Goal: Feedback & Contribution: Contribute content

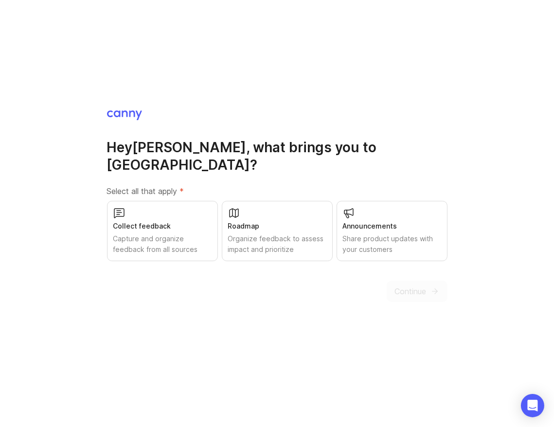
click at [259, 221] on div "Roadmap" at bounding box center [277, 226] width 98 height 11
click at [413, 280] on button "Continue" at bounding box center [416, 290] width 61 height 21
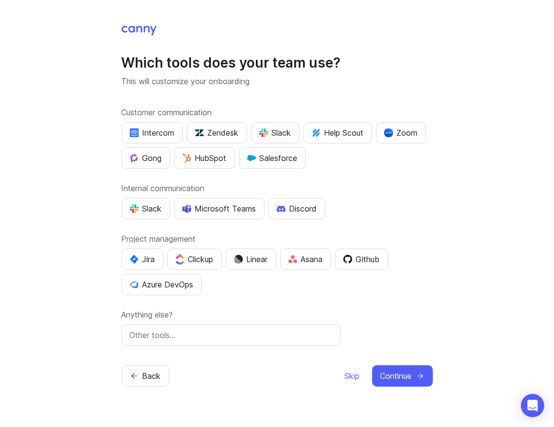
click at [274, 136] on div "Slack" at bounding box center [275, 133] width 32 height 12
click at [146, 212] on div "Slack" at bounding box center [146, 209] width 32 height 12
click at [249, 261] on div "Linear" at bounding box center [251, 259] width 34 height 12
click at [302, 269] on button "Asana" at bounding box center [305, 258] width 51 height 21
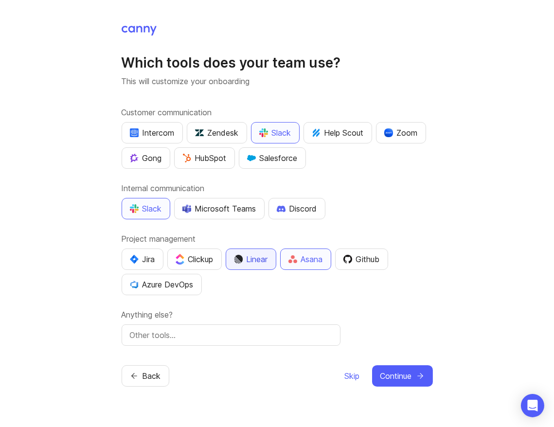
click at [253, 258] on div "Linear" at bounding box center [251, 259] width 34 height 12
click at [349, 260] on img "button" at bounding box center [347, 259] width 9 height 9
click at [259, 269] on button "Linear" at bounding box center [251, 258] width 51 height 21
click at [394, 372] on span "Continue" at bounding box center [396, 376] width 32 height 12
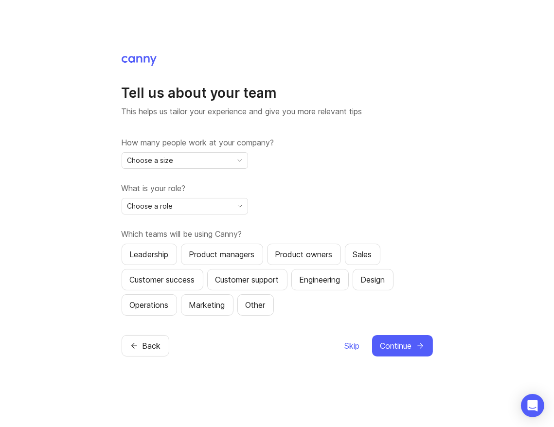
click at [209, 158] on div "Choose a size" at bounding box center [177, 161] width 110 height 16
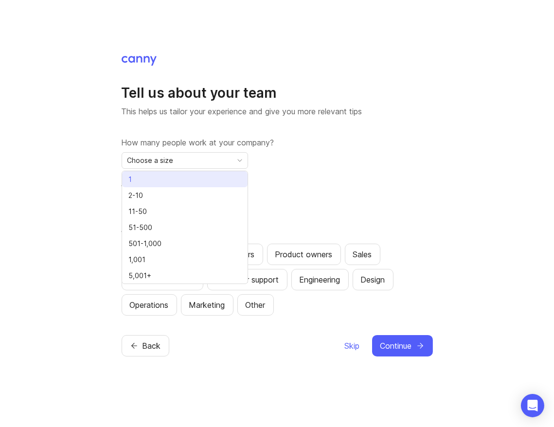
click at [201, 175] on li "1" at bounding box center [184, 179] width 125 height 16
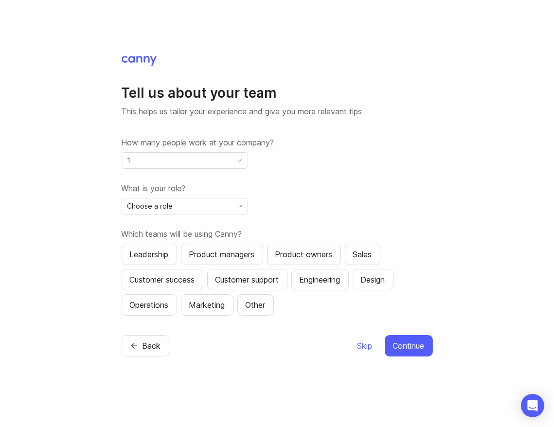
click at [186, 206] on div "Choose a role" at bounding box center [177, 206] width 110 height 16
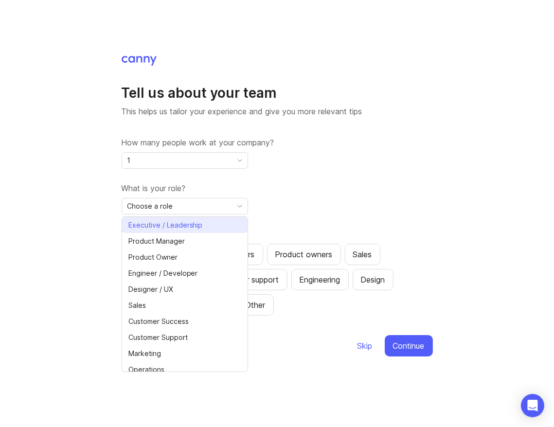
click at [193, 229] on span "Executive / Leadership" at bounding box center [165, 225] width 74 height 11
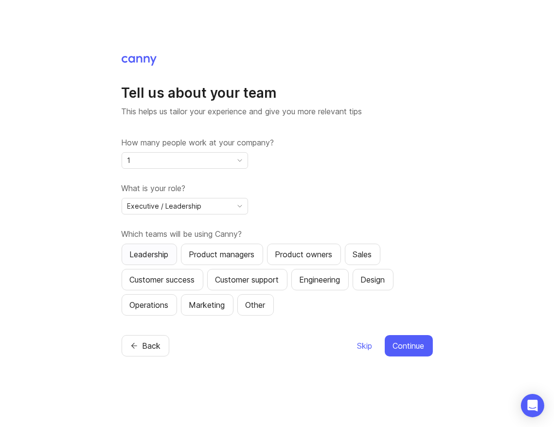
click at [151, 253] on div "Leadership" at bounding box center [149, 254] width 39 height 12
click at [384, 285] on button "Design" at bounding box center [372, 279] width 41 height 21
click at [237, 257] on div "Product managers" at bounding box center [222, 254] width 66 height 12
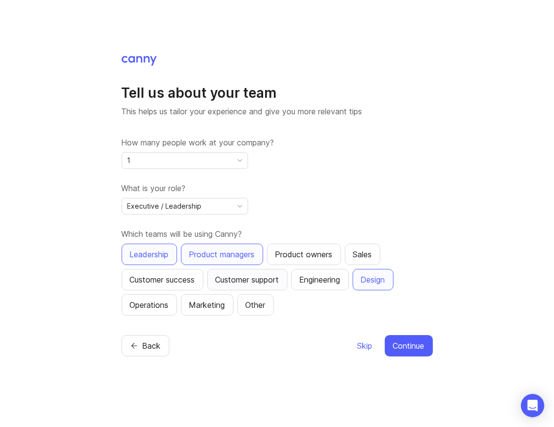
click at [241, 279] on div "Customer support" at bounding box center [247, 280] width 64 height 12
click at [409, 340] on span "Continue" at bounding box center [409, 346] width 32 height 12
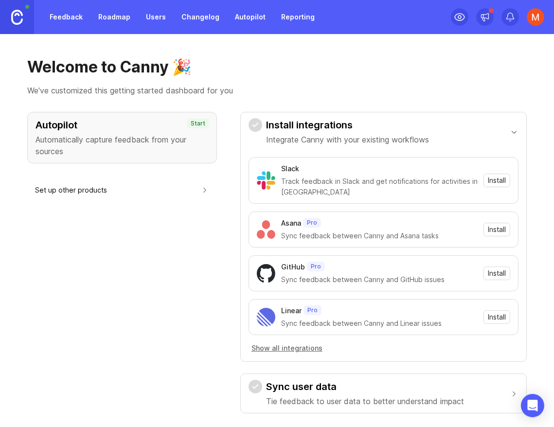
click at [153, 116] on div "Autopilot Automatically capture feedback from your sources Start" at bounding box center [122, 138] width 190 height 52
click at [159, 141] on p "Automatically capture feedback from your sources" at bounding box center [121, 145] width 173 height 23
click at [107, 15] on link "Roadmap" at bounding box center [114, 16] width 44 height 17
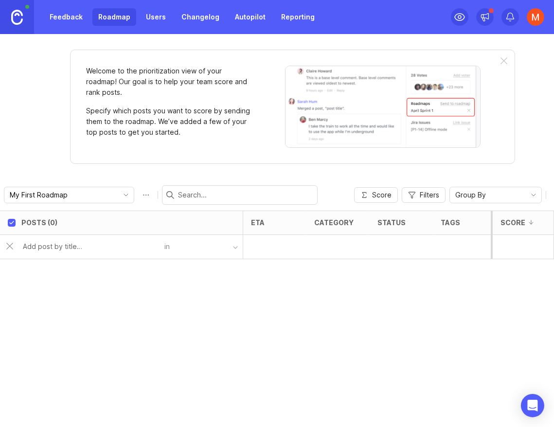
click at [335, 322] on div "Posts (0) eta category status tags board owner Votes Impact Effort Score in" at bounding box center [277, 318] width 554 height 216
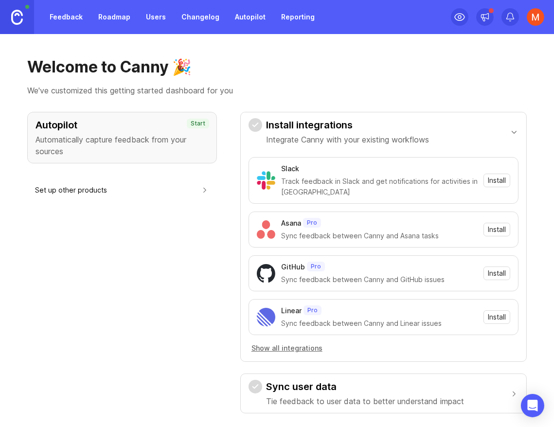
click at [113, 157] on div "Autopilot Automatically capture feedback from your sources Start" at bounding box center [122, 138] width 190 height 52
click at [136, 146] on p "Automatically capture feedback from your sources" at bounding box center [121, 145] width 173 height 23
click at [72, 16] on link "Feedback" at bounding box center [66, 16] width 45 height 17
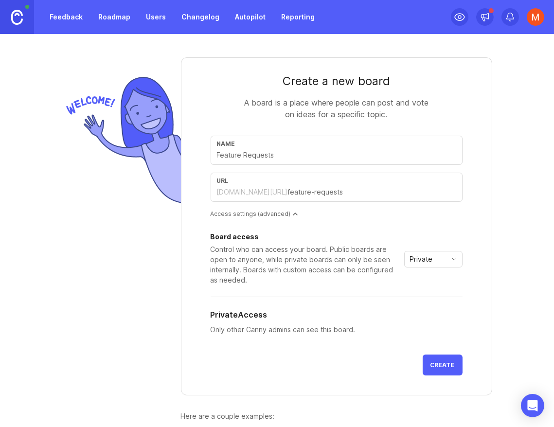
click at [247, 160] on div "Name" at bounding box center [336, 150] width 252 height 29
click at [446, 262] on icon "toggle icon" at bounding box center [454, 259] width 16 height 8
click at [425, 297] on span "Public" at bounding box center [420, 293] width 19 height 11
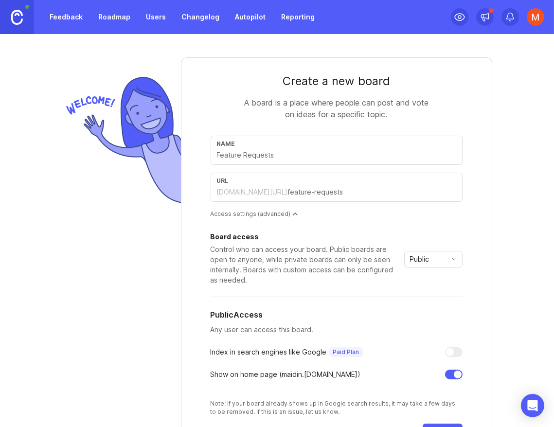
scroll to position [81, 0]
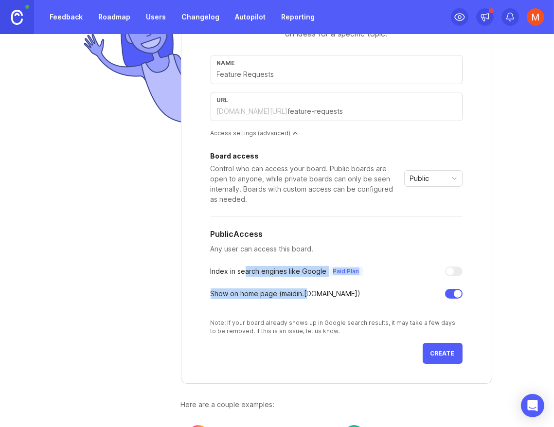
drag, startPoint x: 246, startPoint y: 271, endPoint x: 308, endPoint y: 293, distance: 64.9
click at [308, 293] on div "Board access Control who can access your board. Public boards are open to anyon…" at bounding box center [336, 244] width 252 height 182
click at [308, 293] on div "Show on home page ( maidin .canny.io)" at bounding box center [285, 293] width 150 height 11
drag, startPoint x: 297, startPoint y: 295, endPoint x: 206, endPoint y: 295, distance: 91.4
click at [206, 295] on form "Create a new board A board is a place where people can post and vote on ideas f…" at bounding box center [336, 180] width 311 height 407
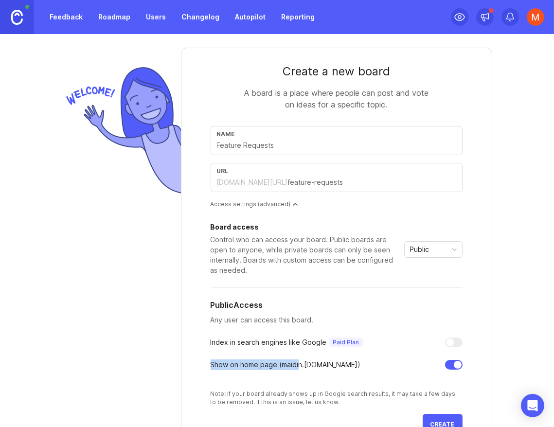
scroll to position [0, 0]
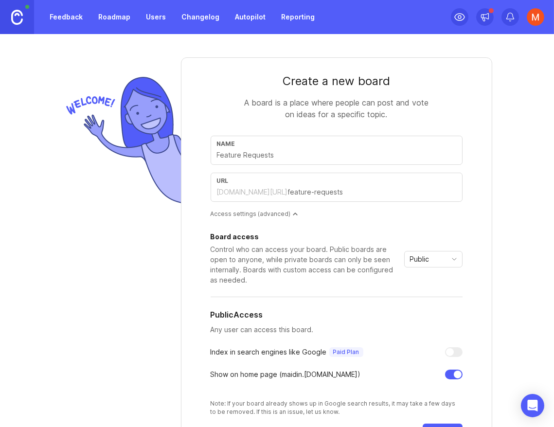
click at [288, 196] on input "text" at bounding box center [372, 192] width 168 height 11
click at [285, 155] on input "text" at bounding box center [336, 155] width 239 height 11
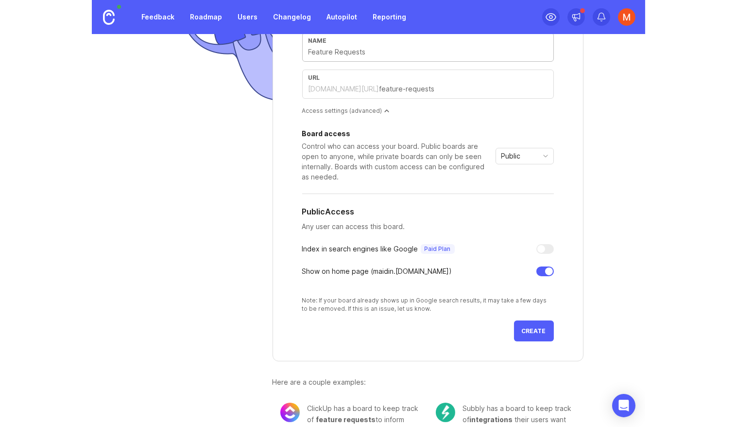
scroll to position [127, 0]
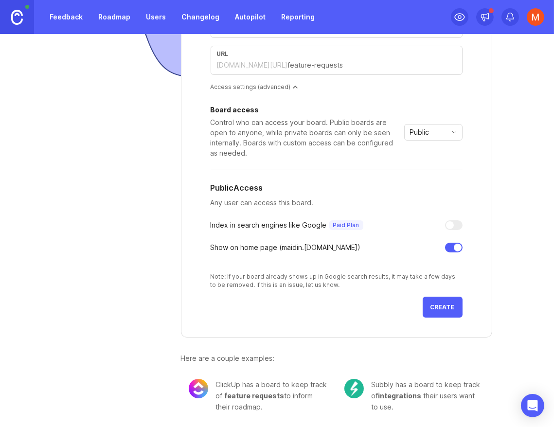
click at [443, 312] on button "Create" at bounding box center [442, 307] width 40 height 21
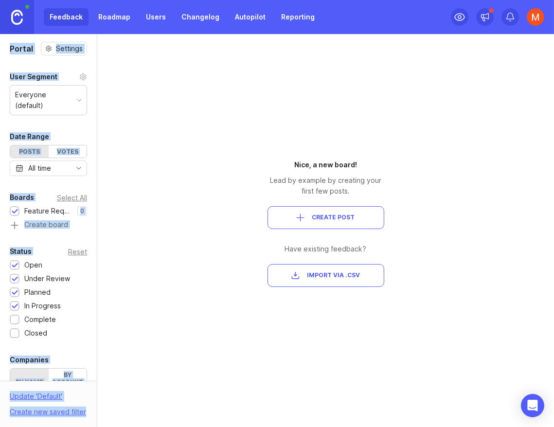
drag, startPoint x: 96, startPoint y: 99, endPoint x: 135, endPoint y: 105, distance: 38.9
click at [135, 105] on div "Portal Settings User Segment Everyone (default) Date Range Posts Votes All time…" at bounding box center [277, 230] width 554 height 393
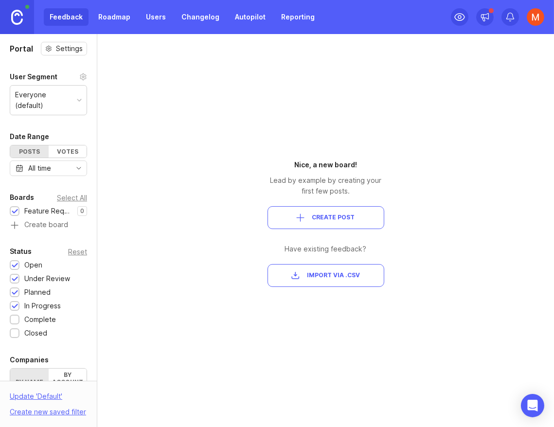
click at [135, 106] on div "Portal Settings User Segment Everyone (default) Date Range Posts Votes All time…" at bounding box center [277, 230] width 554 height 393
click at [300, 221] on div "button" at bounding box center [301, 217] width 8 height 8
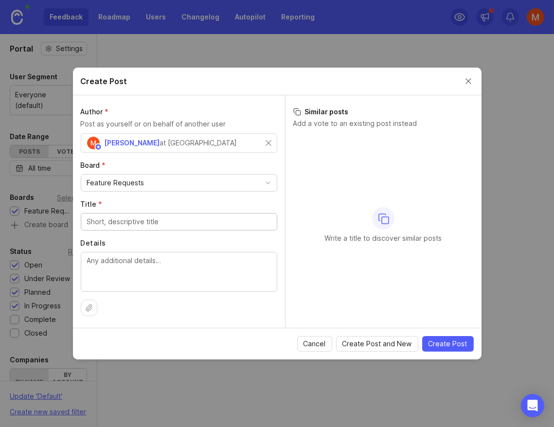
click at [152, 222] on input "Title *" at bounding box center [179, 221] width 184 height 11
click at [146, 225] on input "Title *" at bounding box center [179, 221] width 184 height 11
click at [160, 258] on textarea "Details" at bounding box center [179, 271] width 184 height 32
click at [170, 223] on input "Title *" at bounding box center [179, 221] width 184 height 11
type input "Tes"
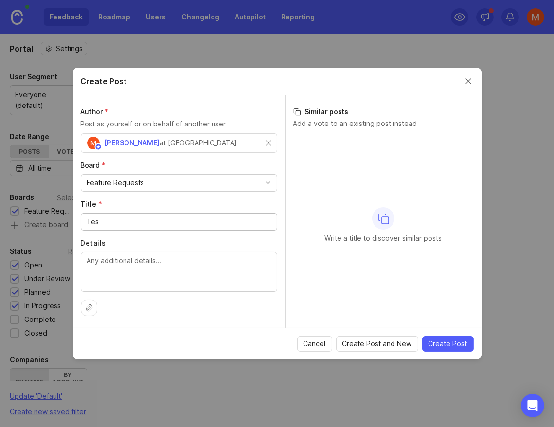
click at [162, 264] on textarea "Details" at bounding box center [179, 271] width 184 height 32
type textarea "this is a test feature"
click at [460, 339] on span "Create Post" at bounding box center [447, 344] width 39 height 10
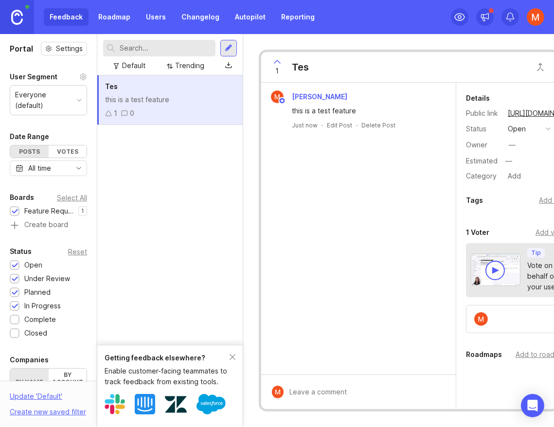
click at [552, 17] on div "Feedback Roadmap Users Changelog Autopilot Reporting" at bounding box center [277, 17] width 554 height 34
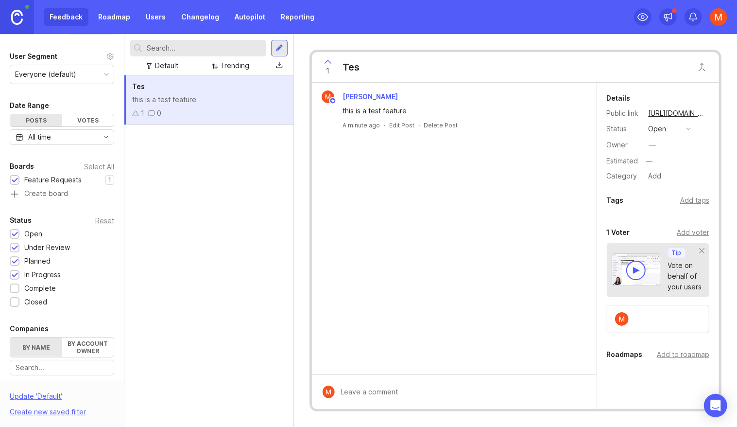
scroll to position [18, 0]
click at [105, 20] on link "Roadmap" at bounding box center [114, 16] width 44 height 17
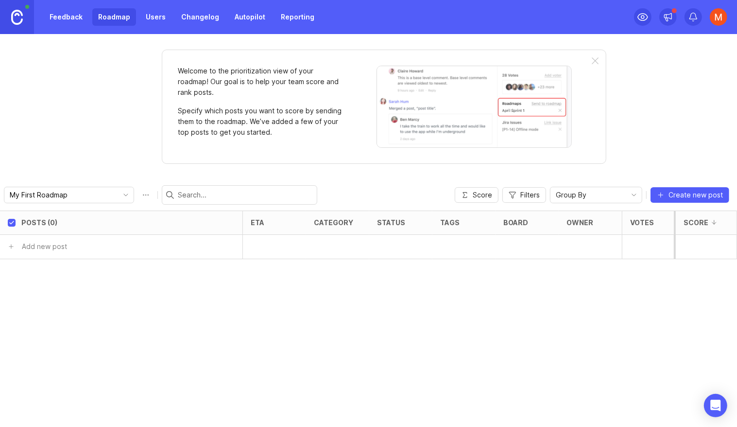
click at [553, 57] on div at bounding box center [595, 61] width 7 height 8
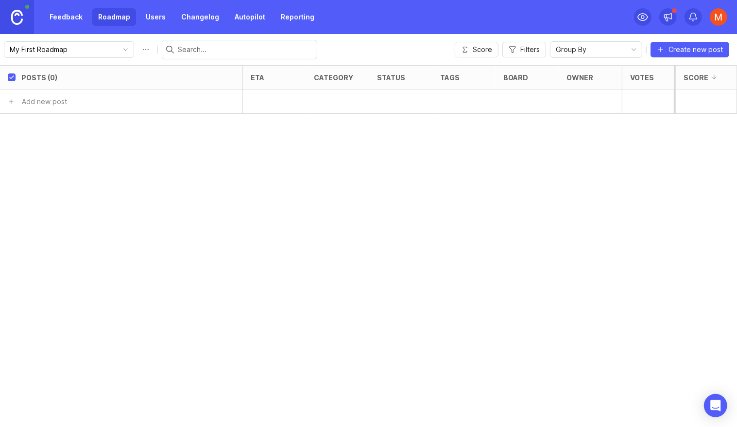
click at [151, 21] on link "Users" at bounding box center [156, 16] width 32 height 17
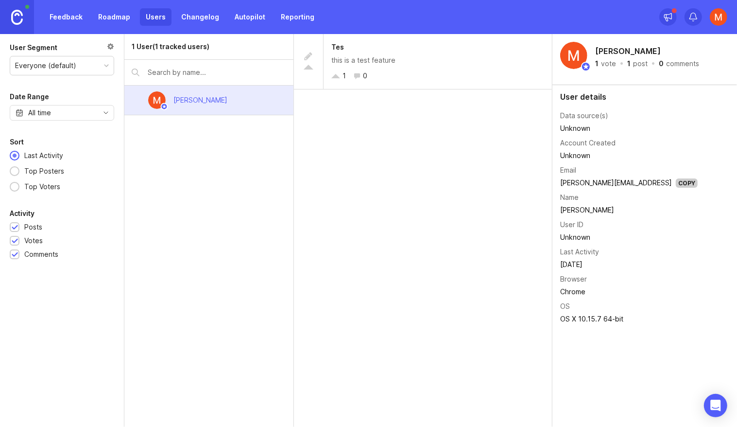
click at [193, 22] on link "Changelog" at bounding box center [200, 16] width 50 height 17
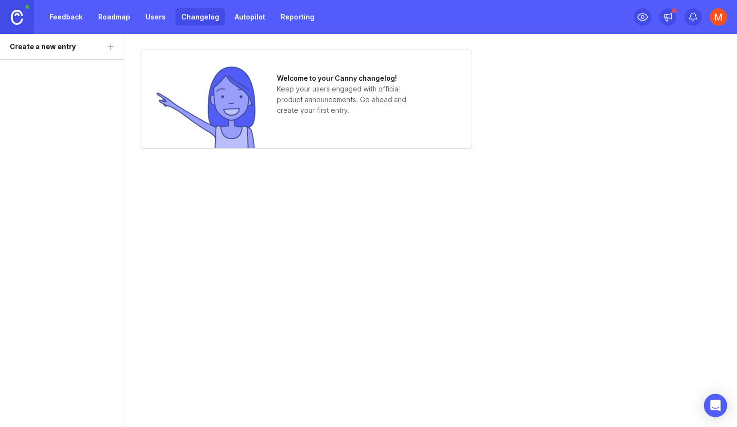
click at [553, 23] on img at bounding box center [718, 16] width 17 height 17
click at [17, 17] on img at bounding box center [17, 17] width 12 height 15
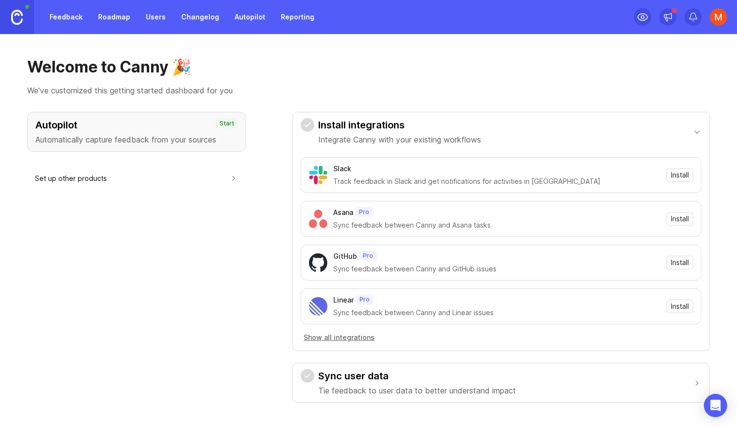
click at [95, 120] on h3 "Autopilot" at bounding box center [136, 125] width 202 height 14
click at [63, 14] on link "Feedback" at bounding box center [66, 16] width 45 height 17
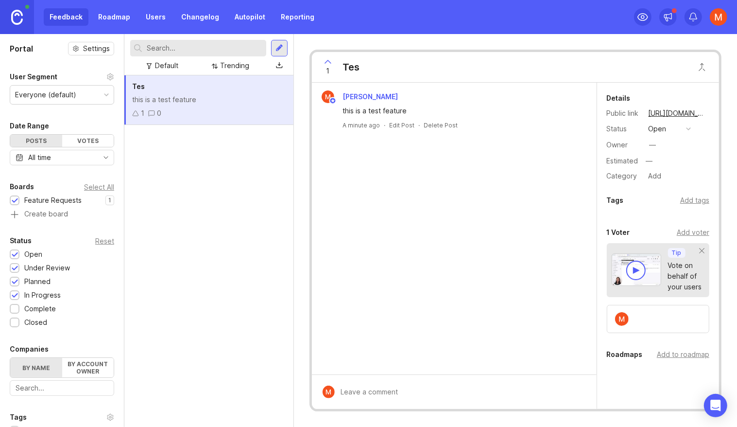
drag, startPoint x: 298, startPoint y: 291, endPoint x: 279, endPoint y: 224, distance: 69.7
click at [286, 238] on div "Portal Settings User Segment Everyone (default) Date Range Posts Votes All time…" at bounding box center [368, 230] width 737 height 393
click at [278, 223] on div "Tes this is a test feature 1 0" at bounding box center [208, 250] width 169 height 351
click at [258, 182] on div "Tes this is a test feature 1 0" at bounding box center [208, 250] width 169 height 351
click at [215, 70] on div "Trending" at bounding box center [230, 65] width 45 height 13
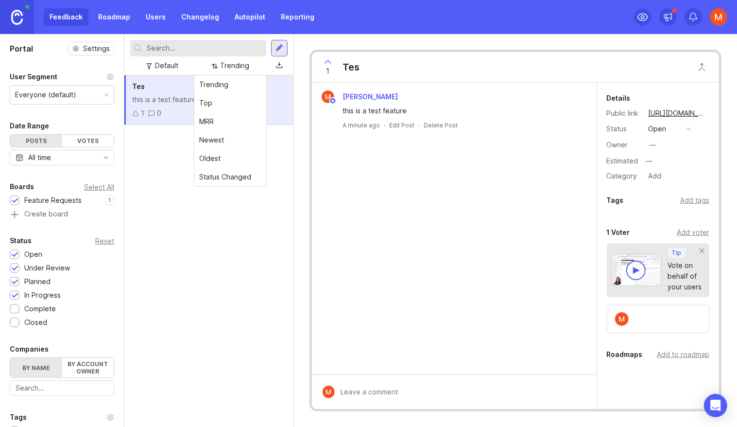
click at [160, 62] on div "Default" at bounding box center [166, 65] width 23 height 11
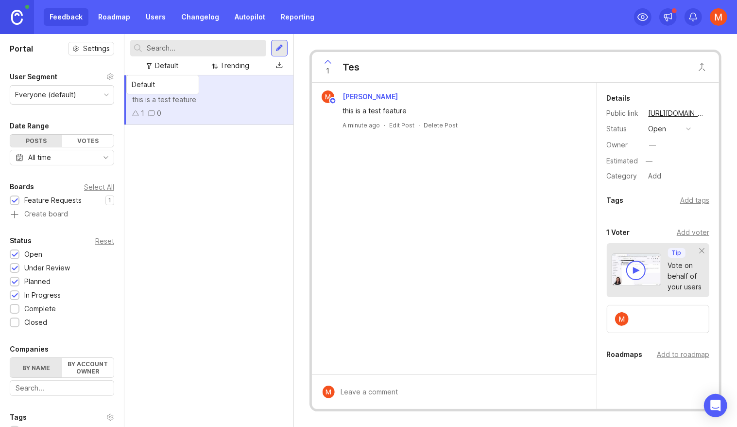
click at [111, 16] on link "Roadmap" at bounding box center [114, 16] width 44 height 17
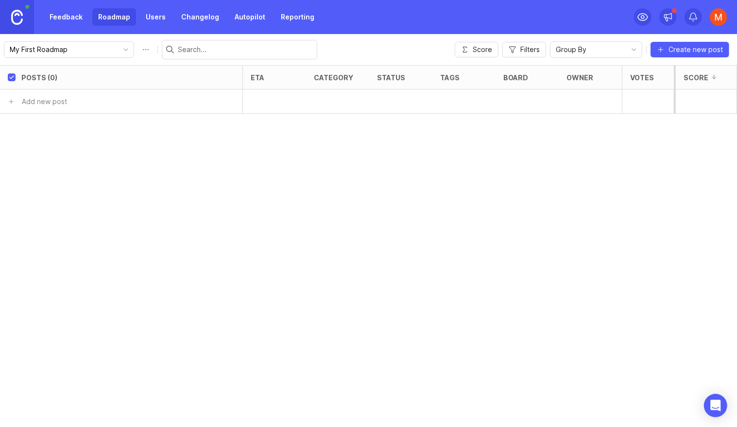
click at [151, 15] on link "Users" at bounding box center [156, 16] width 32 height 17
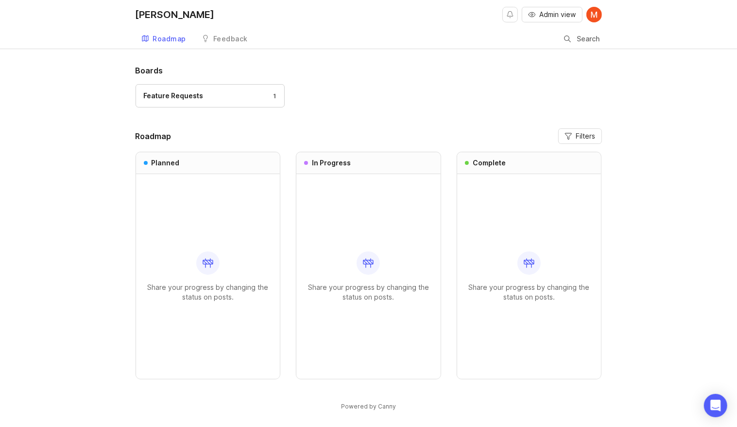
click at [540, 16] on span "Admin view" at bounding box center [558, 15] width 36 height 10
click at [237, 37] on div "Feedback" at bounding box center [230, 38] width 35 height 7
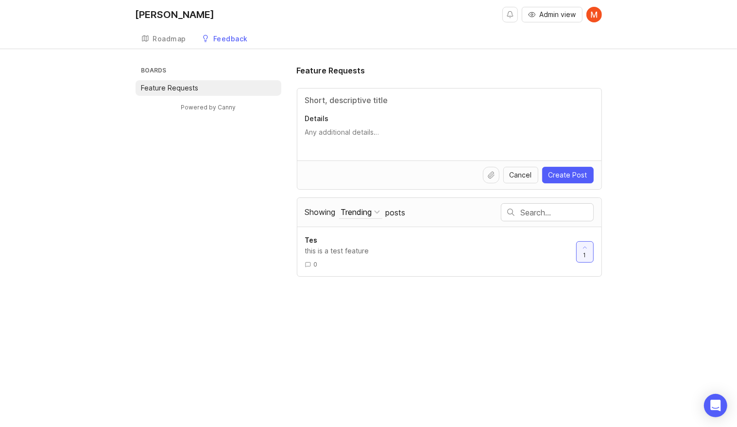
click at [173, 84] on p "Feature Requests" at bounding box center [169, 88] width 57 height 10
click at [215, 128] on div "Powered by Canny" at bounding box center [209, 112] width 146 height 33
click at [374, 97] on input "Title" at bounding box center [449, 100] width 289 height 12
click at [339, 129] on textarea "Details" at bounding box center [449, 136] width 289 height 19
click at [335, 246] on div "this is a test feature" at bounding box center [436, 250] width 263 height 11
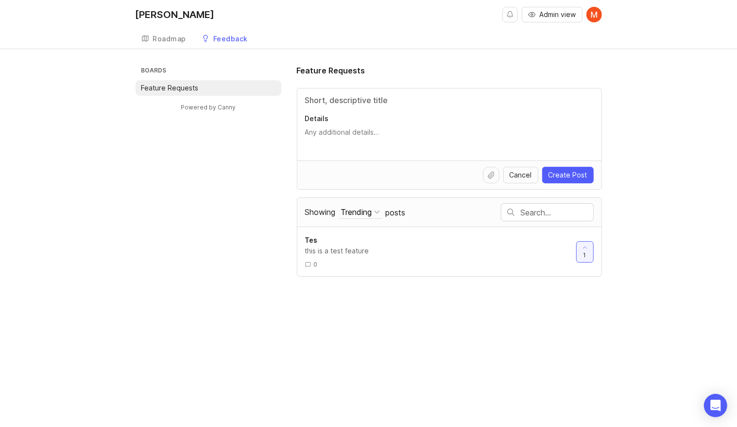
click at [327, 210] on span "Showing" at bounding box center [320, 212] width 31 height 10
click at [339, 210] on button "Trending" at bounding box center [360, 212] width 43 height 13
click at [361, 208] on div "Trending" at bounding box center [356, 212] width 31 height 11
click at [170, 213] on div "Boards Feature Requests Powered by Canny Feature Requests Details Cancel Create…" at bounding box center [369, 171] width 467 height 212
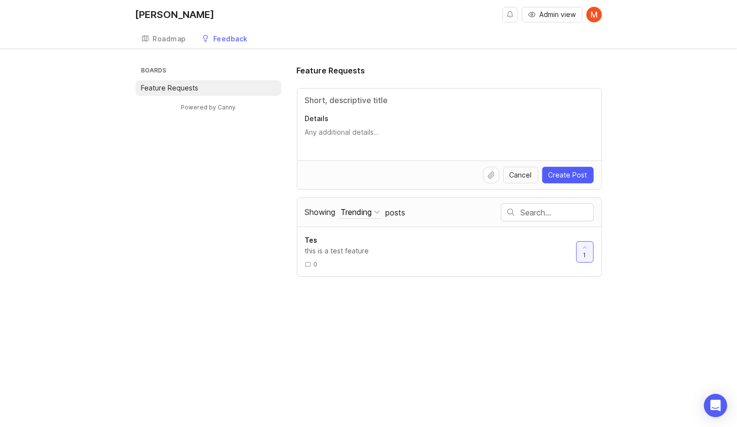
click at [151, 38] on link "Roadmap" at bounding box center [164, 39] width 57 height 20
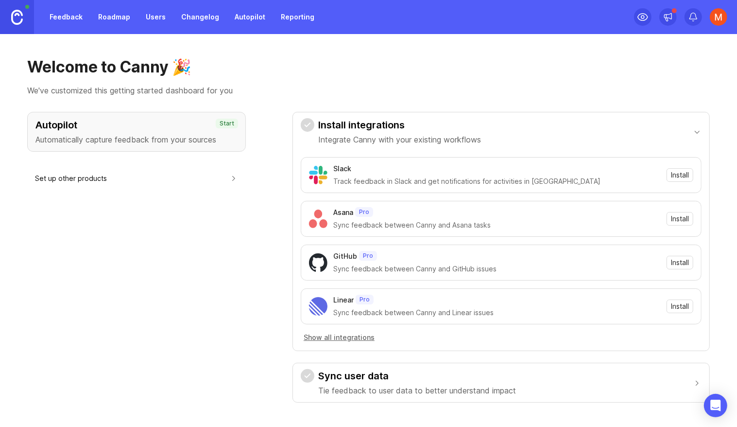
click at [59, 14] on link "Feedback" at bounding box center [66, 16] width 45 height 17
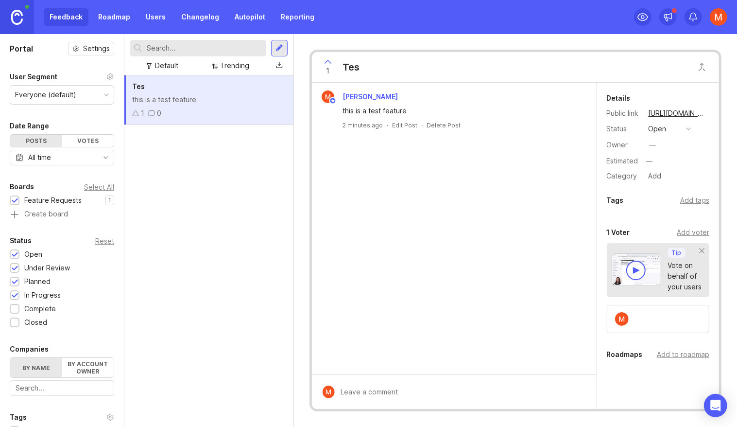
click at [191, 87] on div "Tes" at bounding box center [209, 86] width 154 height 11
click at [45, 100] on div "Everyone (default)" at bounding box center [45, 94] width 61 height 11
click at [274, 103] on div "this is a test feature" at bounding box center [209, 99] width 154 height 11
click at [181, 97] on div "this is a test feature" at bounding box center [209, 99] width 154 height 11
click at [279, 44] on div at bounding box center [280, 48] width 8 height 9
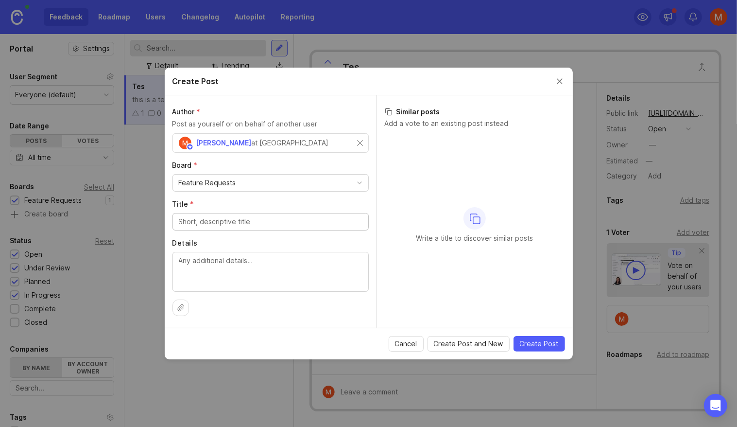
click at [555, 84] on button "Close create post modal" at bounding box center [560, 81] width 11 height 11
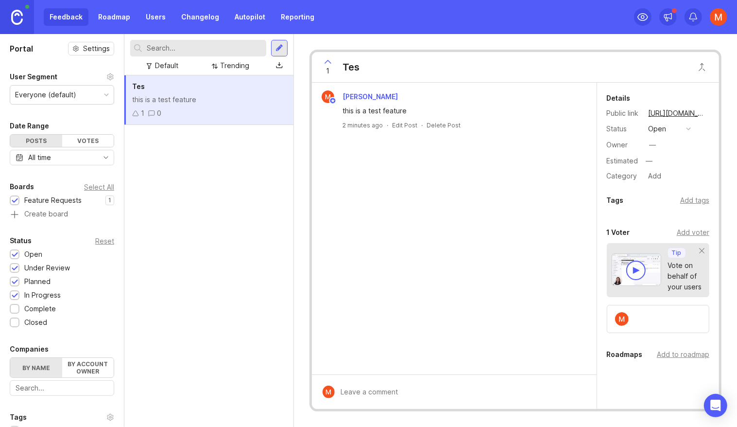
click at [133, 99] on div "this is a test feature" at bounding box center [209, 99] width 154 height 11
click at [137, 115] on icon at bounding box center [135, 113] width 7 height 7
click at [153, 111] on icon at bounding box center [151, 113] width 7 height 7
click at [640, 279] on img at bounding box center [637, 269] width 50 height 33
click at [439, 125] on div "Delete Post" at bounding box center [444, 125] width 34 height 8
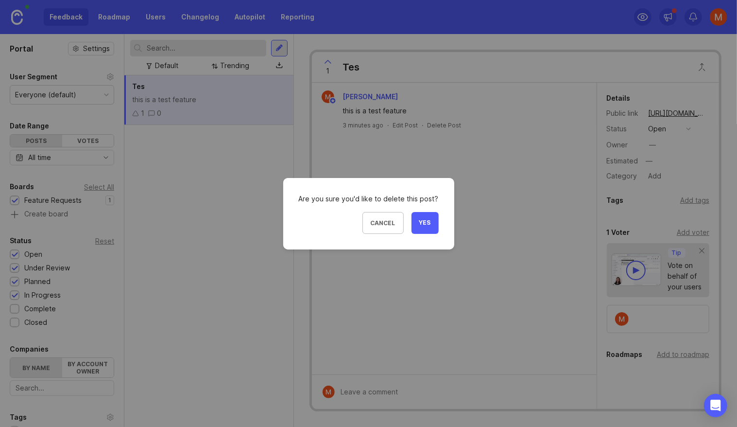
click at [427, 225] on span "Yes" at bounding box center [425, 223] width 12 height 8
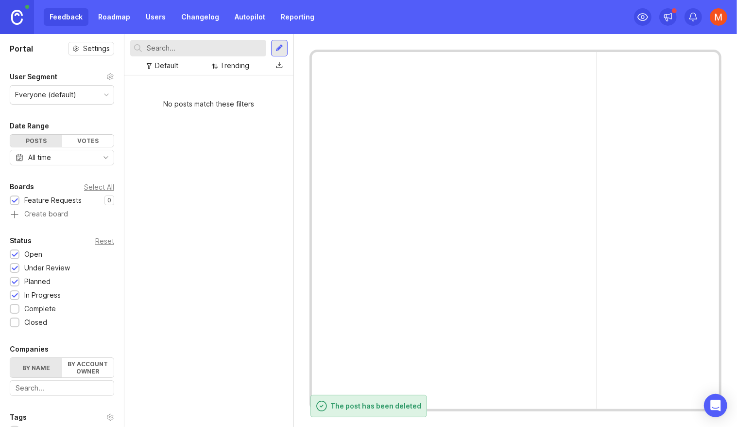
click at [99, 16] on link "Roadmap" at bounding box center [114, 16] width 44 height 17
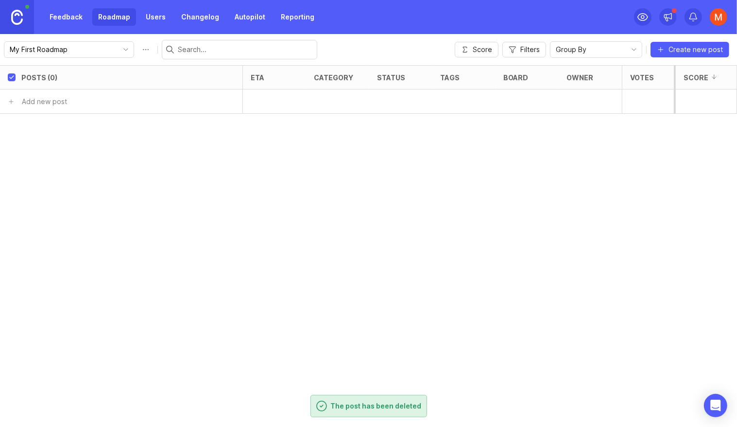
click at [152, 16] on link "Users" at bounding box center [156, 16] width 32 height 17
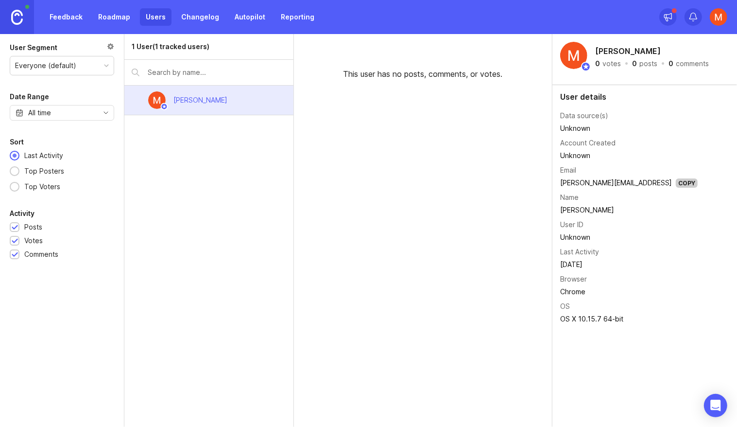
click at [194, 21] on link "Changelog" at bounding box center [200, 16] width 50 height 17
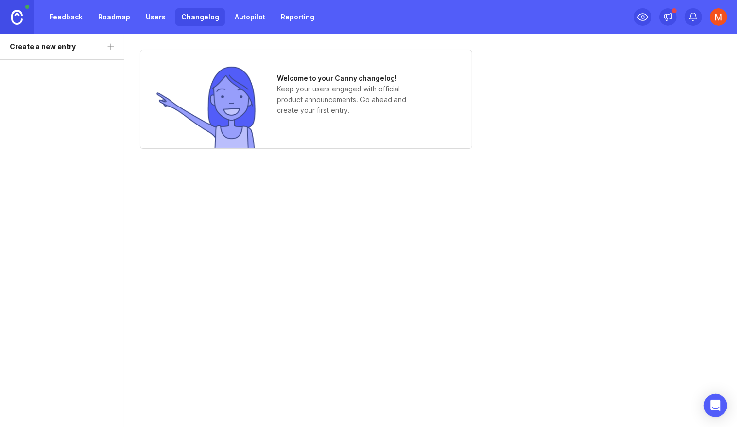
click at [157, 13] on link "Users" at bounding box center [156, 16] width 32 height 17
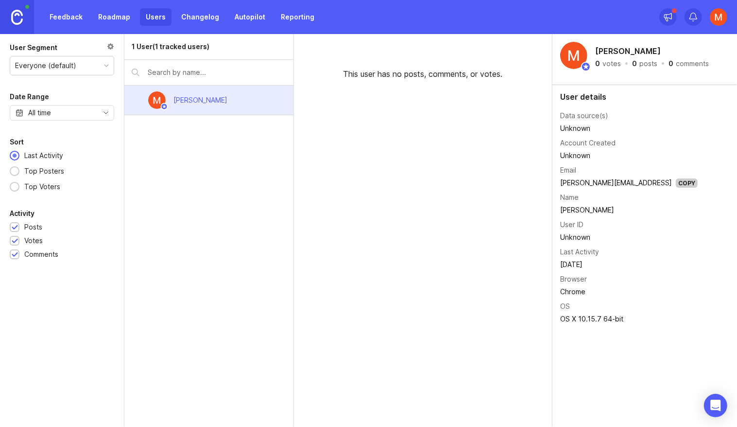
click at [187, 70] on input "text" at bounding box center [217, 72] width 139 height 11
click at [191, 165] on div "1 User (1 tracked users) Michael Dreger" at bounding box center [209, 230] width 170 height 393
click at [66, 69] on div "Everyone (default)" at bounding box center [45, 65] width 61 height 11
click at [71, 67] on div "Everyone (default)" at bounding box center [45, 65] width 61 height 11
click at [280, 157] on div "1 User (1 tracked users) Michael Dreger" at bounding box center [209, 230] width 170 height 393
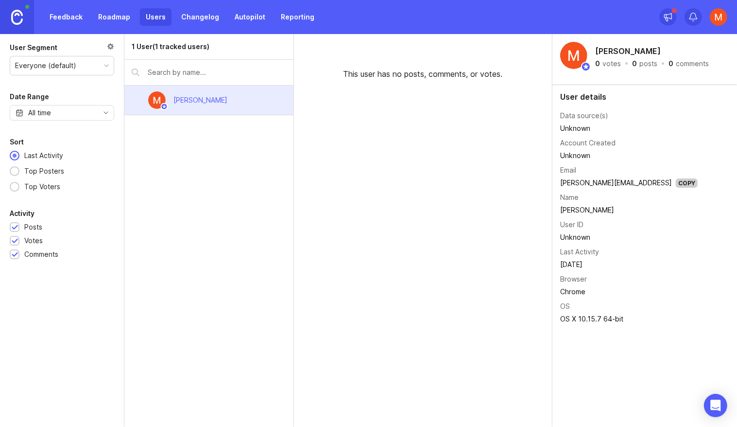
click at [429, 66] on div "This user has no posts, comments, or votes." at bounding box center [423, 60] width 258 height 53
click at [195, 63] on div at bounding box center [208, 72] width 169 height 25
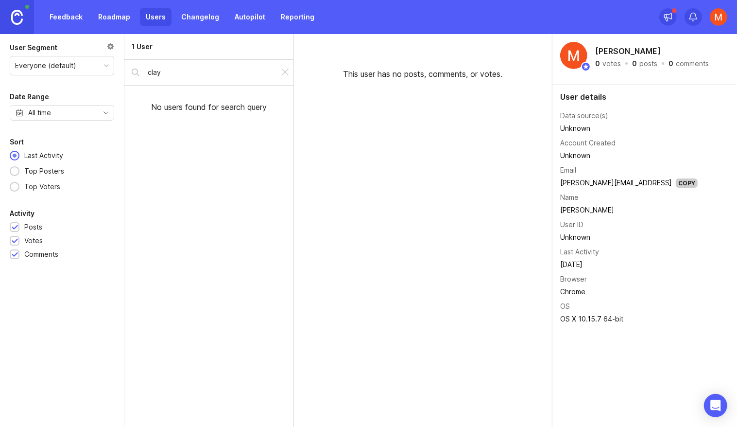
type input "clay"
click at [175, 113] on div "No users found for search query" at bounding box center [208, 107] width 169 height 43
drag, startPoint x: 175, startPoint y: 113, endPoint x: 249, endPoint y: 111, distance: 74.9
click at [249, 111] on div "No users found for search query" at bounding box center [208, 107] width 169 height 43
click at [61, 14] on link "Feedback" at bounding box center [66, 16] width 45 height 17
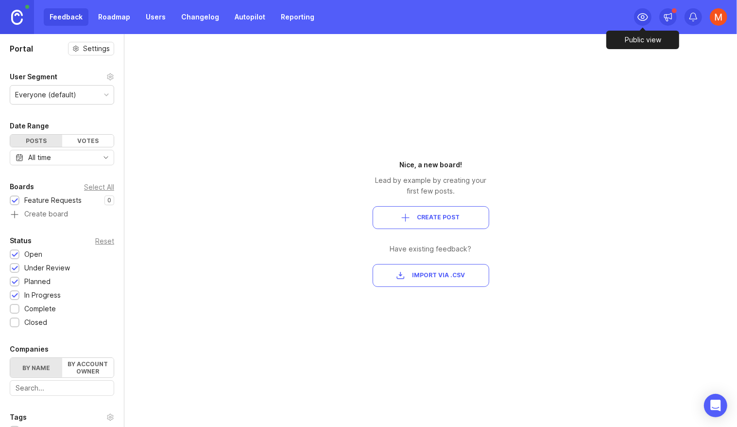
click at [641, 24] on div at bounding box center [642, 16] width 17 height 17
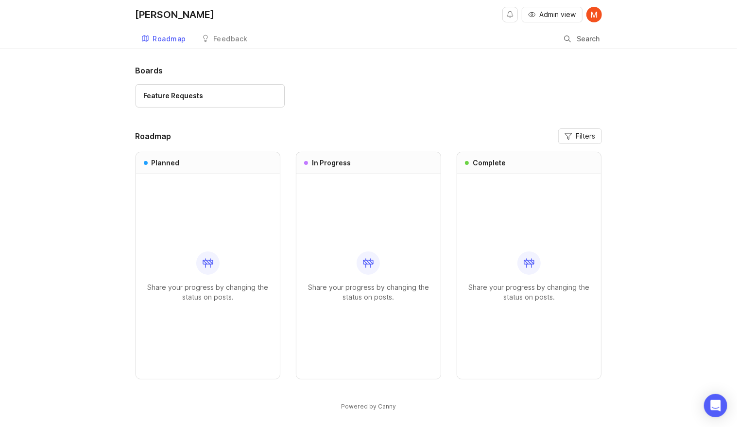
click at [183, 98] on div "Feature Requests" at bounding box center [174, 95] width 60 height 11
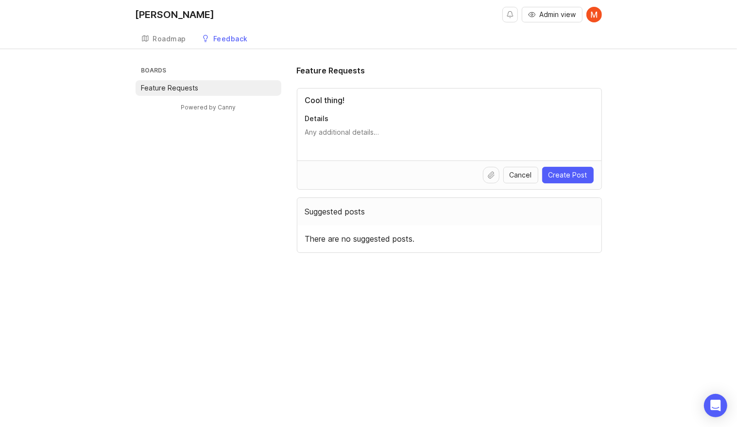
type input "Cool thing!"
click at [359, 140] on textarea "Details" at bounding box center [449, 136] width 289 height 19
type textarea "cool thing"
click at [563, 175] on span "Create Post" at bounding box center [568, 175] width 39 height 10
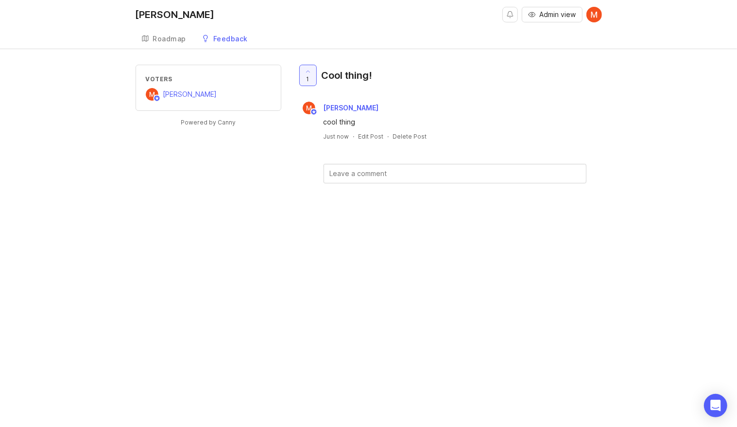
click at [171, 28] on link "[PERSON_NAME]" at bounding box center [179, 14] width 87 height 29
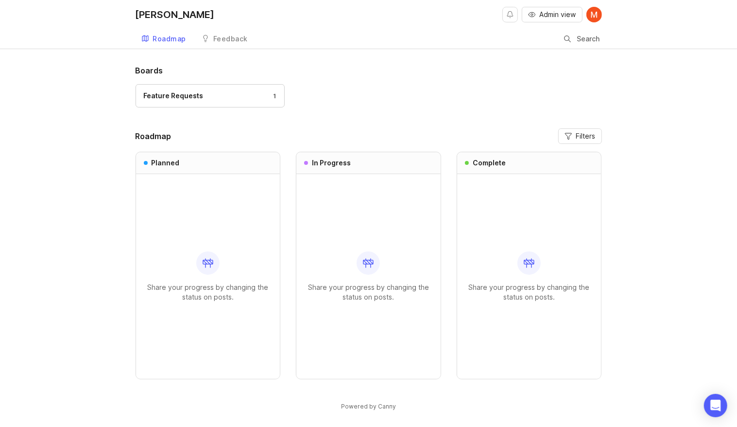
click at [229, 45] on link "Feedback" at bounding box center [225, 39] width 58 height 20
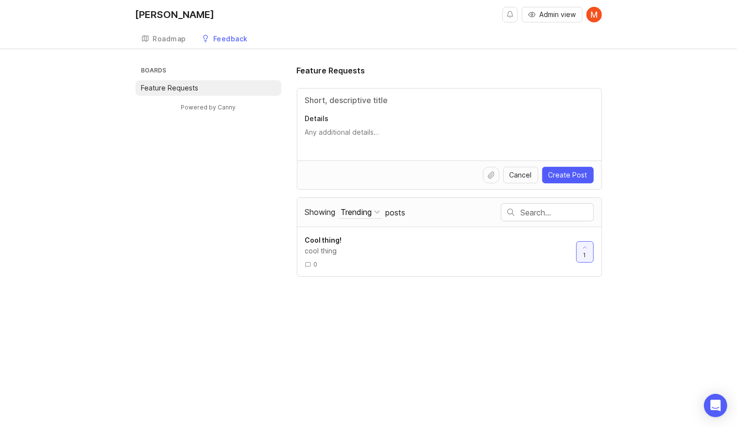
click at [214, 89] on li "Feature Requests" at bounding box center [209, 88] width 146 height 16
click at [189, 89] on p "Feature Requests" at bounding box center [169, 88] width 57 height 10
click at [203, 84] on li "Feature Requests" at bounding box center [209, 88] width 146 height 16
click at [169, 42] on div "Roadmap" at bounding box center [170, 38] width 34 height 7
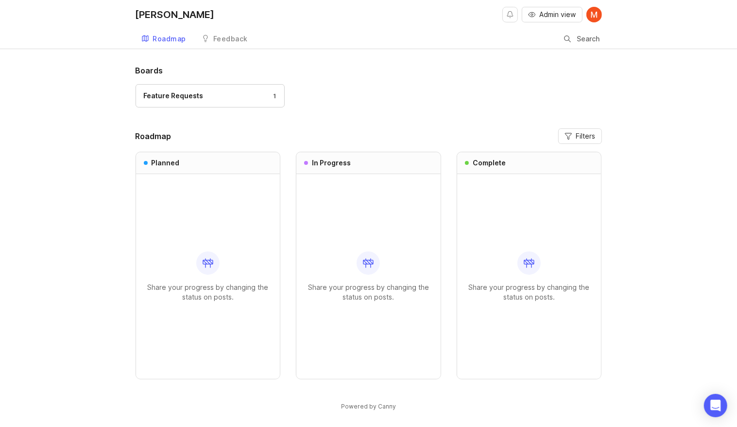
click at [230, 38] on div "Feedback" at bounding box center [230, 38] width 35 height 7
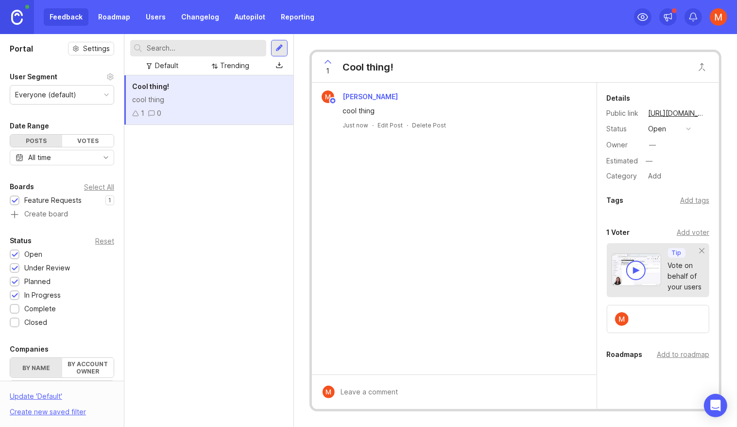
click at [96, 17] on link "Roadmap" at bounding box center [114, 16] width 44 height 17
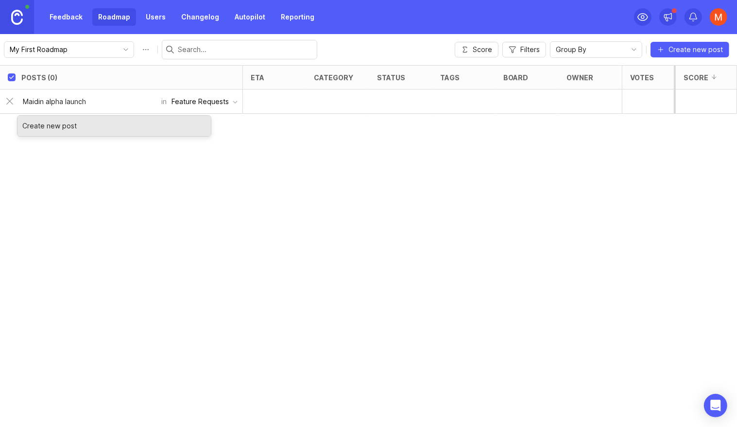
type input "Maidin alpha launch"
click at [205, 93] on button "Feature Requests" at bounding box center [205, 101] width 76 height 18
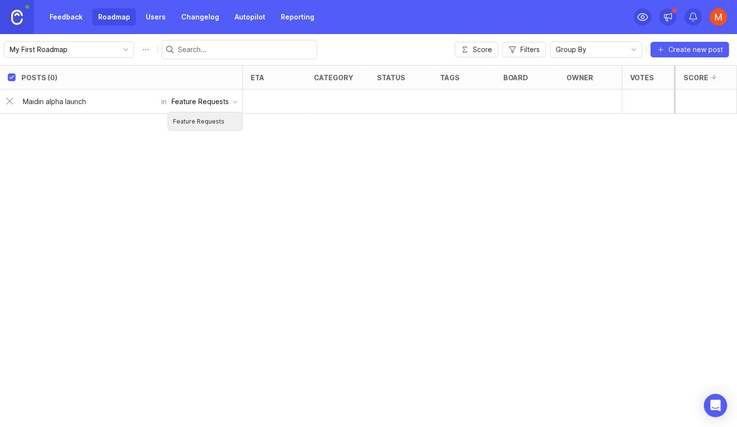
click at [192, 104] on div "Feature Requests" at bounding box center [200, 101] width 57 height 11
click at [178, 100] on div "Feature Requests" at bounding box center [200, 101] width 57 height 11
click at [92, 130] on div "Posts (0) eta category status tags board owner Votes Impact Effort Score Maidin…" at bounding box center [368, 246] width 737 height 362
click at [196, 105] on div "Feature Requests" at bounding box center [200, 101] width 57 height 11
click at [51, 50] on input "My First Roadmap" at bounding box center [63, 49] width 107 height 11
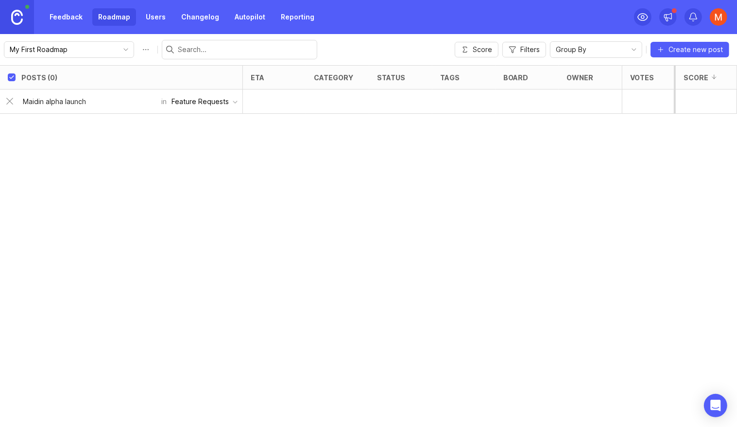
click at [70, 49] on input "My First Roadmap" at bounding box center [63, 49] width 107 height 11
click at [118, 48] on icon "toggle icon" at bounding box center [126, 50] width 16 height 8
click at [90, 98] on input "Maidin alpha launch" at bounding box center [89, 101] width 133 height 11
click at [87, 127] on div "Create new post" at bounding box center [113, 126] width 193 height 20
click at [92, 102] on input "Maidin alpha launch" at bounding box center [89, 101] width 133 height 11
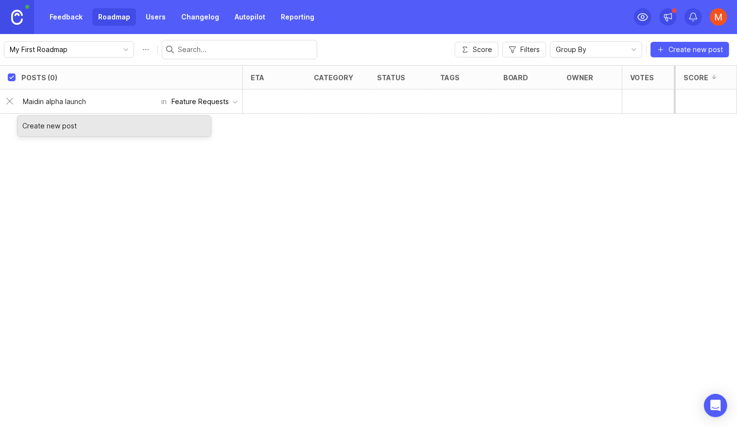
click at [202, 153] on div "Posts (0) eta category status tags board owner Votes Impact Effort Score Maidin…" at bounding box center [368, 246] width 737 height 362
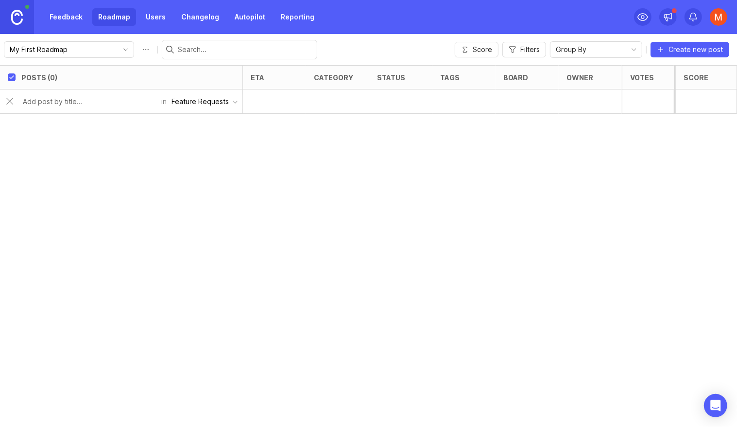
click at [289, 105] on div at bounding box center [274, 101] width 63 height 24
checkbox input "false"
click at [260, 105] on div at bounding box center [274, 101] width 63 height 24
click at [387, 102] on div "open" at bounding box center [386, 101] width 18 height 8
click at [391, 102] on div "open" at bounding box center [386, 101] width 18 height 8
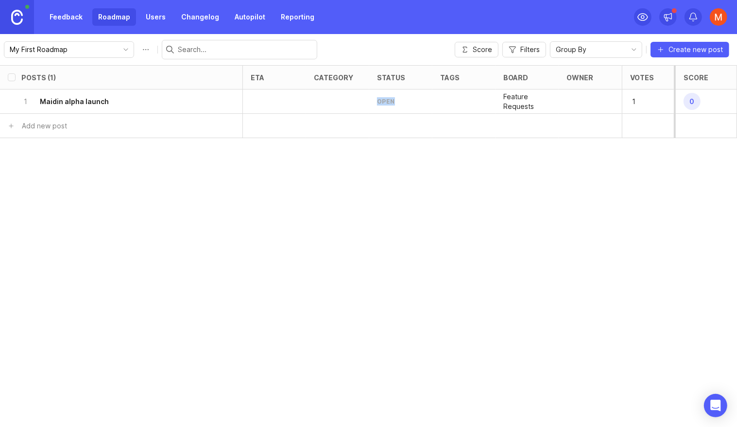
click at [391, 102] on div "open" at bounding box center [386, 101] width 18 height 8
click at [11, 103] on input "select post" at bounding box center [12, 102] width 8 height 8
checkbox input "true"
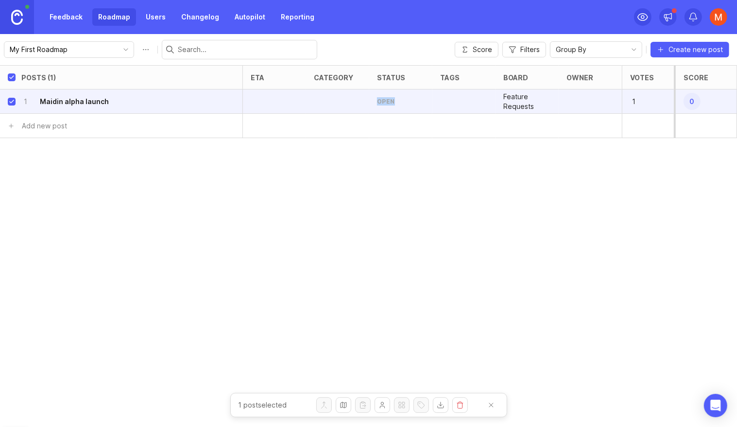
click at [383, 410] on button "Change owner" at bounding box center [383, 405] width 16 height 16
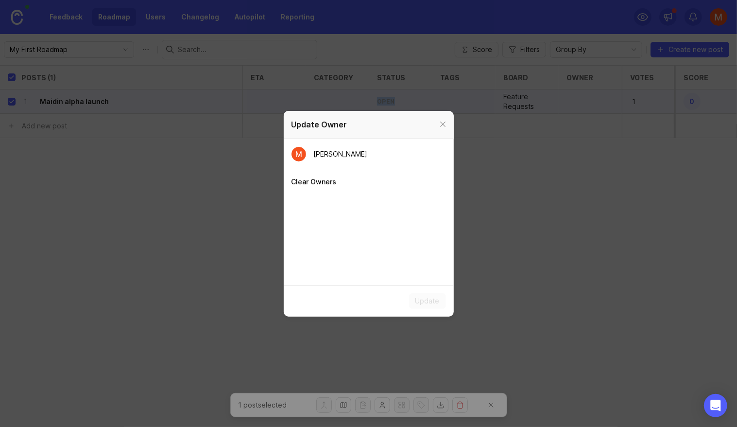
click at [439, 127] on div at bounding box center [443, 125] width 11 height 12
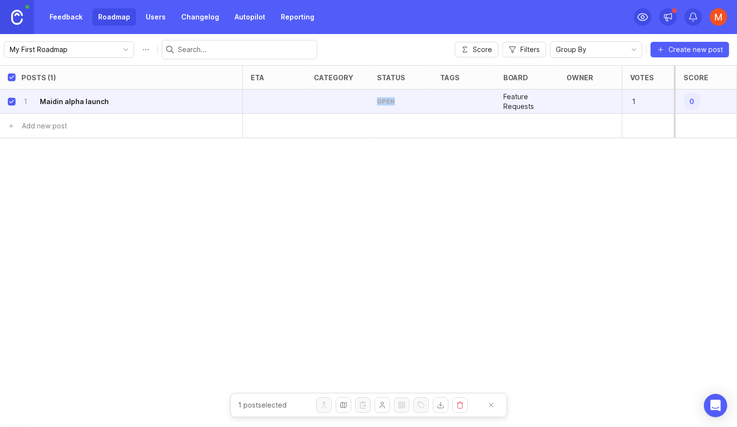
click at [344, 401] on button "Add to roadmap" at bounding box center [344, 405] width 16 height 16
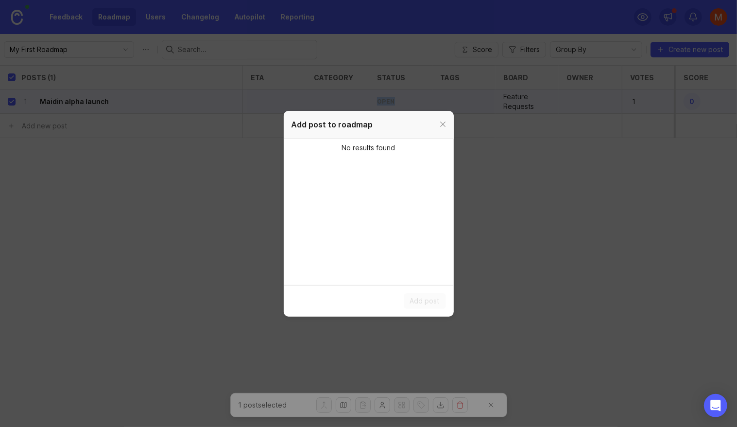
click at [441, 127] on div at bounding box center [443, 125] width 11 height 12
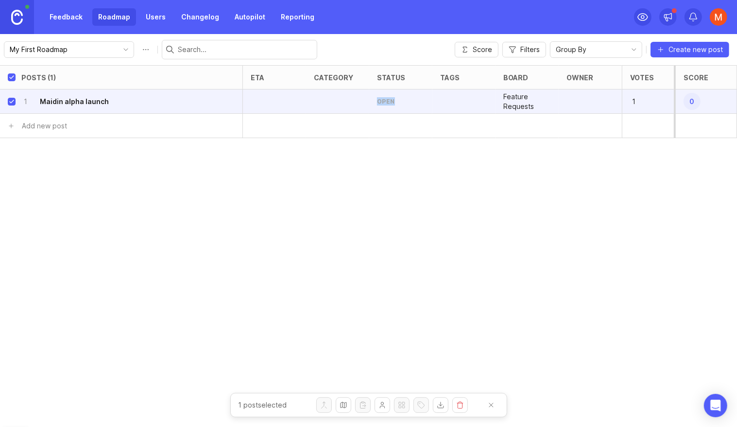
click at [228, 99] on icon "delete post" at bounding box center [229, 102] width 8 height 10
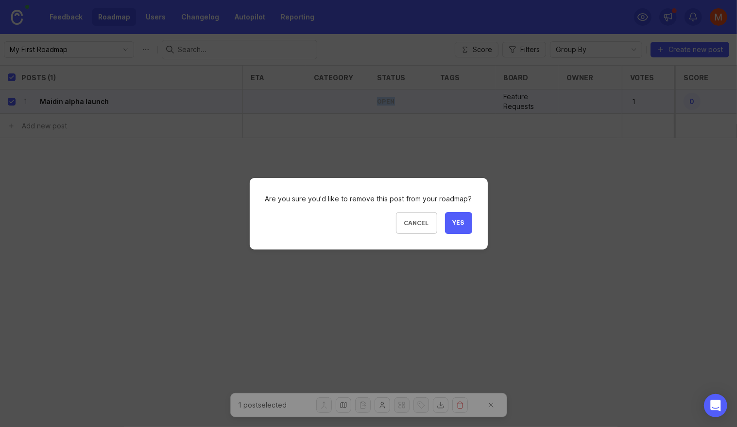
click at [453, 220] on span "Yes" at bounding box center [459, 223] width 12 height 8
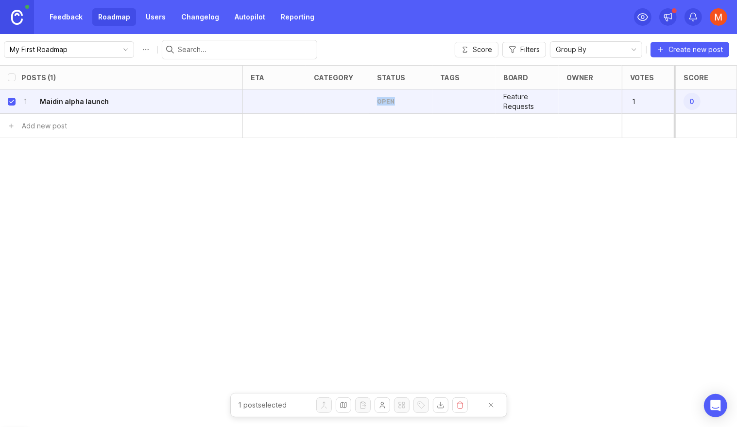
checkbox input "false"
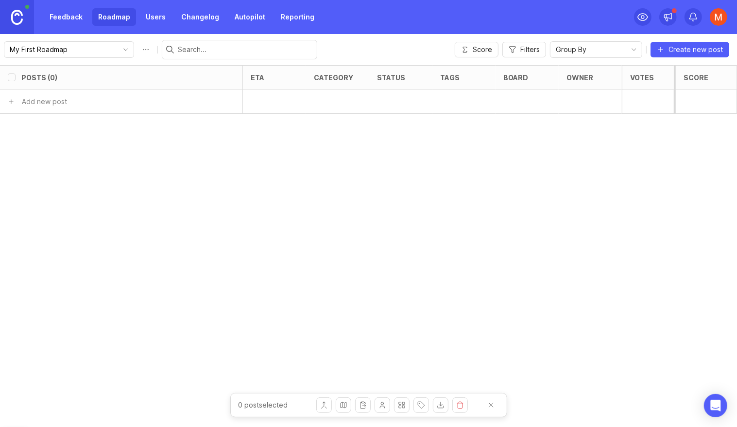
click at [60, 15] on link "Feedback" at bounding box center [66, 16] width 45 height 17
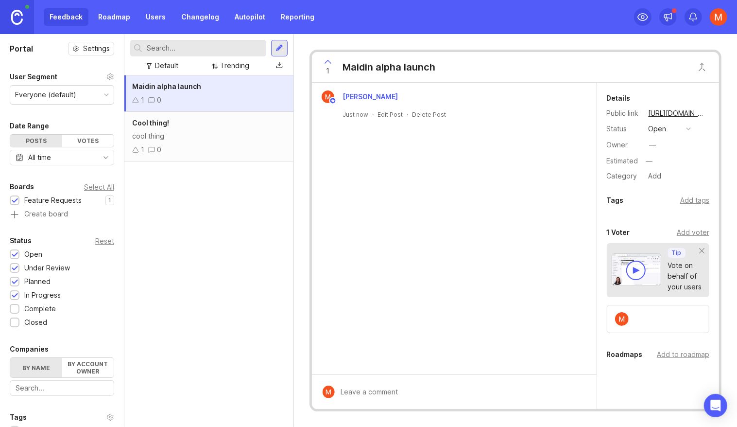
click at [15, 18] on img at bounding box center [17, 17] width 12 height 15
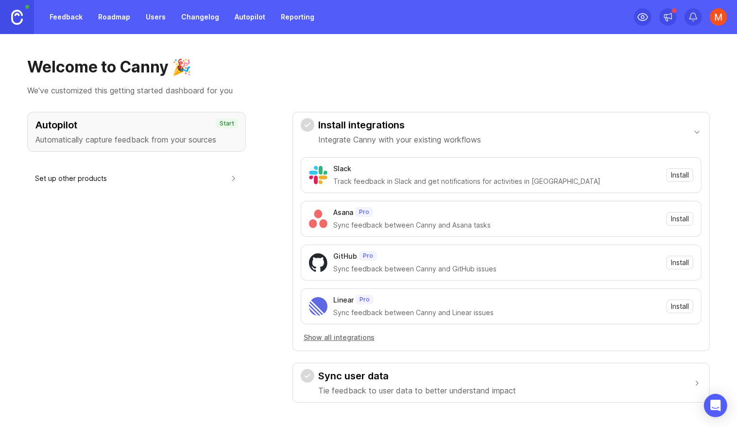
click at [55, 20] on link "Feedback" at bounding box center [66, 16] width 45 height 17
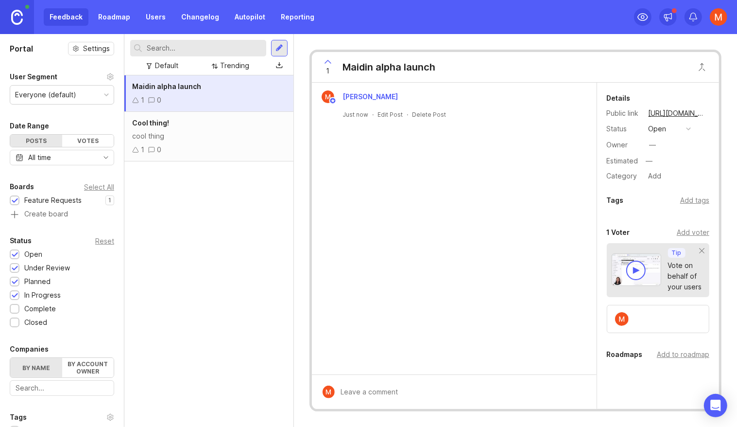
click at [112, 18] on link "Roadmap" at bounding box center [114, 16] width 44 height 17
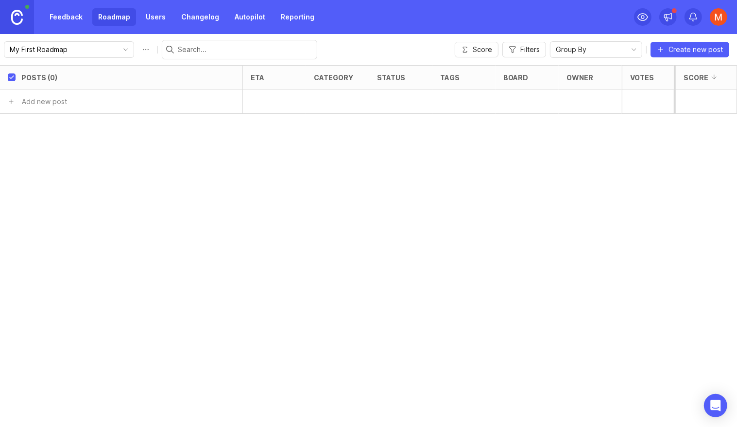
click at [146, 13] on link "Users" at bounding box center [156, 16] width 32 height 17
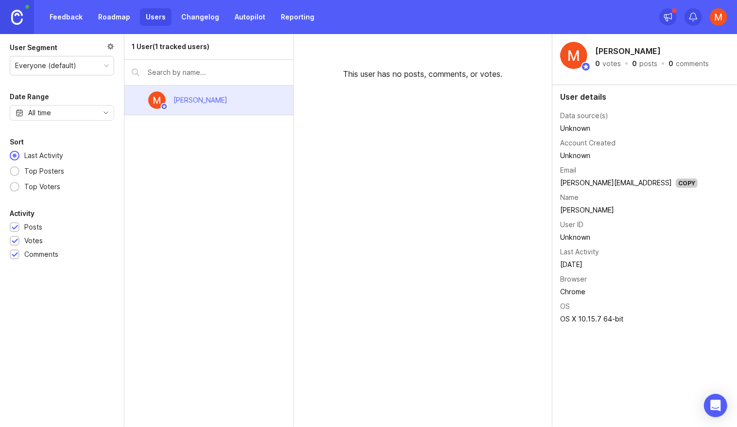
click at [177, 16] on link "Changelog" at bounding box center [200, 16] width 50 height 17
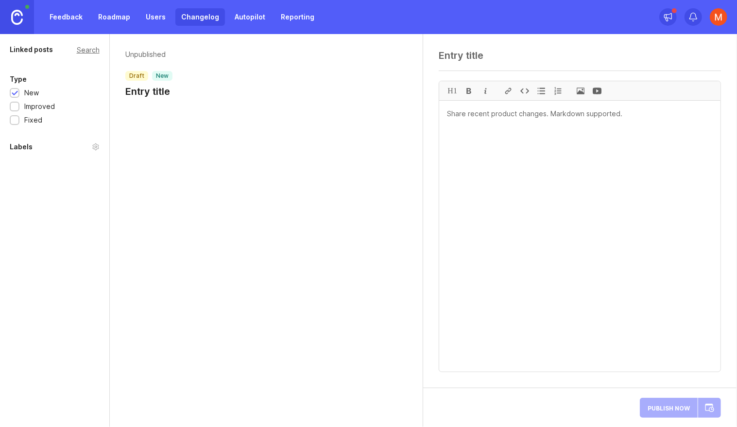
click at [170, 102] on div "Unpublished draft new Entry title" at bounding box center [267, 76] width 314 height 84
click at [481, 50] on textarea at bounding box center [580, 56] width 282 height 12
type textarea "Maidin alpha launch - 9/15/2025"
click at [520, 132] on textarea at bounding box center [579, 236] width 281 height 271
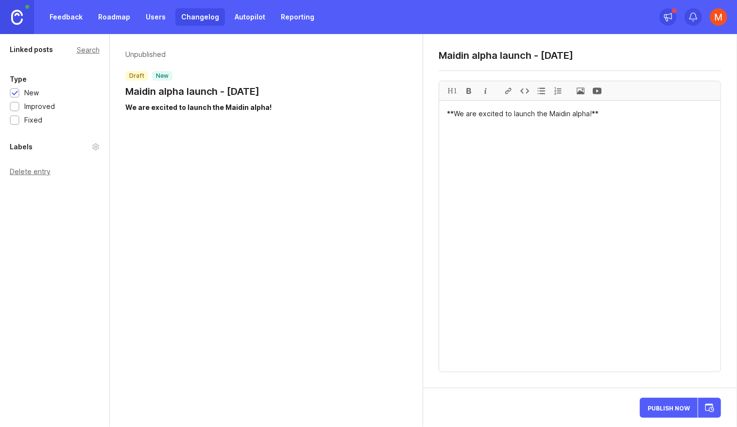
click at [605, 118] on textarea "**We are excited to launch the Maidin alpha!**" at bounding box center [579, 236] width 281 height 271
click at [456, 114] on textarea "**We are excited to launch the Maidin alpha!**" at bounding box center [579, 236] width 281 height 271
drag, startPoint x: 456, startPoint y: 114, endPoint x: 578, endPoint y: 113, distance: 121.5
drag, startPoint x: 567, startPoint y: 115, endPoint x: 437, endPoint y: 114, distance: 129.8
type textarea "Maidin is now publically available for free!"
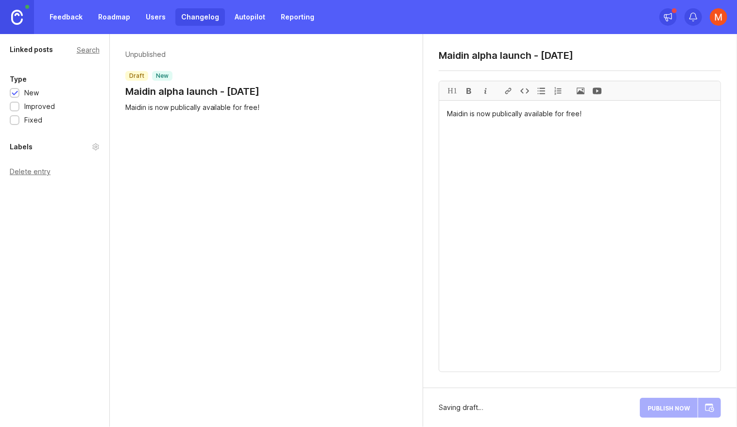
click at [674, 408] on div "Publish Now" at bounding box center [680, 407] width 81 height 23
click at [662, 409] on span "Publish Now" at bounding box center [669, 407] width 42 height 6
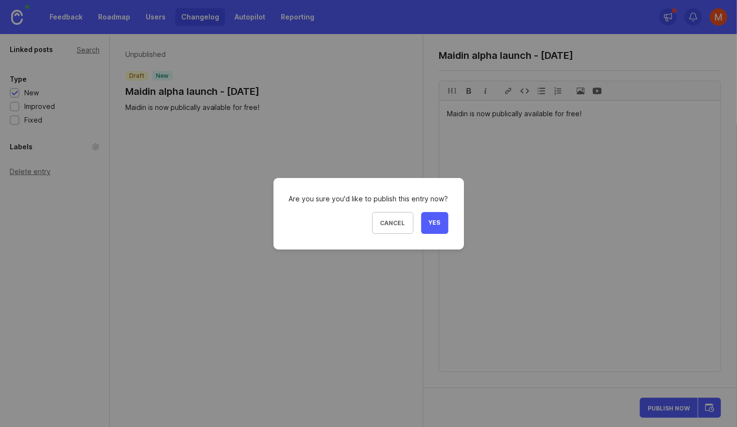
click at [431, 221] on span "Yes" at bounding box center [435, 223] width 12 height 8
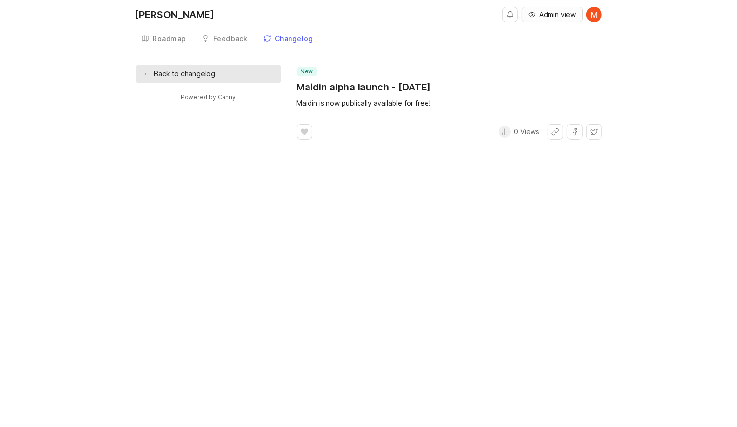
click at [580, 15] on button "Admin view" at bounding box center [552, 15] width 61 height 16
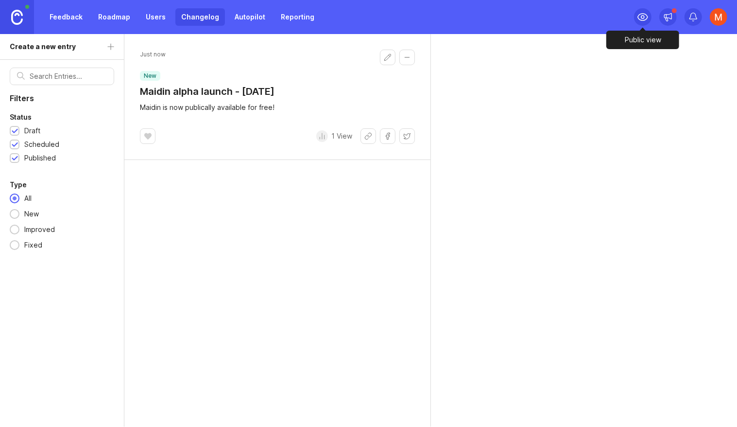
click at [646, 15] on icon at bounding box center [643, 17] width 10 height 7
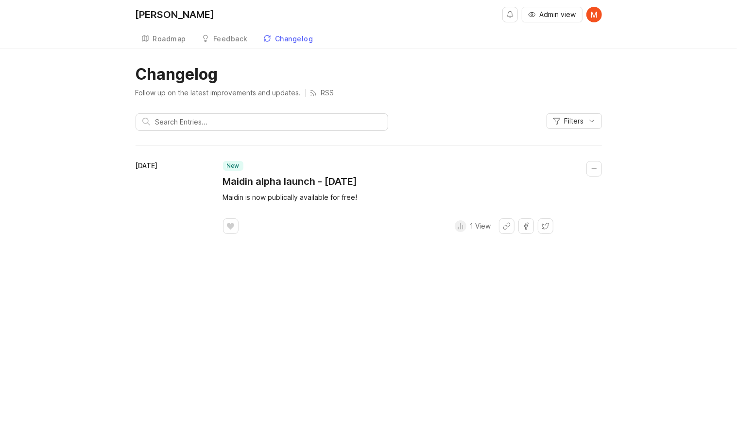
click at [231, 38] on div "Feedback" at bounding box center [230, 38] width 35 height 7
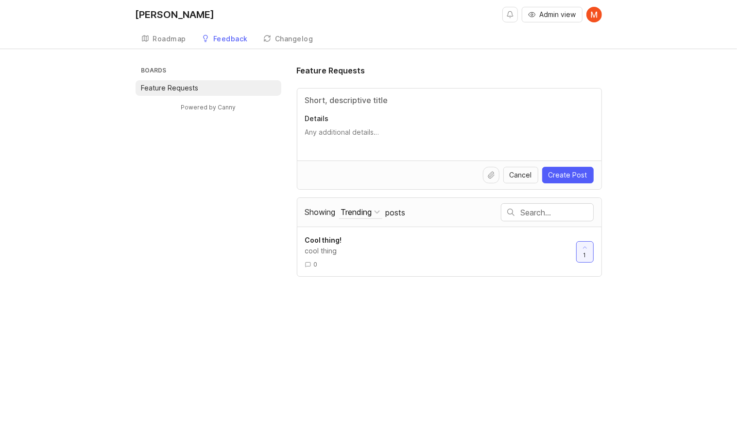
click at [150, 40] on link "Roadmap" at bounding box center [164, 39] width 57 height 20
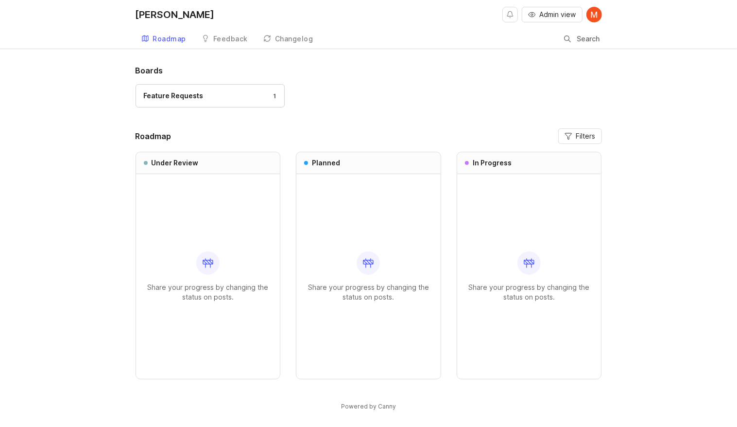
scroll to position [5, 0]
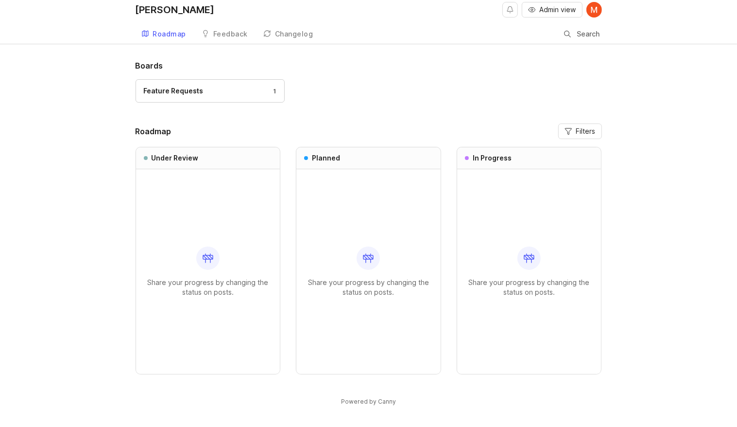
click at [281, 32] on div "Changelog" at bounding box center [294, 34] width 38 height 7
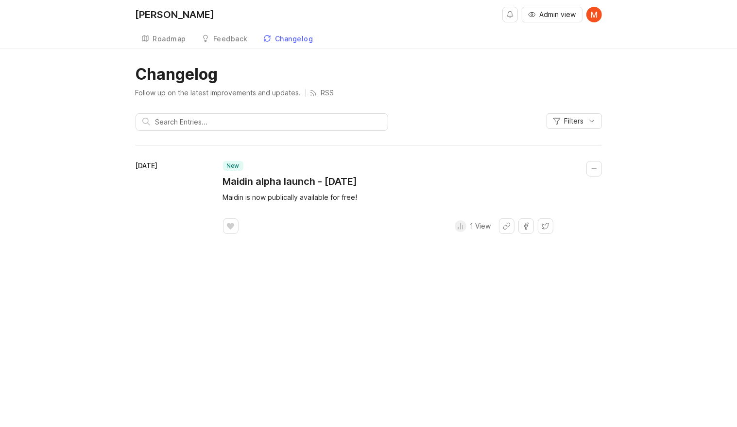
click at [221, 37] on div "Feedback" at bounding box center [230, 38] width 35 height 7
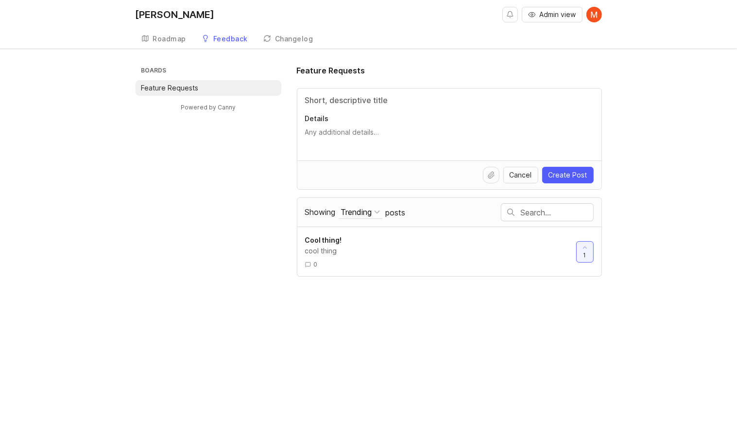
click at [551, 6] on div "Admin view Create" at bounding box center [553, 14] width 100 height 29
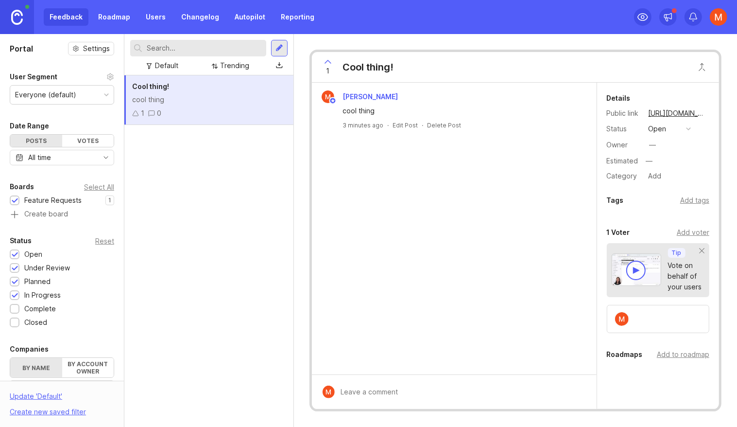
click at [117, 17] on link "Roadmap" at bounding box center [114, 16] width 44 height 17
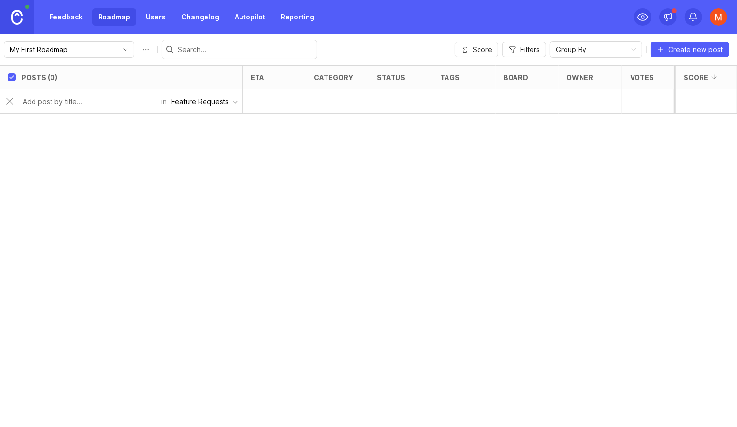
click at [196, 100] on div "Feature Requests" at bounding box center [200, 101] width 57 height 11
click at [207, 119] on li "Feature Requests" at bounding box center [205, 121] width 74 height 18
click at [100, 96] on input "text" at bounding box center [89, 101] width 133 height 11
click at [463, 98] on div at bounding box center [464, 101] width 63 height 24
click at [589, 53] on div "Group By" at bounding box center [589, 50] width 76 height 16
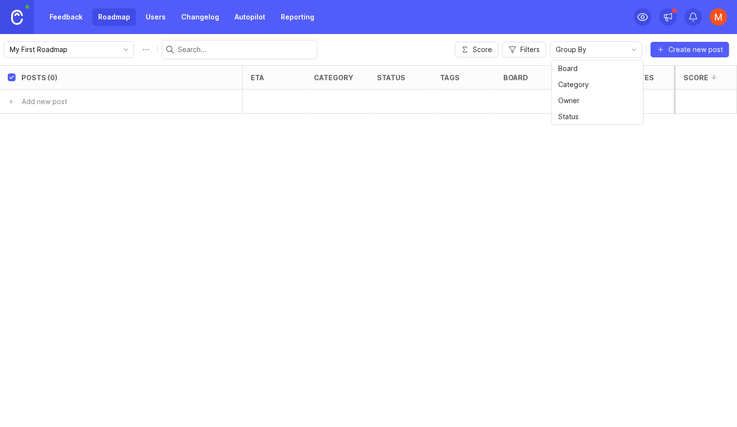
click at [437, 183] on div "Posts (0) eta category status tags board owner Votes Impact Effort Score Add ne…" at bounding box center [368, 246] width 737 height 362
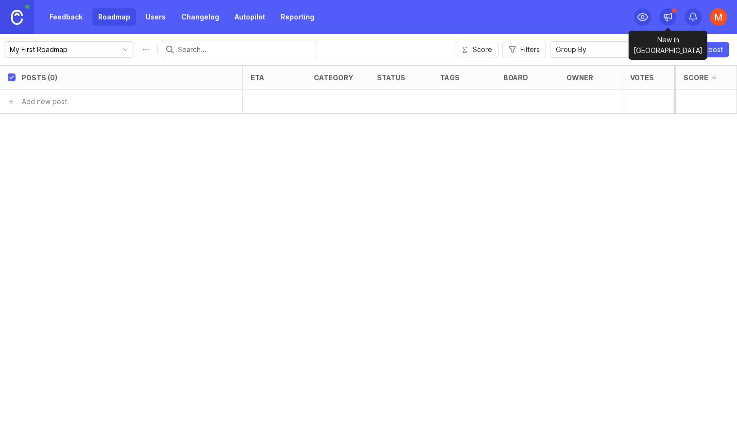
click at [665, 20] on icon at bounding box center [669, 17] width 10 height 10
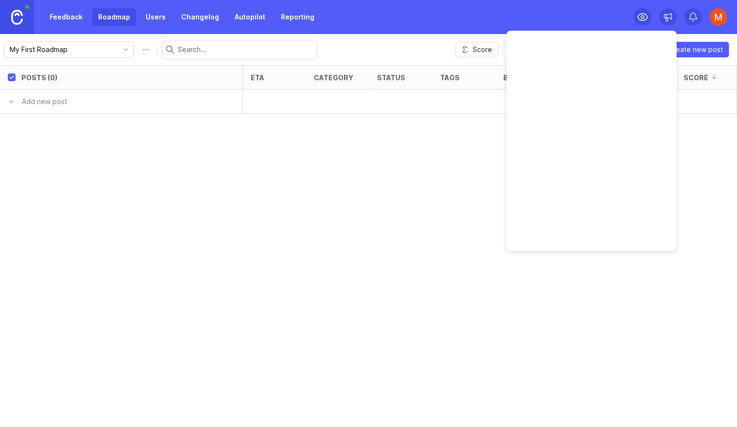
click at [665, 20] on icon at bounding box center [669, 17] width 10 height 10
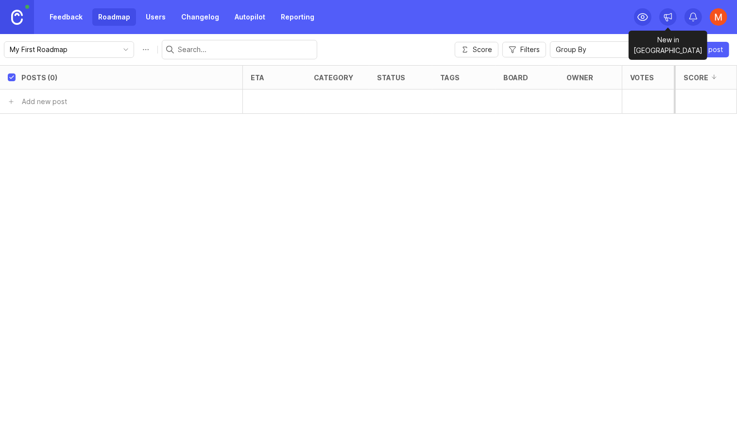
click at [665, 20] on icon at bounding box center [669, 17] width 10 height 10
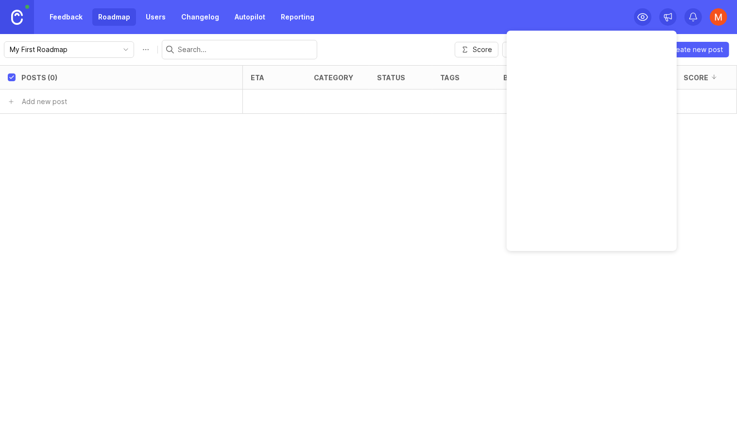
click at [665, 20] on icon at bounding box center [669, 17] width 10 height 10
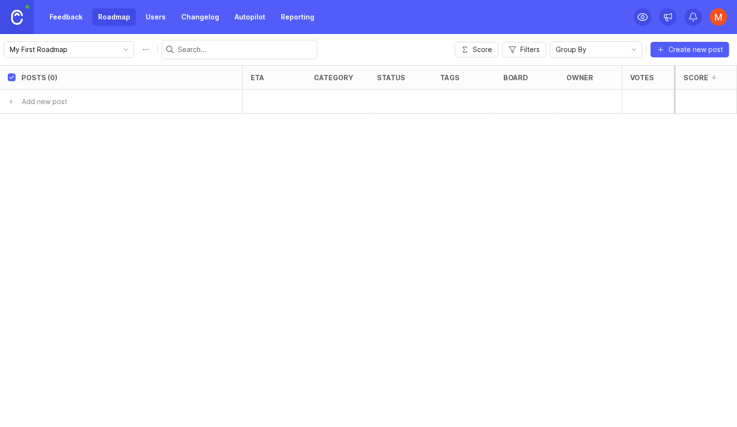
click at [715, 18] on img at bounding box center [718, 16] width 17 height 17
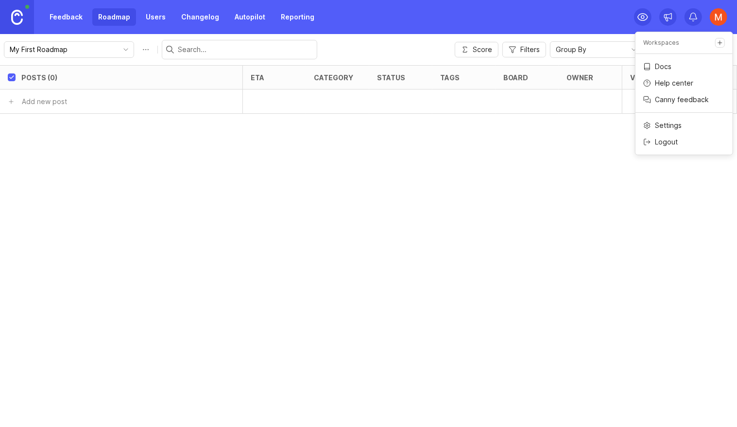
click at [665, 103] on p "Canny feedback" at bounding box center [682, 100] width 54 height 10
click at [74, 45] on input "My First Roadmap" at bounding box center [63, 49] width 107 height 11
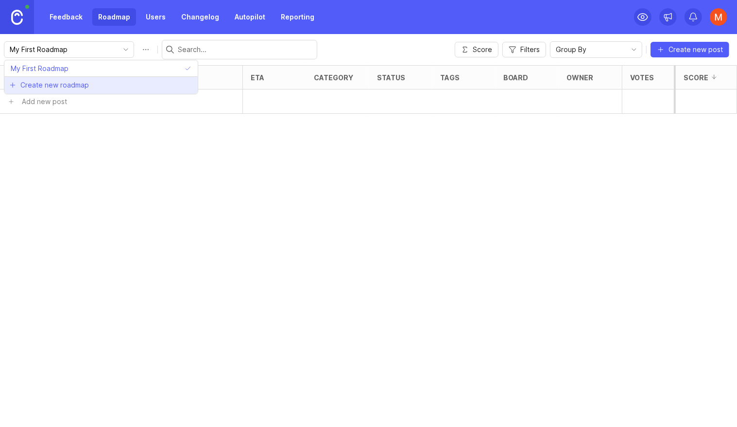
click at [66, 84] on span "Create new roadmap" at bounding box center [54, 85] width 69 height 10
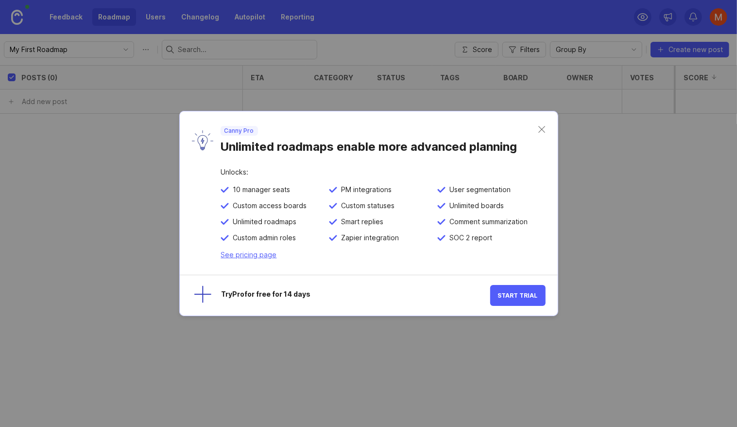
click at [534, 133] on div "Canny Pro Unlimited roadmaps enable more advanced planning" at bounding box center [376, 140] width 326 height 28
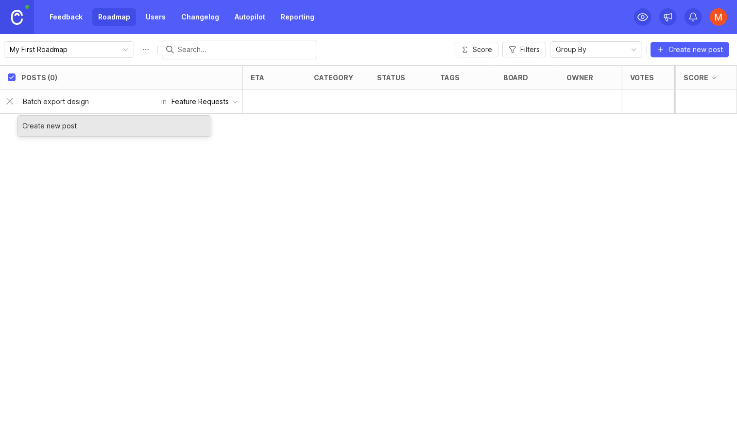
type input "Batch export designs"
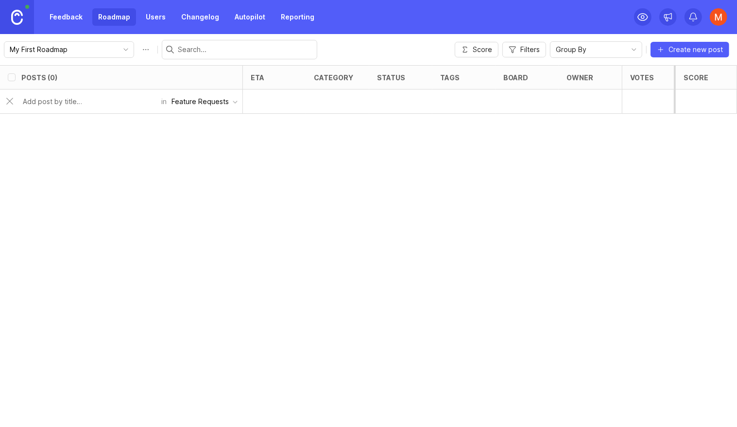
checkbox input "false"
click at [202, 124] on div "Feature Requests" at bounding box center [200, 126] width 57 height 11
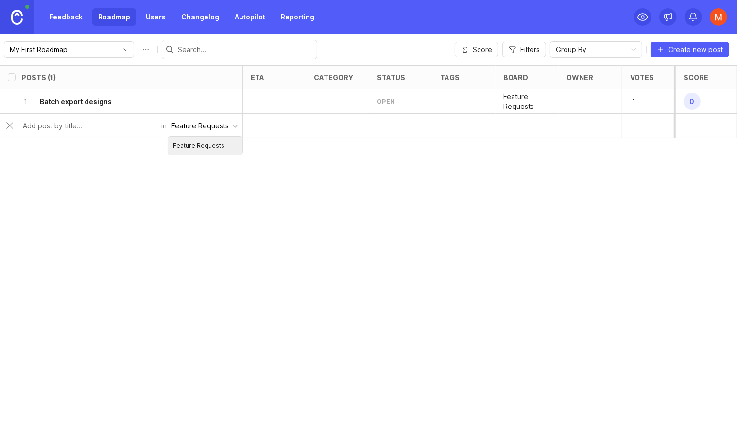
click at [513, 105] on p "Feature Requests" at bounding box center [528, 101] width 48 height 19
click at [195, 123] on div "Feature Requests" at bounding box center [200, 126] width 57 height 11
click at [211, 149] on li "Feature Requests" at bounding box center [205, 146] width 74 height 18
click at [98, 133] on div at bounding box center [89, 126] width 144 height 18
click at [59, 19] on link "Feedback" at bounding box center [66, 16] width 45 height 17
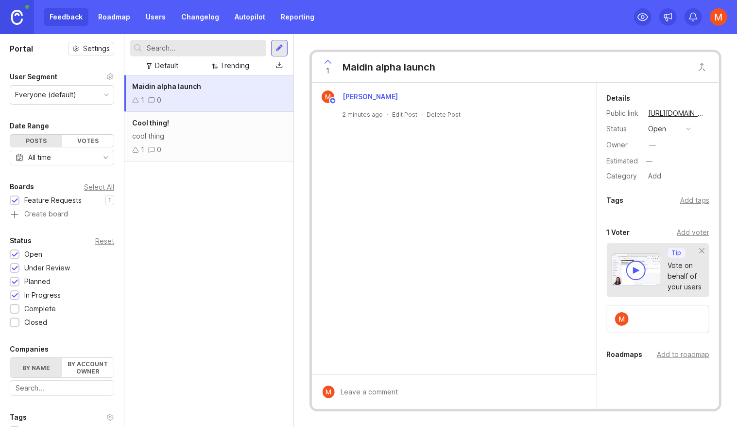
click at [71, 91] on div "Everyone (default)" at bounding box center [45, 94] width 61 height 11
click at [55, 72] on div "User Segment" at bounding box center [34, 77] width 48 height 12
click at [209, 136] on div "cool thing" at bounding box center [209, 136] width 154 height 11
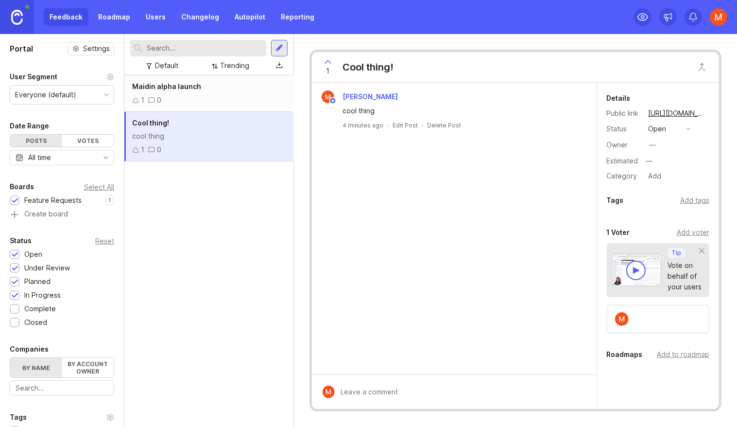
click at [117, 24] on link "Roadmap" at bounding box center [114, 16] width 44 height 17
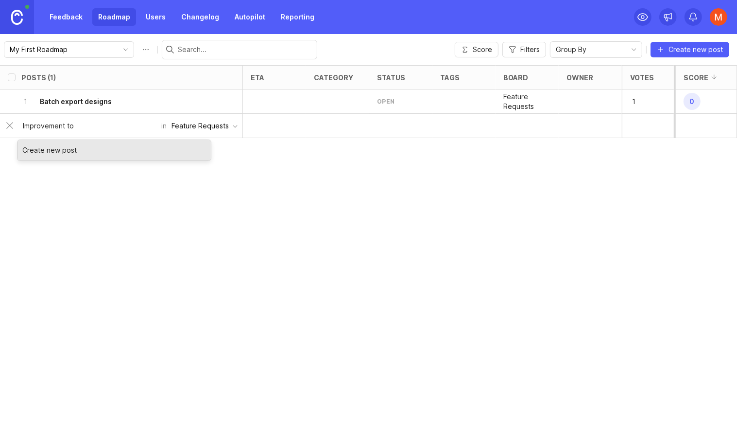
type input "Improvement to"
click at [73, 14] on link "Feedback" at bounding box center [66, 16] width 45 height 17
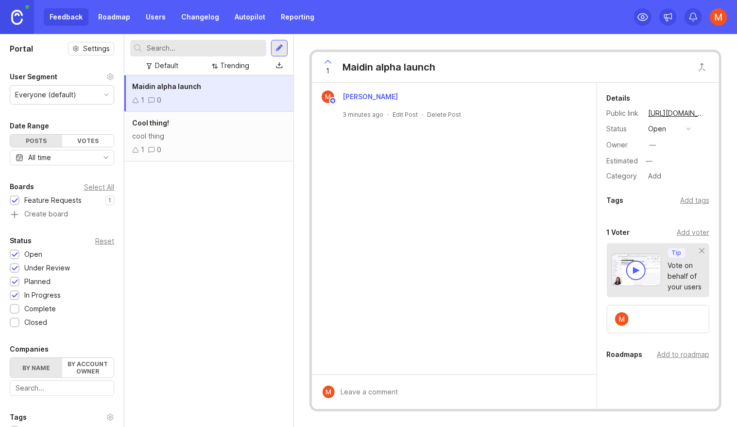
click at [12, 16] on img at bounding box center [17, 17] width 12 height 15
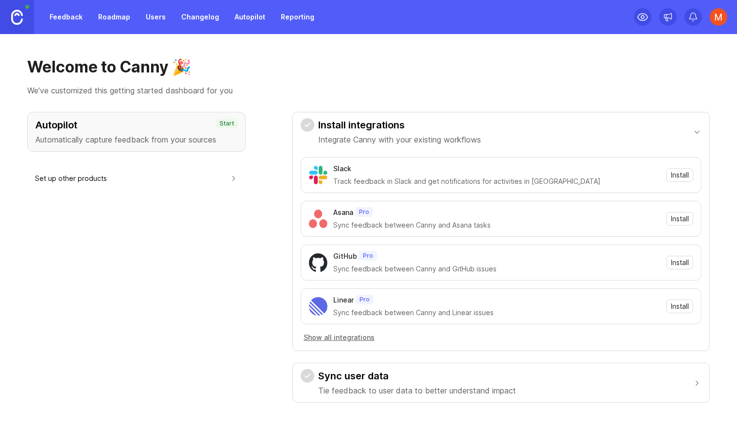
click at [66, 19] on link "Feedback" at bounding box center [66, 16] width 45 height 17
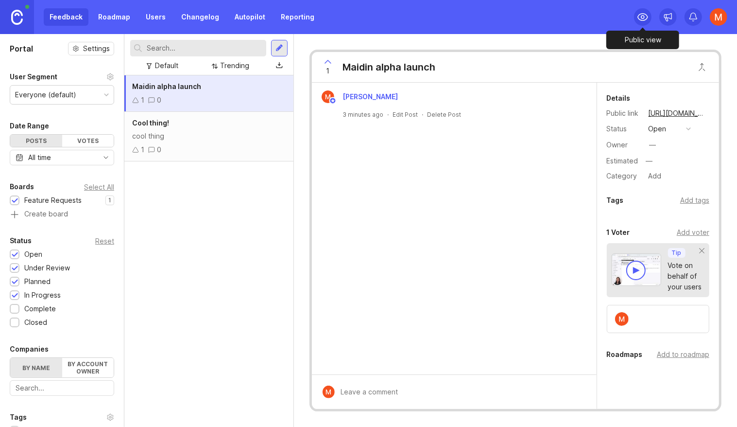
click at [641, 14] on icon at bounding box center [643, 17] width 10 height 7
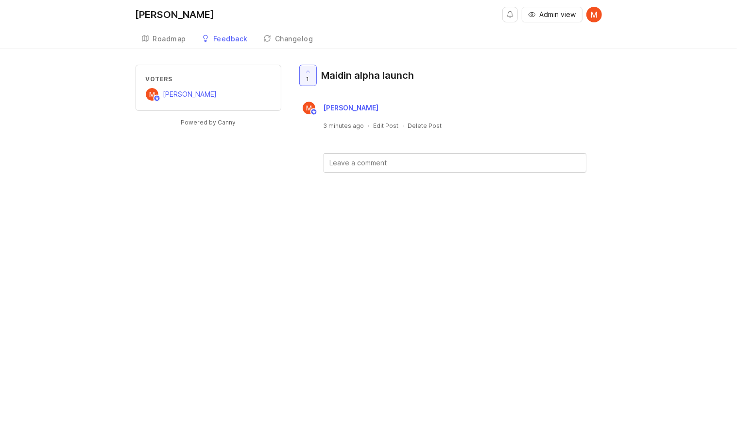
click at [171, 36] on div "Roadmap" at bounding box center [170, 38] width 34 height 7
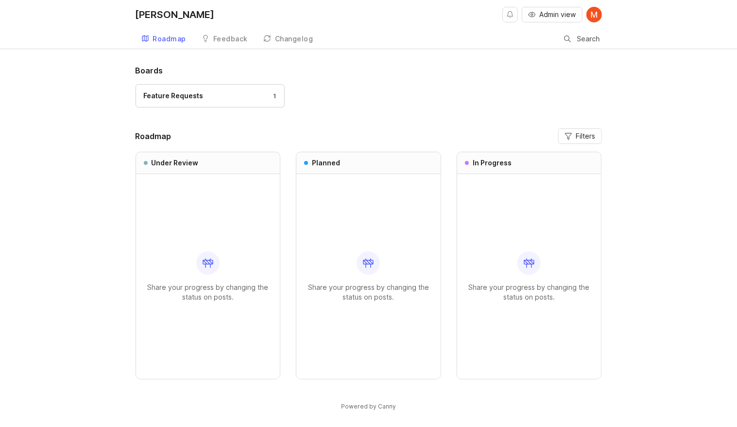
click at [594, 17] on img at bounding box center [595, 15] width 16 height 16
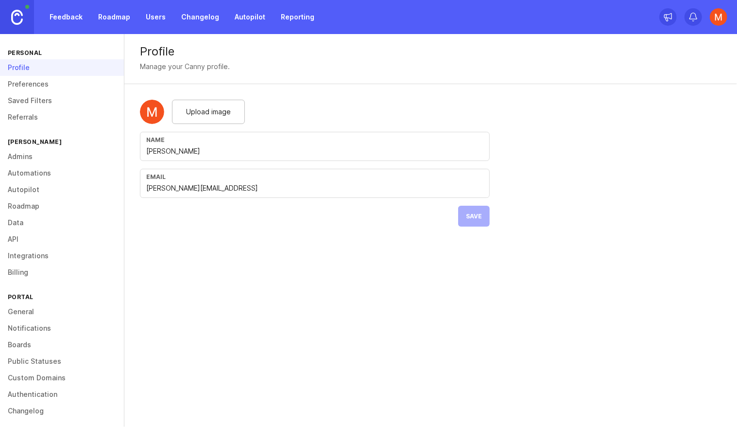
click at [29, 86] on link "Preferences" at bounding box center [62, 84] width 124 height 17
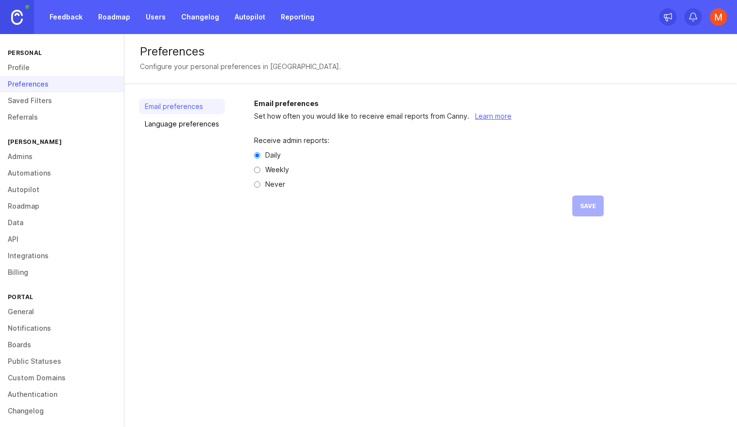
click at [35, 71] on link "Profile" at bounding box center [62, 67] width 124 height 17
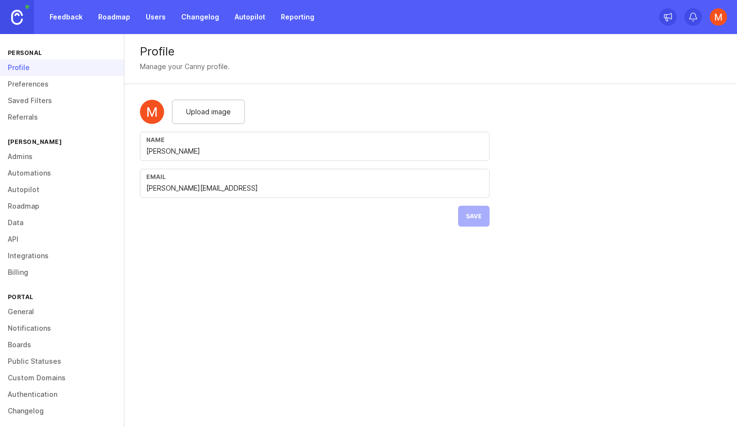
click at [119, 14] on link "Roadmap" at bounding box center [114, 16] width 44 height 17
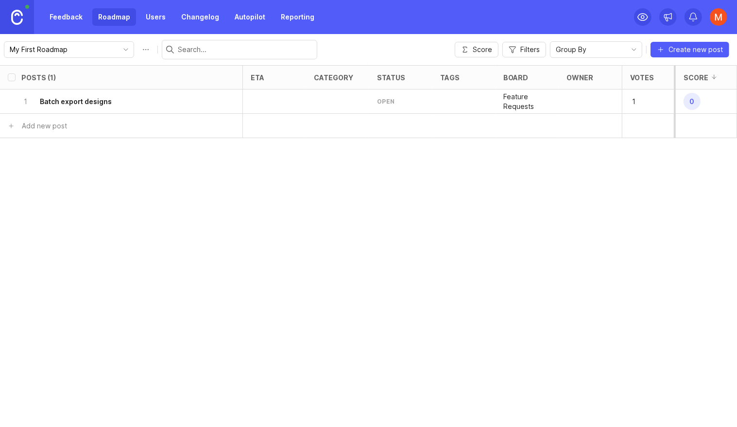
click at [155, 13] on link "Users" at bounding box center [156, 16] width 32 height 17
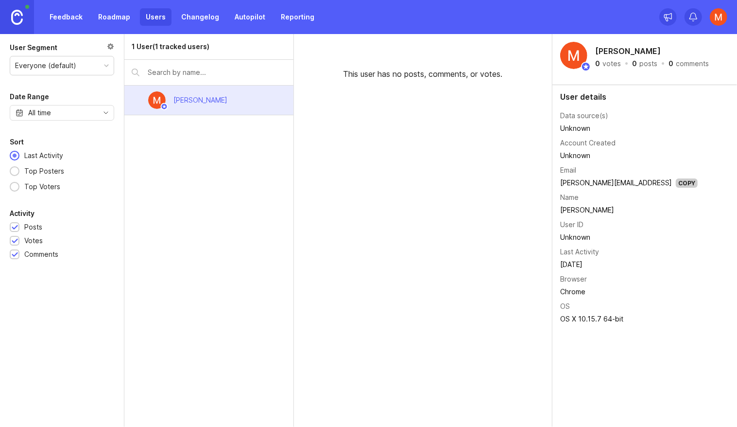
click at [199, 20] on link "Changelog" at bounding box center [200, 16] width 50 height 17
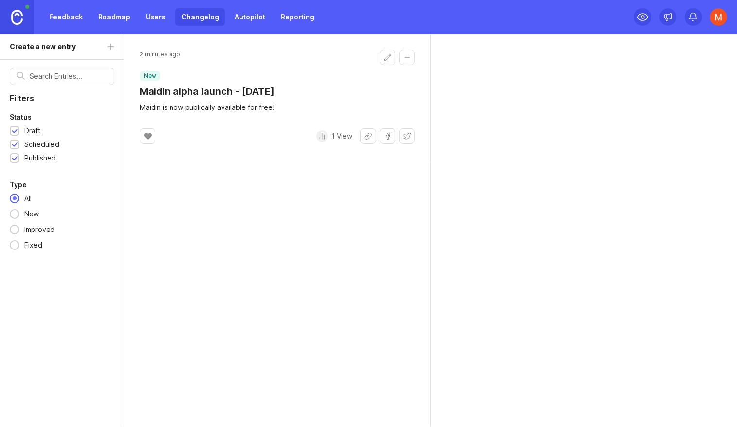
click at [147, 137] on icon at bounding box center [147, 136] width 7 height 6
click at [161, 17] on link "Users" at bounding box center [156, 16] width 32 height 17
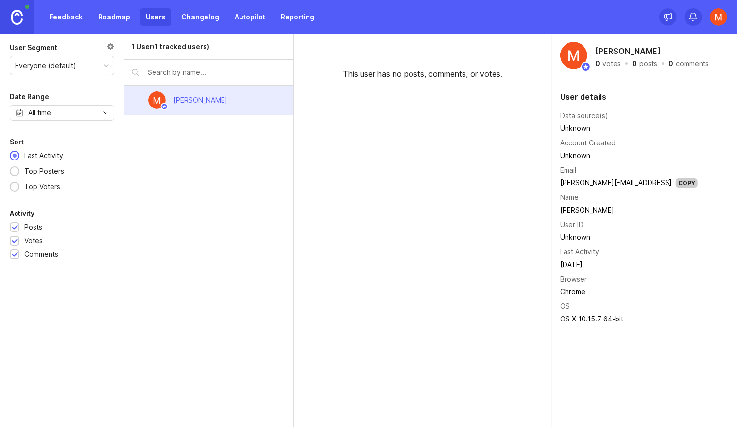
click at [194, 16] on link "Changelog" at bounding box center [200, 16] width 50 height 17
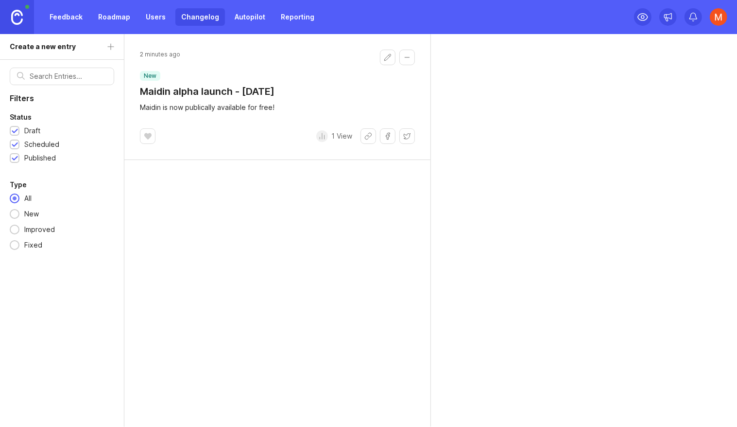
click at [254, 11] on link "Autopilot" at bounding box center [250, 16] width 42 height 17
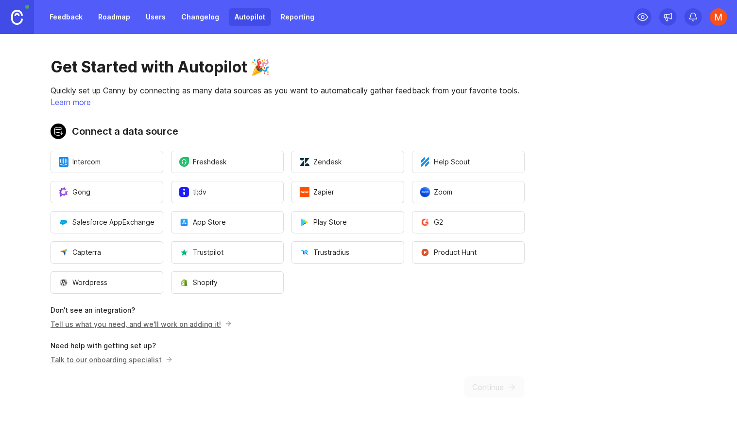
click at [285, 11] on link "Reporting" at bounding box center [297, 16] width 45 height 17
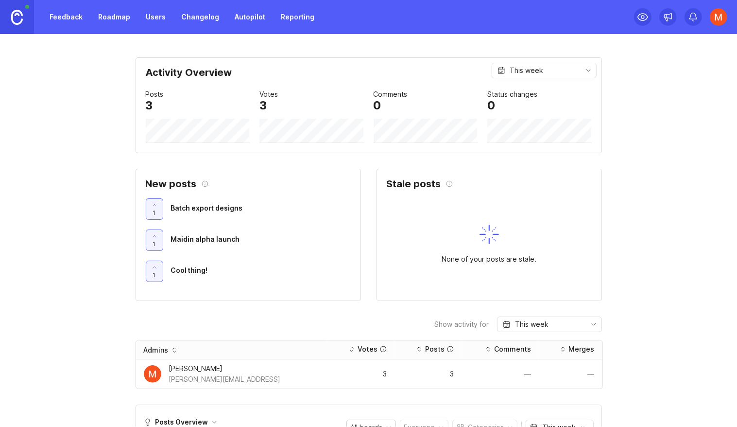
click at [119, 17] on link "Roadmap" at bounding box center [114, 16] width 44 height 17
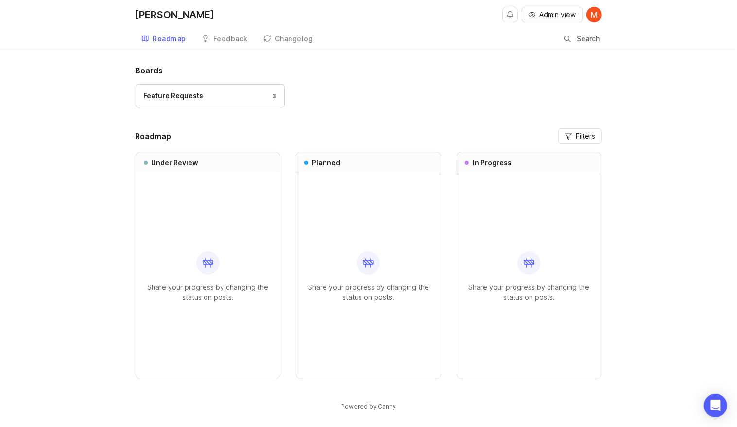
drag, startPoint x: 191, startPoint y: 286, endPoint x: 278, endPoint y: 317, distance: 92.6
click at [278, 317] on div "Share your progress by changing the status on posts." at bounding box center [208, 276] width 144 height 205
drag, startPoint x: 241, startPoint y: 298, endPoint x: 132, endPoint y: 274, distance: 111.9
click at [132, 274] on div "Boards Feature Requests 3 Roadmap Filters Under Review Share your progress by c…" at bounding box center [368, 246] width 737 height 363
click at [225, 98] on div "Feature Requests 3" at bounding box center [210, 95] width 133 height 11
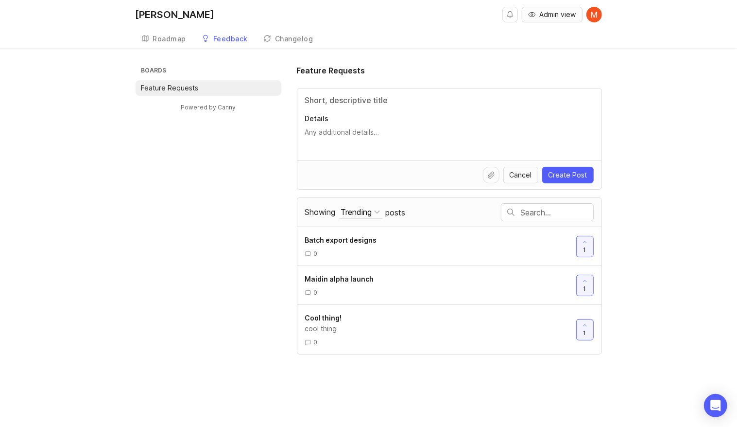
click at [564, 16] on span "Admin view" at bounding box center [558, 15] width 36 height 10
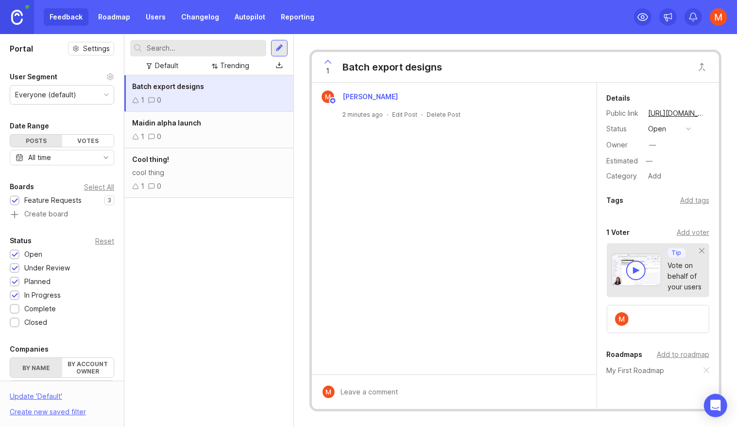
click at [210, 125] on div "Maidin alpha launch" at bounding box center [209, 123] width 154 height 11
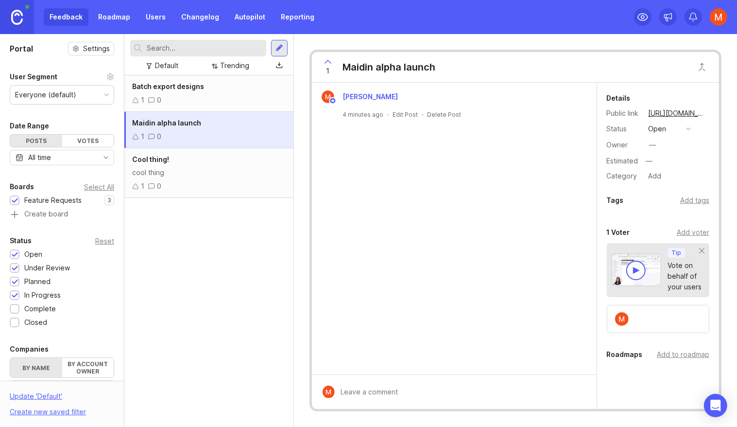
click at [239, 95] on div "1 0" at bounding box center [209, 100] width 154 height 11
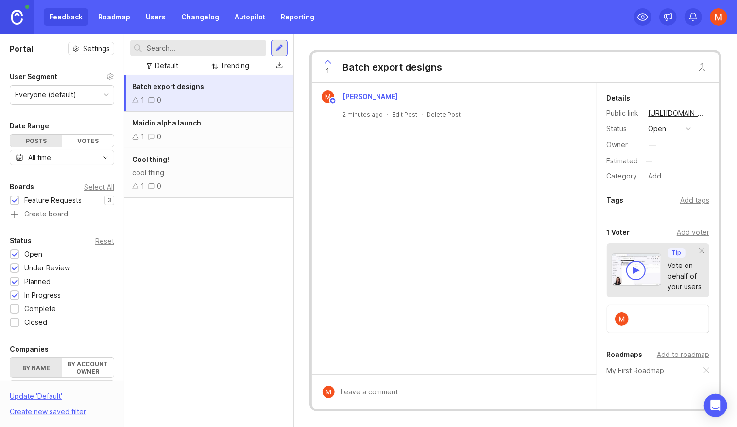
click at [676, 132] on button "open" at bounding box center [670, 128] width 49 height 13
click at [676, 166] on div "under review" at bounding box center [675, 164] width 49 height 8
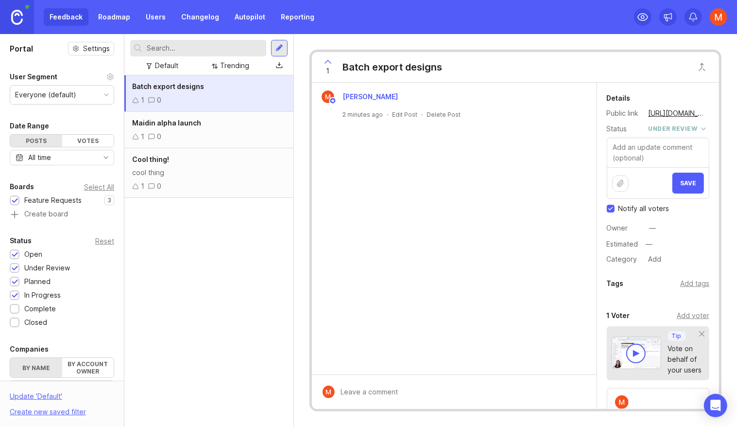
click at [679, 185] on button "Save" at bounding box center [689, 183] width 32 height 21
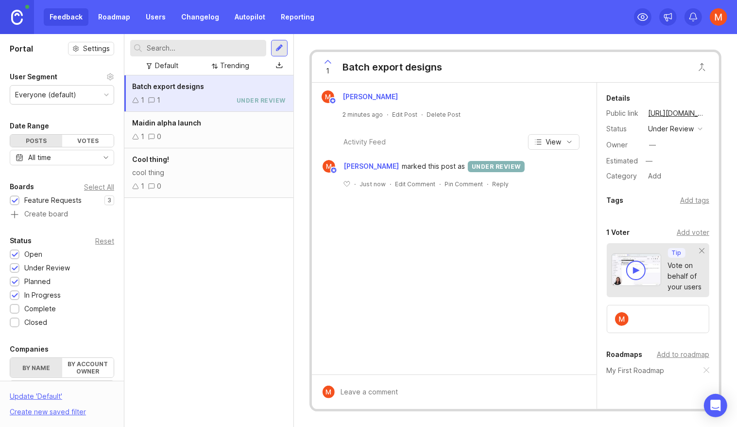
click at [669, 126] on div "under review" at bounding box center [672, 128] width 46 height 11
click at [673, 181] on div "planned" at bounding box center [666, 182] width 31 height 8
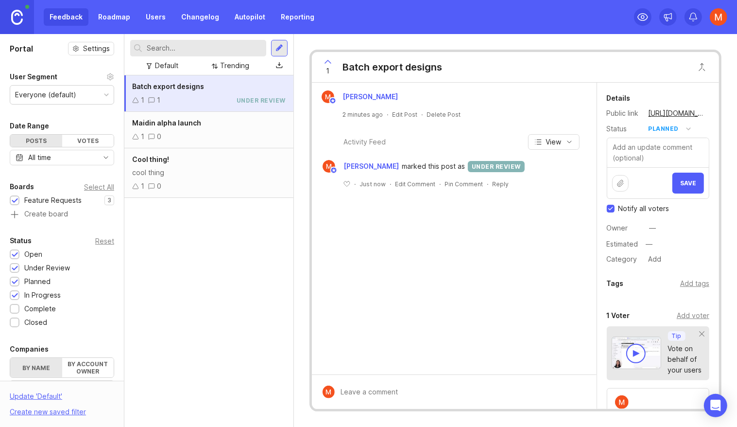
click at [688, 179] on button "Save" at bounding box center [689, 183] width 32 height 21
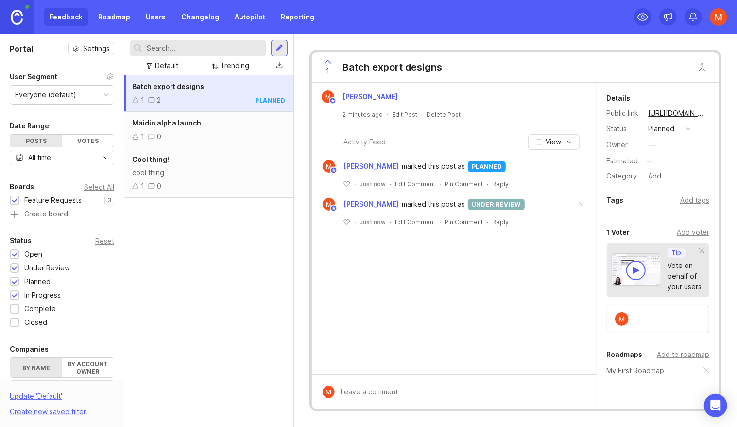
click at [672, 125] on div "planned" at bounding box center [662, 128] width 26 height 11
click at [667, 193] on progress "in progress" at bounding box center [670, 200] width 49 height 18
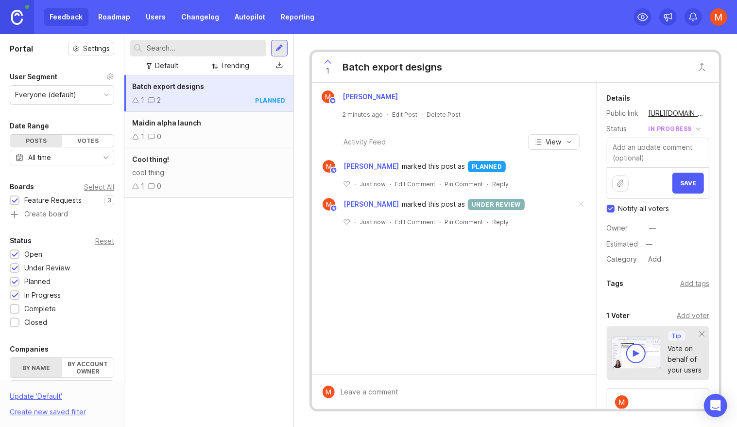
click at [694, 176] on button "Save" at bounding box center [689, 183] width 32 height 21
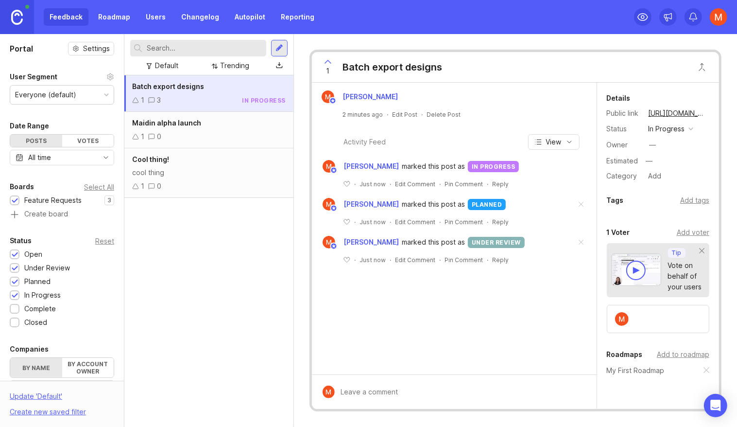
click at [59, 18] on div "Feedback Roadmap Users Changelog Autopilot Reporting" at bounding box center [182, 16] width 277 height 17
click at [10, 18] on link at bounding box center [17, 17] width 34 height 34
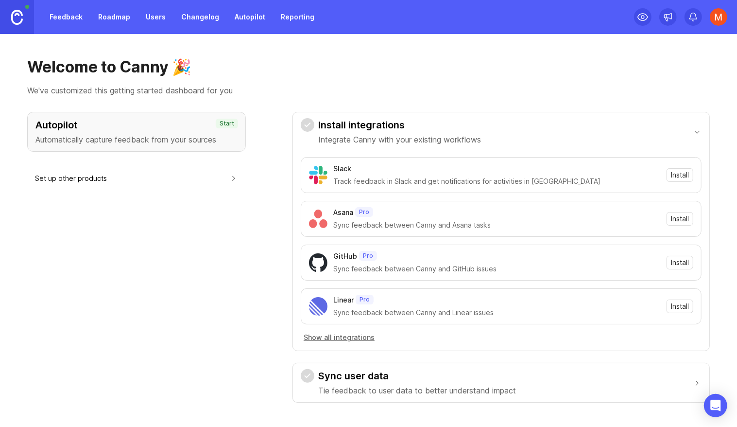
click at [114, 14] on link "Roadmap" at bounding box center [114, 16] width 44 height 17
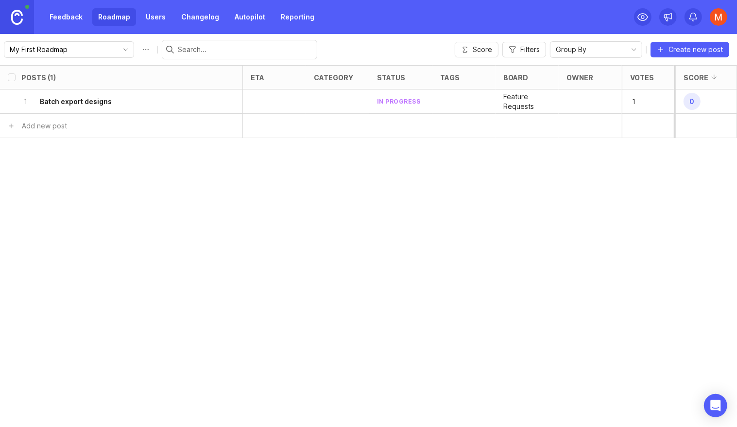
click at [724, 18] on img at bounding box center [718, 16] width 17 height 17
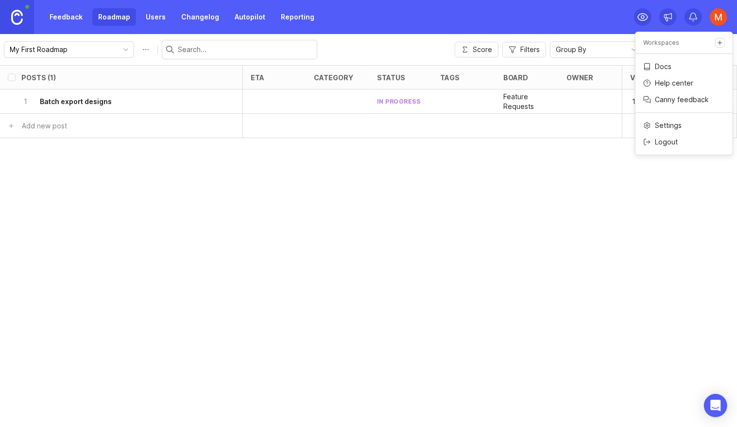
click at [412, 66] on div "status" at bounding box center [400, 77] width 63 height 23
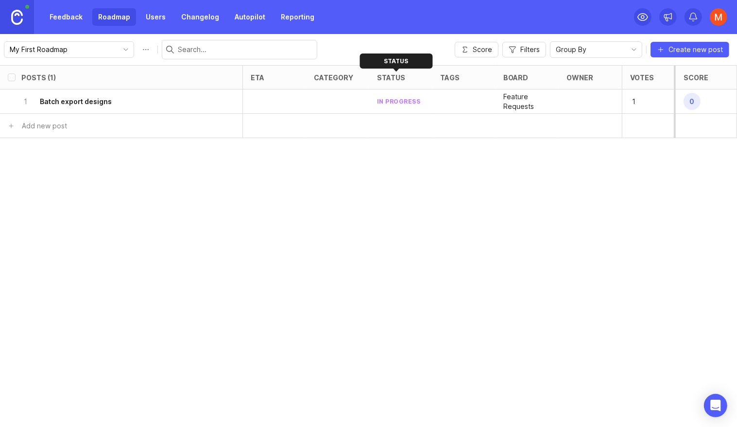
click at [409, 81] on div at bounding box center [411, 77] width 12 height 8
click at [410, 75] on icon at bounding box center [411, 76] width 7 height 7
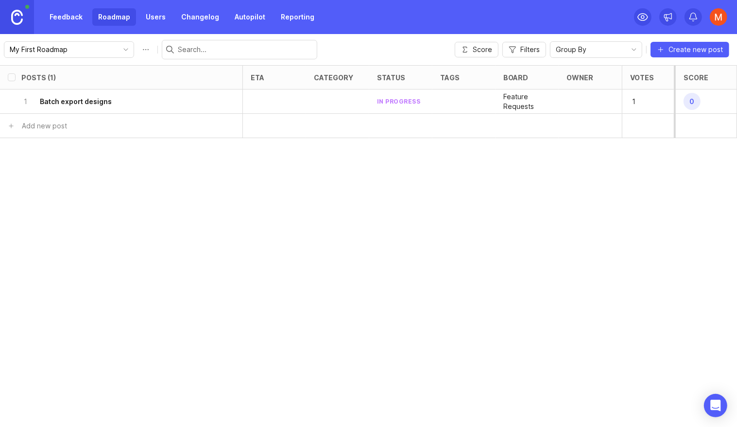
click at [722, 17] on img at bounding box center [718, 16] width 17 height 17
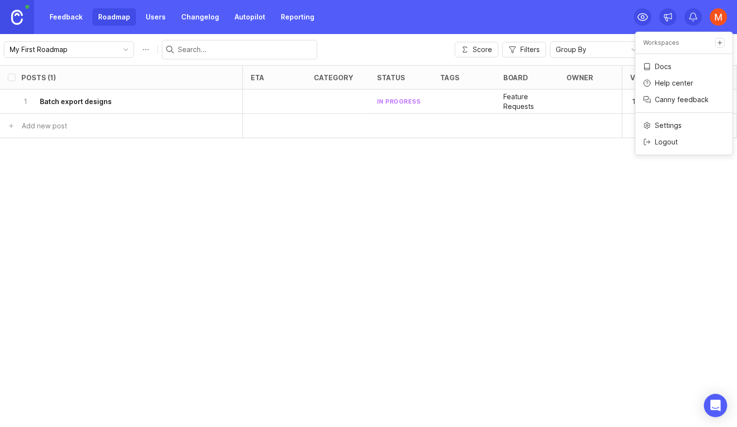
click at [209, 169] on div "Posts (1) eta category status tags board owner Votes Impact Effort Score 1 Batc…" at bounding box center [368, 246] width 737 height 362
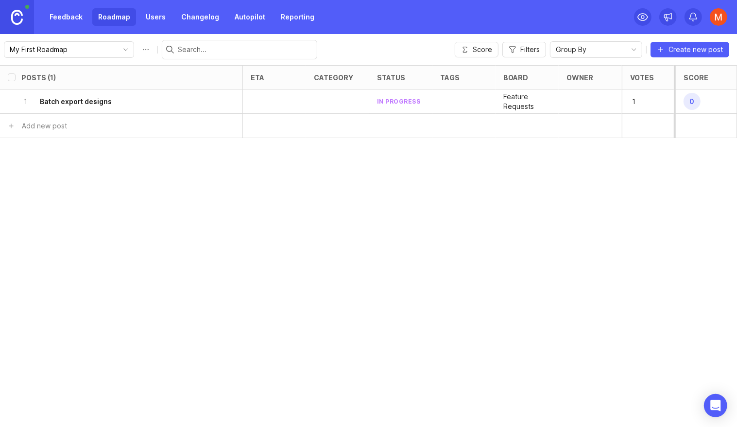
click at [79, 28] on div "Feedback Roadmap Users Changelog Autopilot Reporting" at bounding box center [160, 17] width 320 height 34
click at [73, 23] on link "Feedback" at bounding box center [66, 16] width 45 height 17
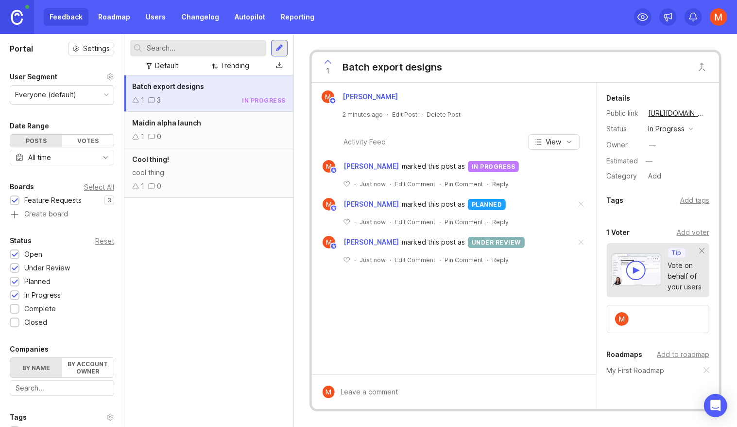
click at [15, 17] on img at bounding box center [17, 17] width 12 height 15
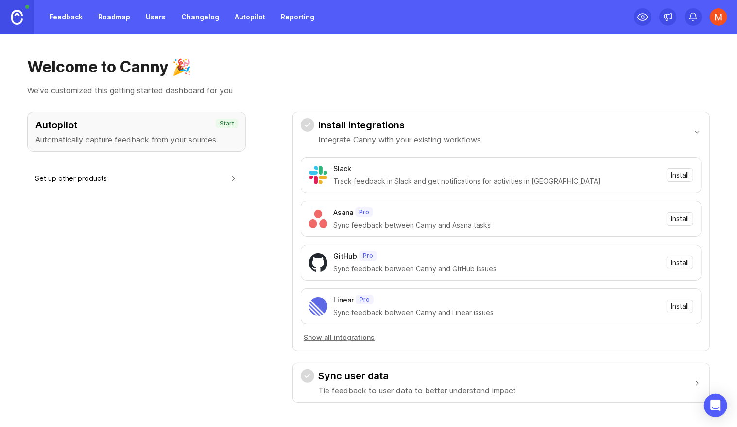
click at [75, 22] on link "Feedback" at bounding box center [66, 16] width 45 height 17
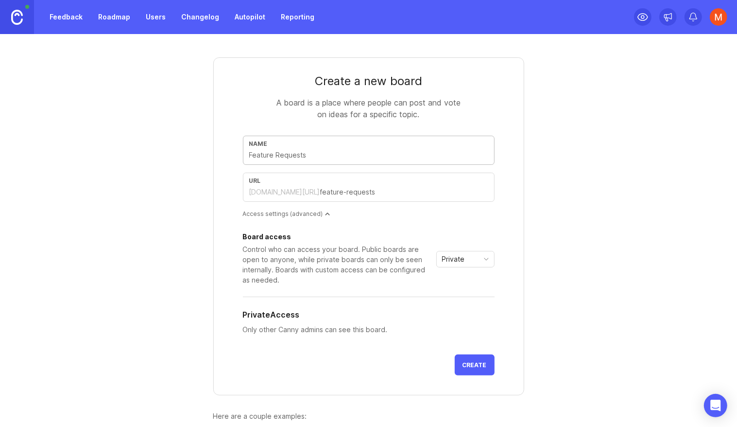
type input "B"
type input "b"
type input "Bu"
type input "bu"
type input "Bug"
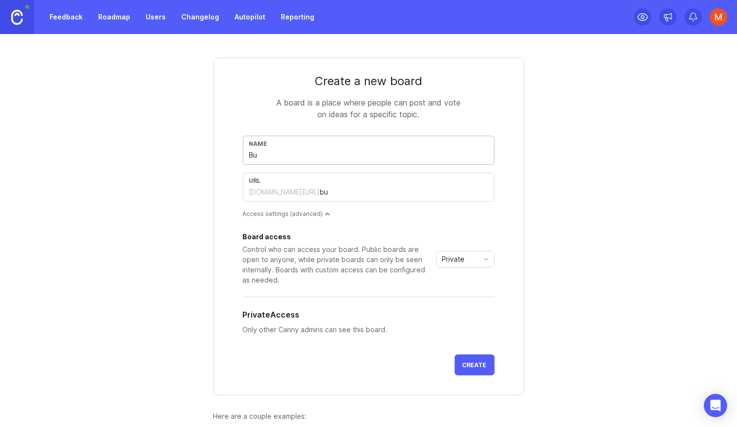
type input "bug"
type input "Bu"
type input "bu"
type input "B"
type input "b"
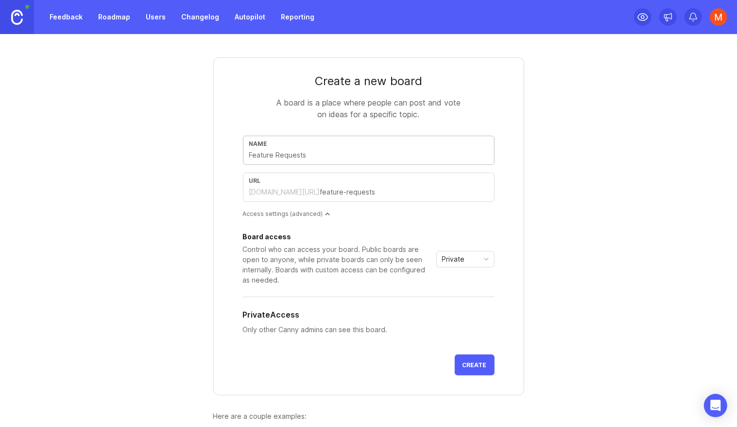
type input "B"
type input "b"
type input "Bu"
type input "bu"
type input "Bug"
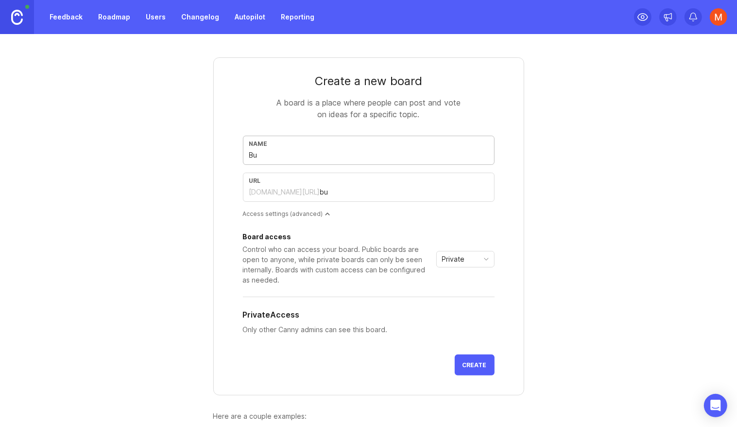
type input "bug"
type input "Bug r"
type input "bug-r"
type input "Bug re"
type input "bug-re"
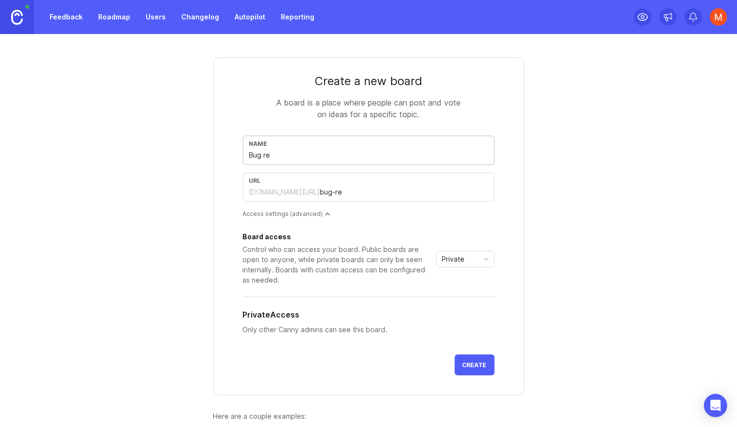
type input "Bug rep"
type input "bug-rep"
type input "Bug re"
type input "bug-re"
type input "Bug r"
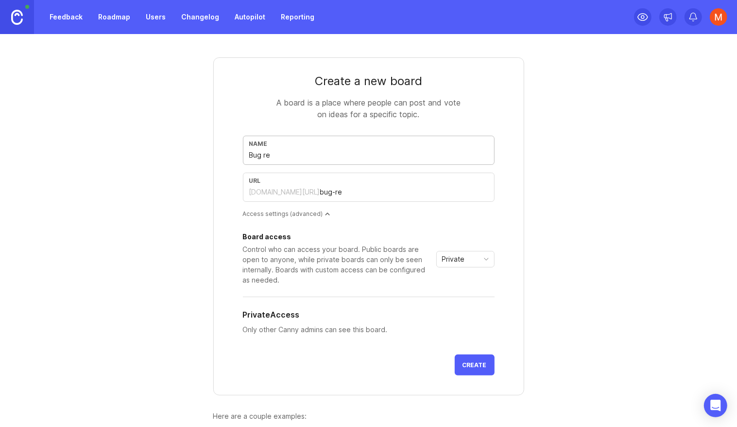
type input "bug-r"
type input "Bug"
type input "bug"
type input "Bug R"
type input "bug-r"
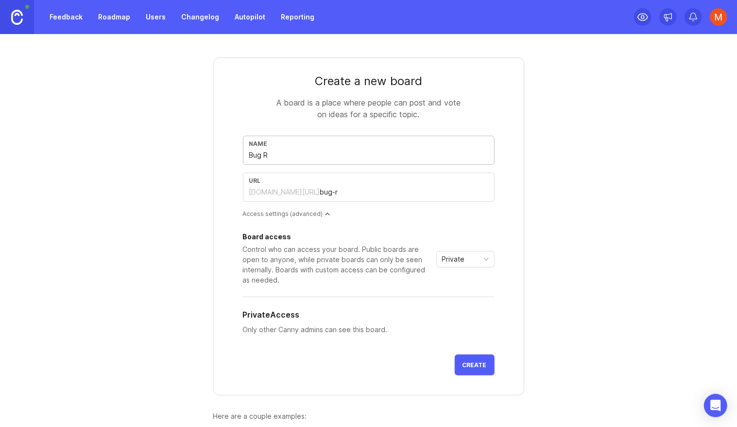
type input "Bug Re"
type input "bug-re"
type input "Bug Rep"
type input "bug-rep"
type input "Bug Repo"
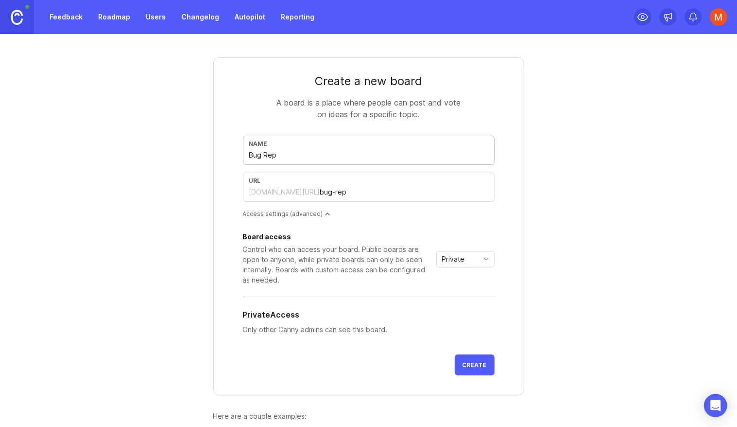
type input "bug-repo"
type input "Bug Repor"
type input "bug-repor"
type input "Bug Report"
type input "bug-report"
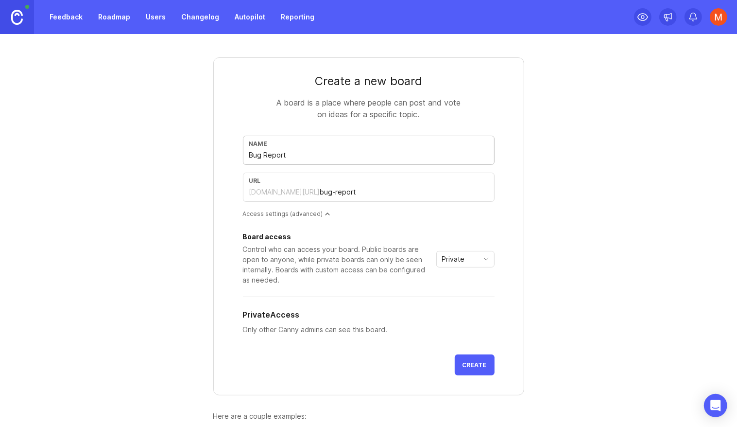
type input "Bug Reports"
type input "bug-reports"
type input "Bug Report"
type input "bug-report"
type input "Bug Report"
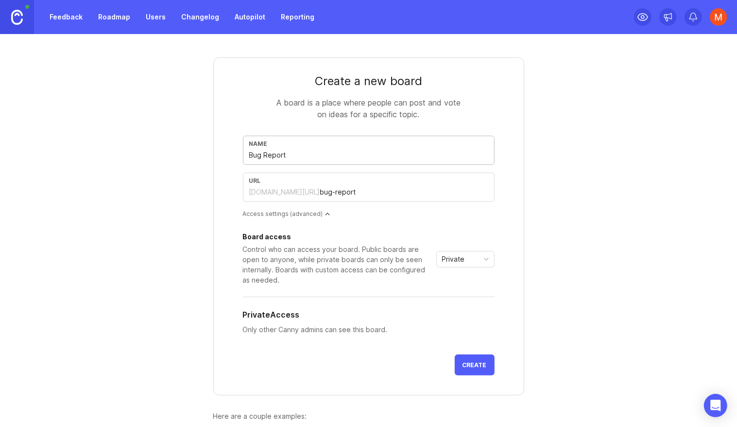
click at [450, 262] on span "Private" at bounding box center [453, 259] width 23 height 11
click at [470, 301] on li "Custom" at bounding box center [465, 309] width 57 height 16
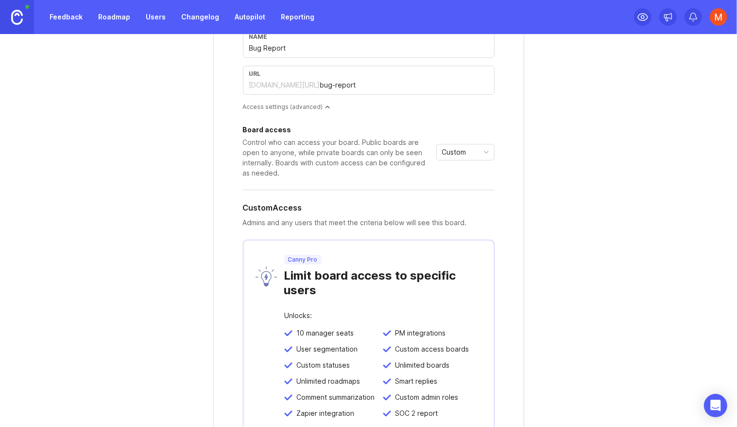
scroll to position [31, 0]
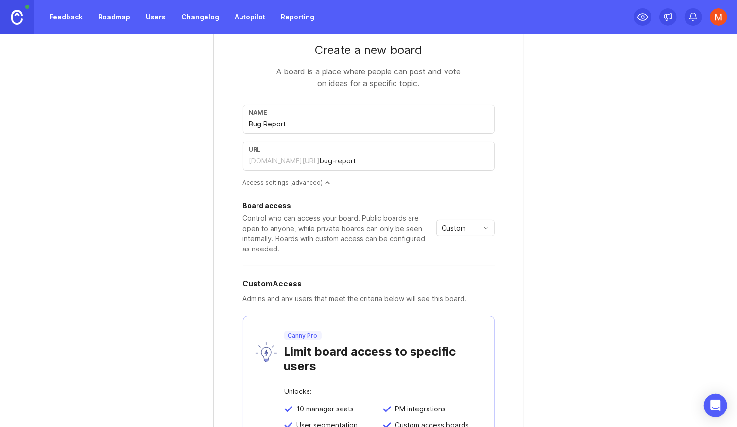
click at [307, 180] on div "Access settings (advanced)" at bounding box center [369, 182] width 252 height 8
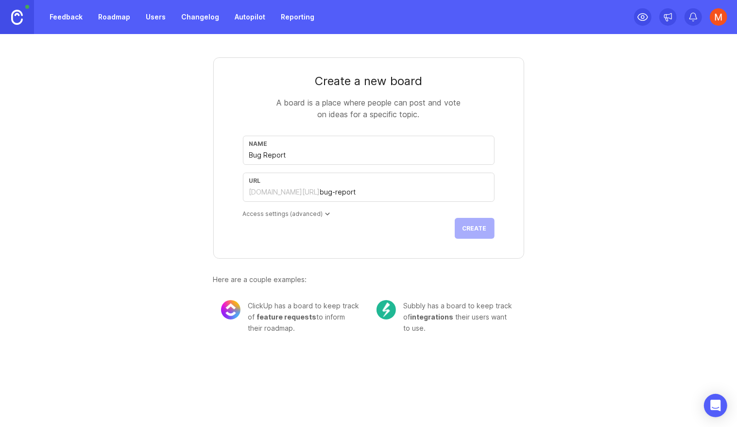
click at [306, 215] on div "Access settings (advanced)" at bounding box center [369, 214] width 252 height 8
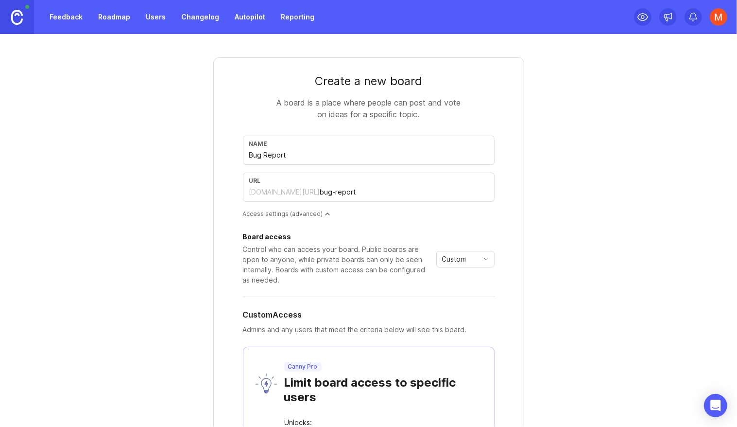
click at [308, 216] on div "Access settings (advanced)" at bounding box center [369, 214] width 252 height 8
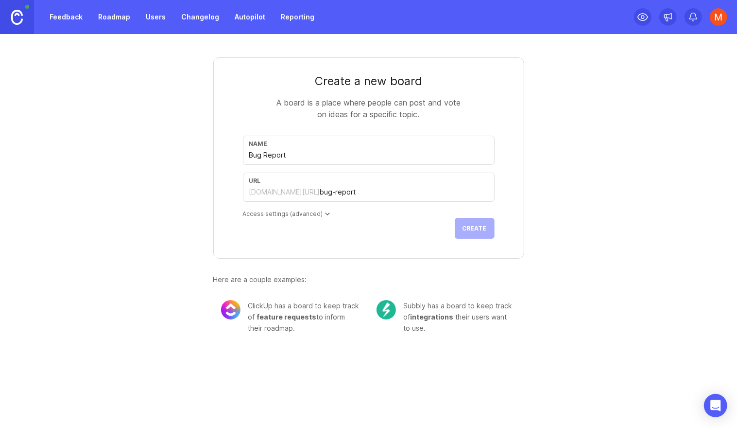
click at [66, 20] on link "Feedback" at bounding box center [66, 16] width 45 height 17
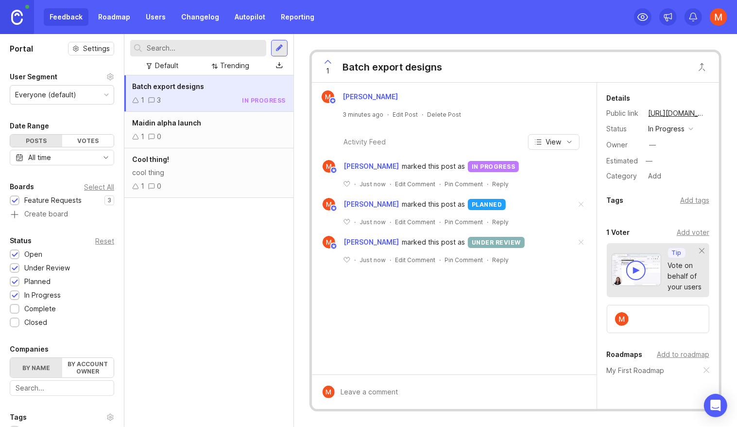
click at [111, 20] on link "Roadmap" at bounding box center [114, 16] width 44 height 17
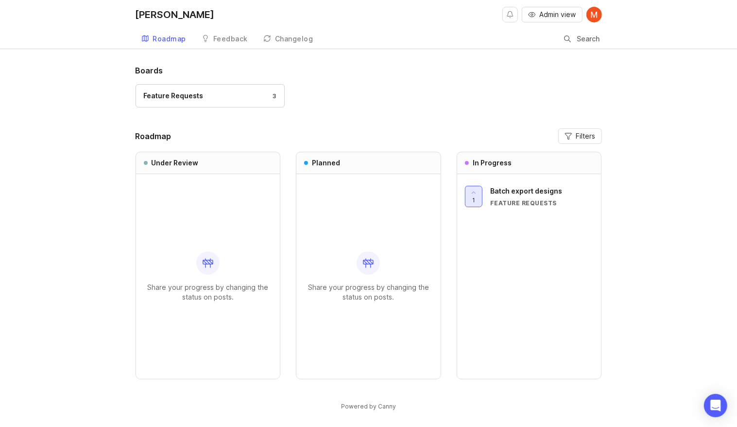
click at [473, 198] on span "1" at bounding box center [473, 200] width 3 height 8
click at [475, 193] on icon at bounding box center [474, 192] width 7 height 7
click at [528, 197] on div "Batch export designs Feature Requests" at bounding box center [542, 196] width 104 height 21
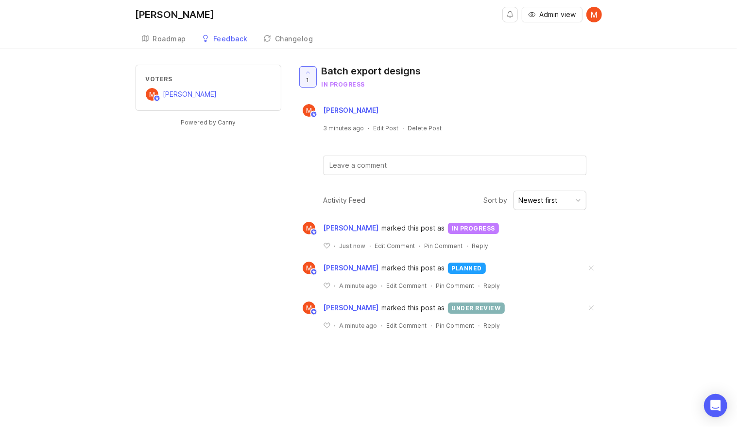
click at [164, 45] on link "Roadmap" at bounding box center [164, 39] width 57 height 20
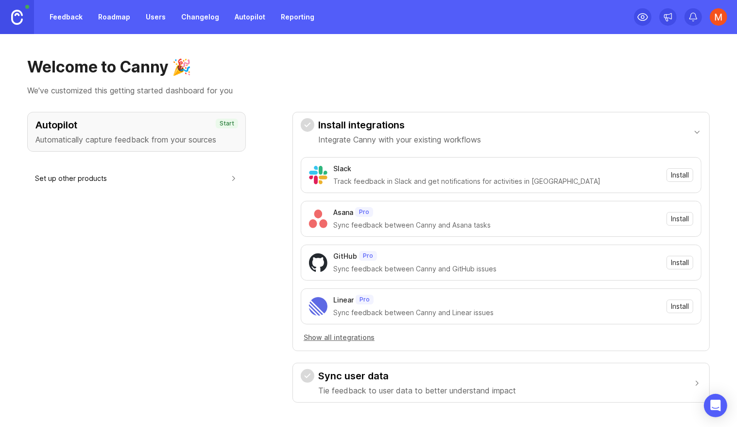
click at [67, 18] on link "Feedback" at bounding box center [66, 16] width 45 height 17
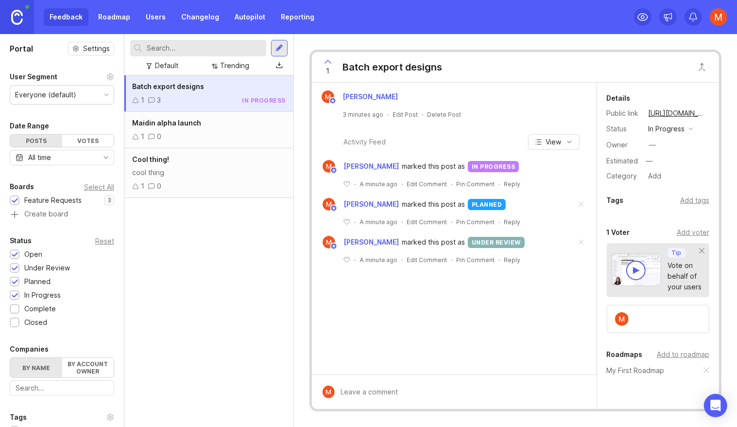
click at [669, 128] on div "in progress" at bounding box center [667, 128] width 36 height 11
click at [669, 211] on li "complete" at bounding box center [671, 218] width 51 height 18
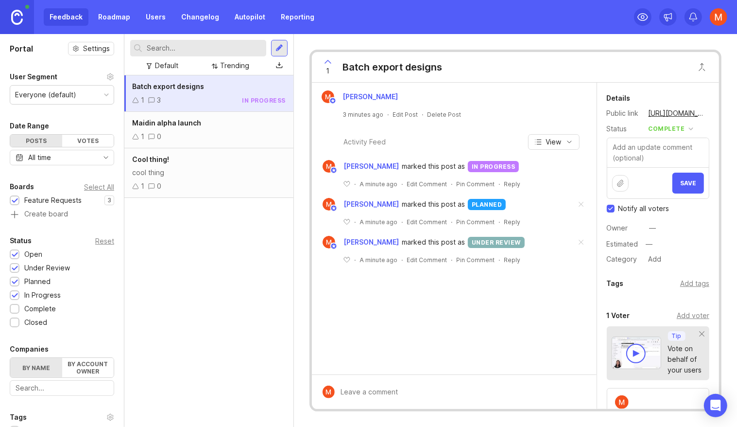
click at [694, 189] on button "Save" at bounding box center [689, 183] width 32 height 21
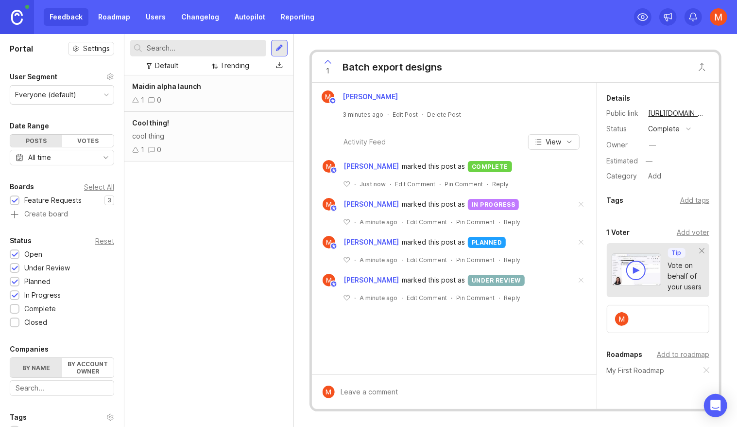
scroll to position [10, 0]
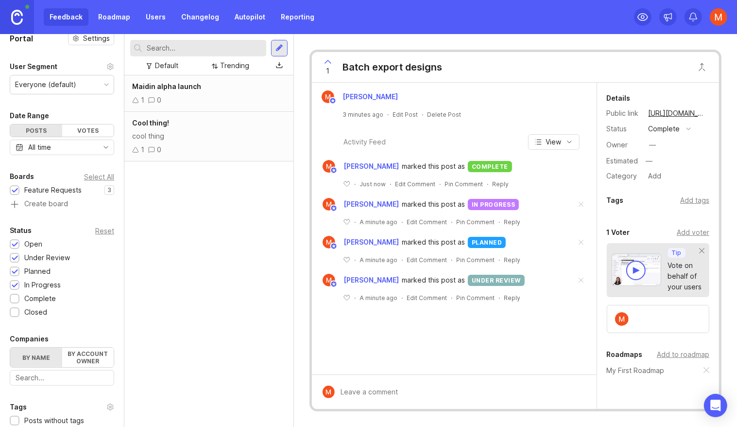
click at [17, 296] on div at bounding box center [15, 299] width 6 height 7
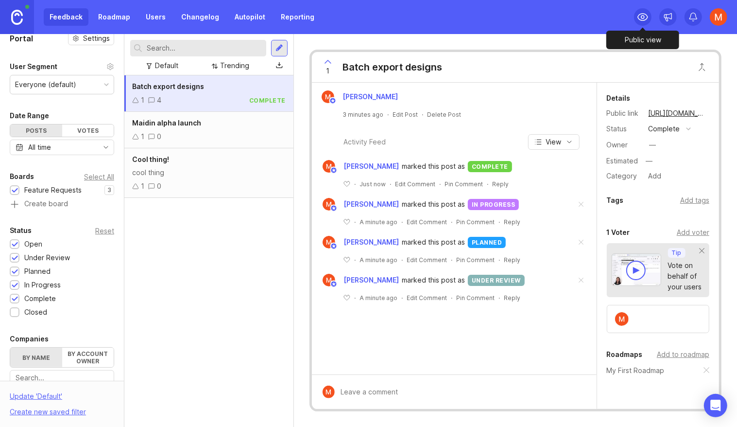
click at [651, 17] on div at bounding box center [642, 16] width 17 height 17
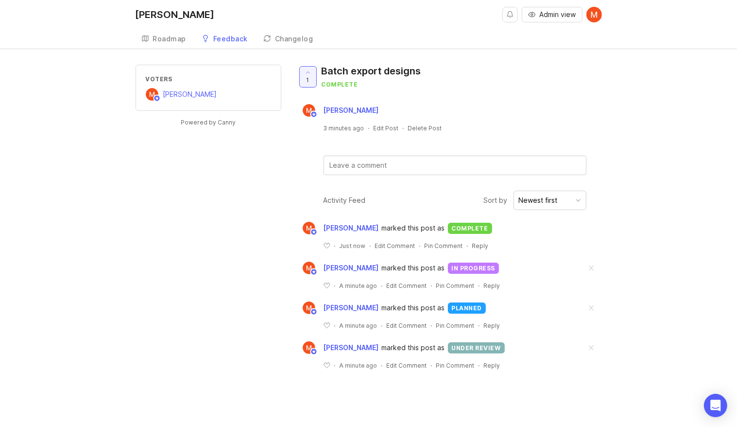
click at [168, 39] on div "Roadmap" at bounding box center [170, 38] width 34 height 7
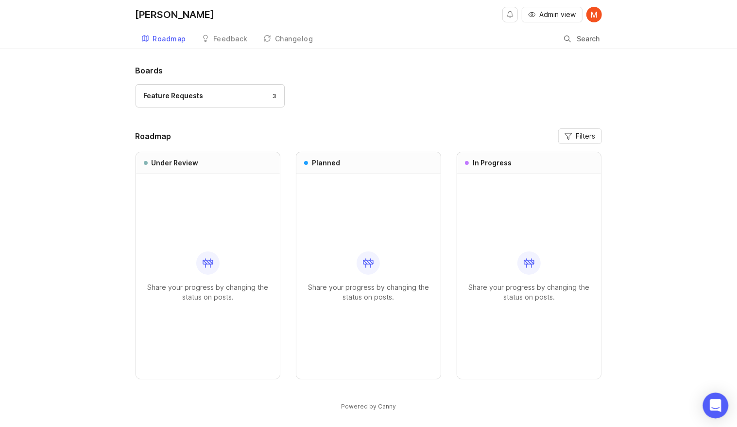
click at [717, 415] on div "Open Intercom Messenger" at bounding box center [716, 406] width 26 height 26
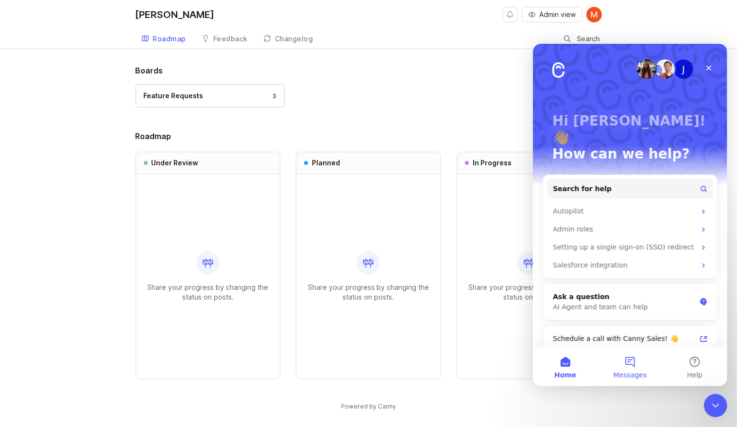
click at [625, 365] on button "Messages" at bounding box center [629, 366] width 65 height 39
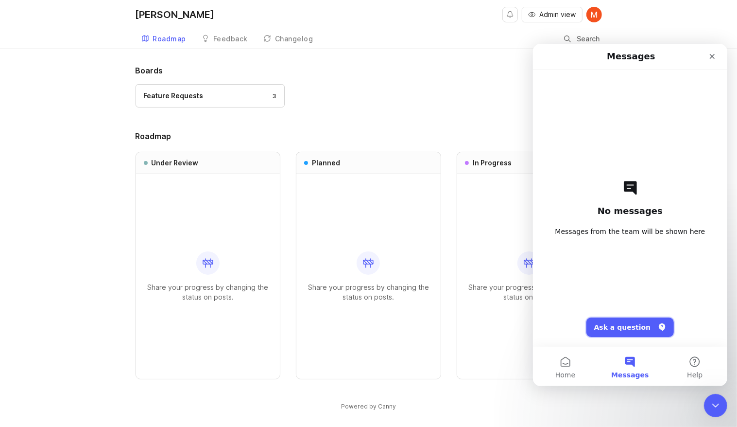
click at [638, 325] on button "Ask a question" at bounding box center [630, 326] width 88 height 19
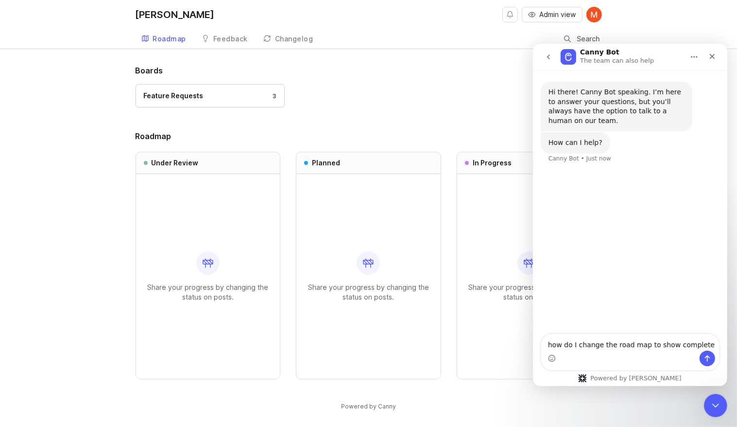
type textarea "how do I change the road map to show complete?"
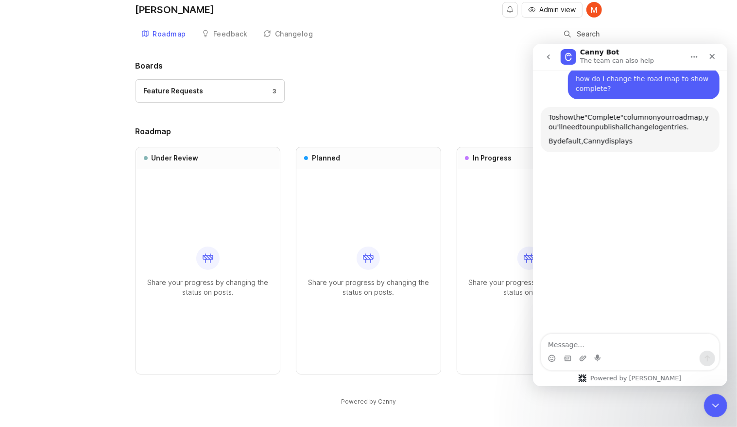
scroll to position [93, 0]
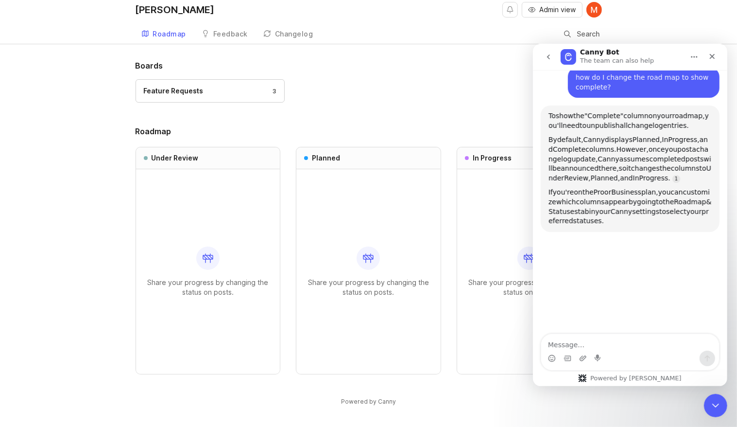
drag, startPoint x: 604, startPoint y: 120, endPoint x: 646, endPoint y: 231, distance: 119.5
click at [646, 231] on div "To show the "Complete" column on your roadmap, you'll need to unpublish all cha…" at bounding box center [630, 168] width 179 height 126
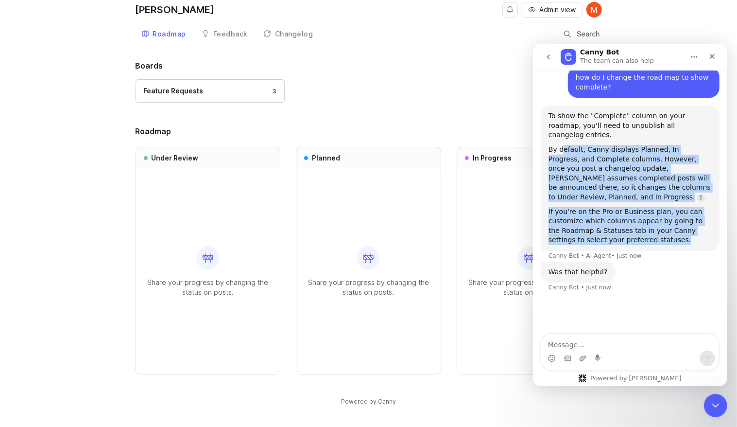
drag, startPoint x: 563, startPoint y: 136, endPoint x: 664, endPoint y: 224, distance: 134.0
click at [664, 224] on div "To show the "Complete" column on your roadmap, you'll need to unpublish all cha…" at bounding box center [629, 178] width 163 height 134
click at [664, 224] on div "If you're on the Pro or Business plan, you can customize which columns appear b…" at bounding box center [629, 226] width 163 height 38
drag, startPoint x: 664, startPoint y: 224, endPoint x: 546, endPoint y: 121, distance: 156.8
click at [546, 121] on div "To show the "Complete" column on your roadmap, you'll need to unpublish all cha…" at bounding box center [630, 177] width 179 height 145
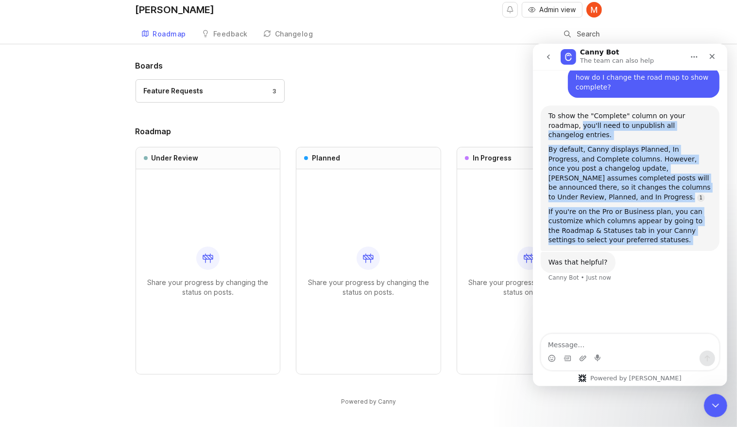
click at [562, 122] on div "To show the "Complete" column on your roadmap, you'll need to unpublish all cha…" at bounding box center [629, 125] width 163 height 29
drag, startPoint x: 562, startPoint y: 122, endPoint x: 653, endPoint y: 226, distance: 137.1
click at [653, 226] on div "To show the "Complete" column on your roadmap, you'll need to unpublish all cha…" at bounding box center [629, 178] width 163 height 134
click at [628, 158] on div "By default, Canny displays Planned, In Progress, and Complete columns. However,…" at bounding box center [629, 172] width 163 height 57
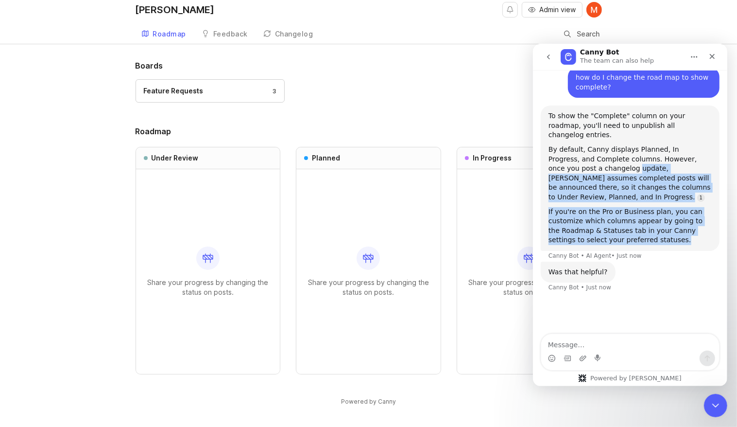
drag, startPoint x: 585, startPoint y: 158, endPoint x: 652, endPoint y: 243, distance: 107.6
click at [652, 243] on div "To show the "Complete" column on your roadmap, you'll need to unpublish all cha…" at bounding box center [630, 183] width 179 height 156
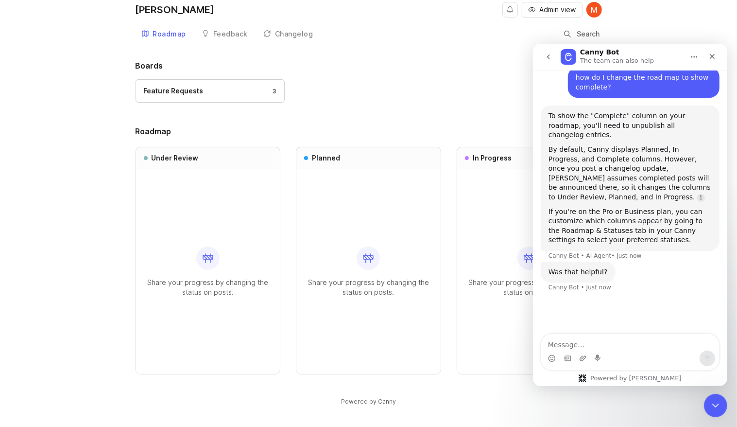
click at [664, 285] on div "Was that helpful? Canny Bot • Just now" at bounding box center [630, 282] width 179 height 43
drag, startPoint x: 615, startPoint y: 221, endPoint x: 657, endPoint y: 254, distance: 54.0
click at [654, 250] on div "Hi there! Canny Bot speaking. I’m here to answer your questions, but you’ll alw…" at bounding box center [630, 145] width 179 height 316
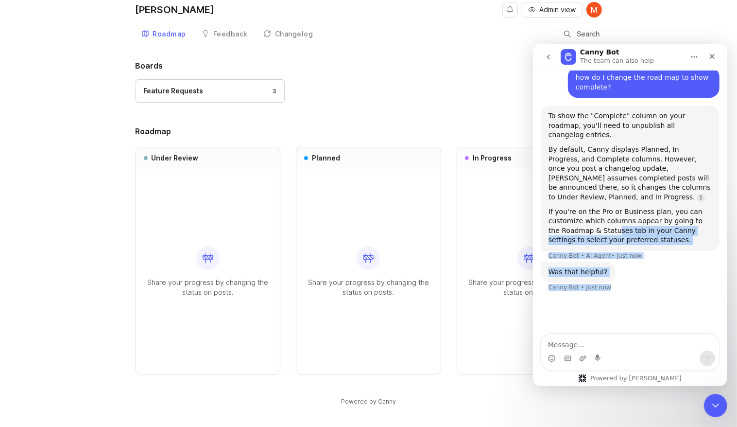
click at [654, 291] on div "Hi there! Canny Bot speaking. I’m here to answer your questions, but you’ll alw…" at bounding box center [630, 154] width 194 height 359
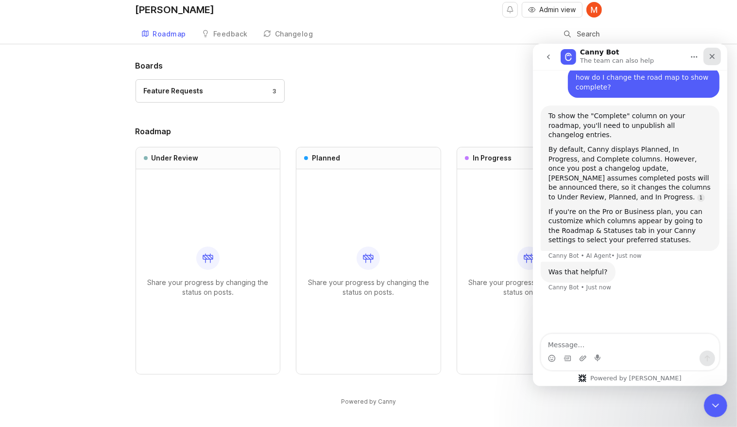
click at [711, 53] on icon "Close" at bounding box center [712, 56] width 8 height 8
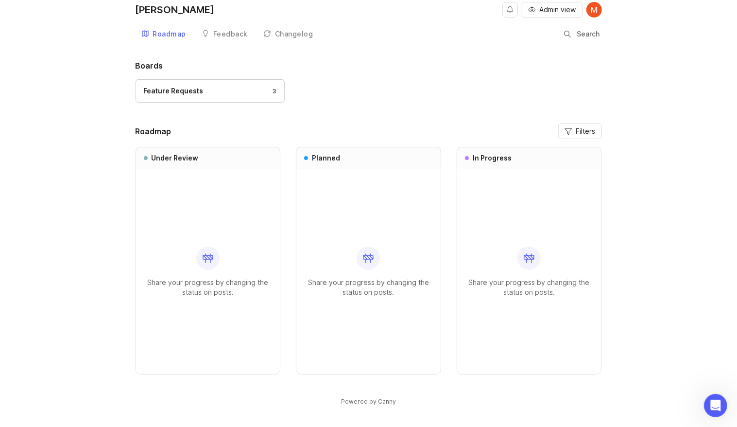
scroll to position [40, 0]
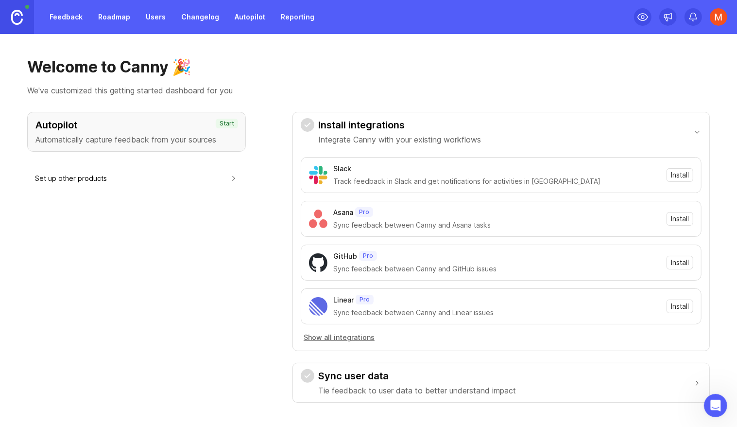
click at [115, 18] on link "Roadmap" at bounding box center [114, 16] width 44 height 17
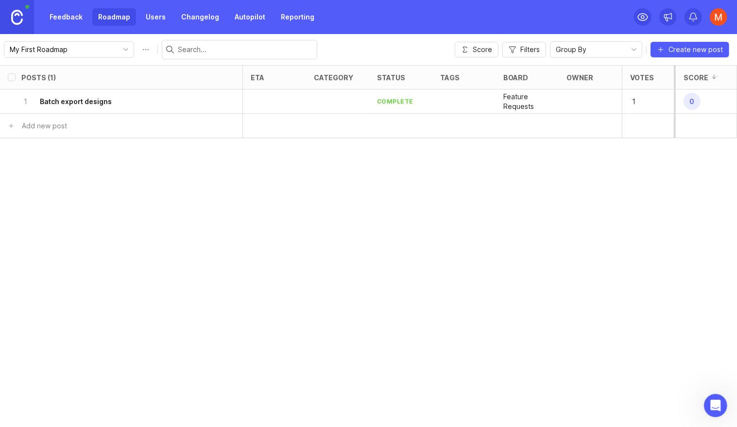
click at [378, 104] on div "complete" at bounding box center [395, 101] width 36 height 8
click at [340, 99] on div at bounding box center [337, 101] width 63 height 24
click at [245, 103] on div at bounding box center [274, 101] width 63 height 24
click at [17, 97] on div "1 Batch export designs" at bounding box center [125, 101] width 235 height 24
click at [11, 101] on input "select post" at bounding box center [12, 102] width 8 height 8
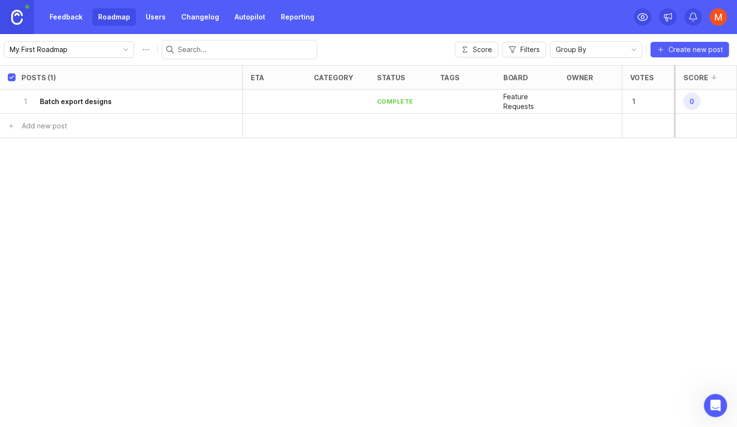
checkbox input "true"
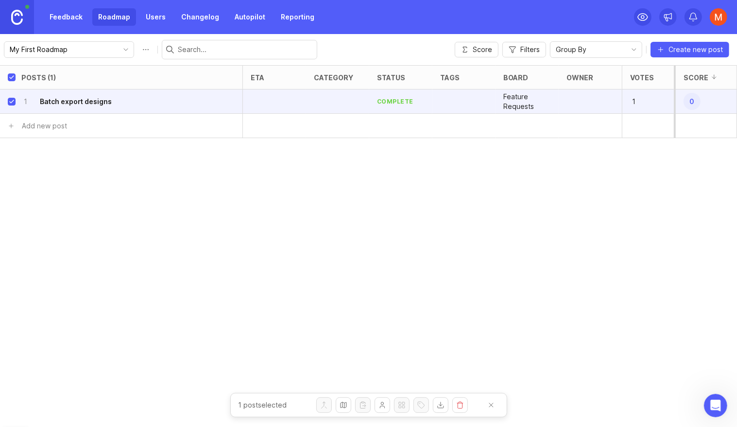
click at [63, 101] on h6 "Batch export designs" at bounding box center [76, 102] width 72 height 10
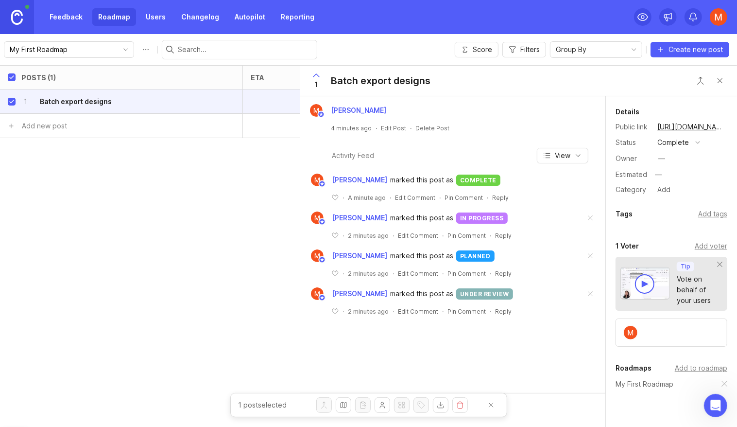
click at [684, 139] on div "complete" at bounding box center [674, 142] width 32 height 11
click at [669, 211] on div "in progress" at bounding box center [682, 214] width 44 height 8
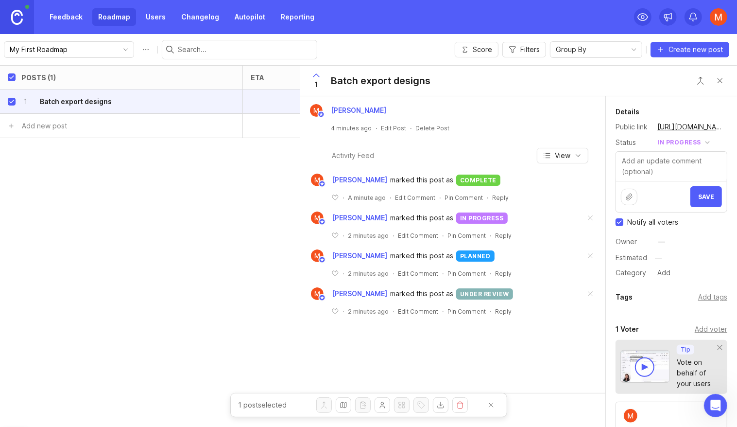
click at [704, 193] on span "Save" at bounding box center [707, 196] width 16 height 7
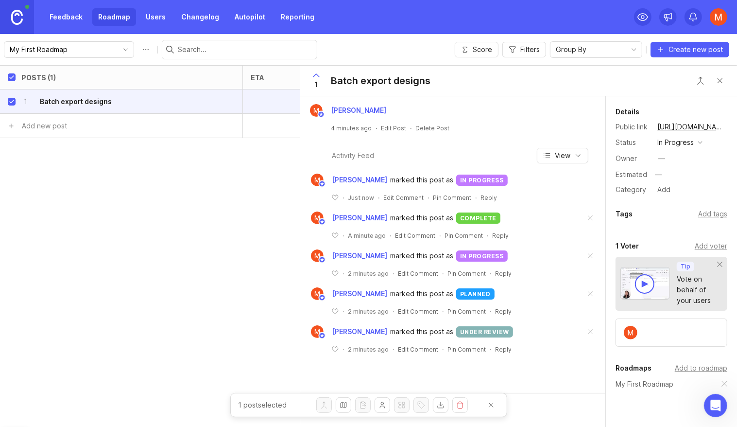
click at [229, 189] on div "Posts (1) eta category status tags board owner Votes Impact Effort Score 1 Batc…" at bounding box center [368, 246] width 737 height 362
click at [347, 407] on button "Add to roadmap" at bounding box center [344, 405] width 16 height 16
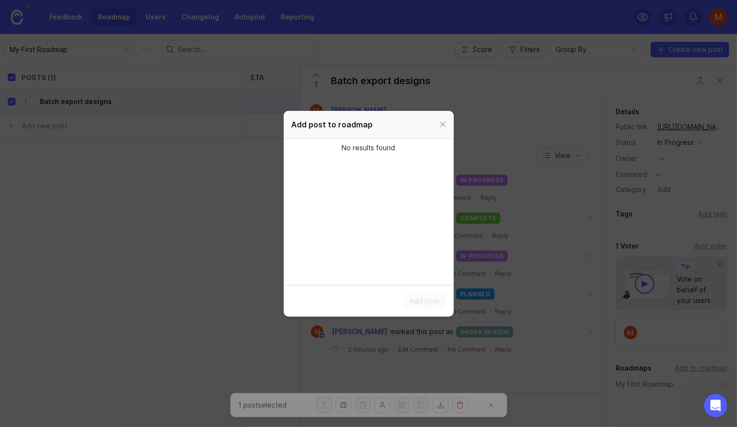
click at [445, 125] on div at bounding box center [443, 125] width 11 height 12
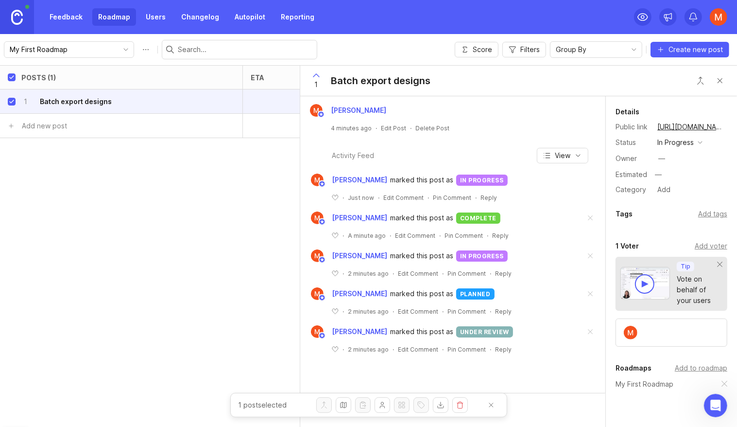
click at [384, 408] on button "Change owner" at bounding box center [383, 405] width 16 height 16
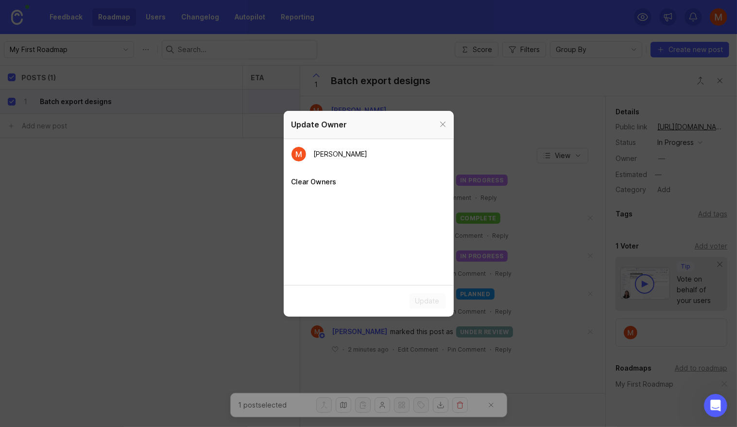
click at [447, 122] on div at bounding box center [443, 125] width 11 height 12
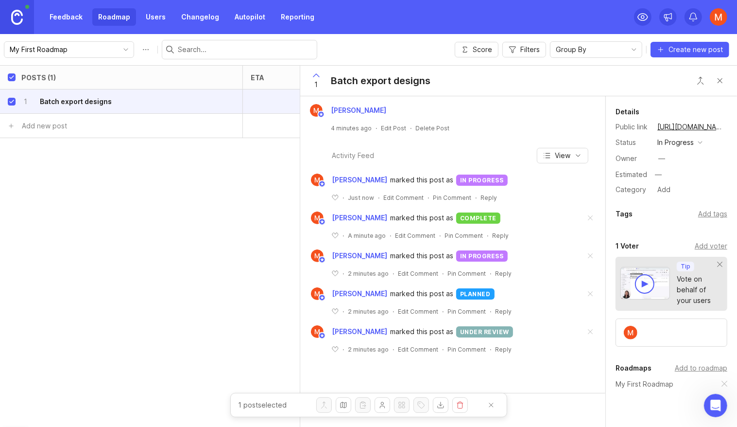
click at [12, 104] on input "select post" at bounding box center [12, 102] width 8 height 8
checkbox input "false"
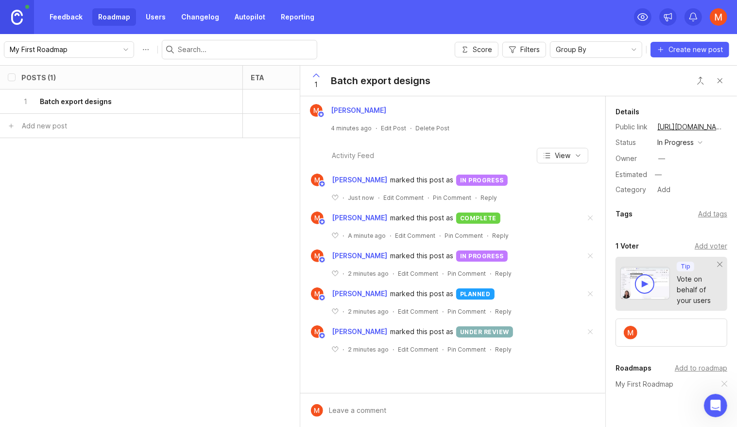
click at [66, 27] on div "Feedback Roadmap Users Changelog Autopilot Reporting" at bounding box center [160, 17] width 320 height 34
click at [65, 18] on link "Feedback" at bounding box center [66, 16] width 45 height 17
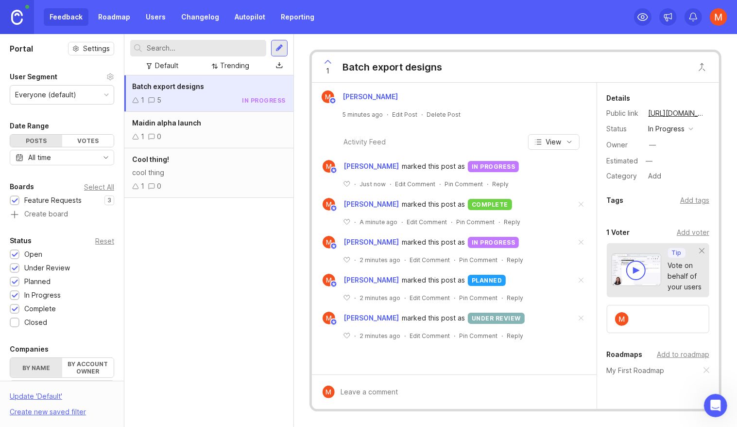
click at [183, 130] on div "Maidin alpha launch 1 0" at bounding box center [208, 130] width 169 height 36
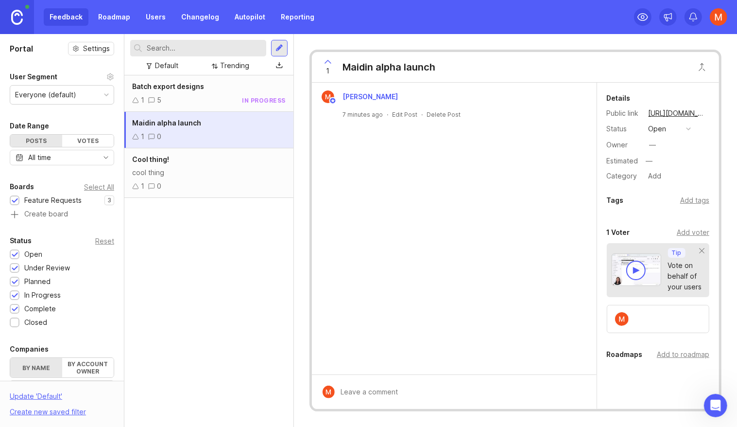
click at [676, 129] on button "open" at bounding box center [670, 128] width 49 height 13
click at [672, 236] on div "closed" at bounding box center [664, 236] width 26 height 8
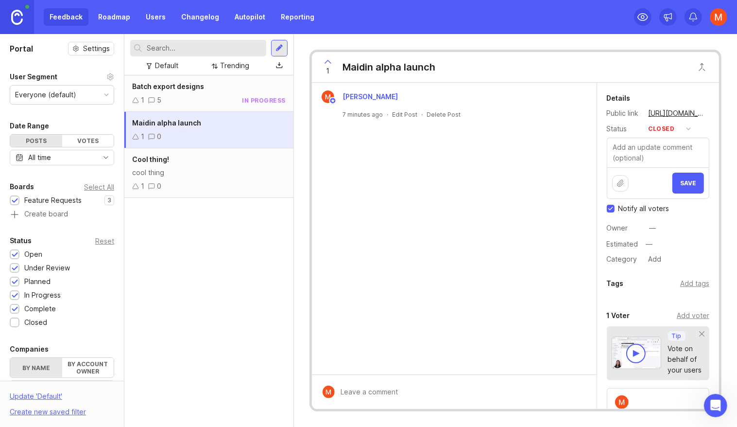
click at [700, 186] on button "Save" at bounding box center [689, 183] width 32 height 21
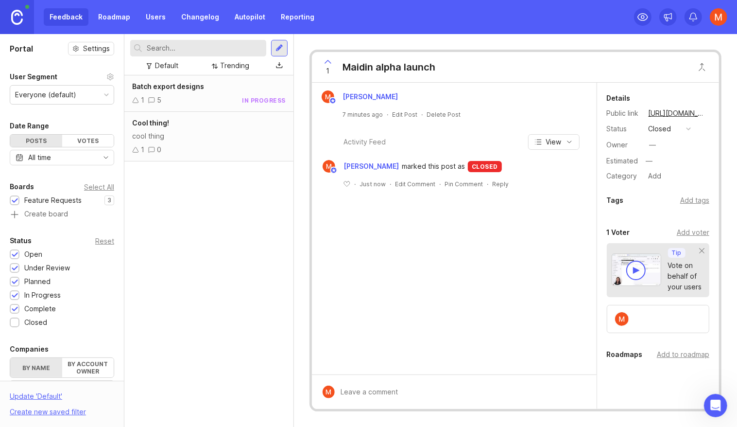
click at [195, 143] on div "Cool thing! cool thing 1 0" at bounding box center [208, 137] width 169 height 50
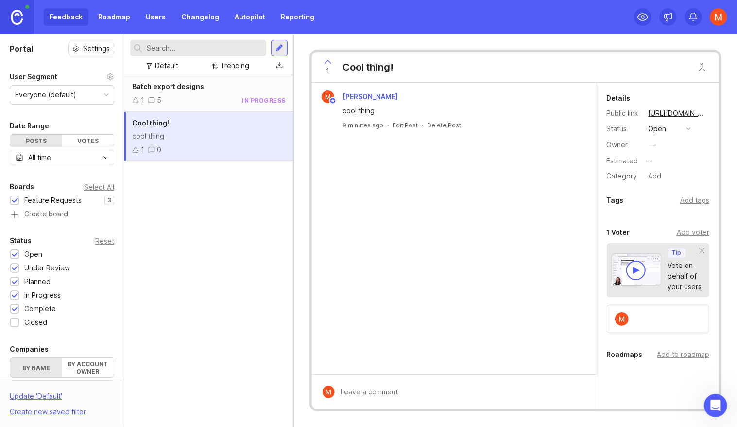
click at [671, 128] on button "open" at bounding box center [670, 128] width 49 height 13
click at [676, 243] on li "closed" at bounding box center [670, 236] width 49 height 18
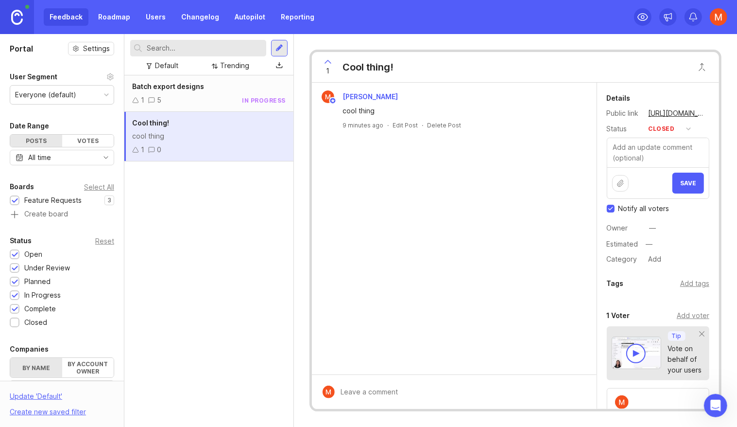
click at [681, 178] on button "Save" at bounding box center [689, 183] width 32 height 21
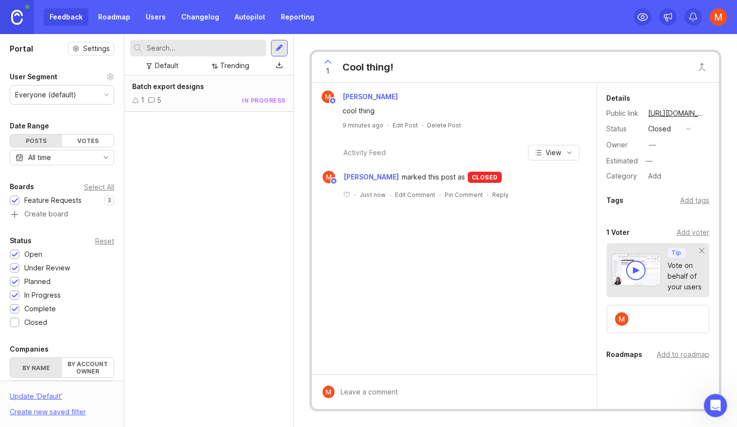
click at [219, 98] on div "1 5 in progress" at bounding box center [209, 100] width 154 height 11
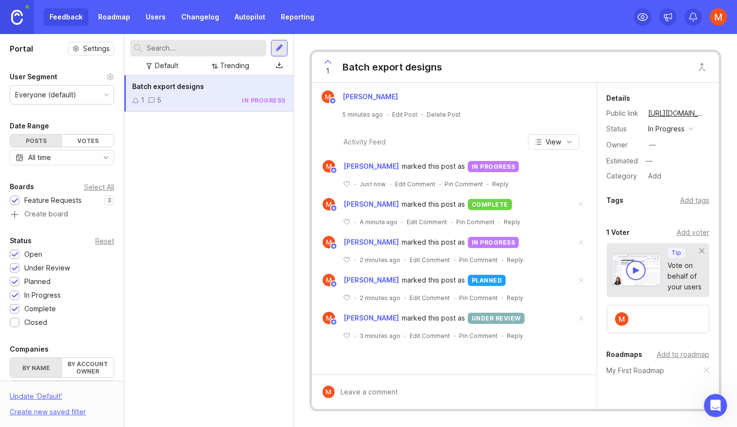
click at [239, 163] on div "Batch export designs 1 5 in progress" at bounding box center [208, 250] width 169 height 351
click at [279, 55] on div at bounding box center [279, 48] width 17 height 17
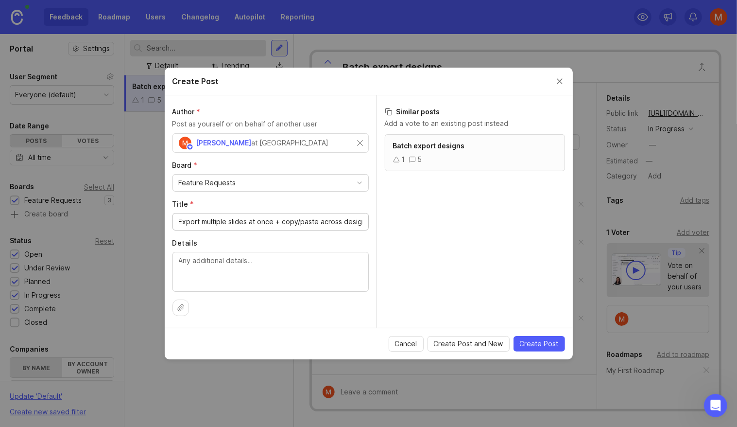
drag, startPoint x: 280, startPoint y: 223, endPoint x: 94, endPoint y: 220, distance: 185.7
click at [94, 220] on div "Create Post Author * Post as yourself or on behalf of another user Michael Dreg…" at bounding box center [368, 213] width 737 height 427
type input "Copy/paste across designs"
click at [276, 269] on textarea "Details" at bounding box center [271, 271] width 184 height 32
paste textarea "copy/paste elements between slides to quickly reuse assets without starting fro…"
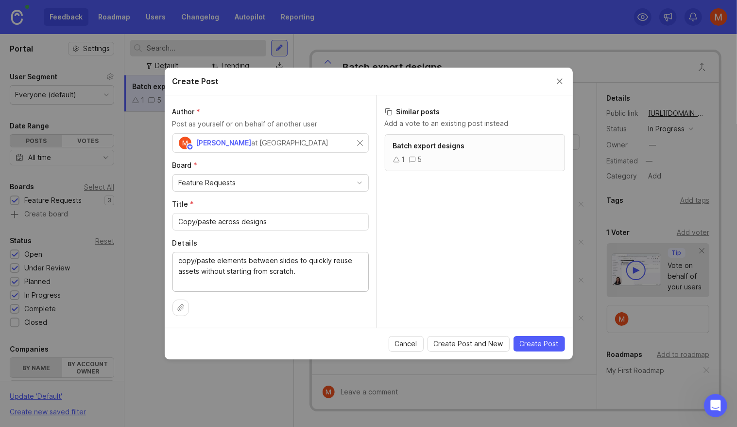
drag, startPoint x: 181, startPoint y: 261, endPoint x: 162, endPoint y: 261, distance: 19.0
click at [163, 261] on div "Create Post Author * Post as yourself or on behalf of another user Michael Dreg…" at bounding box center [368, 213] width 737 height 427
type textarea "Copy/paste elements between slides to quickly reuse assets without starting fro…"
click at [397, 233] on div "Batch export designs 1 5" at bounding box center [475, 230] width 196 height 193
click at [333, 243] on label "Details" at bounding box center [271, 243] width 196 height 10
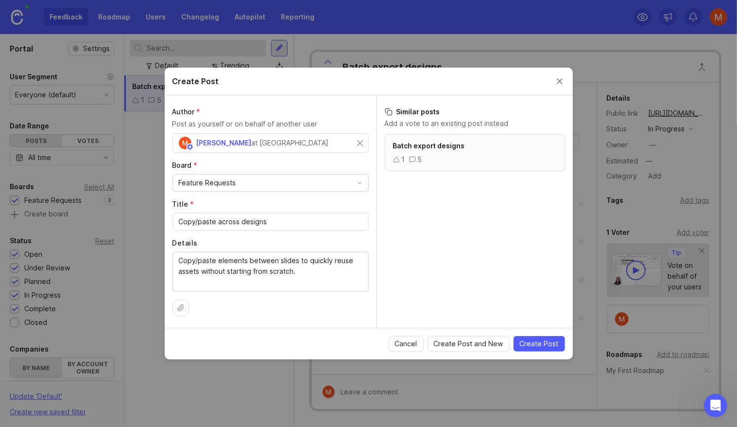
click at [333, 255] on textarea "Copy/paste elements between slides to quickly reuse assets without starting fro…" at bounding box center [271, 271] width 184 height 32
click at [534, 349] on button "Create Post" at bounding box center [540, 344] width 52 height 16
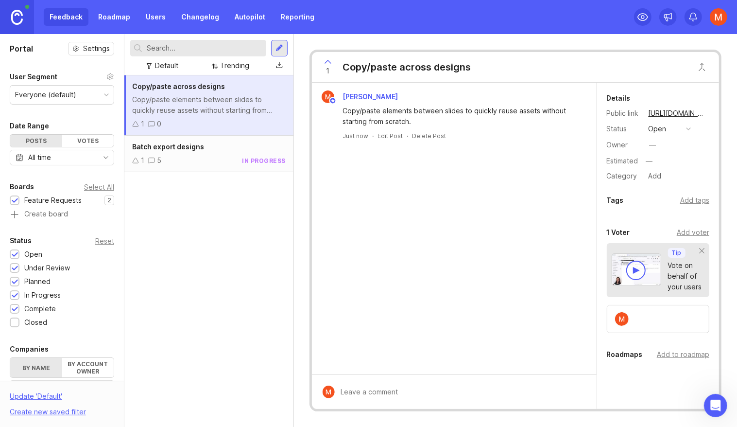
click at [208, 95] on div "Copy/paste elements between slides to quickly reuse assets without starting fro…" at bounding box center [209, 104] width 154 height 21
click at [679, 130] on button "open" at bounding box center [670, 128] width 49 height 13
click at [680, 202] on div "in progress" at bounding box center [673, 200] width 44 height 8
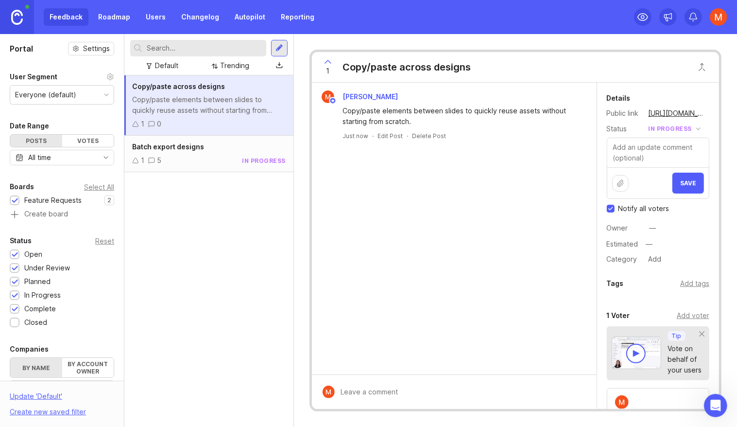
click at [255, 214] on div "Copy/paste across designs Copy/paste elements between slides to quickly reuse a…" at bounding box center [208, 250] width 169 height 351
click at [689, 175] on button "Save" at bounding box center [689, 183] width 32 height 21
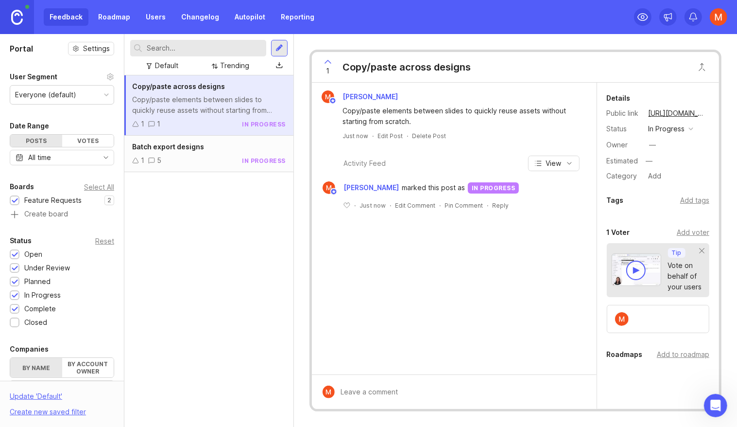
click at [218, 157] on div "1 5 in progress" at bounding box center [209, 160] width 154 height 11
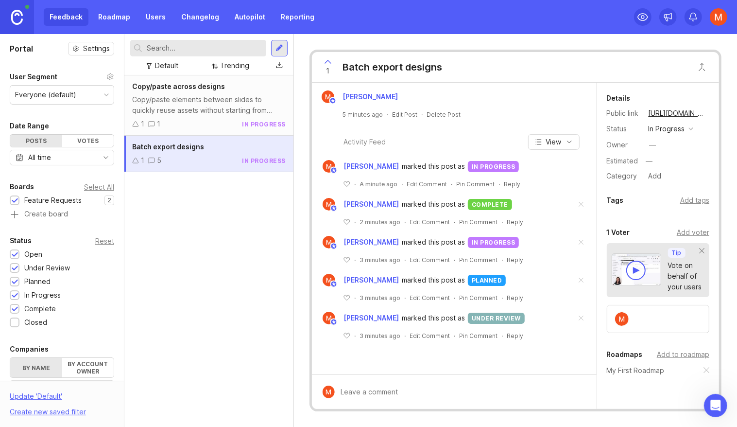
click at [649, 324] on div at bounding box center [658, 319] width 103 height 28
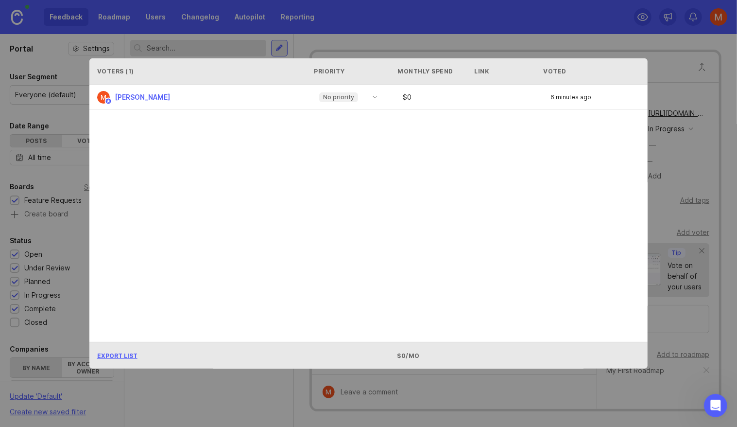
click at [404, 187] on div "Michael Dreger No priority $ 0 6 minutes ago" at bounding box center [368, 213] width 559 height 257
click at [373, 100] on icon "toggle icon" at bounding box center [375, 97] width 16 height 8
click at [257, 258] on div "Michael Dreger No priority $ 0 6 minutes ago" at bounding box center [368, 213] width 559 height 257
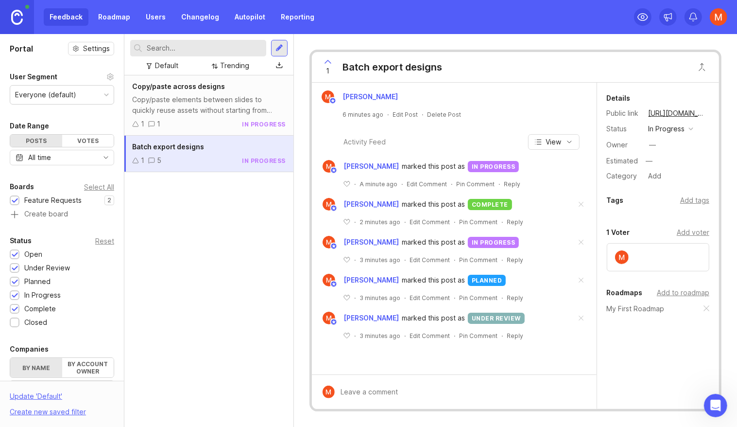
click at [686, 295] on div "Add to roadmap" at bounding box center [683, 292] width 52 height 11
click at [246, 110] on div "Copy/paste elements between slides to quickly reuse assets without starting fro…" at bounding box center [209, 104] width 154 height 21
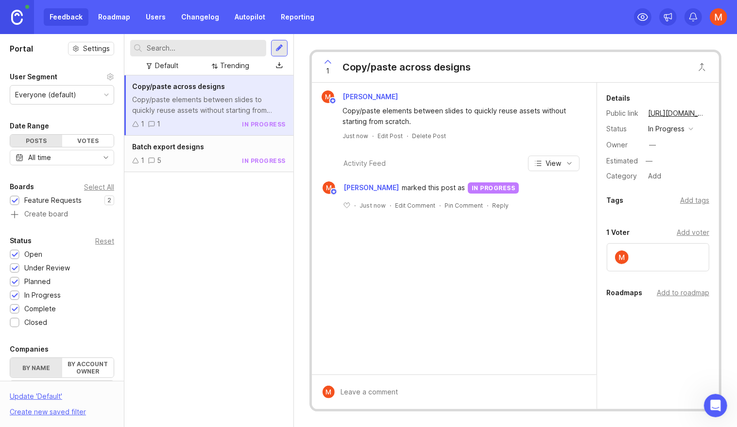
click at [691, 292] on div "Add to roadmap" at bounding box center [683, 292] width 52 height 11
click at [494, 272] on div "Michael Dreger Copy/paste elements between slides to quickly reuse assets witho…" at bounding box center [454, 229] width 285 height 292
click at [244, 160] on div "in progress" at bounding box center [264, 161] width 44 height 8
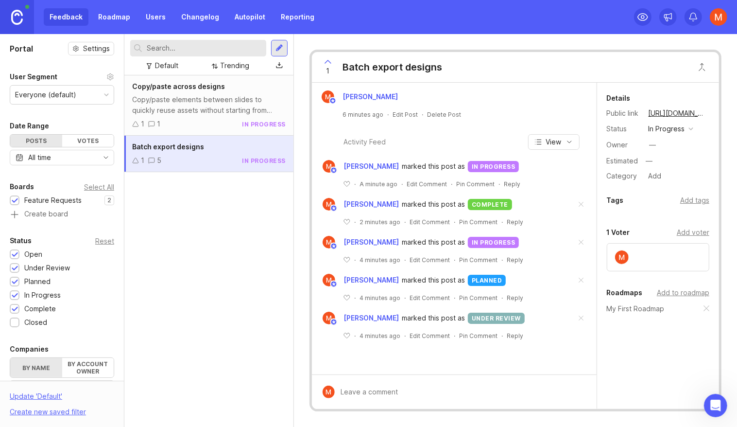
click at [121, 17] on link "Roadmap" at bounding box center [114, 16] width 44 height 17
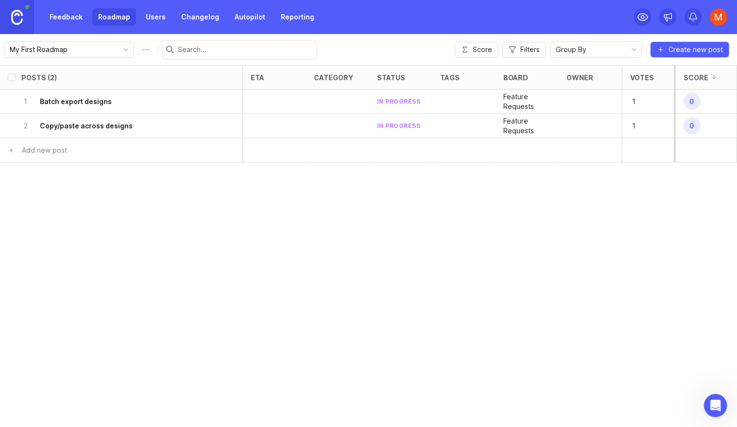
click at [53, 17] on link "Feedback" at bounding box center [66, 16] width 45 height 17
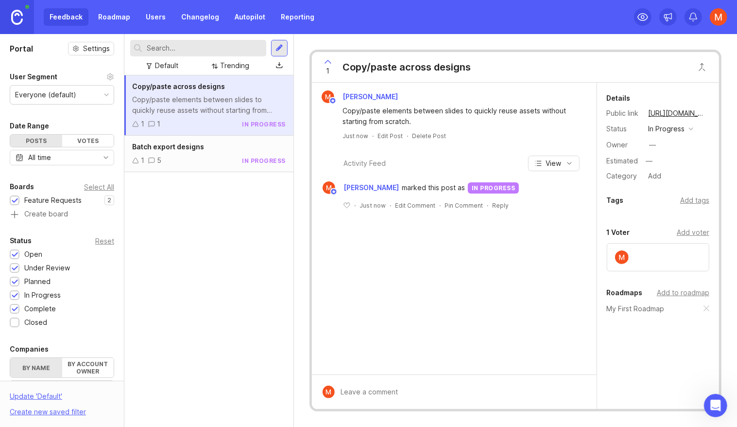
click at [674, 133] on div "in progress" at bounding box center [667, 128] width 36 height 11
click at [425, 278] on div "Michael Dreger Copy/paste elements between slides to quickly reuse assets witho…" at bounding box center [454, 229] width 285 height 292
click at [179, 149] on span "Batch export designs" at bounding box center [168, 146] width 72 height 8
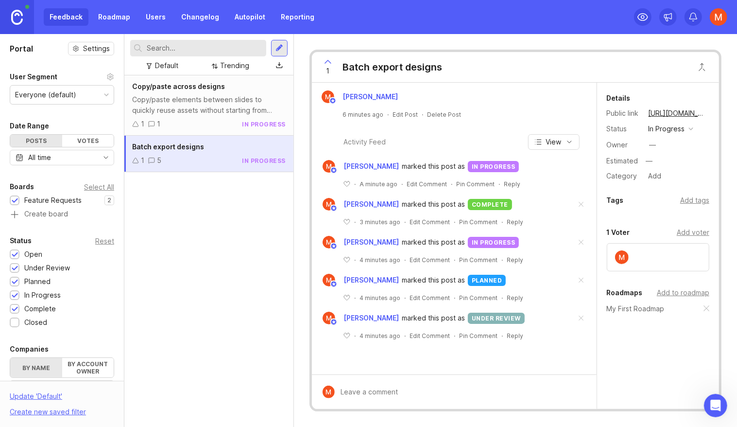
click at [368, 143] on div "Activity Feed" at bounding box center [365, 142] width 42 height 11
click at [391, 389] on div at bounding box center [461, 392] width 253 height 18
paste textarea "Save time by downloading all your slides together in one zip file."
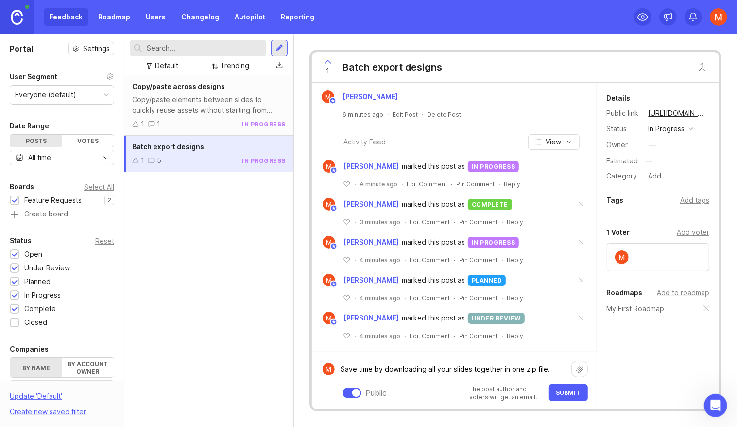
type textarea "Save time by downloading all your slides together in one zip file."
click at [575, 398] on button "Submit" at bounding box center [568, 392] width 39 height 17
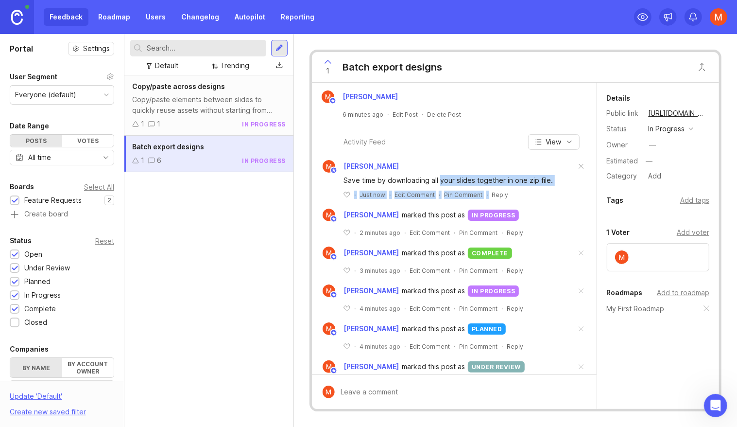
drag, startPoint x: 440, startPoint y: 180, endPoint x: 507, endPoint y: 189, distance: 67.6
click at [531, 189] on div "Save time by downloading all your slides together in one zip file. ﻿ · Just now…" at bounding box center [454, 186] width 275 height 26
click at [162, 251] on div "Copy/paste across designs Copy/paste elements between slides to quickly reuse a…" at bounding box center [208, 250] width 169 height 351
click at [283, 44] on div at bounding box center [280, 48] width 8 height 9
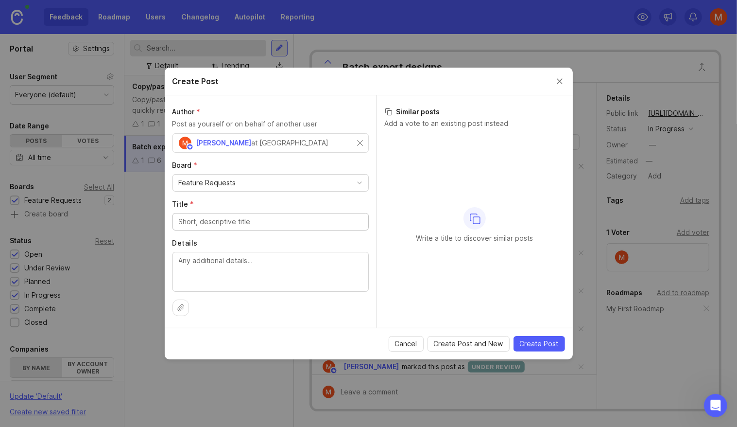
click at [245, 216] on div at bounding box center [271, 221] width 196 height 17
paste input "More powerful chat editing"
type input "More powerful chat editing"
click at [300, 273] on textarea "Details" at bounding box center [271, 271] width 184 height 32
paste textarea "Editing designs by chat will get easier and smarter. You’ll be able to make mor…"
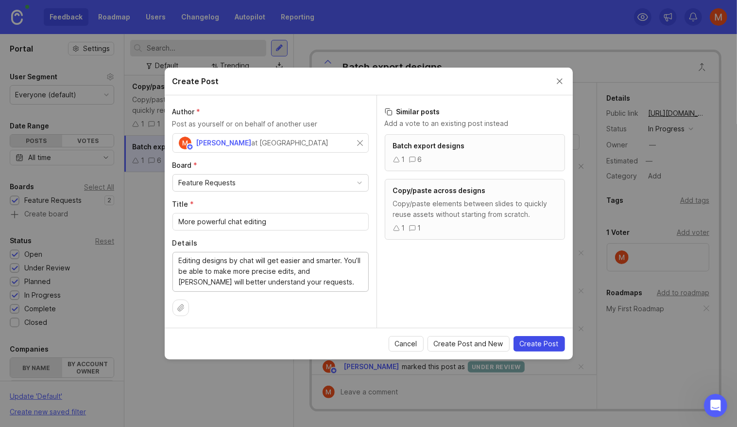
type textarea "Editing designs by chat will get easier and smarter. You’ll be able to make mor…"
click at [536, 349] on button "Create Post" at bounding box center [540, 344] width 52 height 16
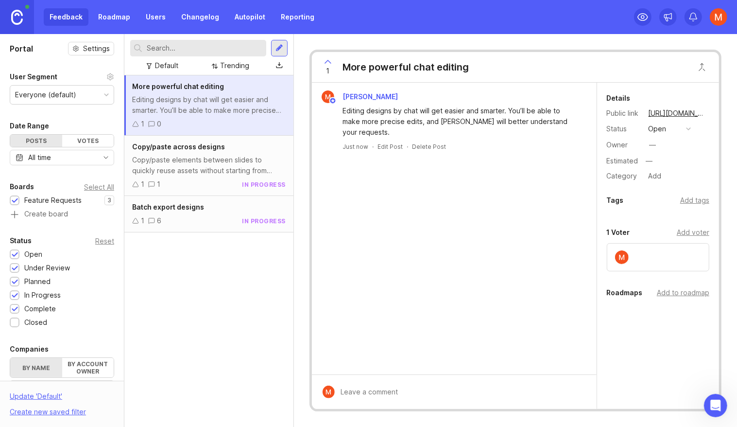
click at [664, 127] on div "open" at bounding box center [658, 128] width 18 height 11
click at [675, 167] on div "under review" at bounding box center [675, 164] width 49 height 8
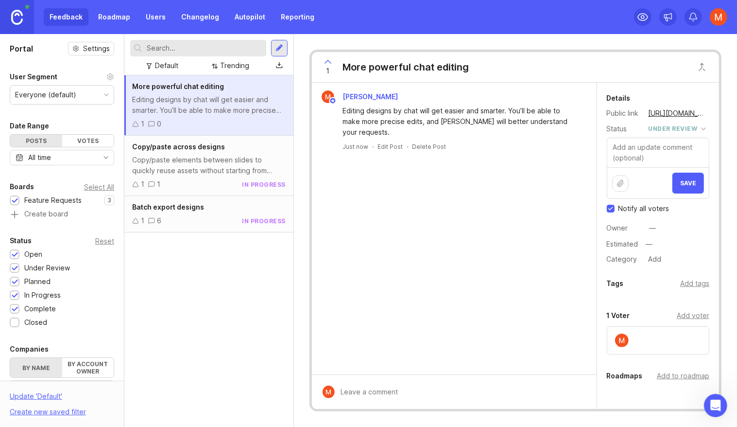
click at [692, 130] on div "under review" at bounding box center [673, 128] width 49 height 11
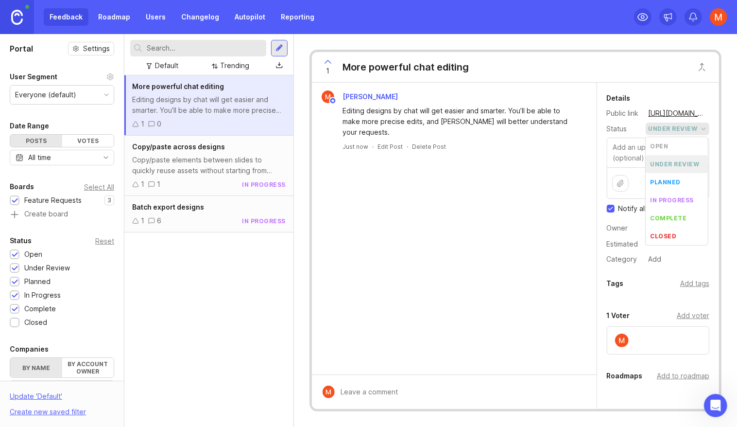
click at [678, 160] on div "under review" at bounding box center [675, 164] width 49 height 8
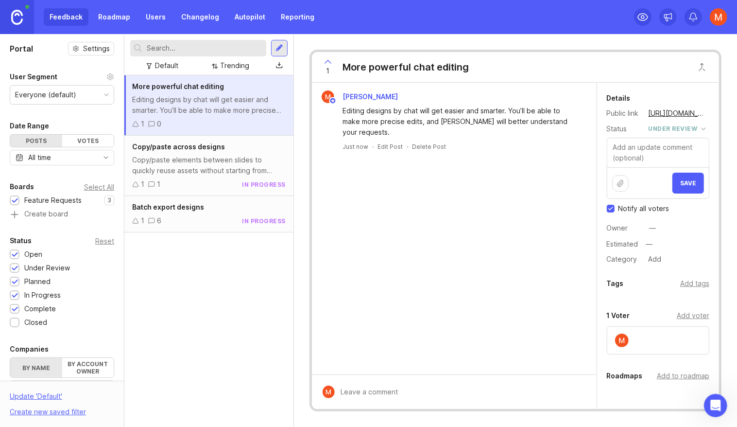
click at [692, 188] on button "Save" at bounding box center [689, 183] width 32 height 21
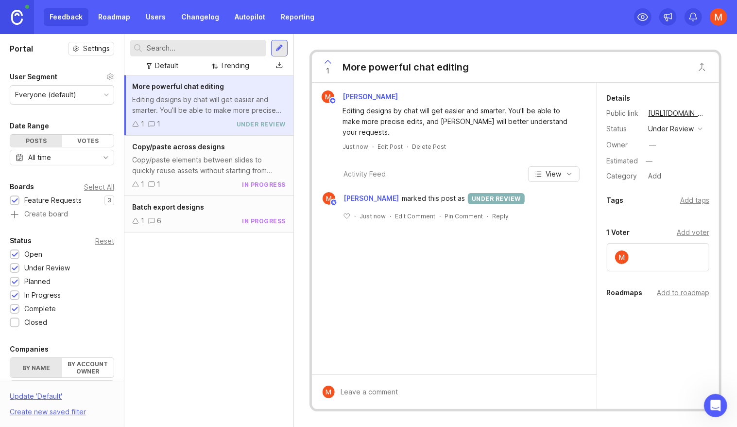
click at [242, 287] on div "More powerful chat editing Editing designs by chat will get easier and smarter.…" at bounding box center [208, 250] width 169 height 351
click at [276, 47] on div at bounding box center [280, 48] width 8 height 9
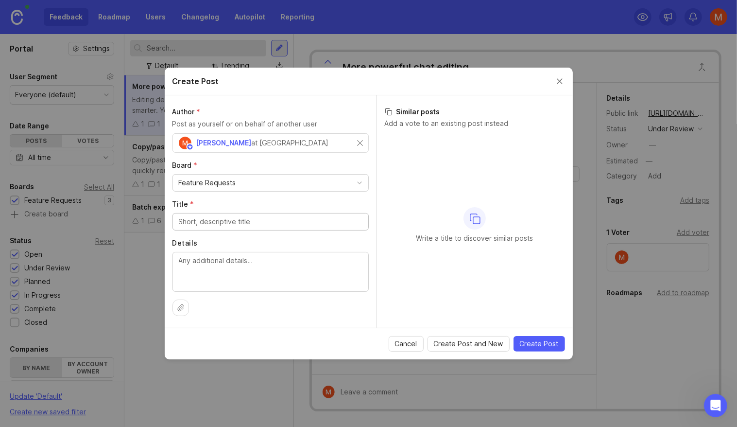
click at [256, 220] on input "Title *" at bounding box center [271, 221] width 184 height 11
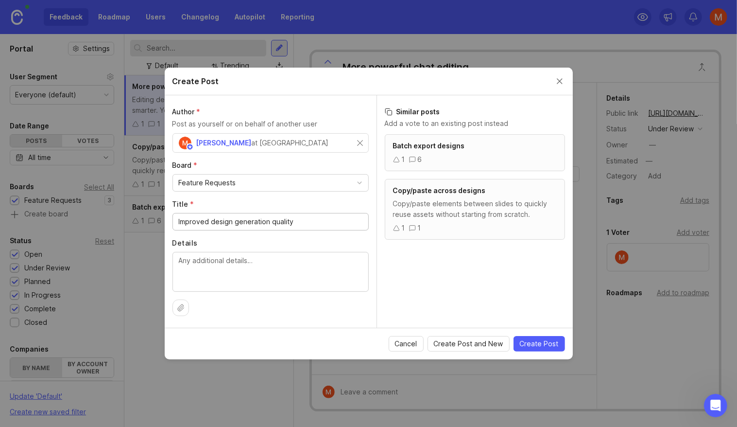
type input "Improved design generation quality"
click at [278, 256] on textarea "Details" at bounding box center [271, 271] width 184 height 32
paste textarea "The first impression matters. Generated designs will have cleaner layouts, bett…"
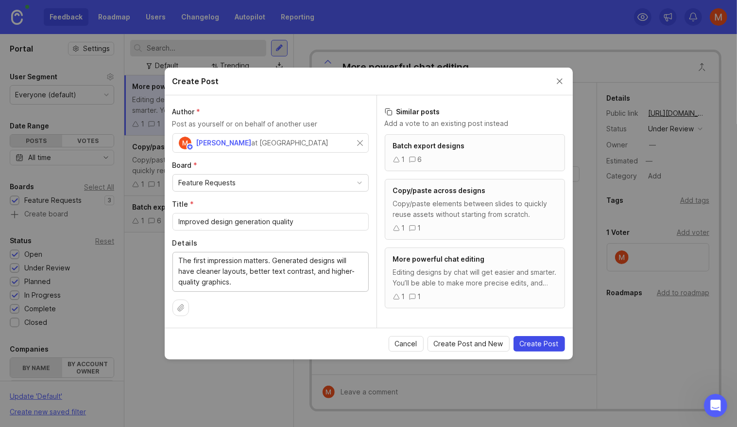
type textarea "The first impression matters. Generated designs will have cleaner layouts, bett…"
click at [561, 339] on button "Create Post" at bounding box center [540, 344] width 52 height 16
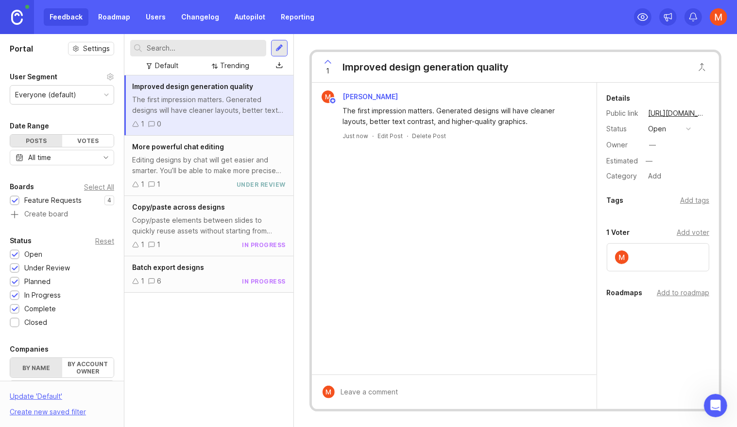
click at [667, 132] on button "open" at bounding box center [670, 128] width 49 height 13
click at [678, 167] on div "under review" at bounding box center [675, 164] width 49 height 8
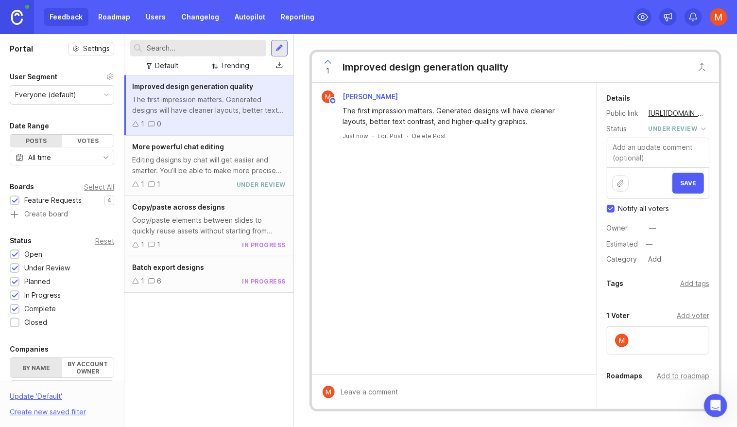
click at [693, 181] on span "Save" at bounding box center [689, 182] width 16 height 7
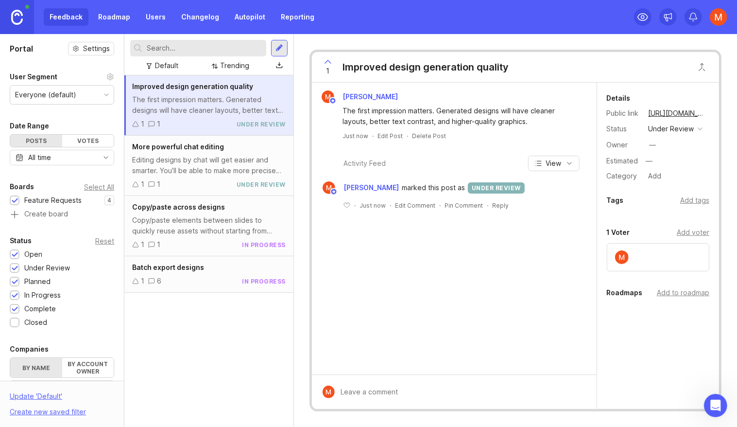
click at [278, 46] on div at bounding box center [280, 48] width 8 height 9
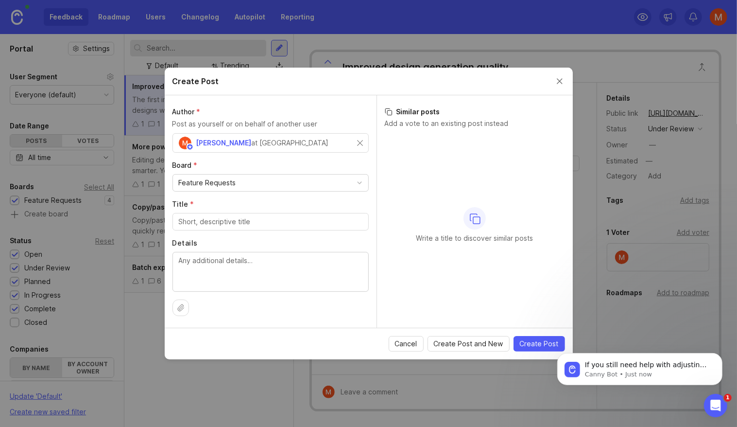
scroll to position [100, 0]
click at [253, 216] on div at bounding box center [271, 221] width 196 height 17
paste input "Save and reuse templates with @mentions"
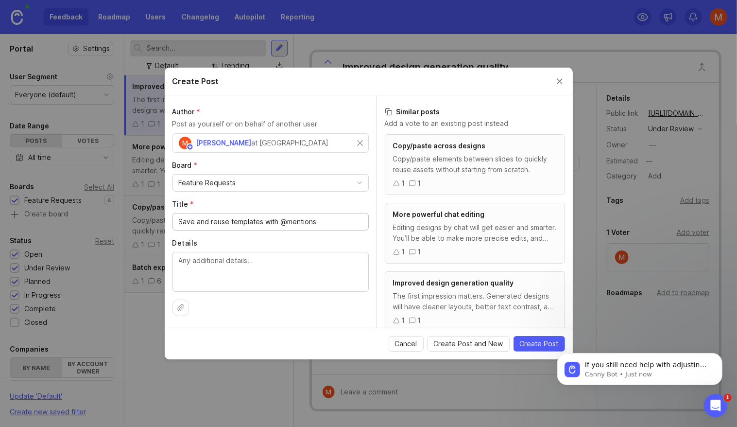
type input "Save and reuse templates with @mentions"
click at [250, 274] on textarea "Details" at bounding box center [271, 271] width 184 height 32
paste textarea "Save your favorite layouts as templates, then reuse them anytime by tagging @te…"
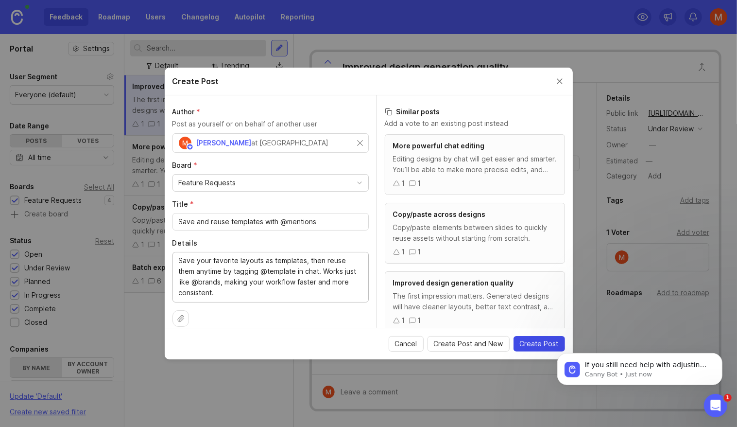
type textarea "Save your favorite layouts as templates, then reuse them anytime by tagging @te…"
click at [528, 340] on span "Create Post" at bounding box center [539, 344] width 39 height 10
click at [406, 217] on span "Copy/paste across designs" at bounding box center [439, 214] width 93 height 8
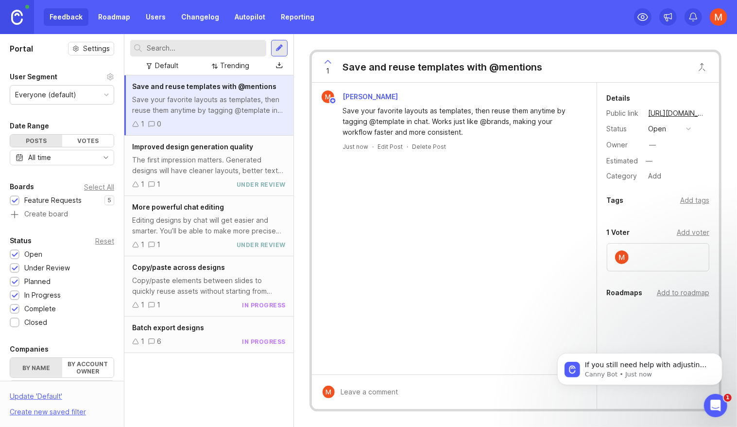
click at [662, 134] on button "open" at bounding box center [670, 128] width 49 height 13
click at [680, 160] on div "under review" at bounding box center [675, 164] width 49 height 8
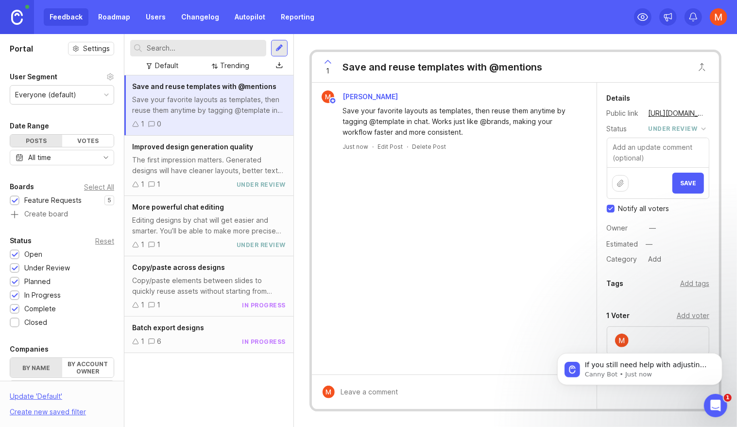
click at [692, 179] on span "Save" at bounding box center [689, 182] width 16 height 7
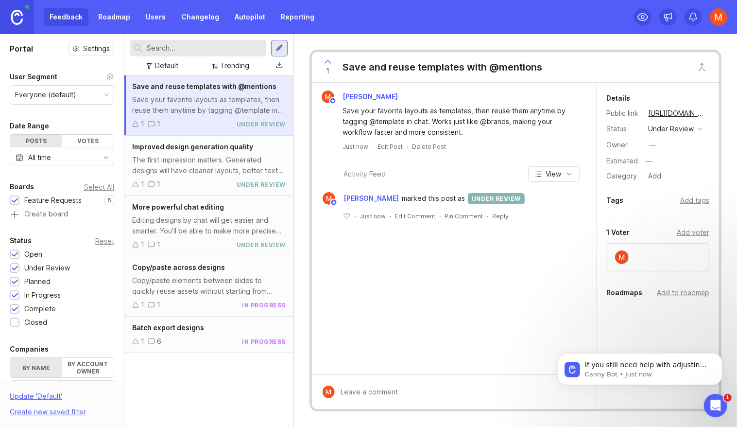
click at [270, 47] on div at bounding box center [208, 48] width 157 height 17
click at [276, 47] on div at bounding box center [280, 48] width 8 height 9
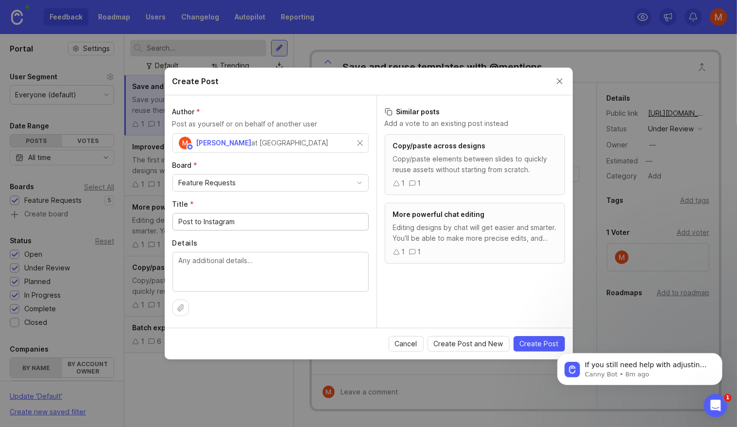
scroll to position [104, 0]
click at [712, 399] on icon "Open Intercom Messenger" at bounding box center [715, 404] width 16 height 16
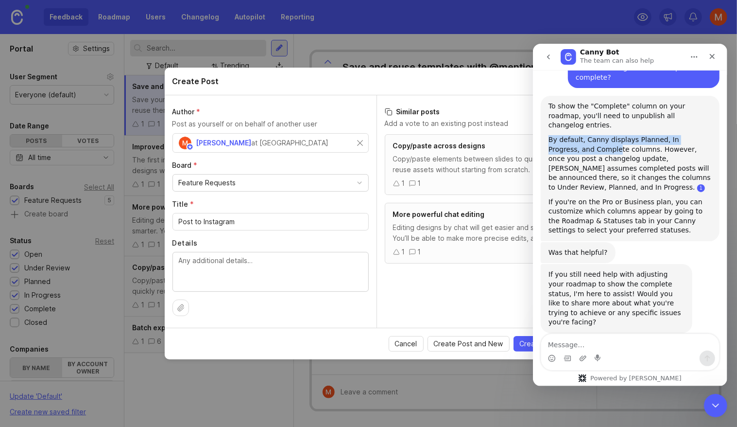
drag, startPoint x: 584, startPoint y: 124, endPoint x: 582, endPoint y: 178, distance: 53.5
click at [585, 161] on div "To show the "Complete" column on your roadmap, you'll need to unpublish all cha…" at bounding box center [629, 168] width 163 height 134
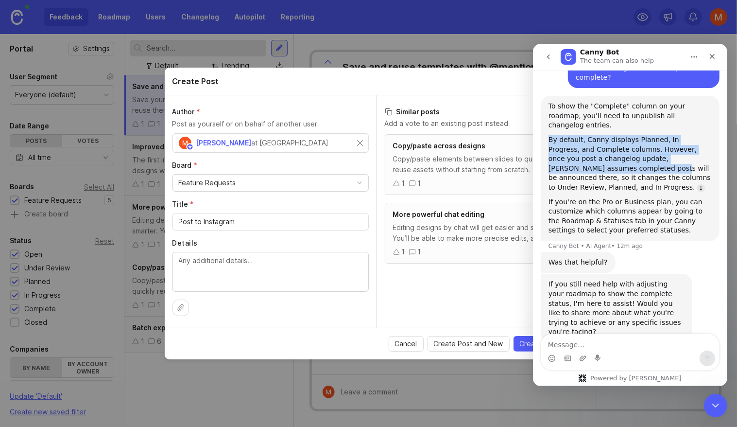
scroll to position [114, 0]
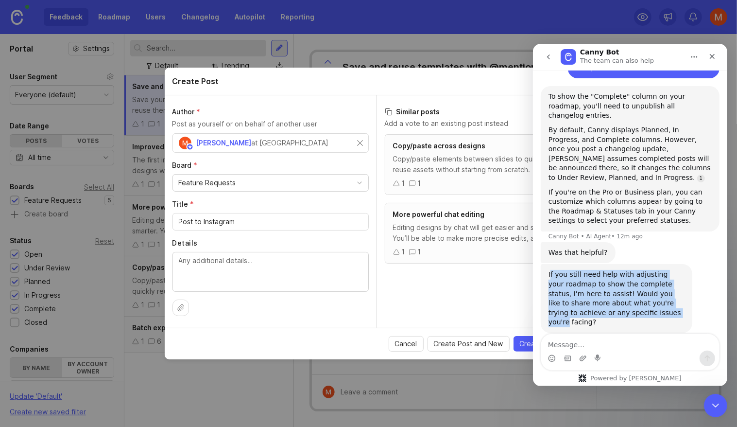
drag, startPoint x: 636, startPoint y: 305, endPoint x: 549, endPoint y: 265, distance: 95.5
click at [549, 269] on div "If you still need help with adjusting your roadmap to show the complete status,…" at bounding box center [616, 297] width 136 height 57
click at [600, 291] on div "If you still need help with adjusting your roadmap to show the complete status,…" at bounding box center [616, 297] width 136 height 57
drag, startPoint x: 585, startPoint y: 285, endPoint x: 692, endPoint y: 312, distance: 110.2
click at [690, 312] on div "If you still need help with adjusting your roadmap to show the complete status,…" at bounding box center [630, 308] width 179 height 90
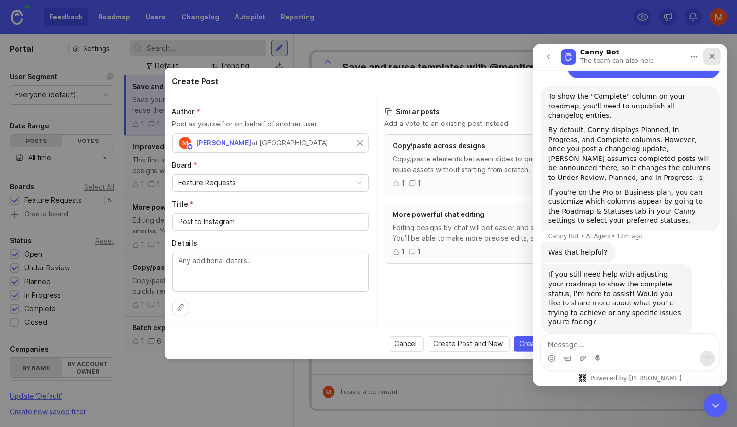
click at [713, 50] on div "Close" at bounding box center [711, 55] width 17 height 17
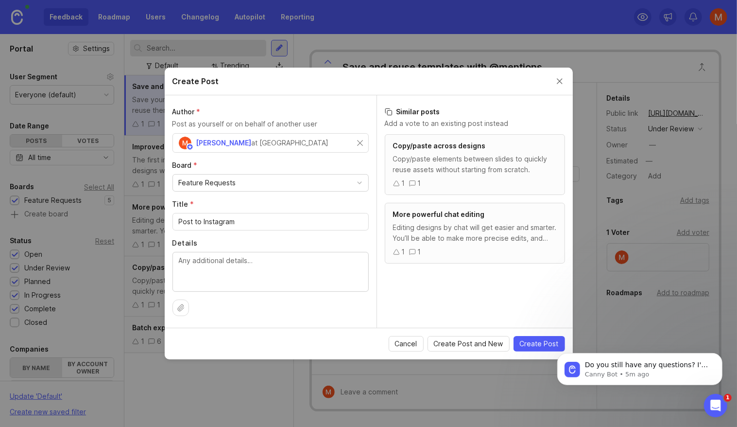
scroll to position [155, 0]
drag, startPoint x: 246, startPoint y: 225, endPoint x: 159, endPoint y: 218, distance: 87.8
click at [159, 218] on div "Create Post Author * Post as yourself or on behalf of another user Michael Dreg…" at bounding box center [368, 213] width 737 height 427
paste input "directly"
type input "Post directly to Instagram"
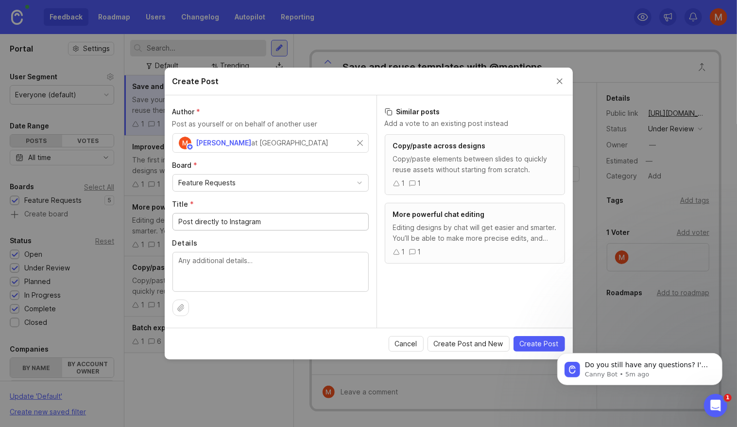
click at [266, 263] on textarea "Details" at bounding box center [271, 271] width 184 height 32
paste textarea "Share your designs straight from Maidin to Instagram"
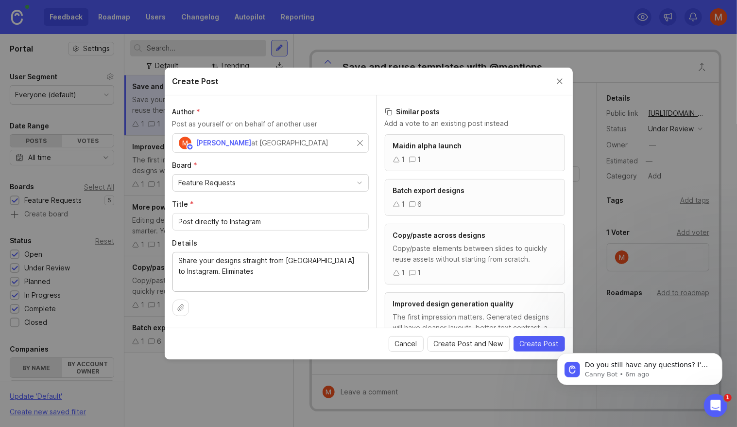
paste textarea "no need to export and upload manually."
click at [212, 274] on textarea "Share your designs straight from Maidin to Instagram. Eliminates no need to exp…" at bounding box center [271, 271] width 184 height 32
type textarea "Share your designs straight from Maidin to Instagram. Eliminates need to export…"
click at [533, 346] on span "Create Post" at bounding box center [539, 344] width 39 height 10
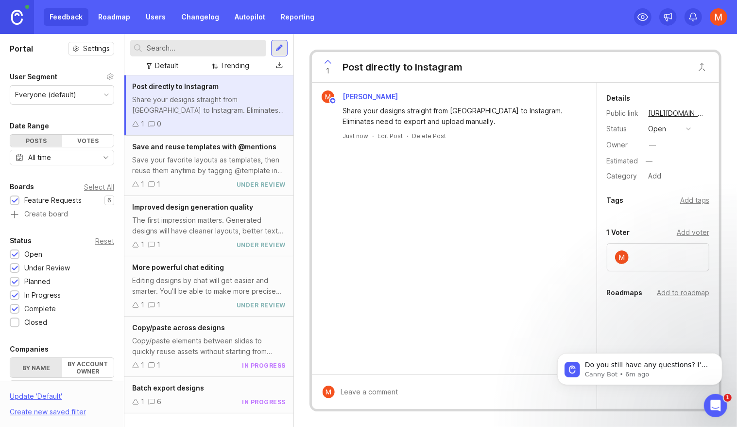
click at [278, 42] on div at bounding box center [279, 48] width 17 height 17
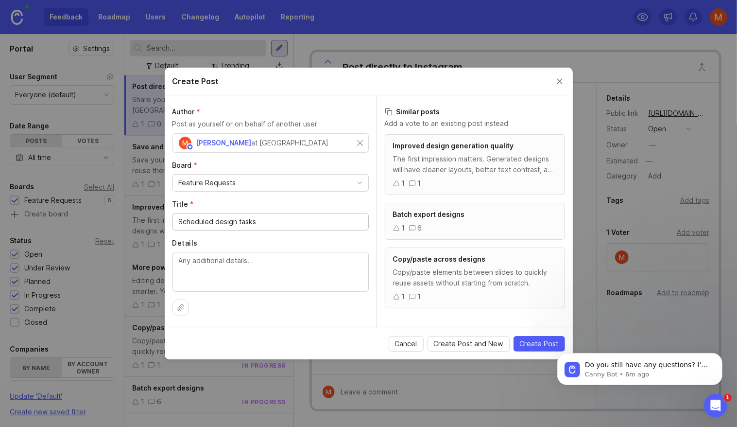
type input "Scheduled design tasks"
click at [235, 265] on textarea "Details" at bounding box center [271, 271] width 184 height 32
paste textarea "Set a schedule and let Maidin prepare your designs on autopilot (e.g. “Make my …"
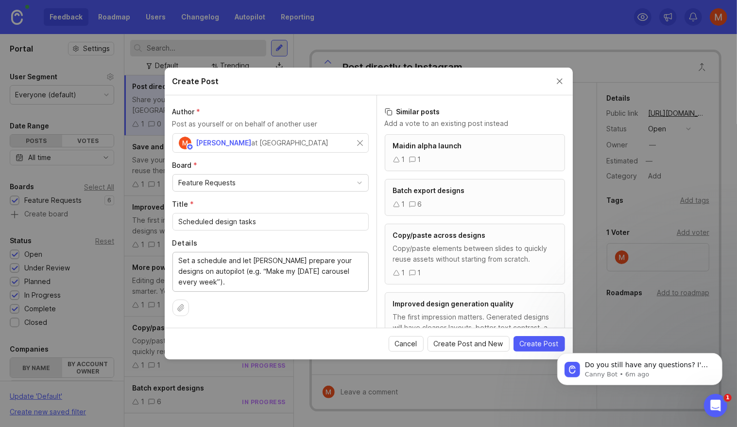
type textarea "Set a schedule and let Maidin prepare your designs on autopilot (e.g. “Make my …"
click at [543, 341] on html "Do you still have any questions? I'm also happy to pass you to one of our human…" at bounding box center [639, 366] width 194 height 68
click at [546, 345] on span "Create Post" at bounding box center [539, 344] width 39 height 10
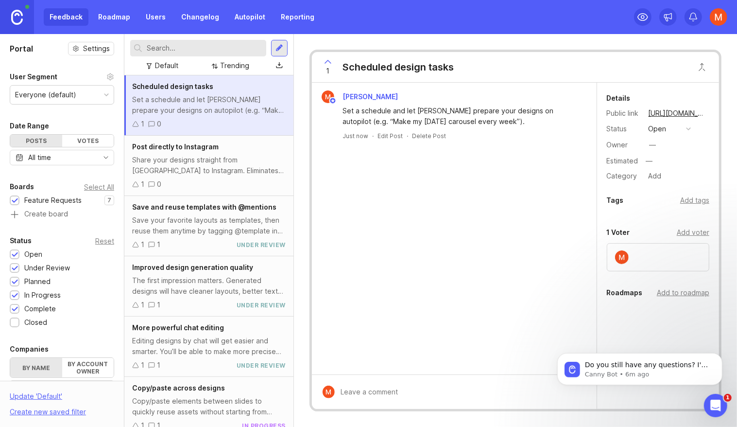
click at [279, 48] on div at bounding box center [280, 48] width 8 height 9
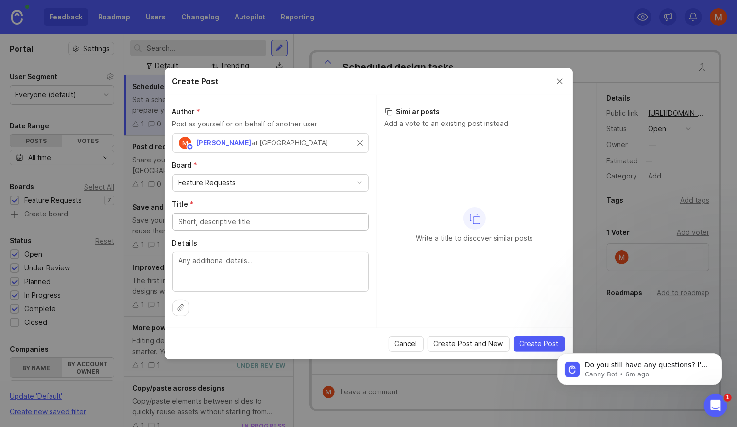
click at [256, 221] on input "Title *" at bounding box center [271, 221] width 184 height 11
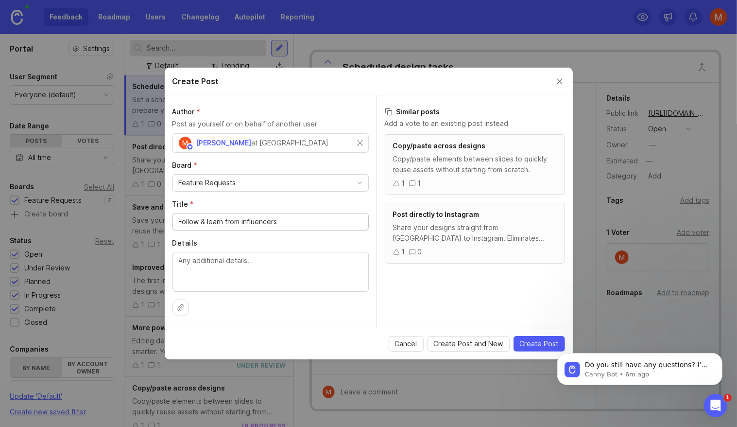
click at [241, 221] on input "Follow & learn from influencers" at bounding box center [271, 221] width 184 height 11
type input "Follow & learn from *chosen* influencers"
click at [269, 269] on textarea "Details" at bounding box center [271, 271] width 184 height 32
paste textarea "Tell Maidin which creators you"
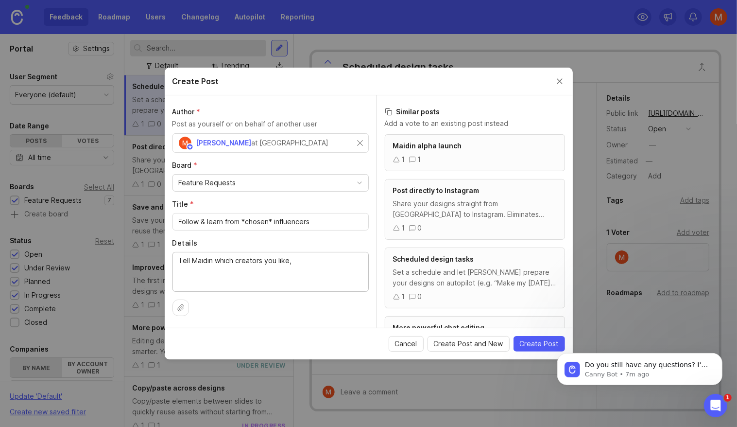
paste textarea "and it will emulate their style and posting strategy in your designs/scripts."
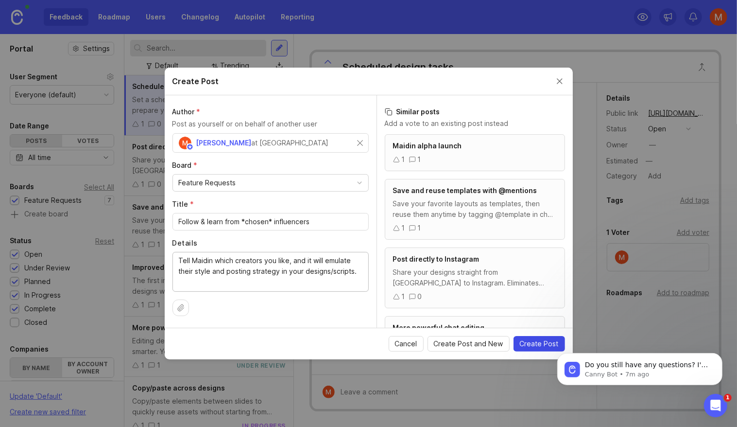
type textarea "Tell Maidin which creators you like, and it will emulate their style and postin…"
click at [539, 347] on span "Create Post" at bounding box center [539, 344] width 39 height 10
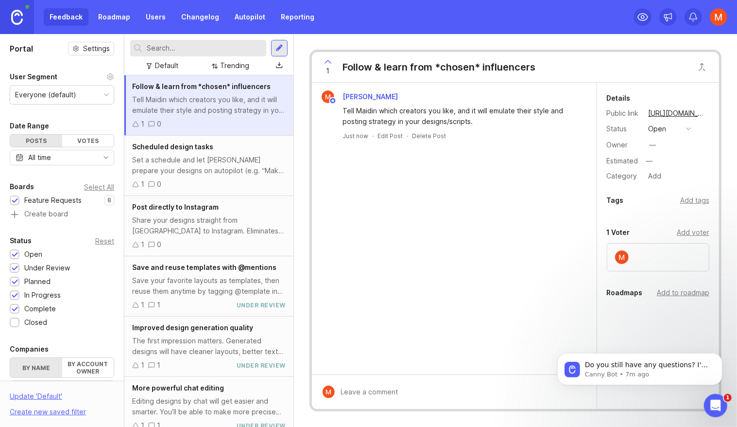
click at [282, 49] on div at bounding box center [280, 48] width 8 height 9
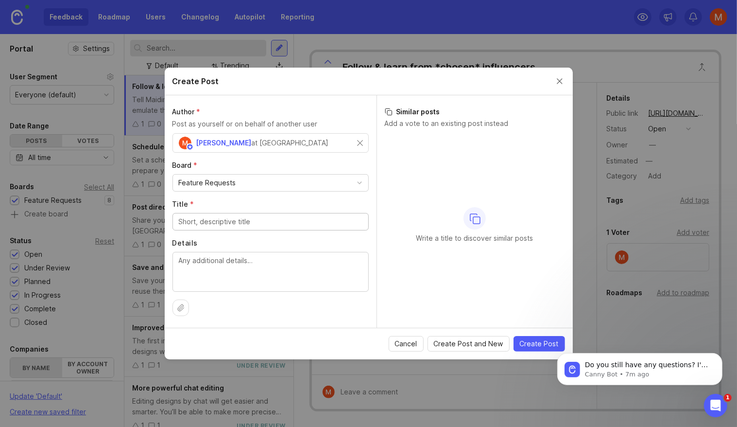
click at [239, 225] on input "Title *" at bounding box center [271, 221] width 184 height 11
click at [227, 219] on input "Charts and data-driven designs" at bounding box center [271, 221] width 184 height 11
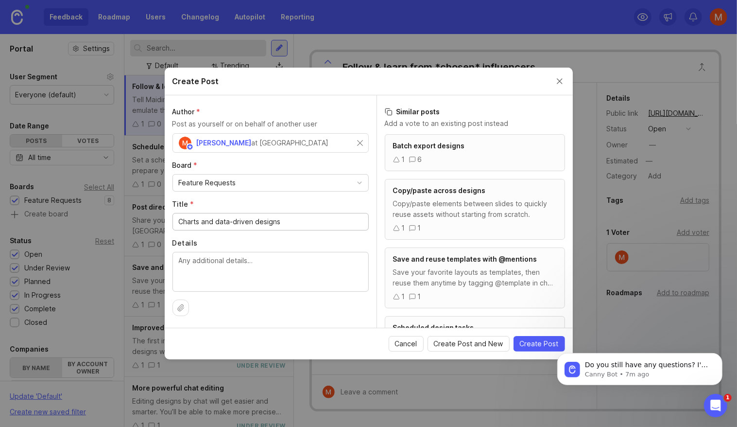
drag, startPoint x: 227, startPoint y: 219, endPoint x: 239, endPoint y: 221, distance: 11.8
click at [239, 221] on input "Charts and data-driven designs" at bounding box center [271, 221] width 184 height 11
type input "Charts and informational designs"
click at [275, 263] on textarea "Details" at bounding box center [271, 271] width 184 height 32
paste textarea "Upload your data and Maidin will turn it into polished chart visuals ready to s…"
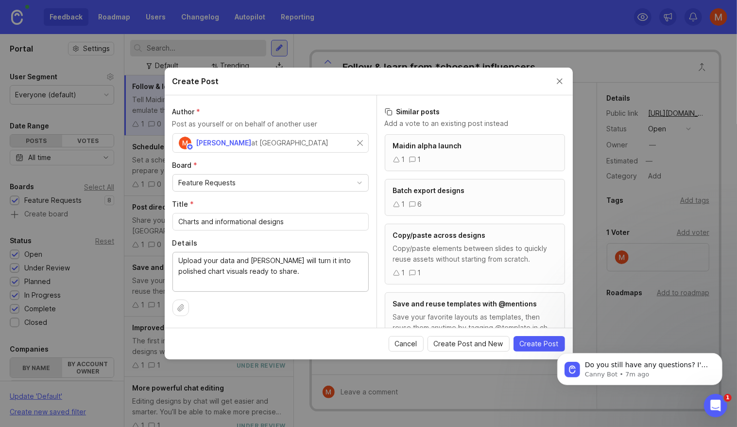
click at [280, 258] on textarea "Upload your data and Maidin will turn it into polished chart visuals ready to s…" at bounding box center [271, 271] width 184 height 32
drag, startPoint x: 280, startPoint y: 258, endPoint x: 287, endPoint y: 259, distance: 7.4
click at [287, 259] on textarea "Upload your data and Maidin will turn it into polished chart visuals ready to s…" at bounding box center [271, 271] width 184 height 32
type textarea "Upload your data and Maidin turns it into polished chart visuals ready to share."
click at [543, 339] on span "Create Post" at bounding box center [539, 344] width 39 height 10
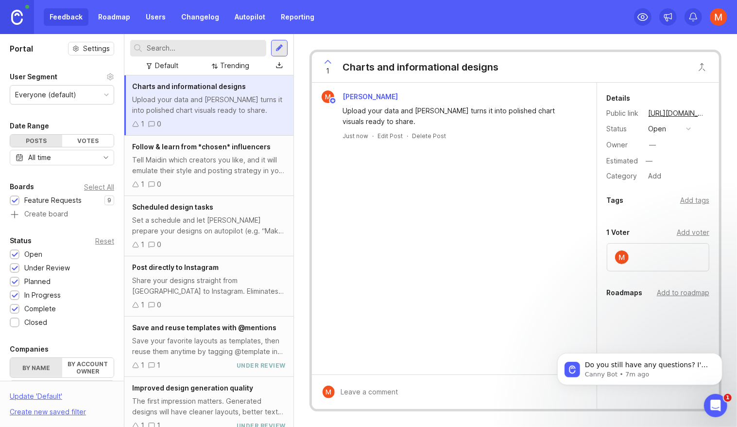
click at [278, 55] on div at bounding box center [279, 48] width 17 height 17
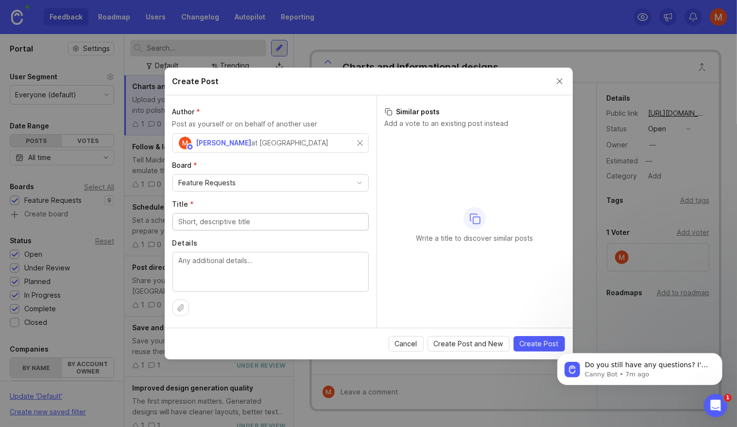
click at [266, 219] on input "Title *" at bounding box center [271, 221] width 184 height 11
type input "Commercial viability checker"
click at [273, 257] on textarea "Details" at bounding box center [271, 271] width 184 height 32
paste textarea "Instantly see if your design/content is brand-safe and commercially viable for …"
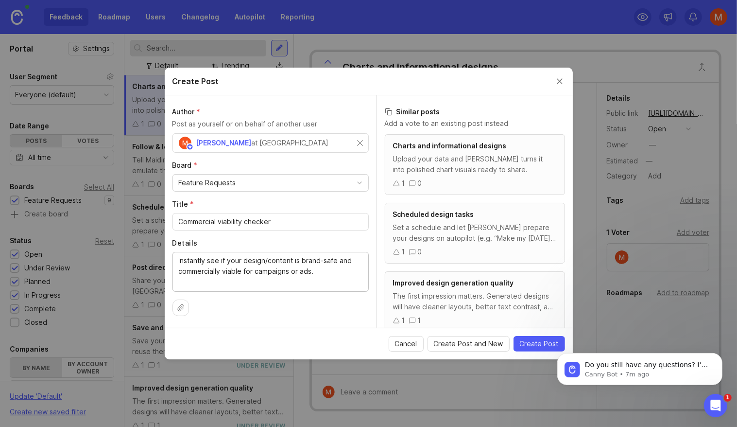
click at [190, 261] on textarea "Instantly see if your design/content is brand-safe and commercially viable for …" at bounding box center [271, 271] width 184 height 32
drag, startPoint x: 326, startPoint y: 268, endPoint x: 145, endPoint y: 239, distance: 183.2
click at [145, 239] on div "Create Post Author * Post as yourself or on behalf of another user Michael Dreg…" at bounding box center [368, 213] width 737 height 427
paste textarea "ommercial viability checker"
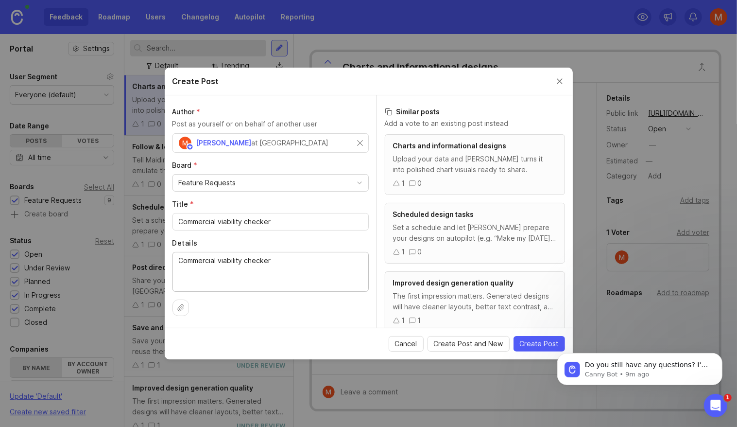
type textarea "Commercial viability checker"
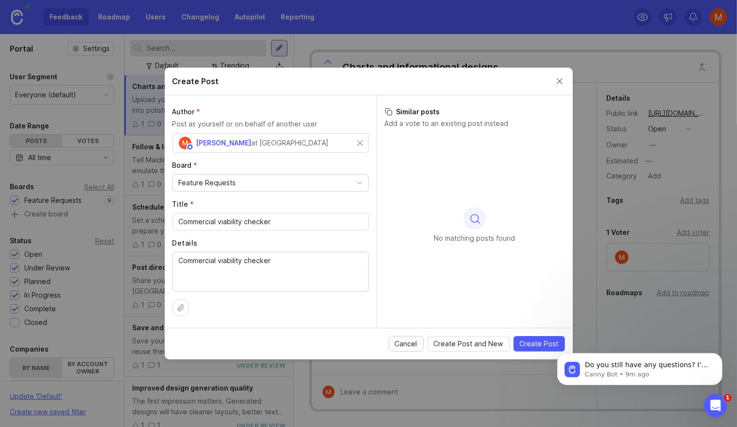
click at [413, 345] on span "Cancel" at bounding box center [406, 344] width 22 height 10
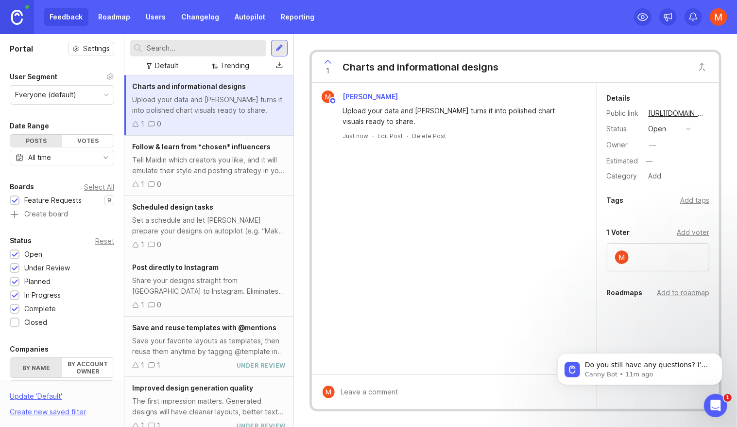
click at [285, 42] on div at bounding box center [279, 48] width 17 height 17
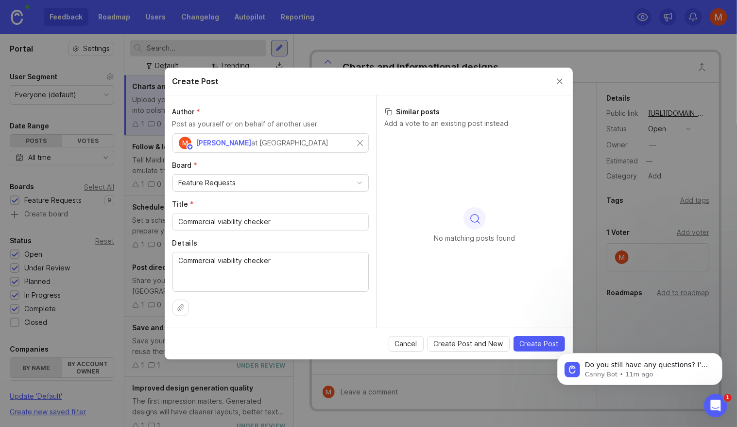
click at [262, 197] on div "Author * Post as yourself or on behalf of another user Michael Dreger at Maidin…" at bounding box center [271, 211] width 212 height 232
drag, startPoint x: 287, startPoint y: 225, endPoint x: 160, endPoint y: 217, distance: 127.1
click at [160, 217] on div "Create Post Author * Post as yourself or on behalf of another user Michael Dreg…" at bounding box center [368, 213] width 737 height 427
paste input "check if your idea is safe to use commercially. Maidin will: Search active US t…"
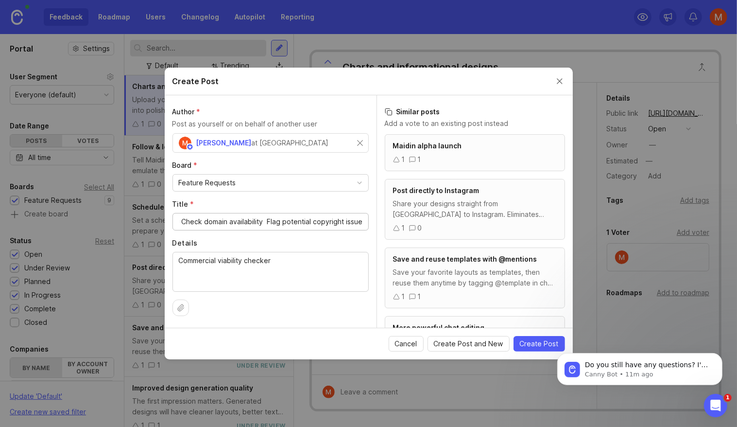
click at [187, 221] on input "check if your idea is safe to use commercially. Maidin will: Search active US t…" at bounding box center [271, 221] width 184 height 11
drag, startPoint x: 187, startPoint y: 221, endPoint x: 437, endPoint y: 230, distance: 250.5
click at [437, 230] on div "Author * Post as yourself or on behalf of another user Michael Dreger at Maidin…" at bounding box center [369, 211] width 408 height 232
type input "check if your idea is safe to use commercially. Maidin will: Search active US t…"
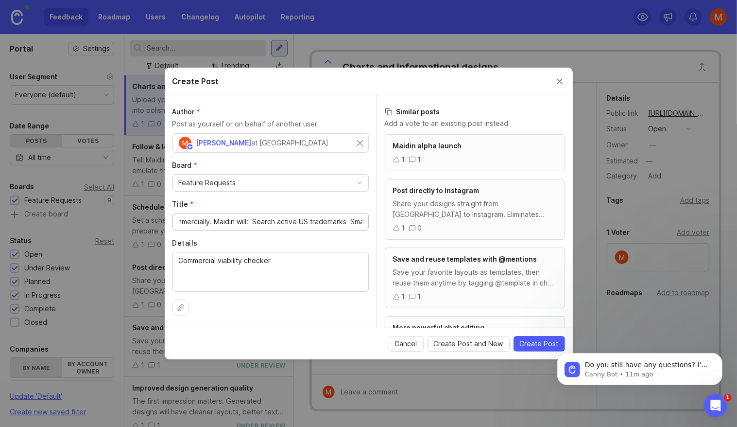
scroll to position [0, 118]
click at [360, 221] on input "check if your idea is safe to use commercially. Maidin will: Search active US t…" at bounding box center [271, 221] width 184 height 11
drag, startPoint x: 360, startPoint y: 221, endPoint x: 106, endPoint y: 224, distance: 253.8
click at [106, 224] on div "Create Post Author * Post as yourself or on behalf of another user Michael Dreg…" at bounding box center [368, 213] width 737 height 427
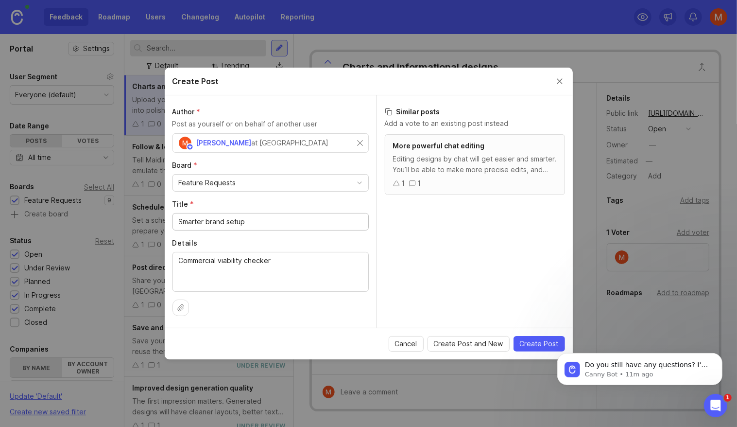
type input "Smarter brand setup"
drag, startPoint x: 307, startPoint y: 267, endPoint x: 105, endPoint y: 248, distance: 202.6
paste textarea "Make it easier to add and manage your brand in Maidin. Instead of only uploadin…"
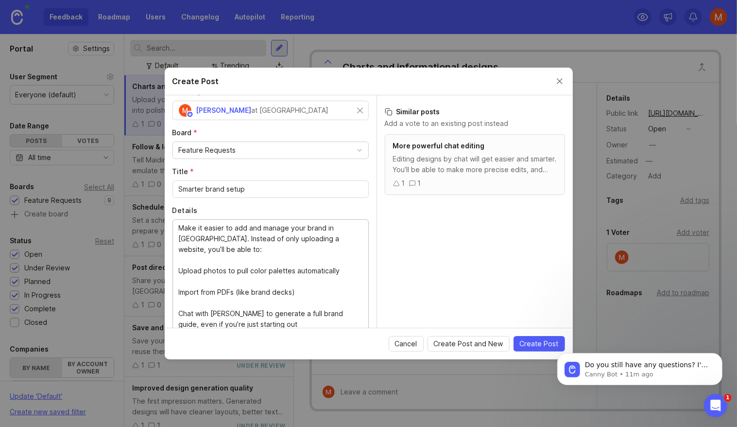
click at [203, 263] on textarea "Commercial viability checker" at bounding box center [271, 276] width 184 height 107
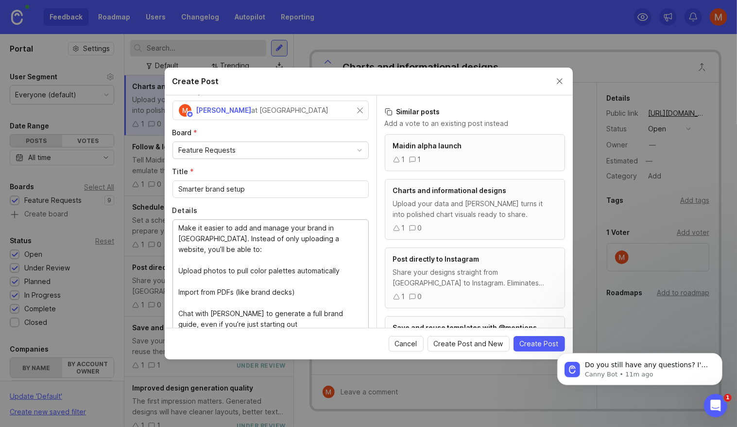
click at [179, 270] on textarea "Make it easier to add and manage your brand in Maidin. Instead of only uploadin…" at bounding box center [271, 276] width 184 height 107
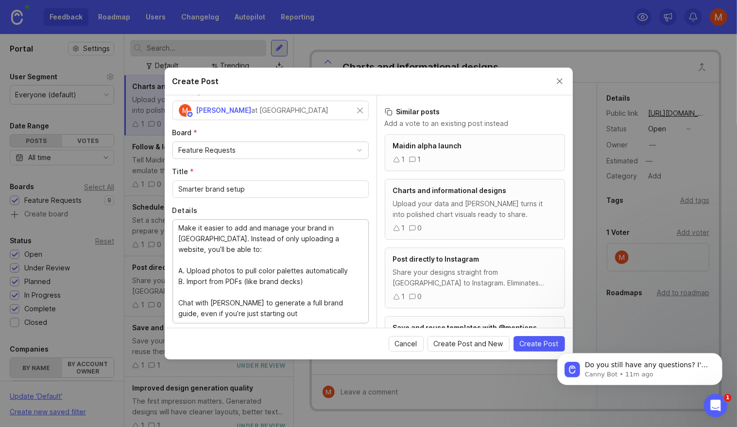
click at [179, 302] on textarea "Make it easier to add and manage your brand in Maidin. Instead of only uploadin…" at bounding box center [271, 271] width 184 height 96
click at [272, 277] on textarea "Make it easier to add and manage your brand in Maidin. Instead of only uploadin…" at bounding box center [271, 266] width 184 height 86
click at [208, 291] on textarea "Make it easier to add and manage your brand in Maidin. Instead of only uploadin…" at bounding box center [271, 266] width 184 height 86
drag, startPoint x: 208, startPoint y: 291, endPoint x: 307, endPoint y: 298, distance: 99.4
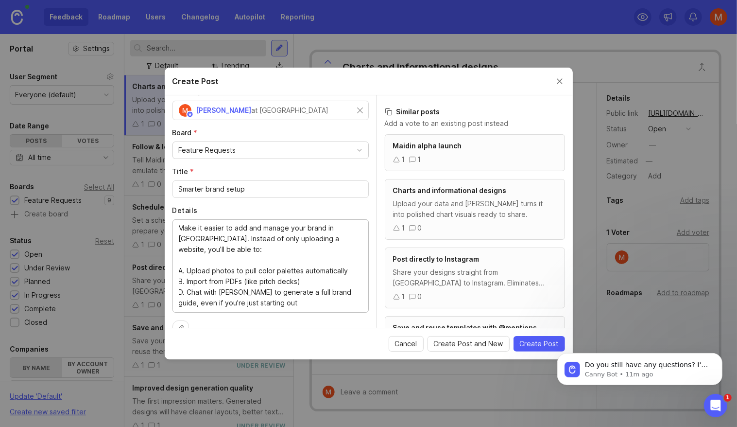
click at [307, 298] on textarea "Make it easier to add and manage your brand in Maidin. Instead of only uploadin…" at bounding box center [271, 266] width 184 height 86
drag, startPoint x: 307, startPoint y: 298, endPoint x: 191, endPoint y: 228, distance: 135.4
click at [191, 228] on textarea "Make it easier to add and manage your brand in Maidin. Instead of only uploadin…" at bounding box center [271, 266] width 184 height 86
click at [227, 288] on textarea "Make it easier to add and manage your brand in Maidin. Instead of only uploadin…" at bounding box center [271, 266] width 184 height 86
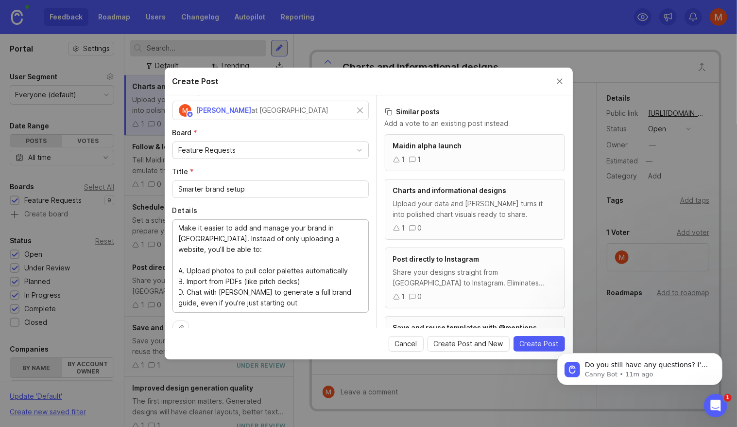
click at [185, 303] on textarea "Make it easier to add and manage your brand in Maidin. Instead of only uploadin…" at bounding box center [271, 266] width 184 height 86
click at [187, 303] on textarea "Make it easier to add and manage your brand in Maidin. Instead of only uploadin…" at bounding box center [271, 266] width 184 height 86
click at [275, 309] on div "Make it easier to add and manage your brand in Maidin. Instead of only uploadin…" at bounding box center [271, 265] width 196 height 93
click at [276, 296] on textarea "Make it easier to add and manage your brand in Maidin. Instead of only uploadin…" at bounding box center [271, 266] width 184 height 86
click at [263, 303] on textarea "Make it easier to add and manage your brand in Maidin. Instead of only uploadin…" at bounding box center [271, 266] width 184 height 86
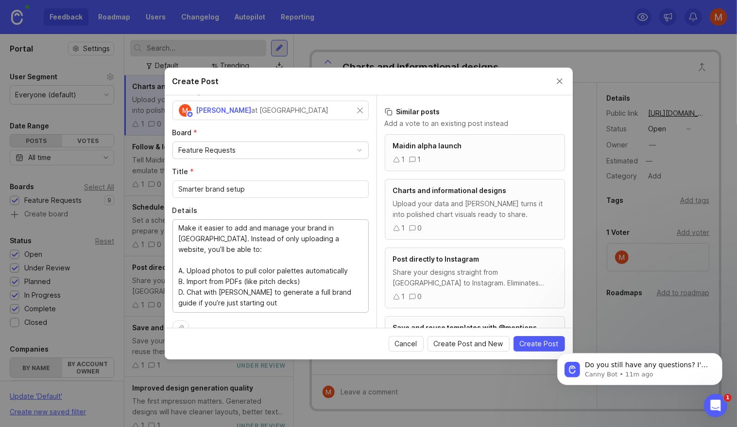
drag, startPoint x: 196, startPoint y: 227, endPoint x: 275, endPoint y: 301, distance: 108.0
click at [275, 301] on textarea "Make it easier to add and manage your brand in Maidin. Instead of only uploadin…" at bounding box center [271, 266] width 184 height 86
click at [183, 290] on textarea "Make it easier to add and manage your brand in Maidin. Instead of only uploadin…" at bounding box center [271, 266] width 184 height 86
click at [222, 267] on textarea "Make it easier to add and manage your brand in Maidin. Instead of only uploadin…" at bounding box center [271, 266] width 184 height 86
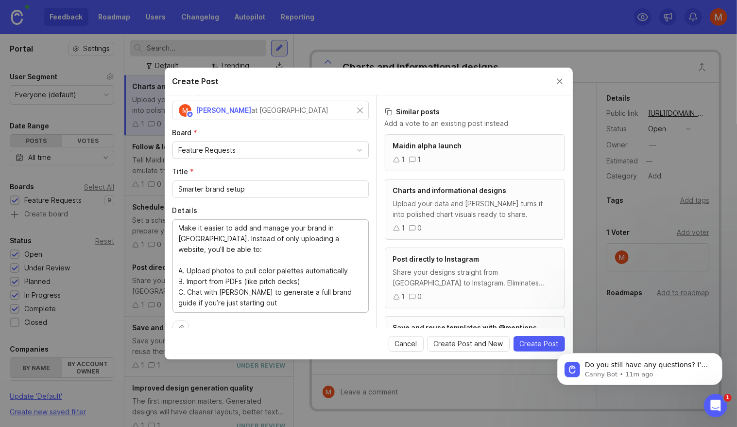
type textarea "Make it easier to add and manage your brand in Maidin. Instead of only uploadin…"
drag, startPoint x: 543, startPoint y: 349, endPoint x: 543, endPoint y: 337, distance: 11.2
click at [543, 337] on html "Do you still have any questions? I'm also happy to pass you to one of our human…" at bounding box center [639, 366] width 194 height 68
click at [545, 340] on span "Create Post" at bounding box center [539, 344] width 39 height 10
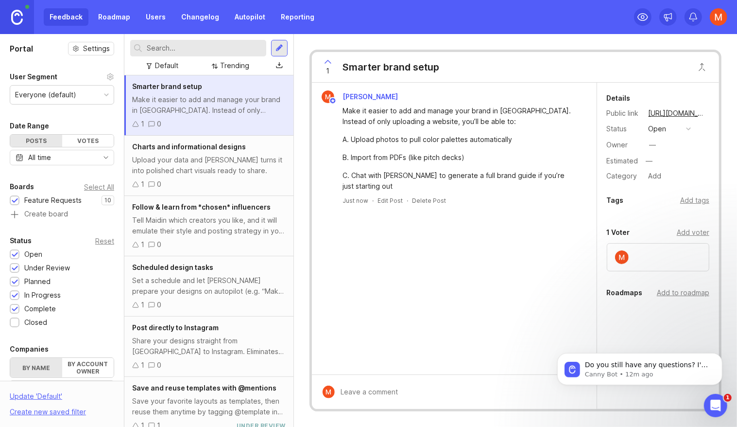
click at [276, 41] on div at bounding box center [279, 48] width 17 height 17
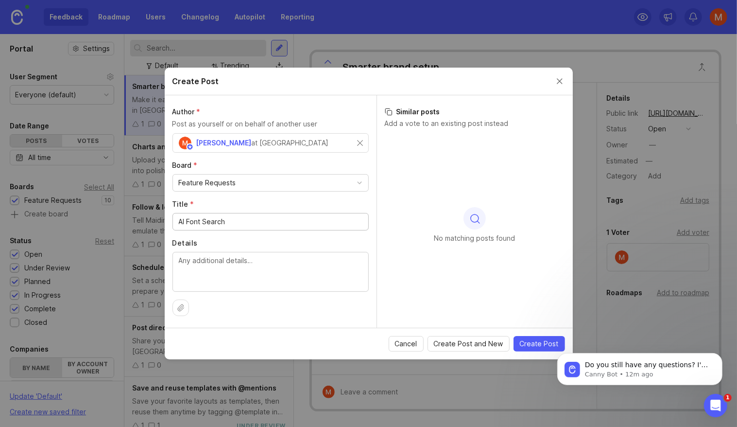
type input "AI Font Search"
click at [285, 269] on textarea "Details" at bounding box center [271, 271] width 184 height 32
paste textarea "Quickly find the perfect font by searching instead of scrolling endlessly."
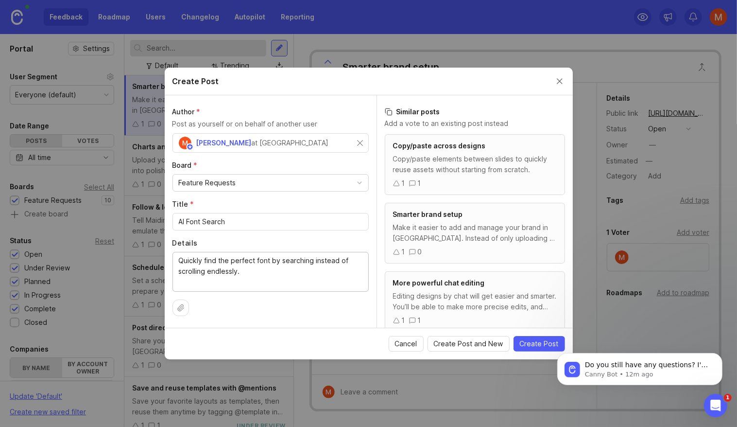
click at [270, 262] on textarea "Quickly find the perfect font by searching instead of scrolling endlessly." at bounding box center [271, 271] width 184 height 32
drag, startPoint x: 270, startPoint y: 262, endPoint x: 291, endPoint y: 261, distance: 20.9
click at [291, 261] on textarea "Quickly find the perfect font by searching instead of scrolling endlessly." at bounding box center [271, 271] width 184 height 32
drag, startPoint x: 254, startPoint y: 287, endPoint x: 258, endPoint y: 273, distance: 15.1
click at [254, 288] on div "Quickly find the perfect font instead of scrolling endlessly." at bounding box center [271, 272] width 196 height 40
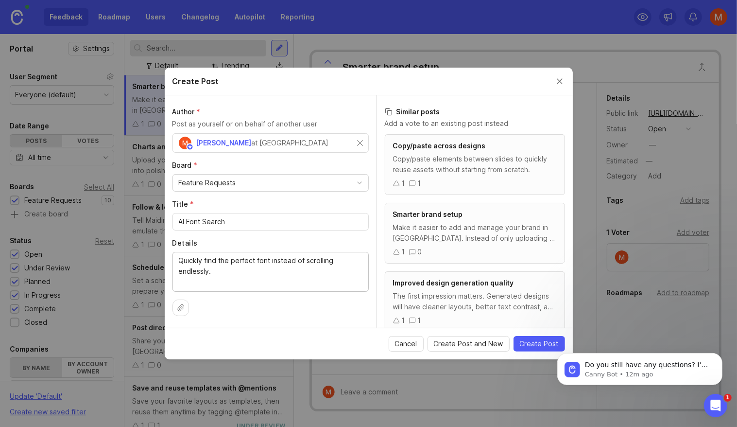
click at [258, 272] on textarea "Quickly find the perfect font instead of scrolling endlessly." at bounding box center [271, 271] width 184 height 32
type textarea "Quickly find the perfect font instead of scrolling endlessly. AI finds the perf…"
click at [536, 340] on span "Create Post" at bounding box center [539, 344] width 39 height 10
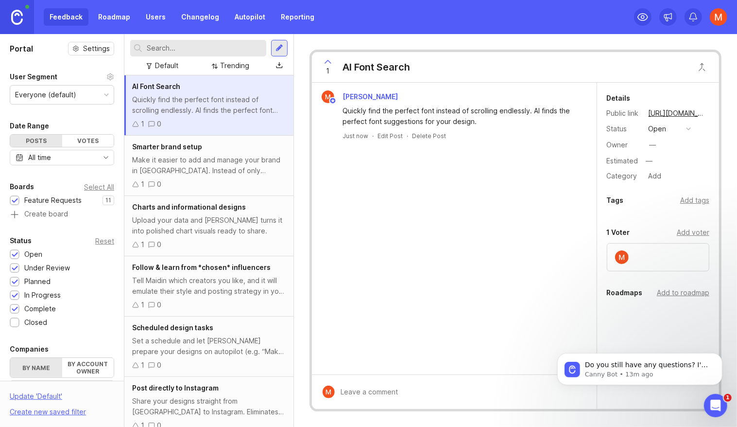
click at [277, 52] on div at bounding box center [280, 48] width 8 height 9
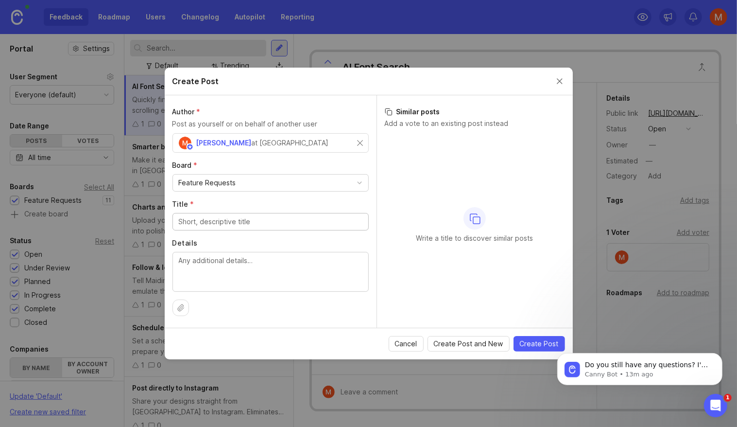
click at [237, 222] on input "Title *" at bounding box center [271, 221] width 184 height 11
type input "More text & shape effects"
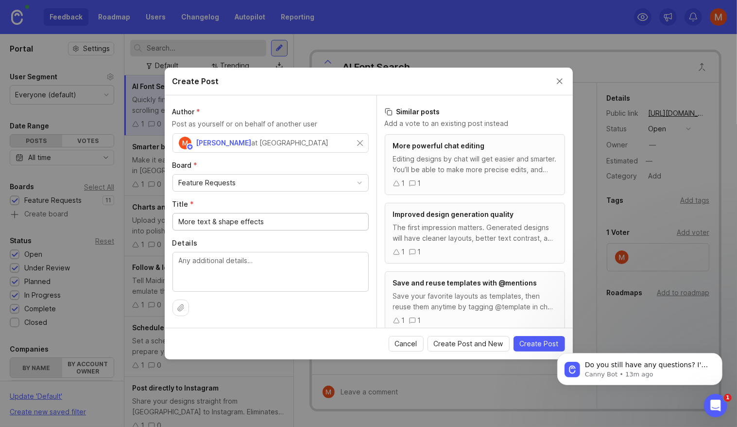
click at [248, 263] on textarea "Details" at bounding box center [271, 271] width 184 height 32
paste textarea "Expand your creative options with new text and shape effects."
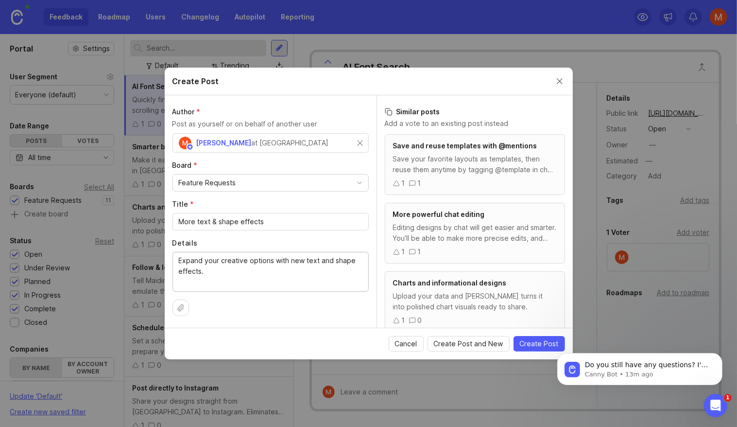
click at [206, 261] on textarea "Expand your creative options with new text and shape effects." at bounding box center [271, 271] width 184 height 32
drag, startPoint x: 206, startPoint y: 261, endPoint x: 236, endPoint y: 261, distance: 30.1
click at [236, 261] on textarea "Expand your creative options with new text and shape effects." at bounding box center [271, 271] width 184 height 32
click at [267, 280] on textarea "Expand the canvas editor options with new text and shape effects." at bounding box center [271, 271] width 184 height 32
type textarea "Expand the canvas editor options with new text and shape effects."
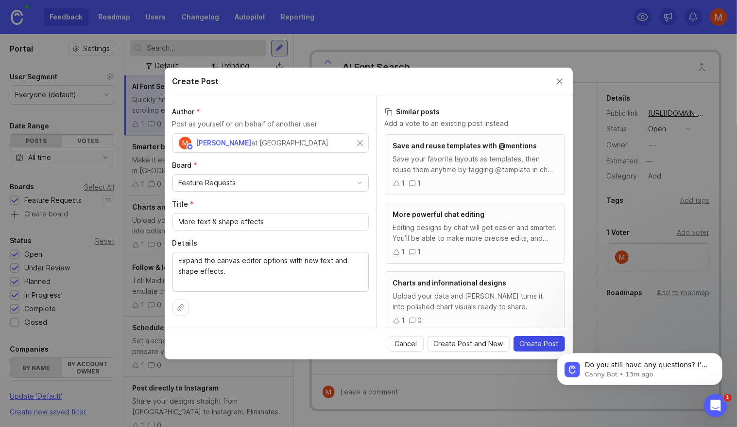
click at [539, 344] on span "Create Post" at bounding box center [539, 344] width 39 height 10
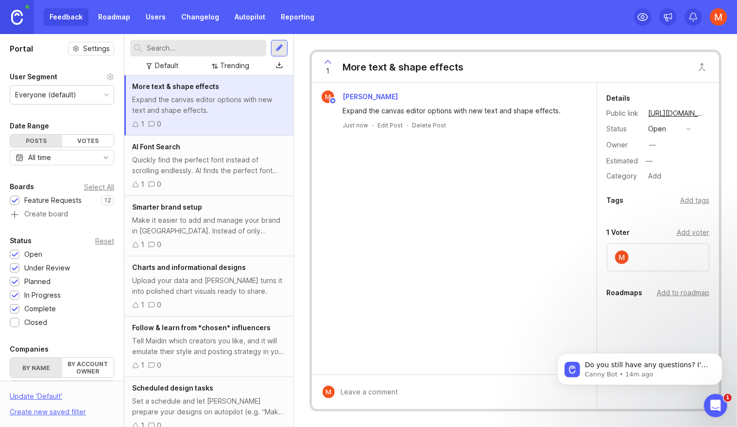
click at [281, 43] on div at bounding box center [279, 48] width 17 height 17
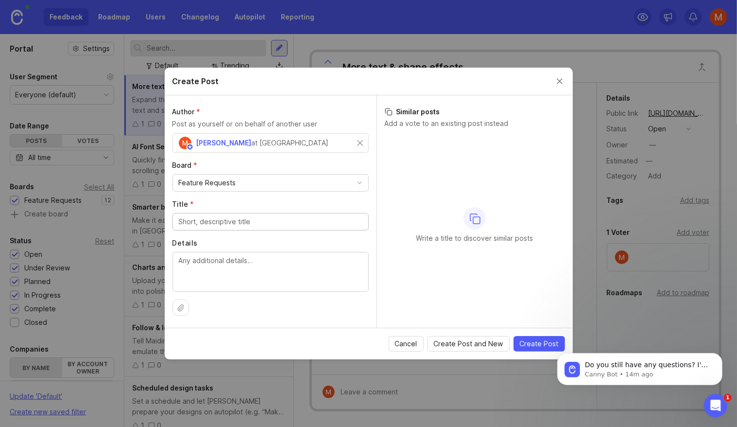
click at [258, 221] on input "Title *" at bounding box center [271, 221] width 184 height 11
type input "Text stroke positioning (inside/center/outside)"
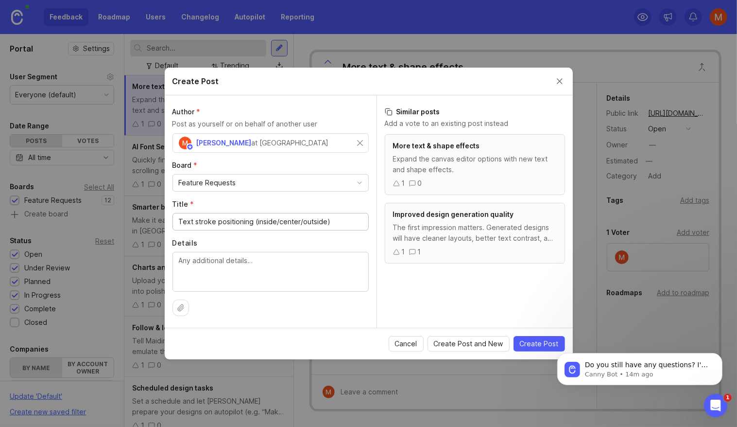
click at [247, 277] on textarea "Details" at bounding box center [271, 271] width 184 height 32
paste textarea "Get more control over text outlines by choosing whether the stroke sits inside,…"
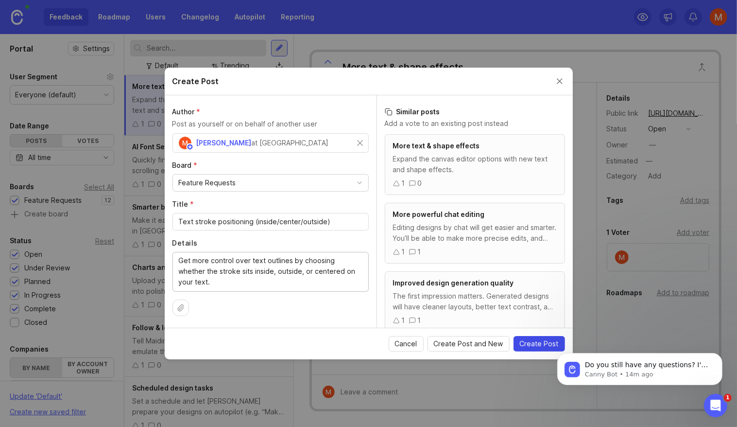
type textarea "Get more control over text outlines by choosing whether the stroke sits inside,…"
click at [542, 343] on span "Create Post" at bounding box center [539, 344] width 39 height 10
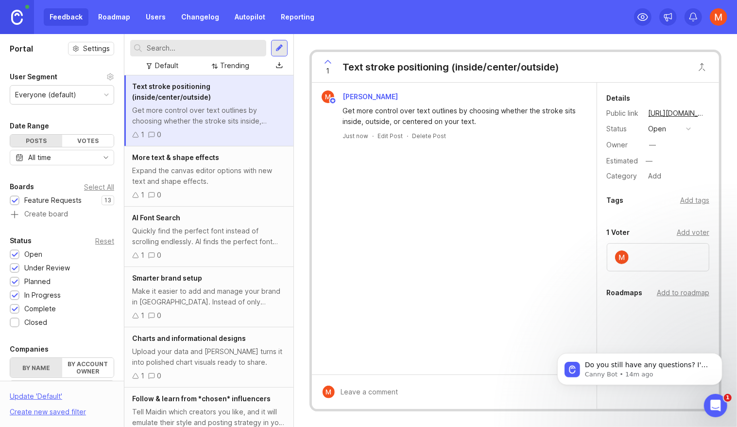
click at [278, 43] on div at bounding box center [279, 48] width 17 height 17
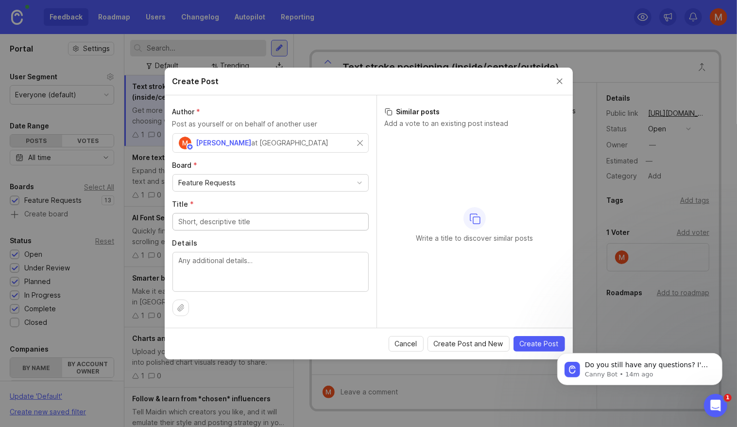
click at [236, 214] on div at bounding box center [271, 221] width 196 height 17
paste input "Image filters & one-click AI edits"
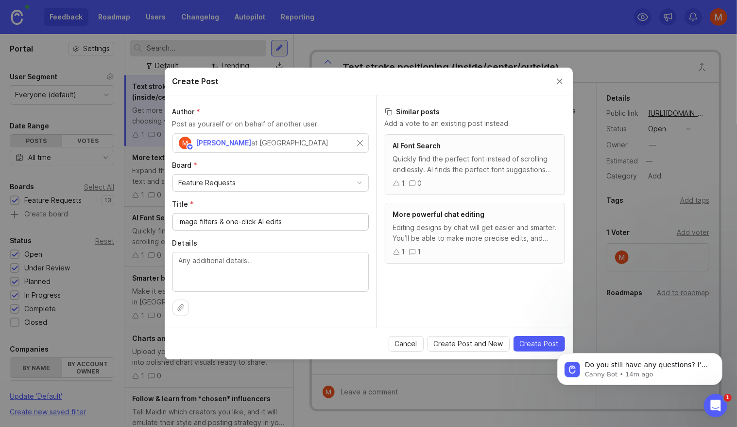
type input "Image filters & one-click AI edits"
click at [241, 271] on textarea "Details" at bounding box center [271, 271] width 184 height 32
paste textarea "Apply professional filters"
type textarea "Apply professional filters"
drag, startPoint x: 221, startPoint y: 223, endPoint x: 309, endPoint y: 216, distance: 87.8
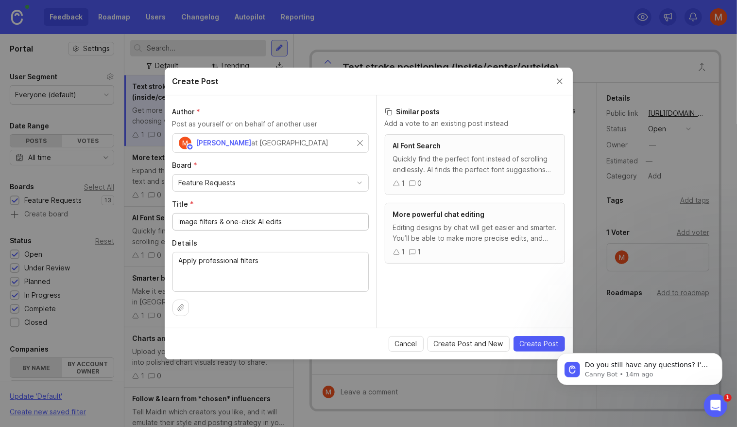
click at [307, 216] on input "Image filters & one-click AI edits" at bounding box center [271, 221] width 184 height 11
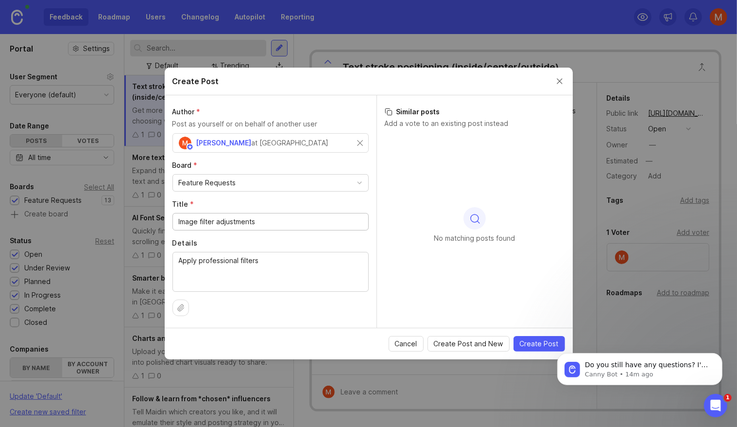
type input "Image filter adjustments"
paste textarea "an image in one click"
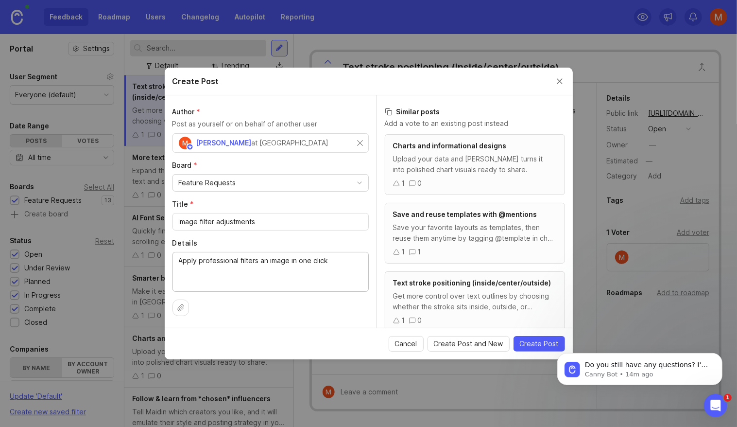
click at [261, 260] on textarea "Apply professional filters an image in one click" at bounding box center [271, 271] width 184 height 32
click at [313, 260] on textarea "Apply professional filters to an image in one click" at bounding box center [271, 271] width 184 height 32
drag, startPoint x: 313, startPoint y: 260, endPoint x: 234, endPoint y: 262, distance: 78.8
click at [189, 264] on textarea "Apply professional filters to an image in one click" at bounding box center [271, 271] width 184 height 32
click at [372, 260] on div "Author * Post as yourself or on behalf of another user Michael Dreger at Maidin…" at bounding box center [271, 211] width 212 height 232
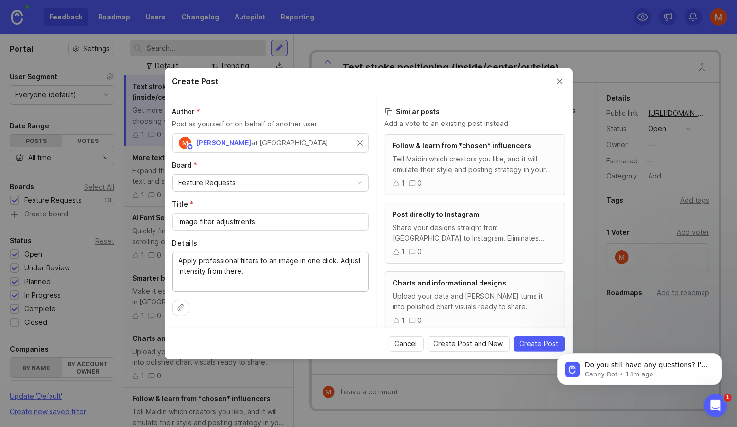
type textarea "Apply professional filters to an image in one click. Adjust intensity from ther…"
drag, startPoint x: 552, startPoint y: 350, endPoint x: 535, endPoint y: 336, distance: 21.7
click at [542, 336] on html "Do you still have any questions? I'm also happy to pass you to one of our human…" at bounding box center [639, 366] width 194 height 68
click at [536, 345] on span "Create Post" at bounding box center [539, 344] width 39 height 10
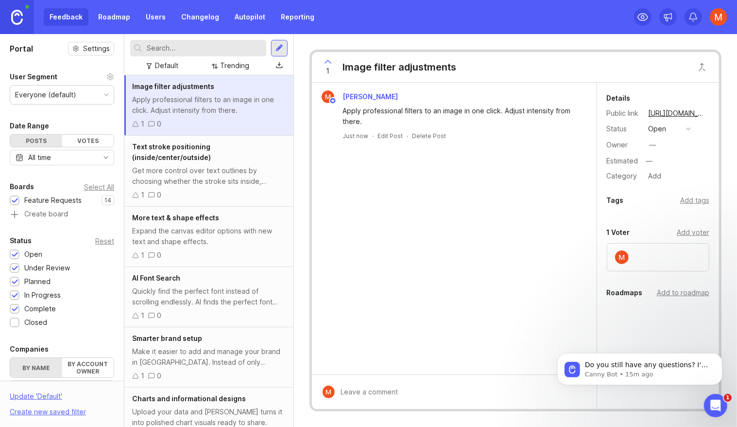
scroll to position [287, 0]
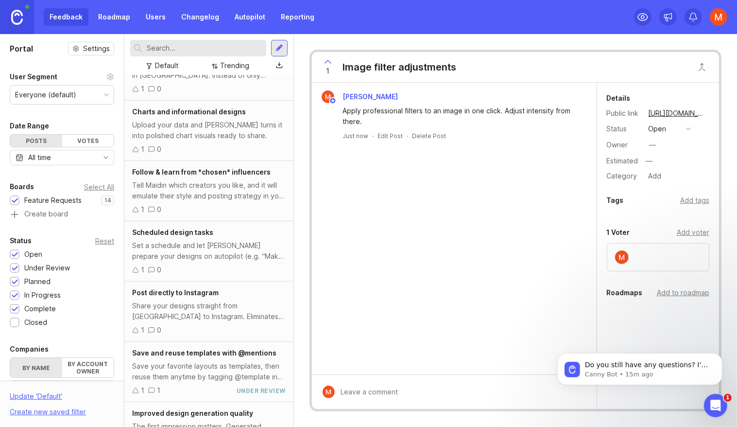
click at [225, 66] on div "Trending" at bounding box center [234, 65] width 29 height 11
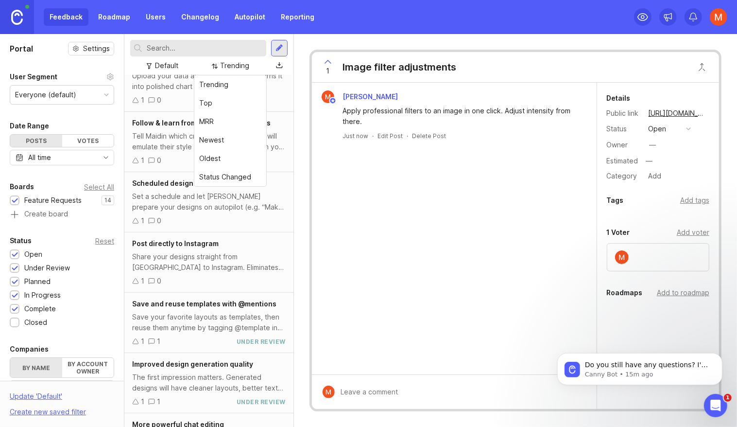
scroll to position [340, 0]
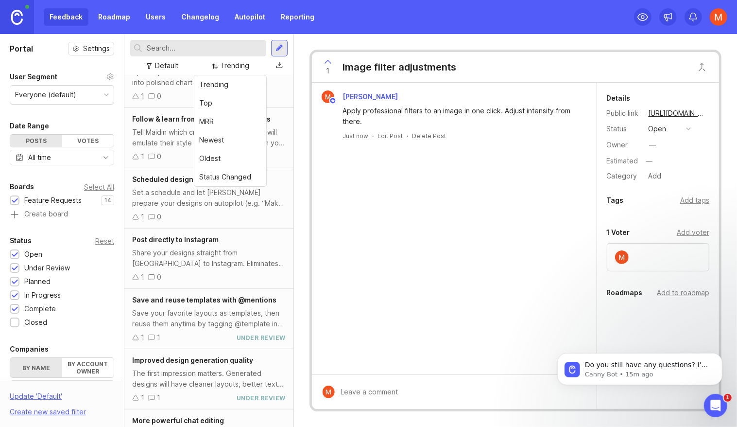
click at [690, 236] on div "Add voter" at bounding box center [693, 232] width 33 height 11
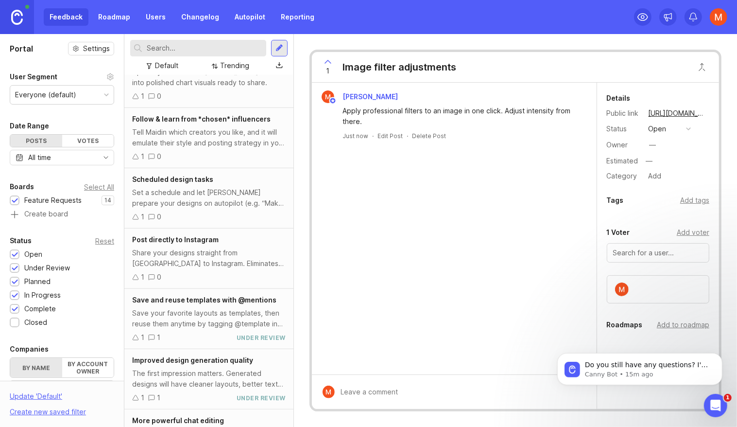
click at [511, 260] on div "Michael Dreger Apply professional filters to an image in one click. Adjust inte…" at bounding box center [454, 229] width 285 height 292
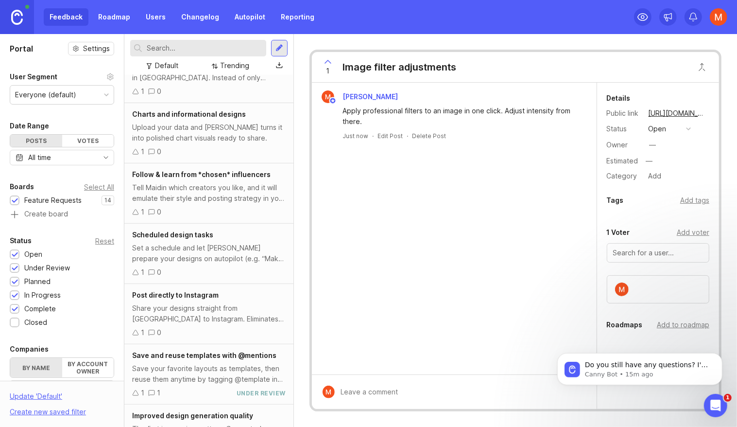
scroll to position [263, 0]
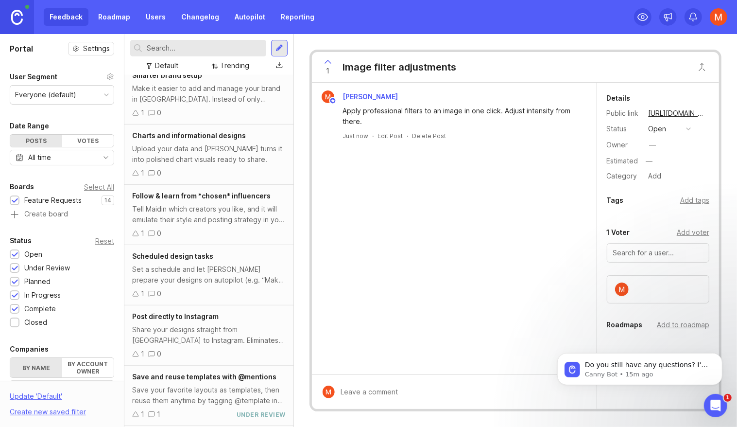
click at [198, 324] on div "Share your designs straight from Maidin to Instagram. Eliminates need to export…" at bounding box center [209, 334] width 154 height 21
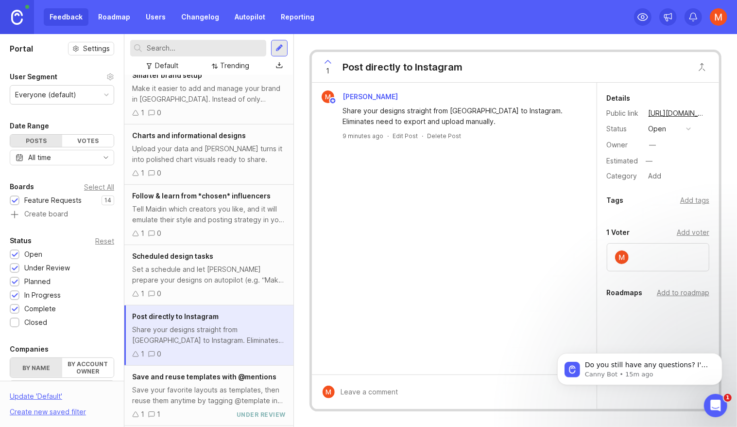
click at [670, 128] on button "open" at bounding box center [670, 128] width 49 height 13
click at [672, 161] on div "under review" at bounding box center [675, 164] width 49 height 8
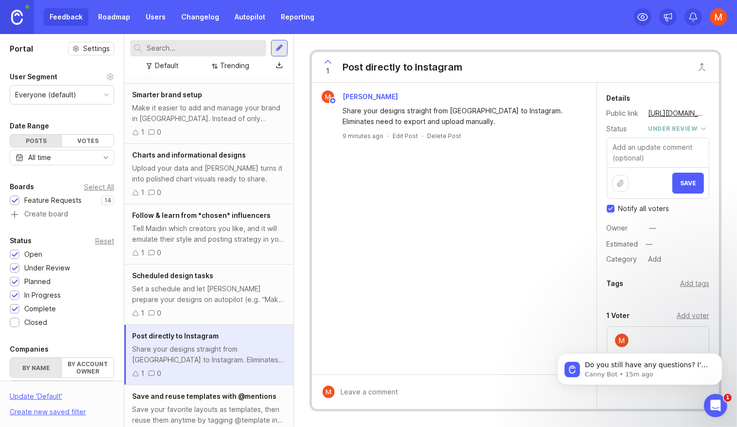
scroll to position [243, 0]
click at [692, 185] on span "Save" at bounding box center [689, 182] width 16 height 7
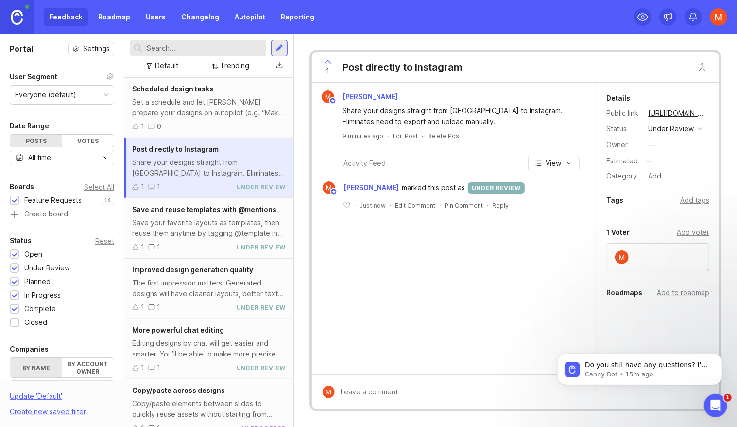
scroll to position [433, 0]
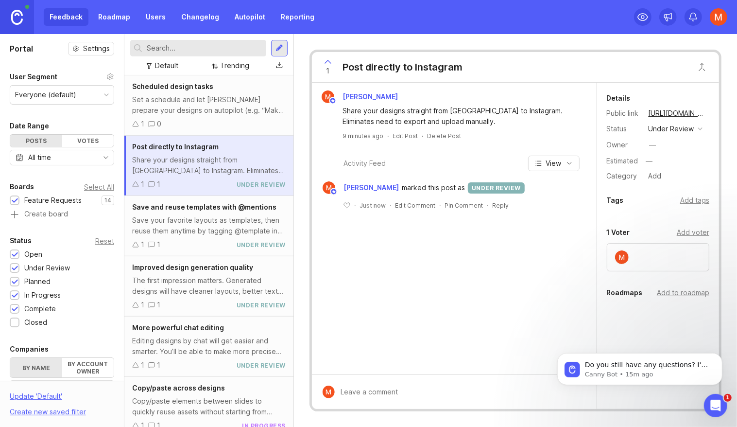
click at [209, 337] on div "Editing designs by chat will get easier and smarter. You’ll be able to make mor…" at bounding box center [209, 345] width 154 height 21
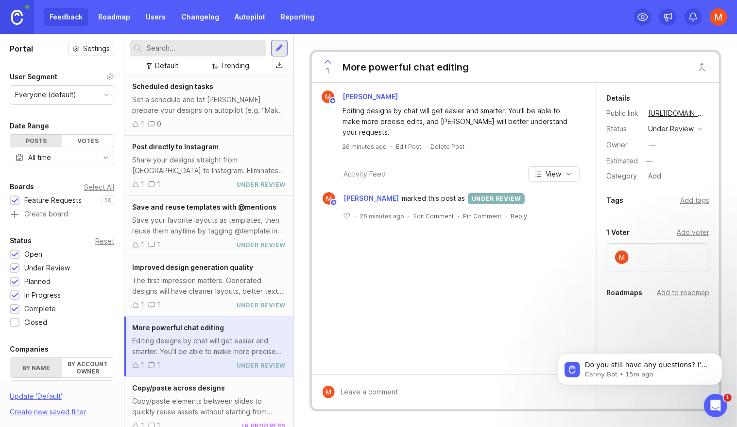
click at [688, 136] on div "Details Public link https://maidin.canny.io/feature-requests/p/more-powerful-ch…" at bounding box center [658, 137] width 122 height 90
click at [689, 131] on div "under review" at bounding box center [672, 128] width 46 height 11
click at [670, 180] on div "planned" at bounding box center [666, 182] width 31 height 8
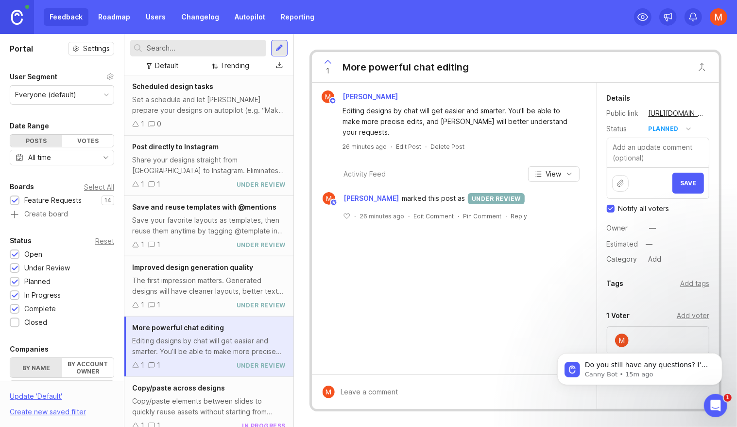
click at [684, 180] on span "Save" at bounding box center [689, 182] width 16 height 7
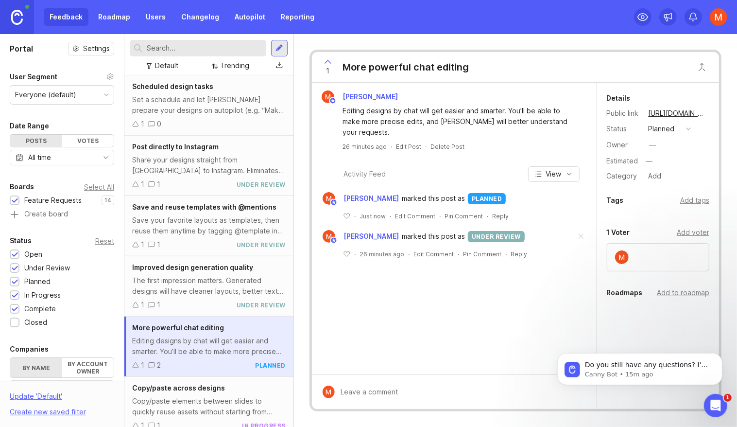
click at [192, 286] on div "The first impression matters. Generated designs will have cleaner layouts, bett…" at bounding box center [209, 285] width 154 height 21
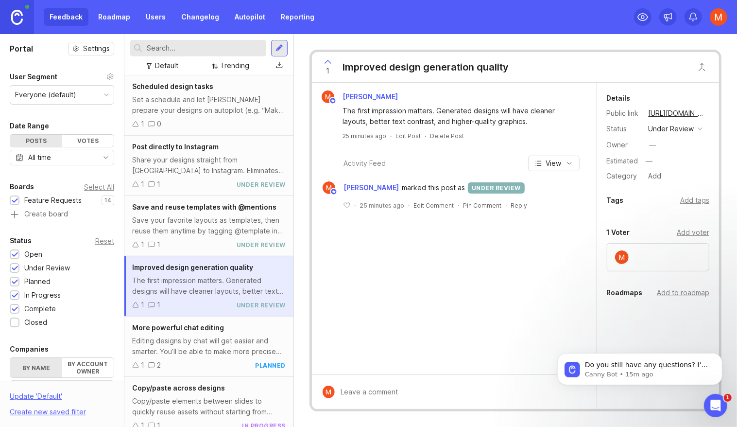
click at [686, 132] on div "under review" at bounding box center [672, 128] width 46 height 11
click at [661, 181] on div "planned" at bounding box center [666, 182] width 31 height 8
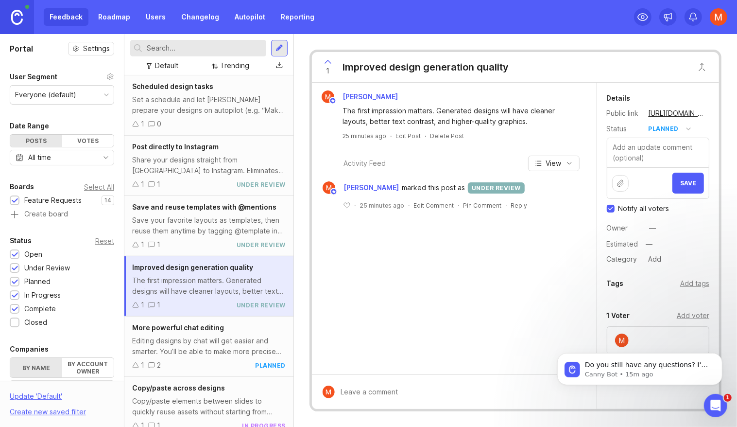
click at [688, 183] on span "Save" at bounding box center [689, 182] width 16 height 7
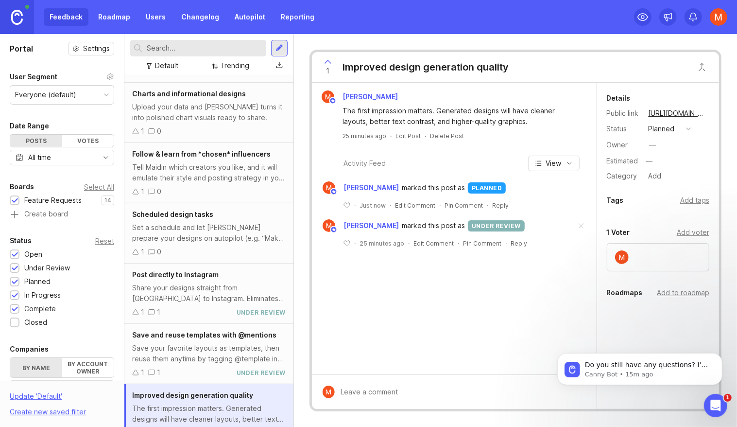
scroll to position [300, 0]
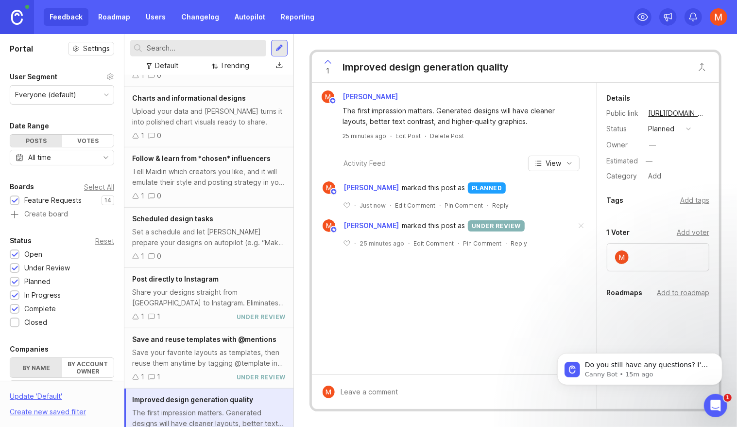
click at [227, 245] on div "Set a schedule and let Maidin prepare your designs on autopilot (e.g. “Make my …" at bounding box center [209, 237] width 154 height 21
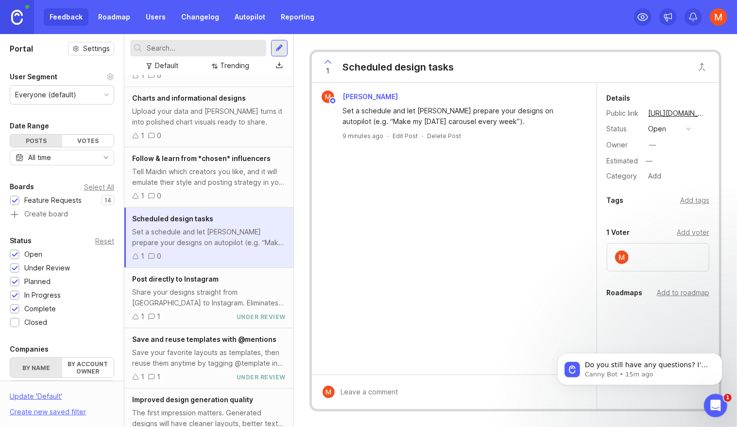
click at [679, 126] on button "open" at bounding box center [670, 128] width 49 height 13
click at [670, 166] on div "under review" at bounding box center [675, 164] width 49 height 8
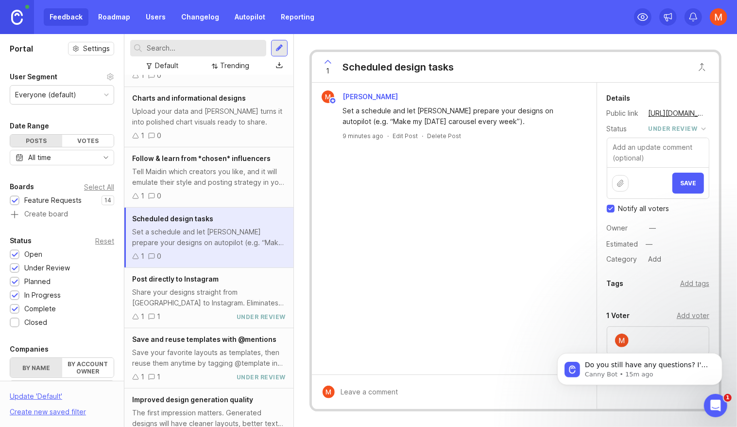
click at [695, 182] on button "Save" at bounding box center [689, 183] width 32 height 21
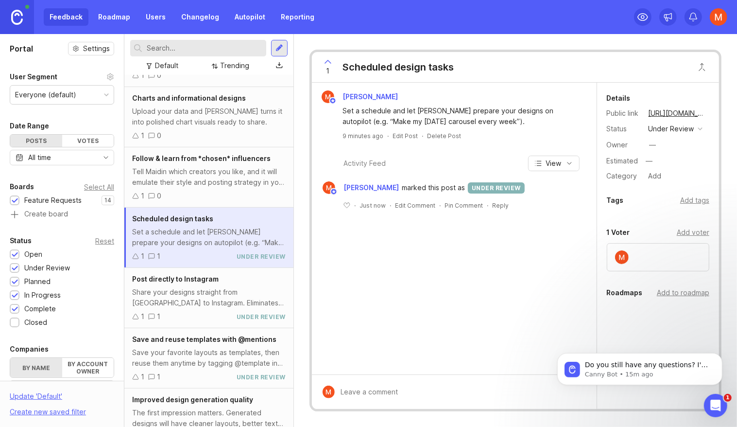
click at [175, 166] on div "Tell Maidin which creators you like, and it will emulate their style and postin…" at bounding box center [209, 176] width 154 height 21
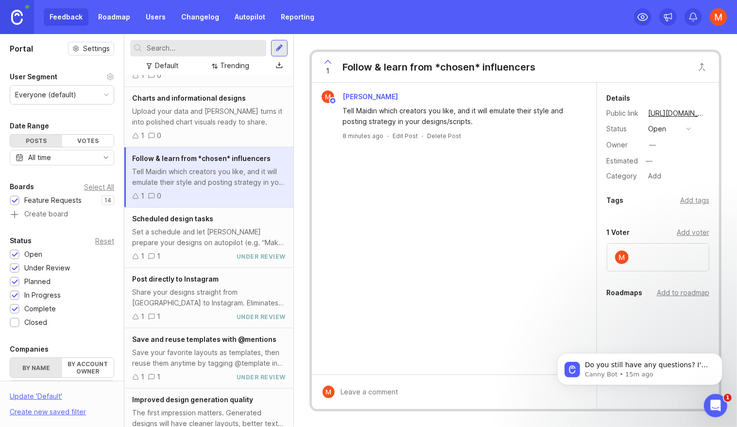
click at [668, 127] on button "open" at bounding box center [670, 128] width 49 height 13
click at [672, 164] on div "under review" at bounding box center [675, 164] width 49 height 8
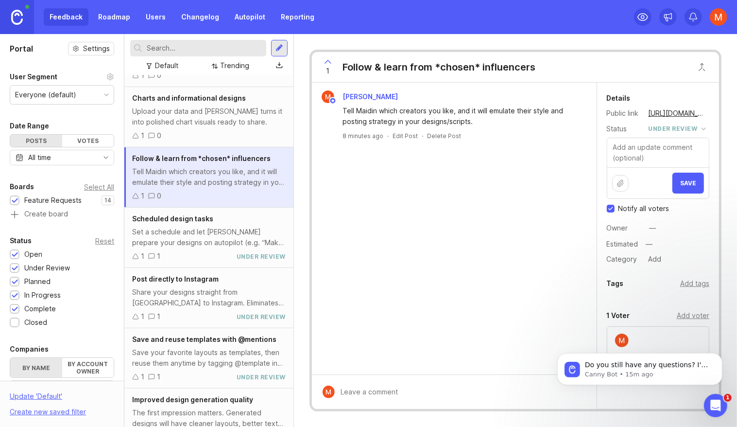
click at [685, 187] on button "Save" at bounding box center [689, 183] width 32 height 21
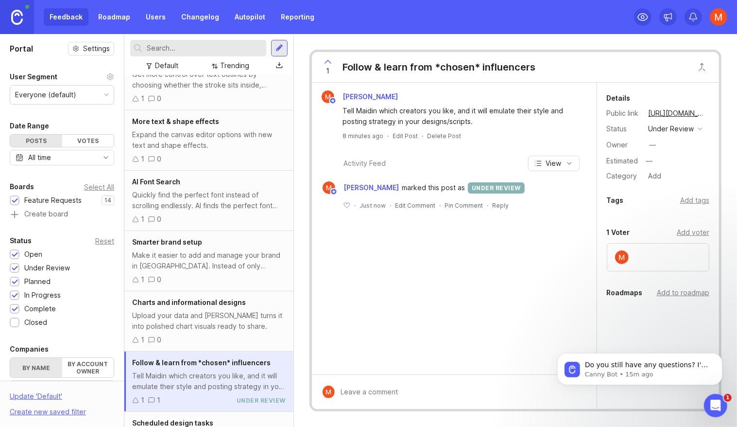
scroll to position [94, 0]
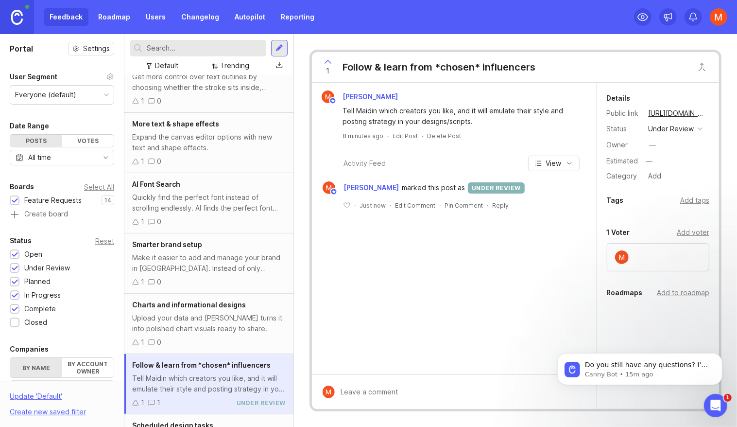
click at [214, 270] on div "Make it easier to add and manage your brand in Maidin. Instead of only uploadin…" at bounding box center [209, 262] width 154 height 21
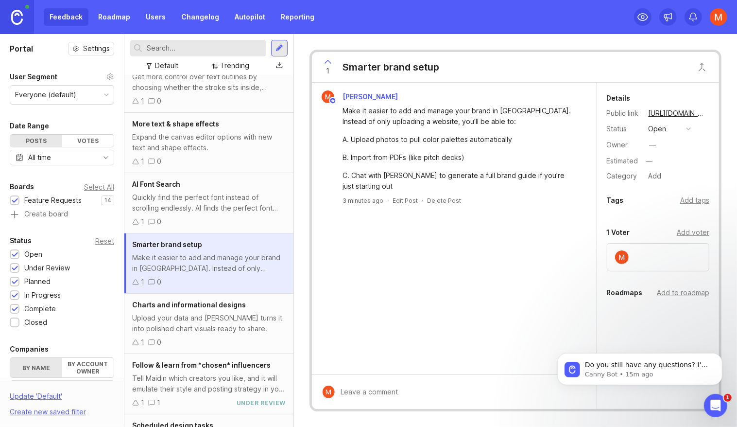
click at [678, 131] on button "open" at bounding box center [670, 128] width 49 height 13
click at [674, 160] on div "under review" at bounding box center [675, 164] width 49 height 8
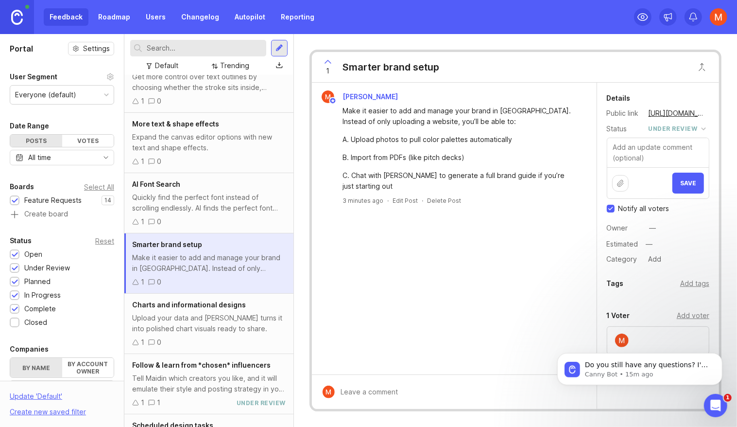
click at [683, 179] on span "Save" at bounding box center [689, 182] width 16 height 7
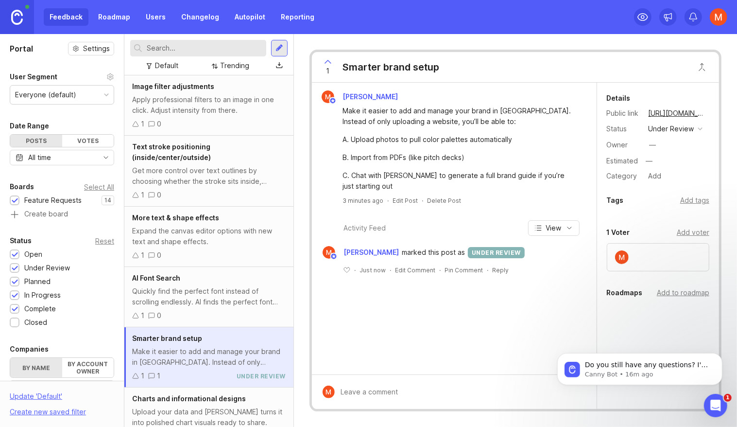
click at [112, 19] on link "Roadmap" at bounding box center [114, 16] width 44 height 17
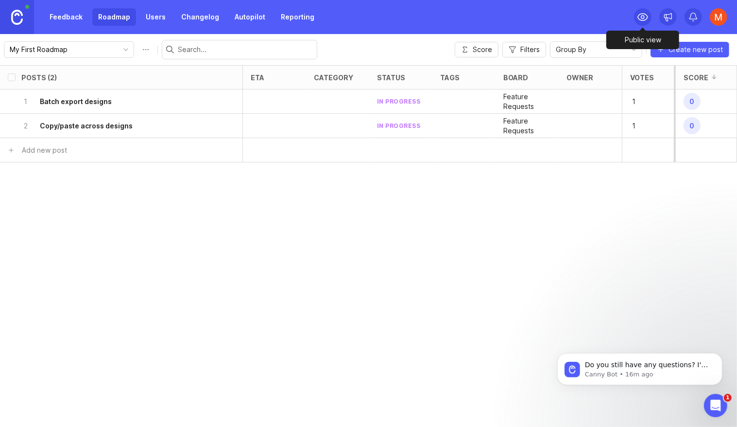
click at [643, 16] on circle at bounding box center [643, 17] width 3 height 3
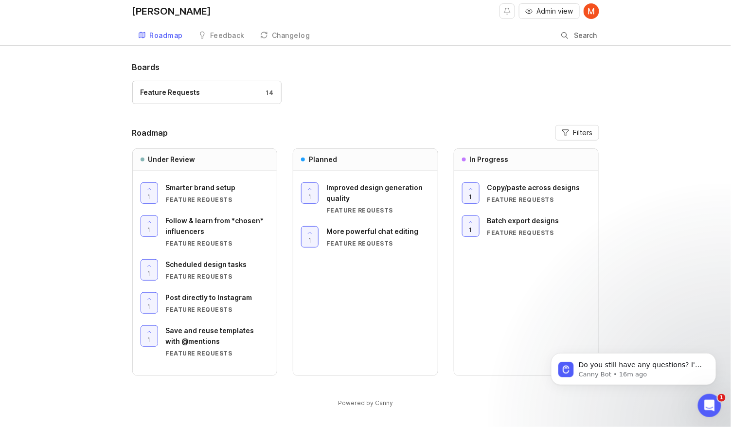
scroll to position [3, 0]
click at [183, 330] on span "Save and reuse templates with @mentions" at bounding box center [210, 336] width 88 height 19
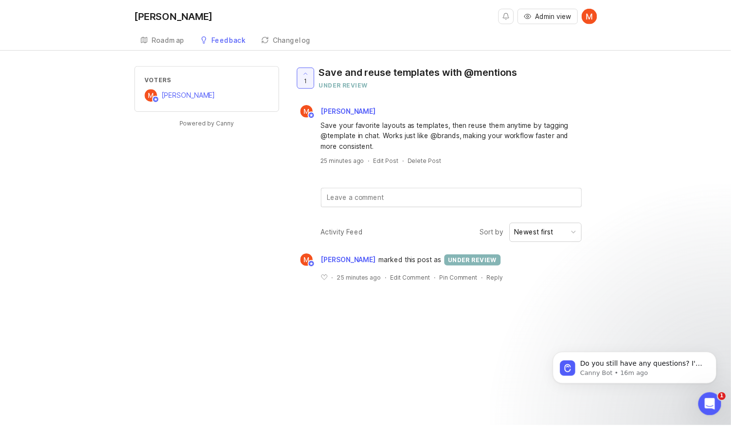
scroll to position [3, 0]
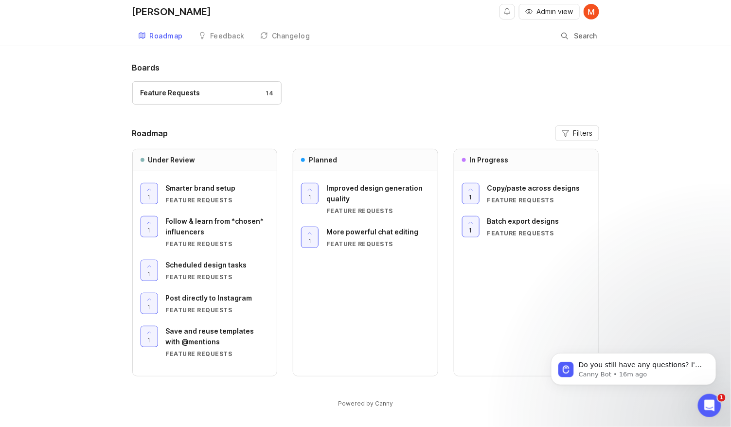
click at [305, 34] on div "Changelog" at bounding box center [291, 36] width 38 height 7
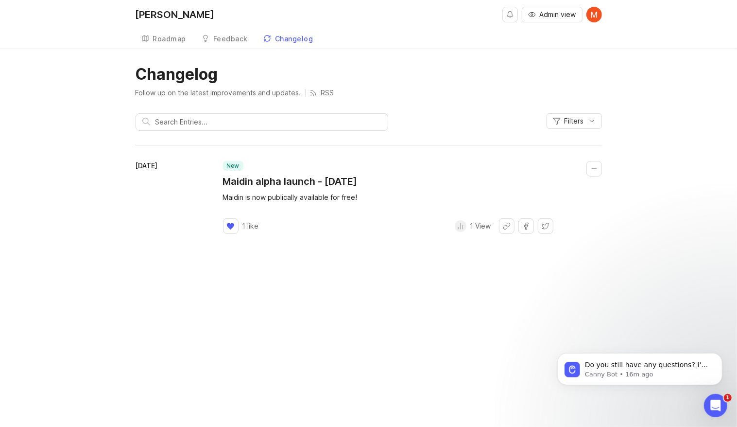
drag, startPoint x: 232, startPoint y: 190, endPoint x: 382, endPoint y: 199, distance: 149.5
click at [382, 199] on div "new Maidin alpha launch - 9/15/2025 Maidin is now publically available for free…" at bounding box center [412, 197] width 379 height 73
click at [367, 299] on div "Maidin Admin view Roadmap Feedback Feature Requests Changelog Changelog Follow …" at bounding box center [368, 213] width 737 height 427
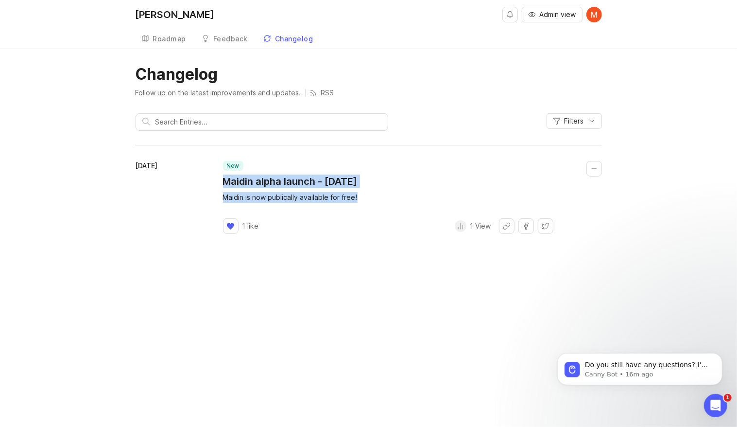
drag, startPoint x: 364, startPoint y: 198, endPoint x: 225, endPoint y: 177, distance: 141.0
click at [225, 177] on div "new Maidin alpha launch - 9/15/2025 Maidin is now publically available for free…" at bounding box center [412, 197] width 379 height 73
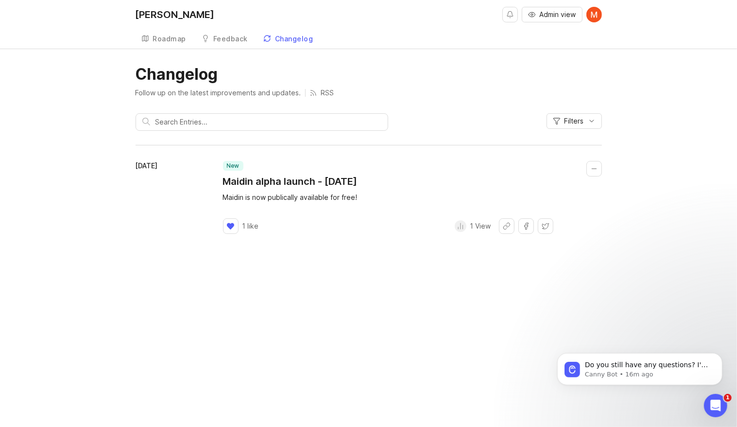
click at [198, 181] on div "September 21, 2025" at bounding box center [179, 197] width 87 height 73
click at [553, 12] on span "Admin view" at bounding box center [558, 15] width 36 height 10
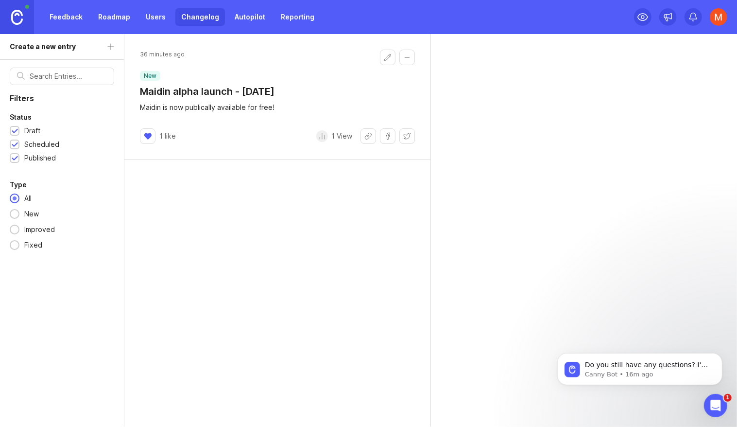
scroll to position [145, 0]
click at [381, 55] on button "Edit changelog entry" at bounding box center [388, 58] width 16 height 16
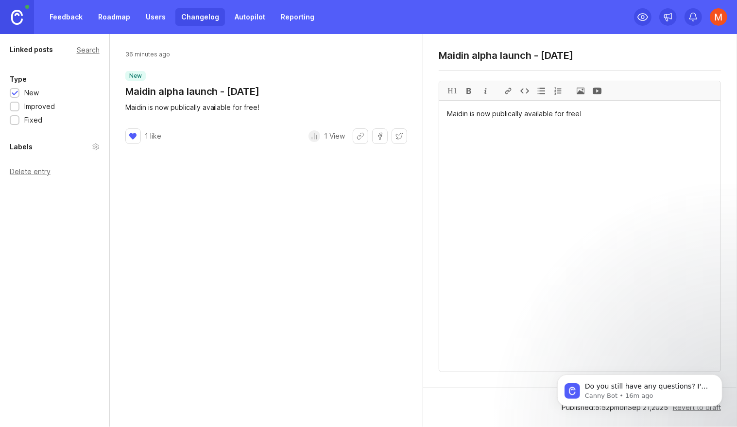
click at [229, 175] on div "36 minutes ago new Maidin alpha launch - 9/15/2025 Maidin is now publically ava…" at bounding box center [267, 230] width 314 height 393
click at [289, 183] on div "36 minutes ago new Maidin alpha launch - 9/15/2025 Maidin is now publically ava…" at bounding box center [267, 230] width 314 height 393
click at [156, 19] on link "Users" at bounding box center [156, 16] width 32 height 17
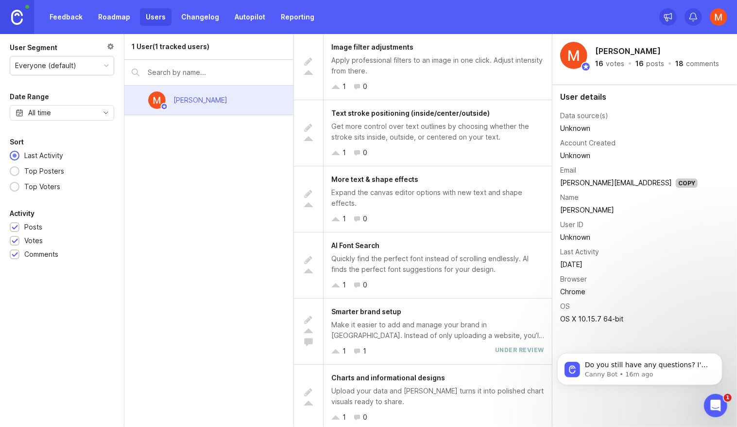
click at [201, 16] on link "Changelog" at bounding box center [200, 16] width 50 height 17
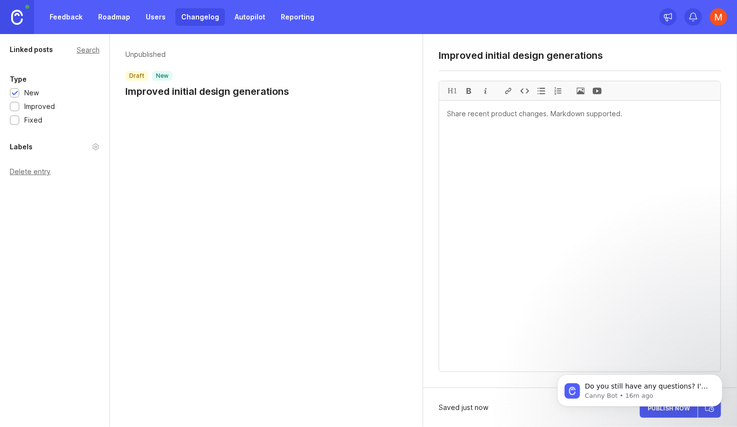
click at [487, 53] on textarea "Improved initial design generations" at bounding box center [580, 56] width 282 height 12
click at [494, 52] on textarea "Improved initial design generations" at bounding box center [580, 56] width 282 height 12
drag, startPoint x: 494, startPoint y: 52, endPoint x: 524, endPoint y: 54, distance: 29.3
click at [524, 54] on textarea "Improved initial design generations" at bounding box center [580, 56] width 282 height 12
drag, startPoint x: 529, startPoint y: 55, endPoint x: 523, endPoint y: 55, distance: 6.8
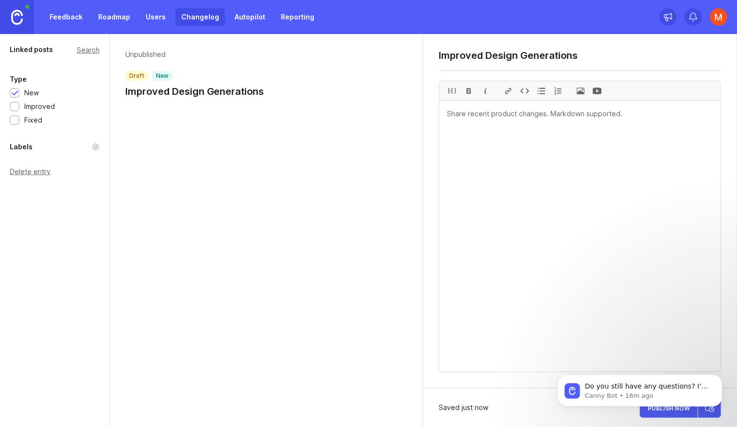
click at [605, 55] on textarea "Improved Design generations" at bounding box center [580, 56] width 282 height 12
type textarea "Improved Design Generation - 9/19/25"
click at [514, 123] on textarea at bounding box center [579, 236] width 281 height 271
click at [600, 55] on textarea "Improved Design Generation - 9/19/25" at bounding box center [580, 56] width 282 height 12
click at [546, 135] on textarea at bounding box center [579, 236] width 281 height 271
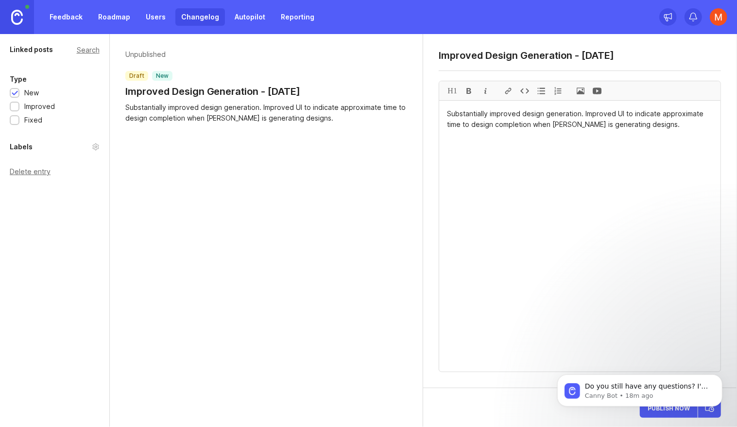
click at [577, 110] on textarea "Substantially improved design generation. Improved UI to indicate approximate t…" at bounding box center [579, 236] width 281 height 271
click at [579, 110] on textarea "Substantially improved design generation. Improved UI to indicate approximate t…" at bounding box center [579, 236] width 281 height 271
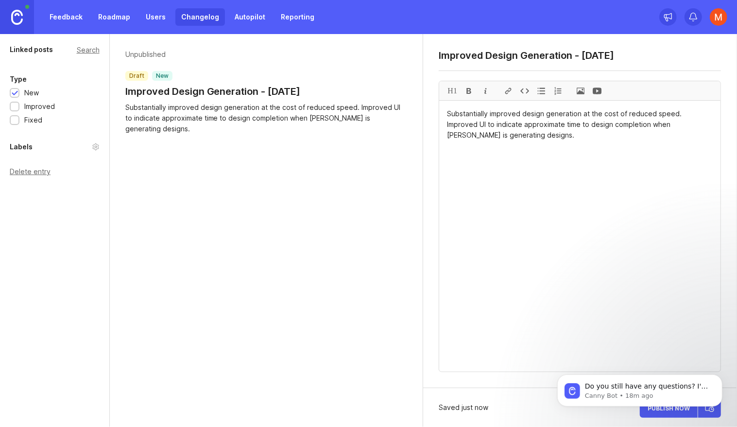
click at [641, 116] on textarea "Substantially improved design generation at the cost of reduced speed. Improved…" at bounding box center [579, 236] width 281 height 271
click at [548, 114] on textarea "Substantially improved design generation at the cost of slower generation speed…" at bounding box center [579, 236] width 281 height 271
click at [578, 111] on textarea "Substantially improved design generation at the cost of slower generation speed…" at bounding box center [579, 236] width 281 height 271
click at [477, 128] on textarea "Substantially improved design generation quality at the cost of slower generati…" at bounding box center [579, 236] width 281 height 271
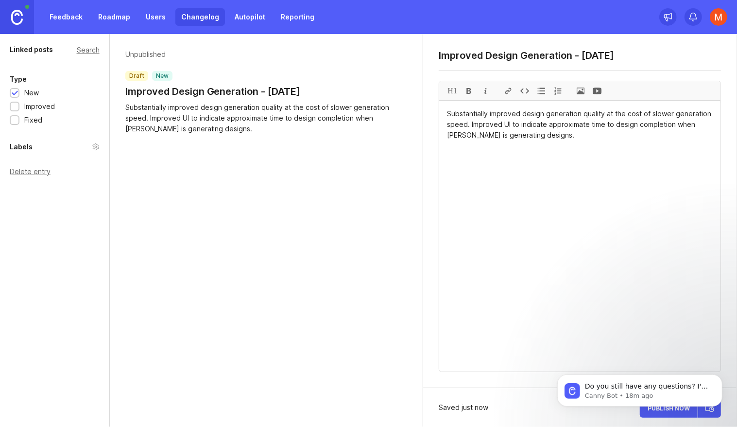
drag, startPoint x: 477, startPoint y: 128, endPoint x: 544, endPoint y: 130, distance: 67.6
click at [544, 130] on textarea "Substantially improved design generation quality at the cost of slower generati…" at bounding box center [579, 236] width 281 height 271
drag, startPoint x: 544, startPoint y: 130, endPoint x: 629, endPoint y: 129, distance: 84.1
click at [629, 129] on textarea "Substantially improved design generation quality at the cost of slower generati…" at bounding box center [579, 236] width 281 height 271
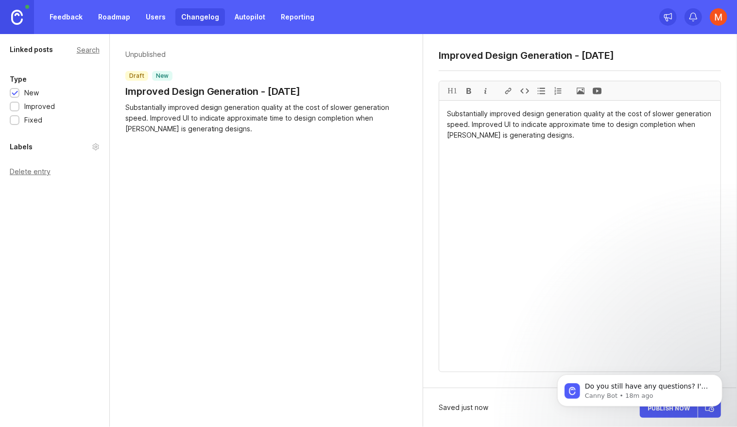
drag, startPoint x: 629, startPoint y: 129, endPoint x: 555, endPoint y: 127, distance: 73.9
click at [555, 127] on textarea "Substantially improved design generation quality at the cost of slower generati…" at bounding box center [579, 236] width 281 height 271
drag, startPoint x: 452, startPoint y: 132, endPoint x: 577, endPoint y: 142, distance: 125.9
click at [577, 142] on textarea "Substantially improved design generation quality at the cost of slower generati…" at bounding box center [579, 236] width 281 height 271
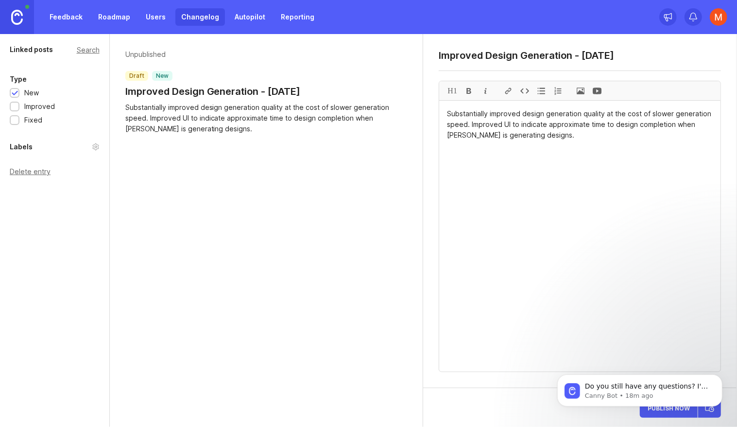
type textarea "Substantially improved design generation quality at the cost of slower generati…"
click at [669, 412] on body "Do you still have any questions? I'm also happy to pass you to one of our human…" at bounding box center [639, 387] width 187 height 60
click at [659, 410] on body "Do you still have any questions? I'm also happy to pass you to one of our human…" at bounding box center [639, 387] width 187 height 60
drag, startPoint x: 604, startPoint y: 382, endPoint x: 716, endPoint y: 387, distance: 112.4
click at [716, 387] on div "Do you still have any questions? I'm also happy to pass you to one of our human…" at bounding box center [639, 390] width 165 height 32
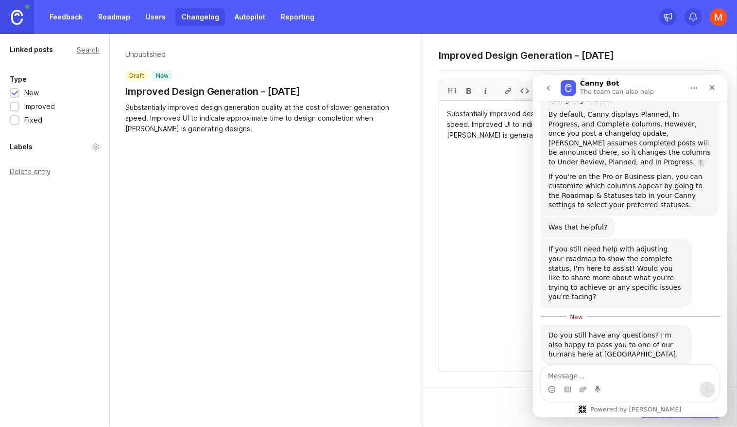
scroll to position [161, 0]
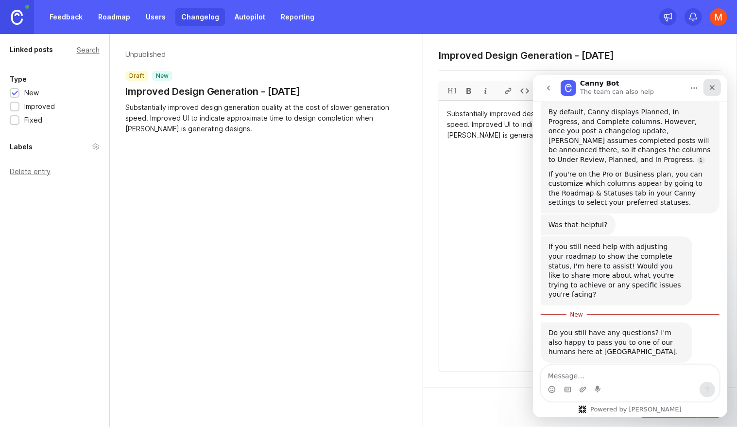
click at [709, 90] on div "Close" at bounding box center [711, 86] width 17 height 17
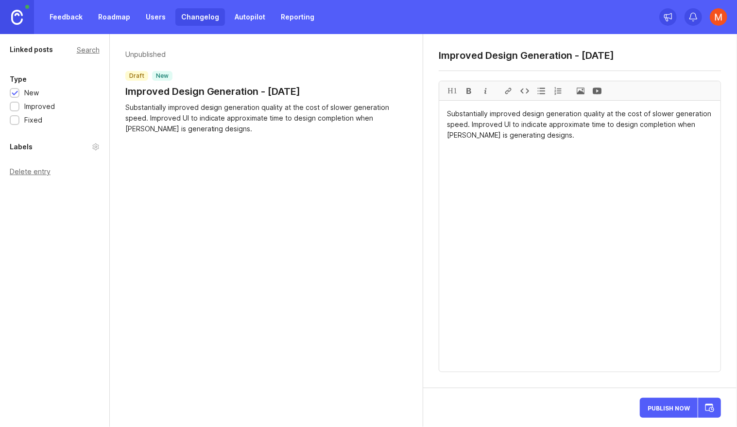
click at [675, 410] on span "Publish Now" at bounding box center [669, 407] width 42 height 6
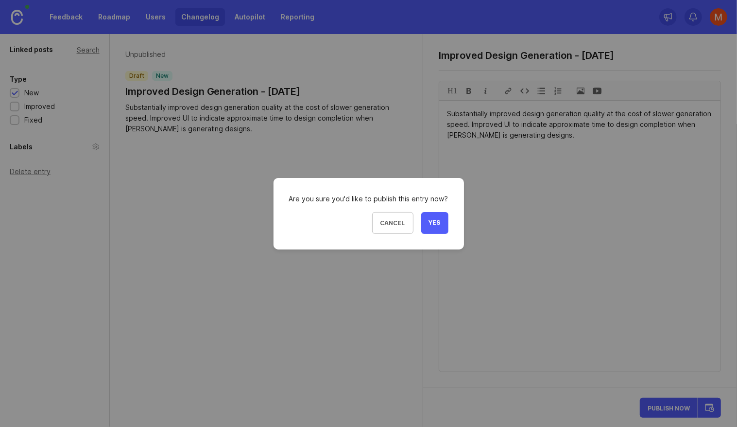
click at [440, 219] on button "Yes" at bounding box center [434, 223] width 27 height 22
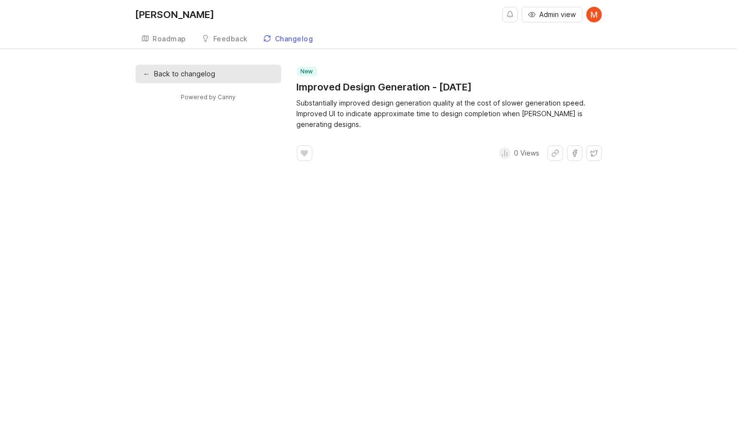
click at [142, 68] on link "← Back to changelog" at bounding box center [209, 74] width 146 height 18
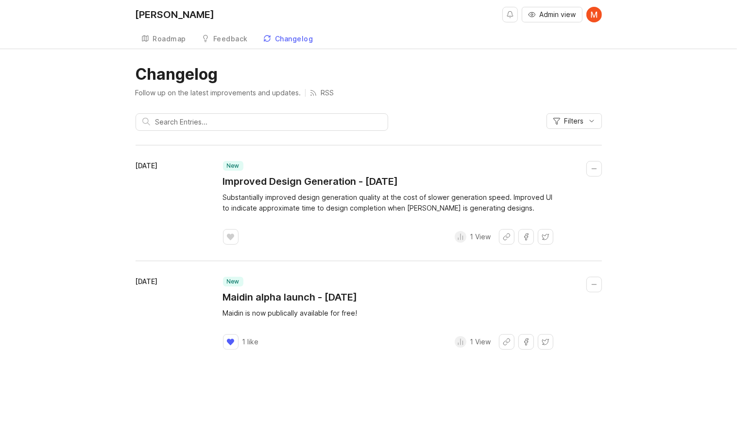
click at [592, 285] on button "Collapse changelog entry" at bounding box center [595, 285] width 16 height 16
click at [592, 286] on button "Collapse changelog entry" at bounding box center [595, 285] width 16 height 16
click at [550, 15] on span "Admin view" at bounding box center [558, 15] width 36 height 10
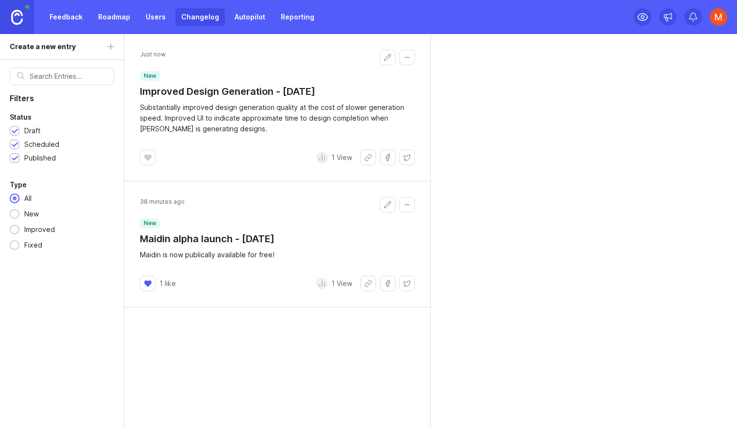
click at [381, 57] on button "Edit changelog entry" at bounding box center [388, 58] width 16 height 16
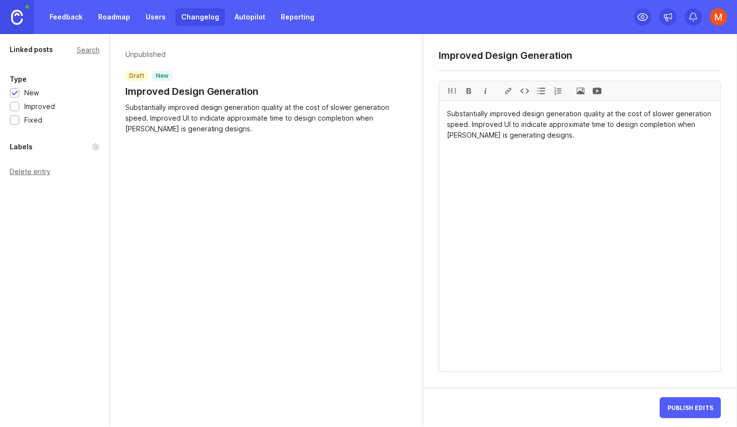
type textarea "Improved Design Generation"
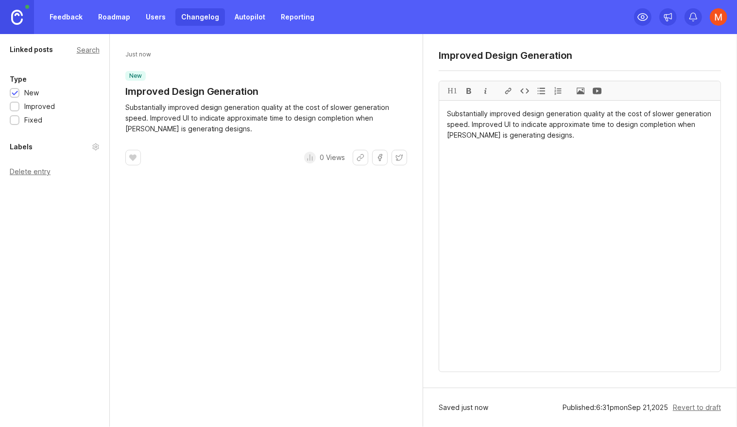
click at [175, 16] on link "Changelog" at bounding box center [200, 16] width 50 height 17
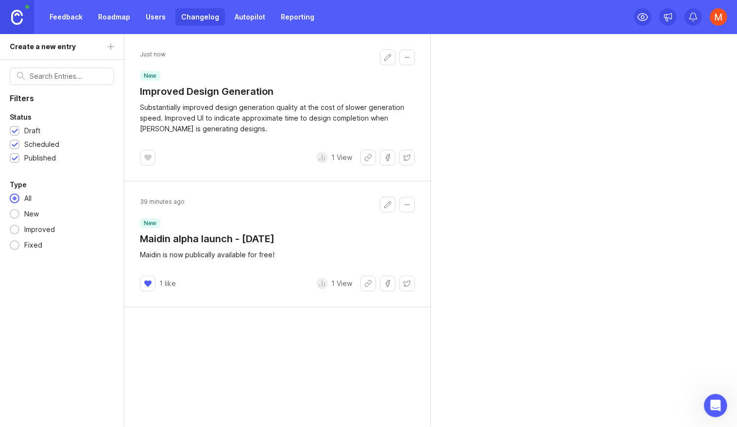
click at [181, 17] on link "Changelog" at bounding box center [200, 16] width 50 height 17
click at [387, 204] on button "Edit changelog entry" at bounding box center [388, 205] width 16 height 16
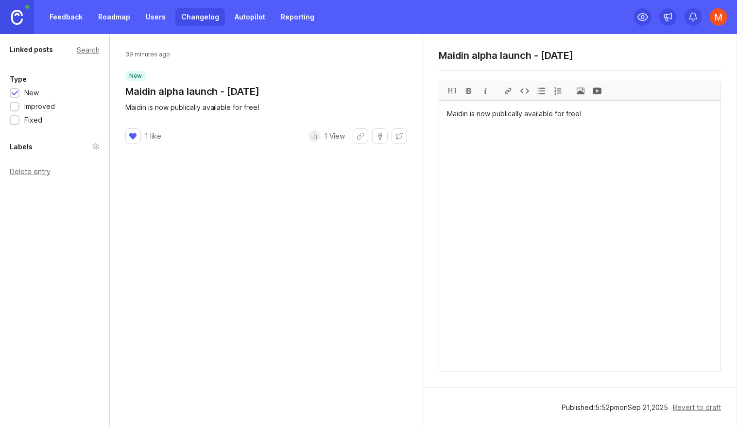
click at [202, 17] on link "Changelog" at bounding box center [200, 16] width 50 height 17
click at [606, 61] on div "Maidin alpha launch - 9/15/2025" at bounding box center [580, 59] width 282 height 18
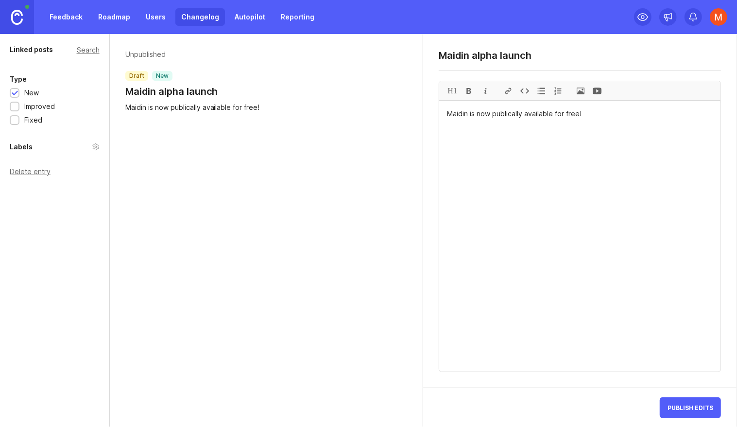
type textarea "Maidin alpha launch"
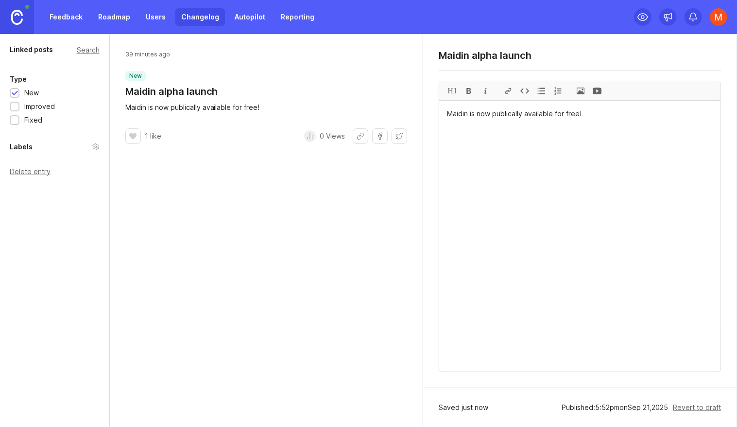
click at [187, 14] on link "Changelog" at bounding box center [200, 16] width 50 height 17
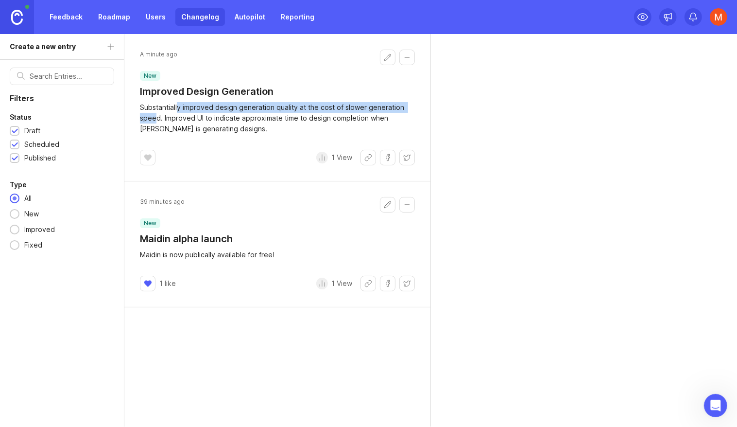
drag, startPoint x: 178, startPoint y: 110, endPoint x: 157, endPoint y: 122, distance: 24.1
click at [157, 122] on div "Substantially improved design generation quality at the cost of slower generati…" at bounding box center [277, 118] width 275 height 32
click at [379, 56] on header "A minute ago new Improved Design Generation" at bounding box center [277, 74] width 275 height 49
click at [388, 57] on button "Edit changelog entry" at bounding box center [388, 58] width 16 height 16
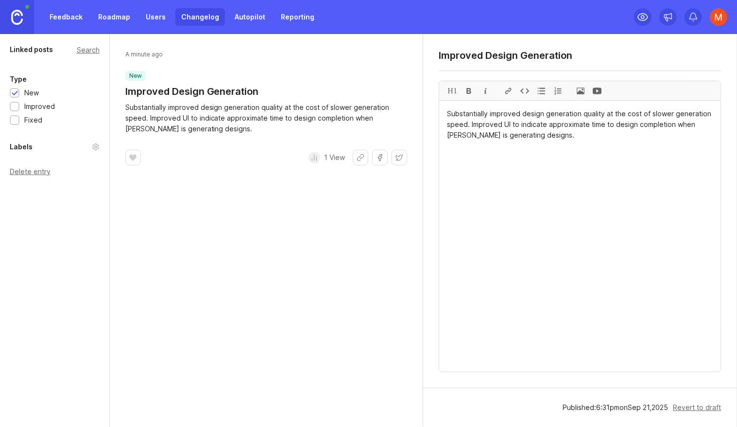
click at [690, 114] on textarea "Substantially improved design generation quality at the cost of slower generati…" at bounding box center [579, 236] width 281 height 271
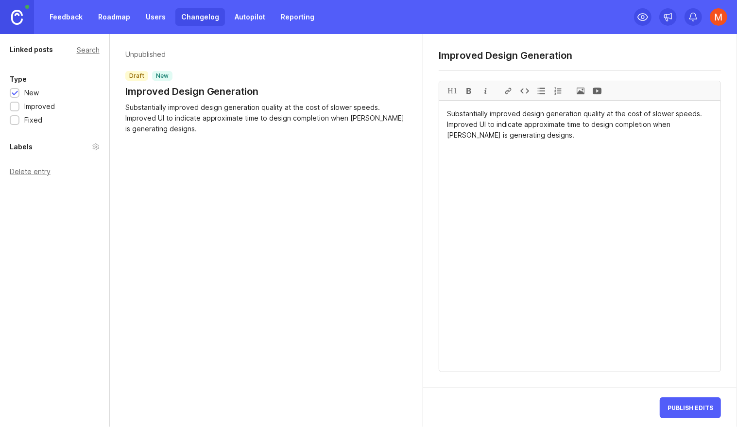
click at [470, 128] on textarea "Substantially improved design generation quality at the cost of slower speeds. …" at bounding box center [579, 236] width 281 height 271
drag, startPoint x: 470, startPoint y: 128, endPoint x: 625, endPoint y: 137, distance: 155.3
click at [625, 137] on textarea "Substantially improved design generation quality at the cost of slower speeds. …" at bounding box center [579, 236] width 281 height 271
type textarea "Substantially improved design generation quality at the cost of slower speeds. …"
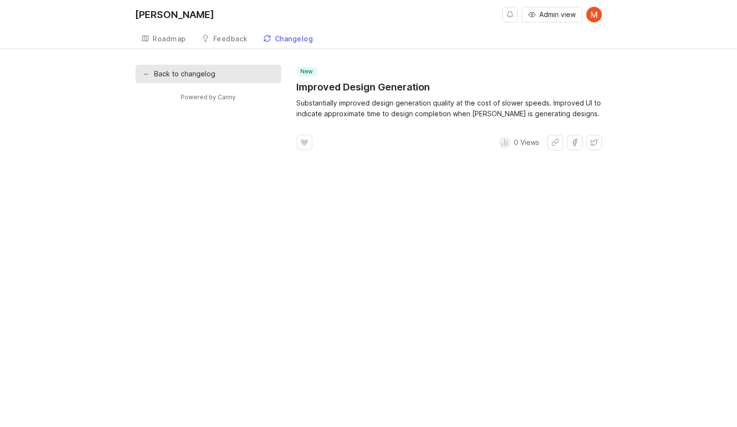
click at [164, 77] on link "← Back to changelog" at bounding box center [209, 74] width 146 height 18
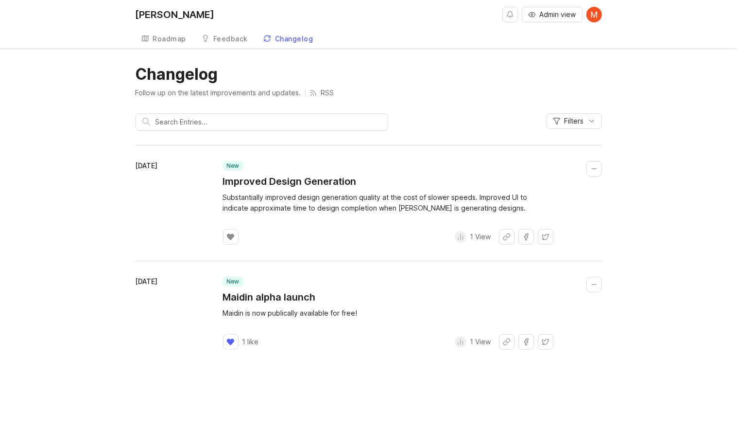
click at [224, 234] on div at bounding box center [231, 237] width 16 height 16
click at [160, 34] on link "Roadmap" at bounding box center [164, 39] width 57 height 20
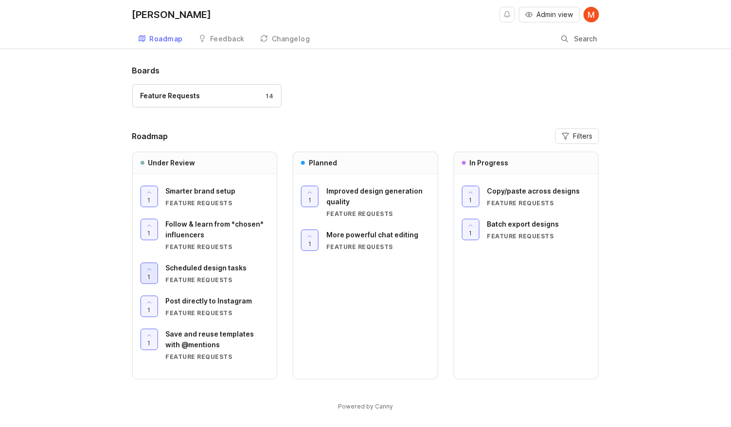
click at [149, 281] on div at bounding box center [149, 273] width 17 height 20
click at [151, 266] on icon at bounding box center [149, 269] width 7 height 7
click at [153, 228] on div at bounding box center [149, 229] width 17 height 20
click at [154, 197] on div at bounding box center [149, 196] width 17 height 20
click at [153, 197] on div at bounding box center [149, 196] width 17 height 20
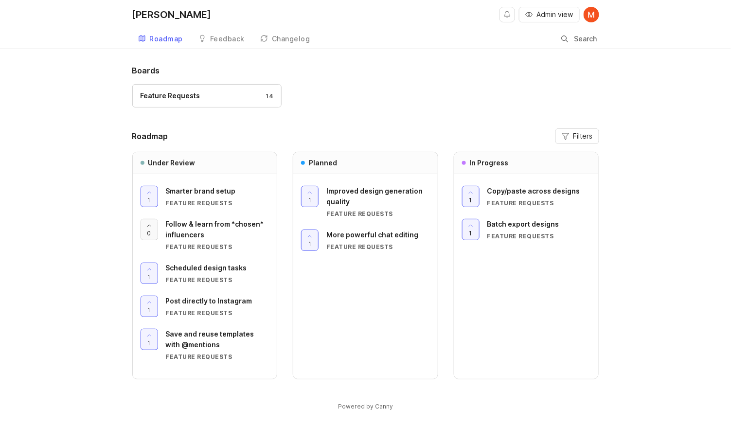
click at [150, 234] on span "0" at bounding box center [149, 233] width 4 height 8
click at [539, 6] on div "Admin view" at bounding box center [549, 14] width 100 height 29
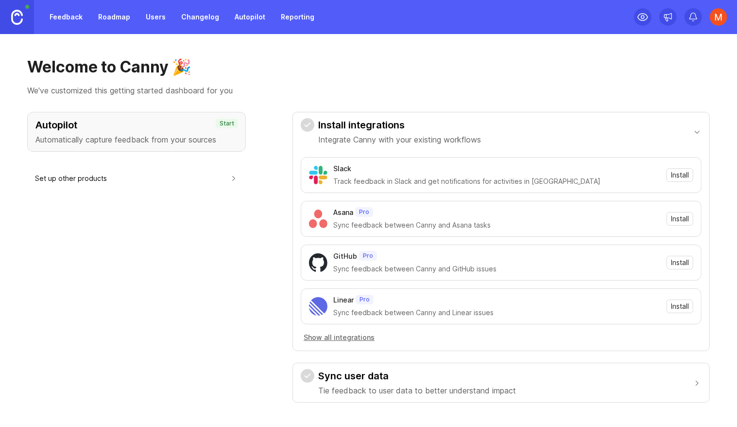
click at [123, 11] on link "Roadmap" at bounding box center [114, 16] width 44 height 17
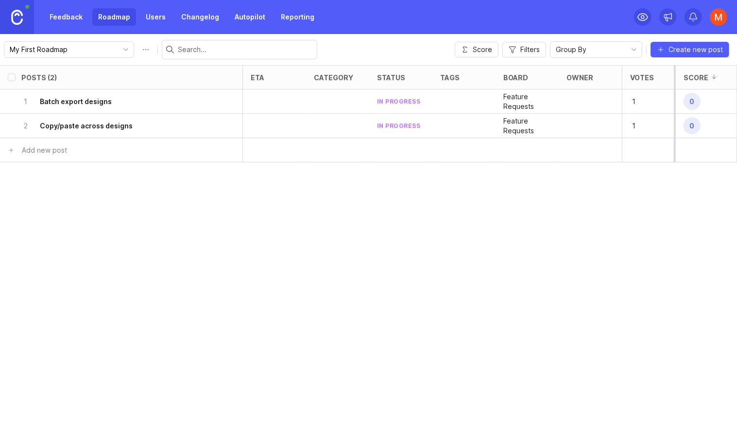
click at [67, 22] on link "Feedback" at bounding box center [66, 16] width 45 height 17
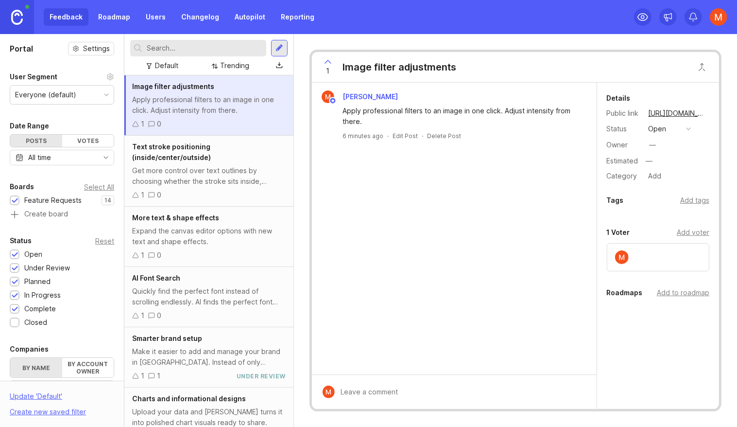
click at [14, 249] on div at bounding box center [15, 254] width 10 height 10
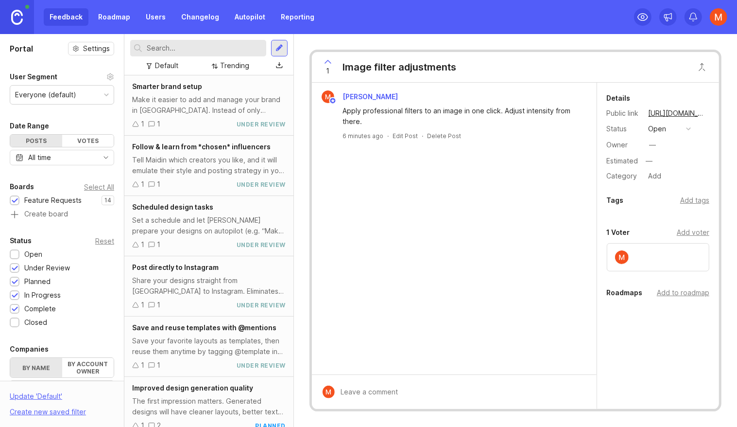
click at [13, 13] on img at bounding box center [17, 17] width 12 height 15
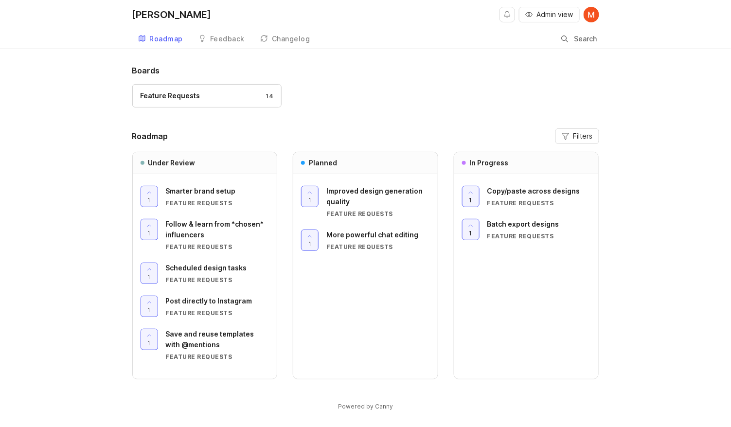
click at [279, 34] on link "Changelog" at bounding box center [285, 39] width 62 height 20
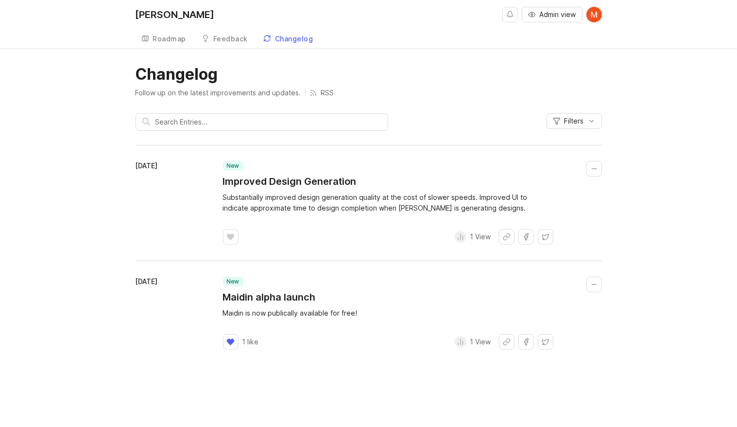
click at [164, 41] on div "Roadmap" at bounding box center [170, 38] width 34 height 7
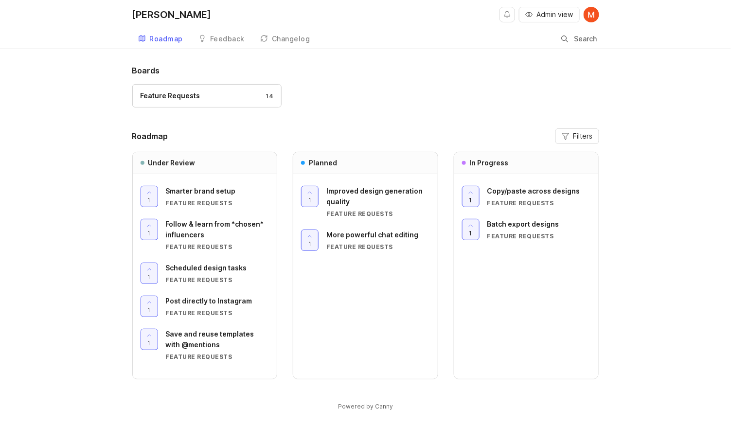
click at [275, 38] on div "Changelog" at bounding box center [291, 38] width 38 height 7
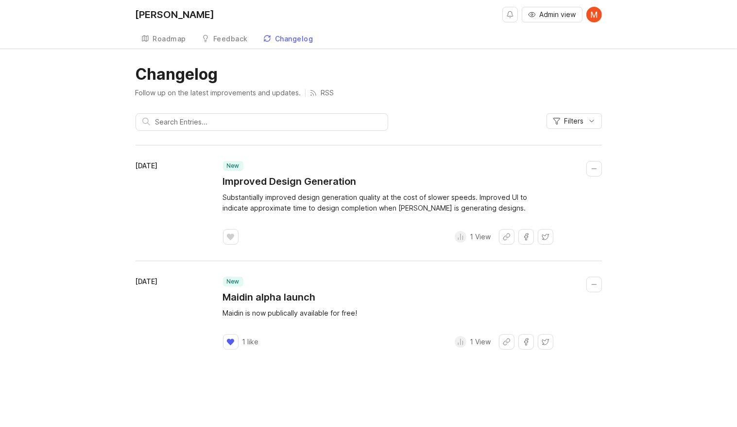
click at [231, 39] on div "Feedback" at bounding box center [230, 38] width 35 height 7
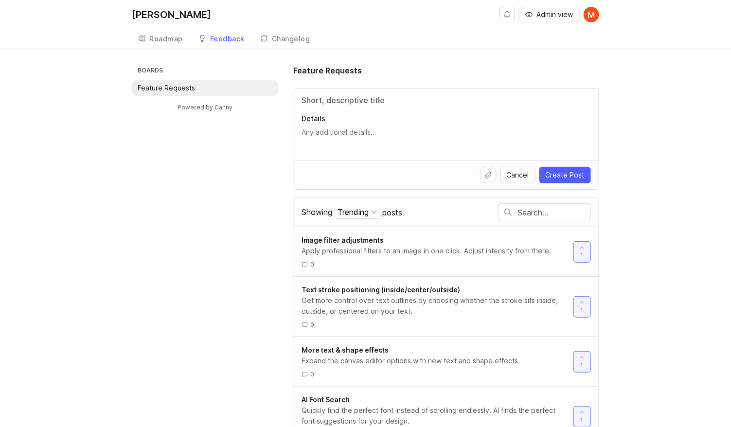
click at [148, 39] on link "Roadmap" at bounding box center [160, 39] width 57 height 20
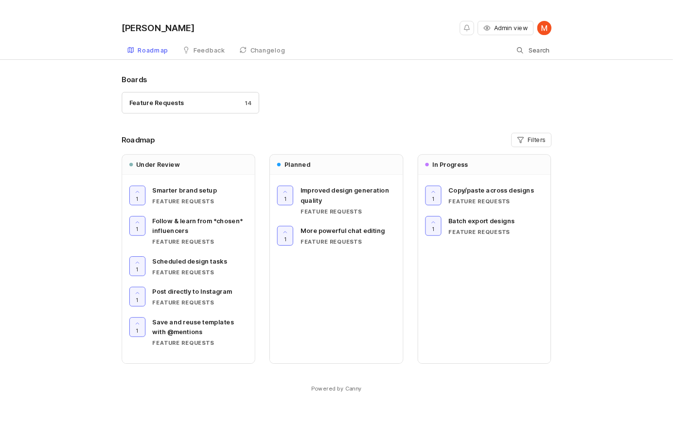
scroll to position [5, 0]
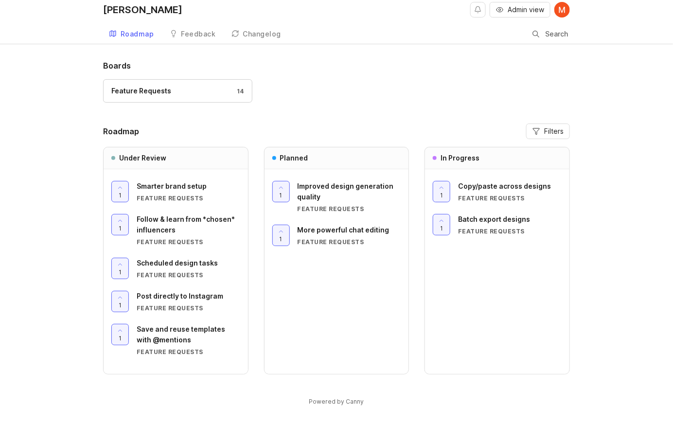
click at [184, 31] on div "Feedback" at bounding box center [198, 34] width 35 height 7
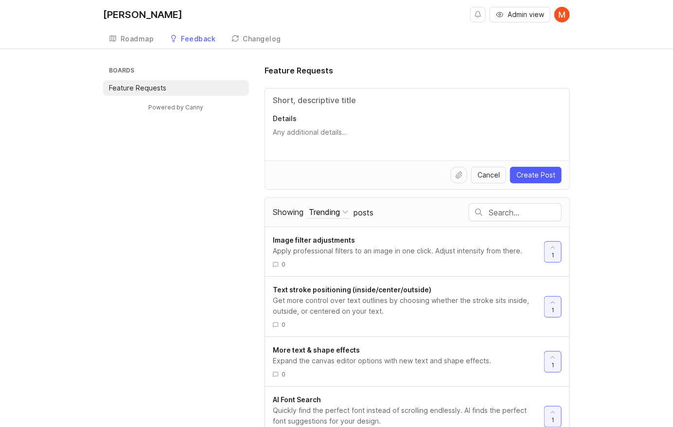
click at [140, 37] on div "Roadmap" at bounding box center [138, 38] width 34 height 7
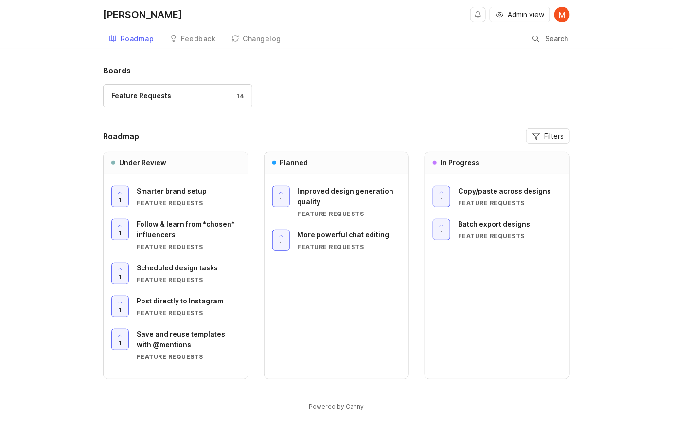
click at [264, 40] on div "Changelog" at bounding box center [262, 38] width 38 height 7
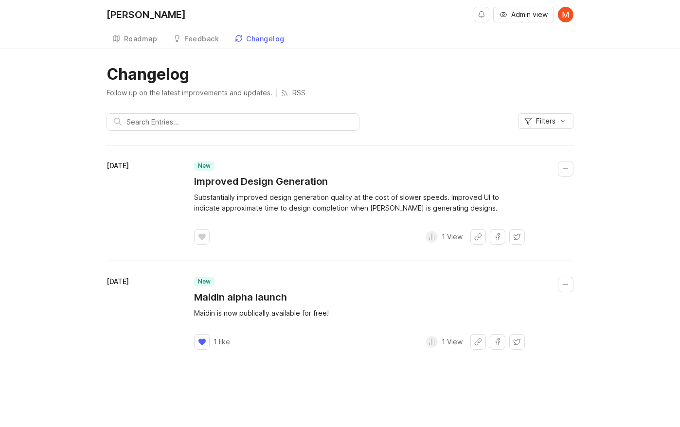
click at [202, 39] on div "Feedback" at bounding box center [202, 38] width 35 height 7
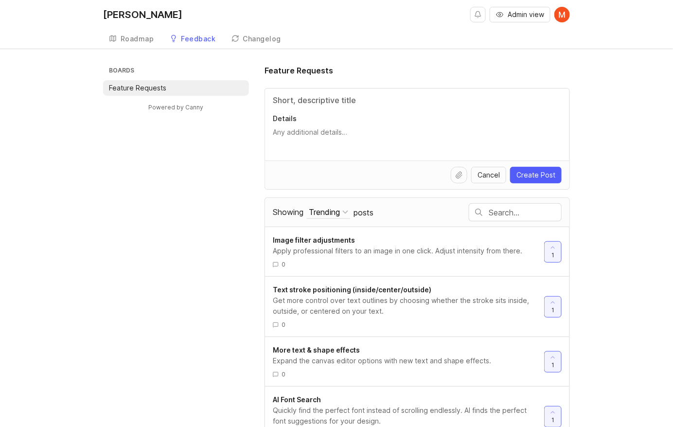
click at [147, 39] on div "Roadmap" at bounding box center [138, 38] width 34 height 7
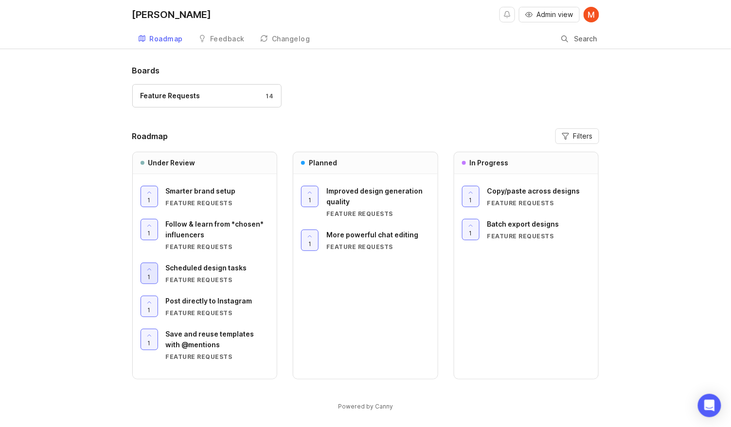
click at [153, 276] on div at bounding box center [149, 273] width 17 height 20
click at [149, 313] on span "1" at bounding box center [149, 310] width 3 height 8
click at [147, 347] on div at bounding box center [149, 339] width 17 height 20
